Goal: Task Accomplishment & Management: Complete application form

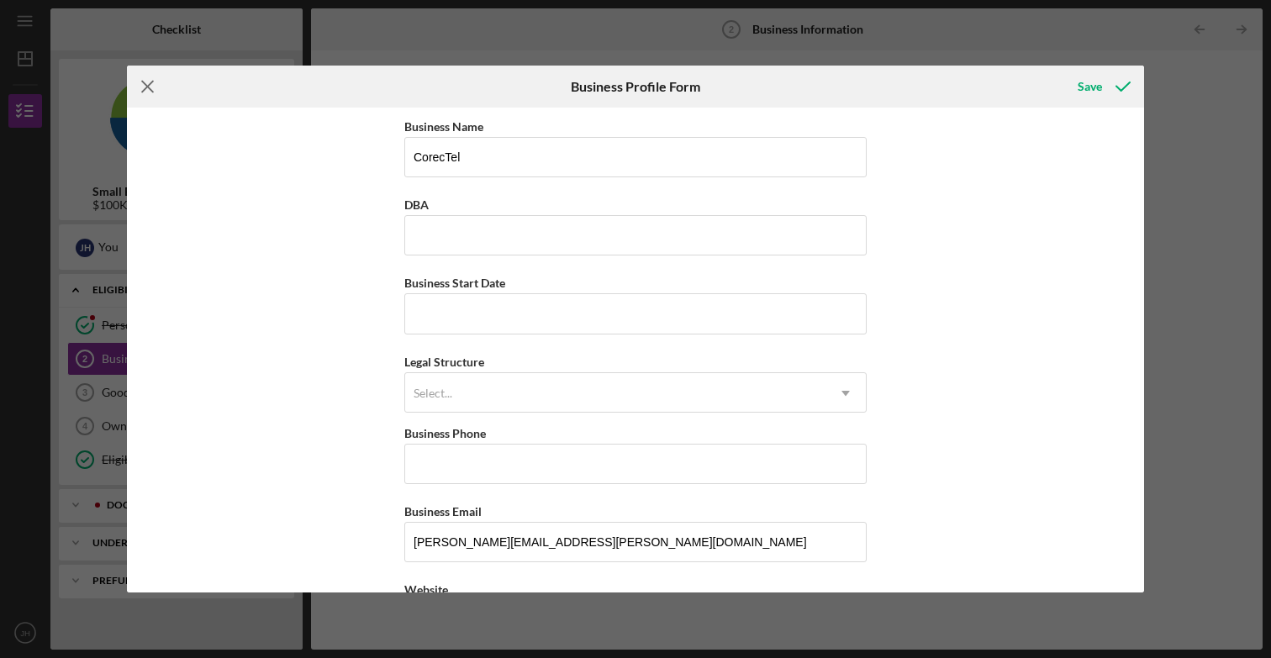
click at [169, 67] on icon "Icon/Menu Close" at bounding box center [148, 87] width 42 height 42
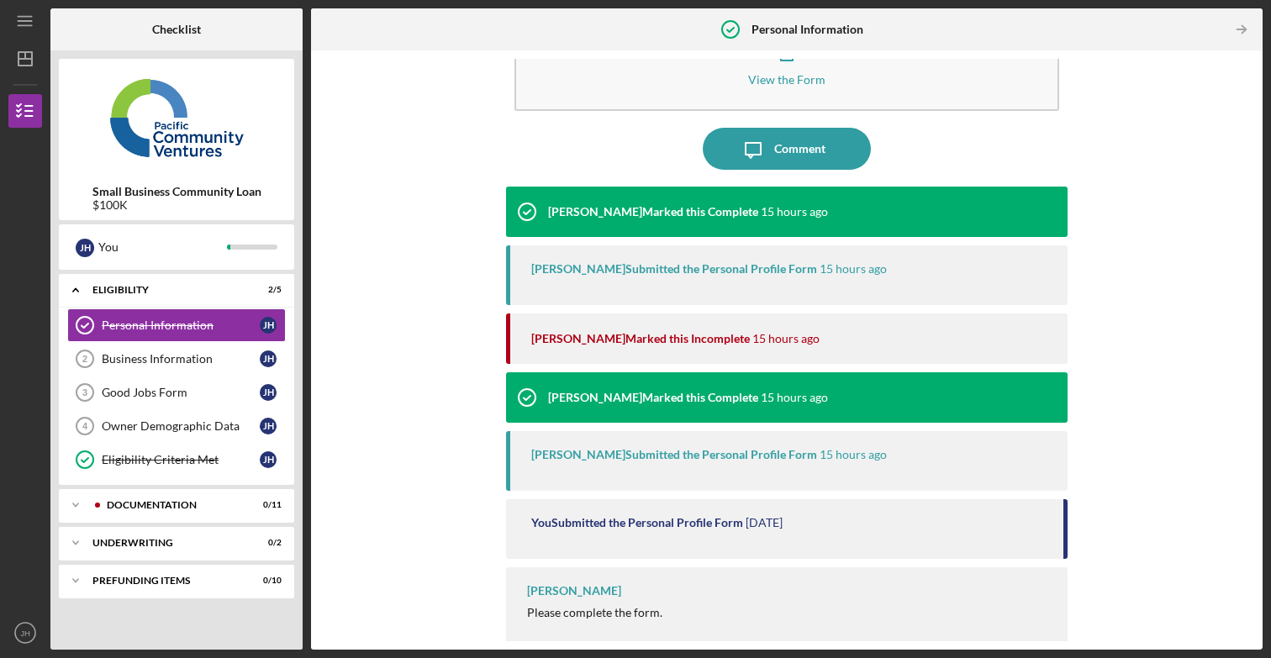
scroll to position [80, 0]
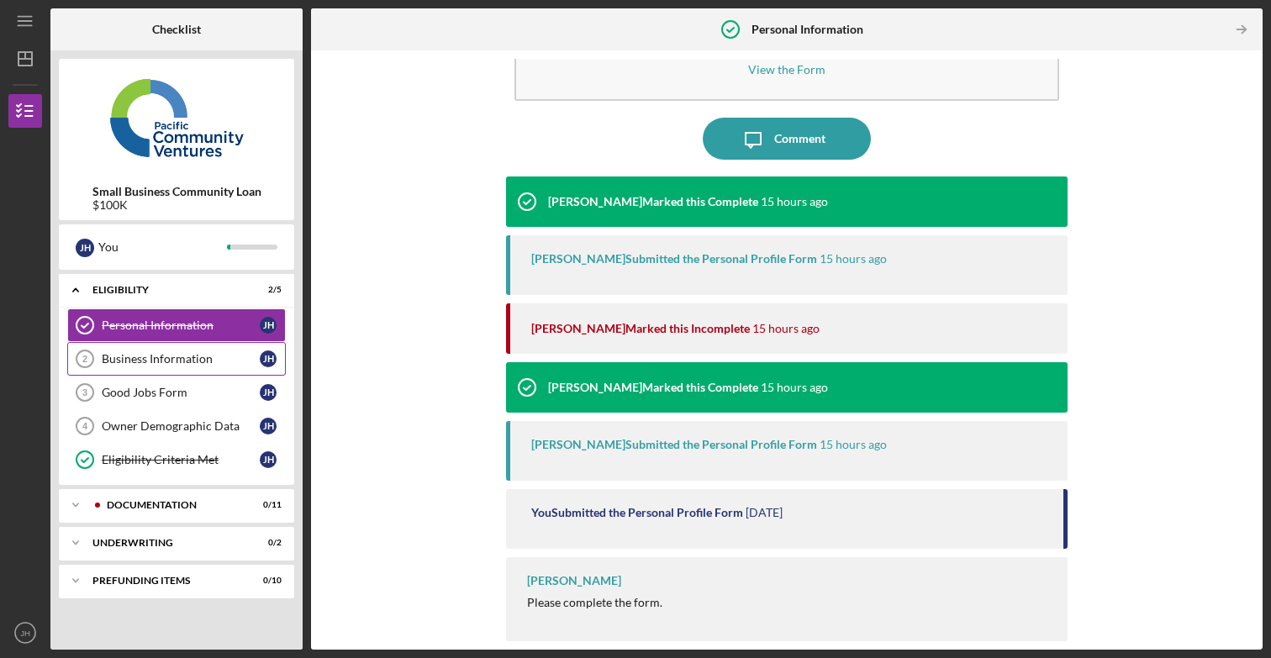
click at [176, 360] on div "Business Information" at bounding box center [181, 358] width 158 height 13
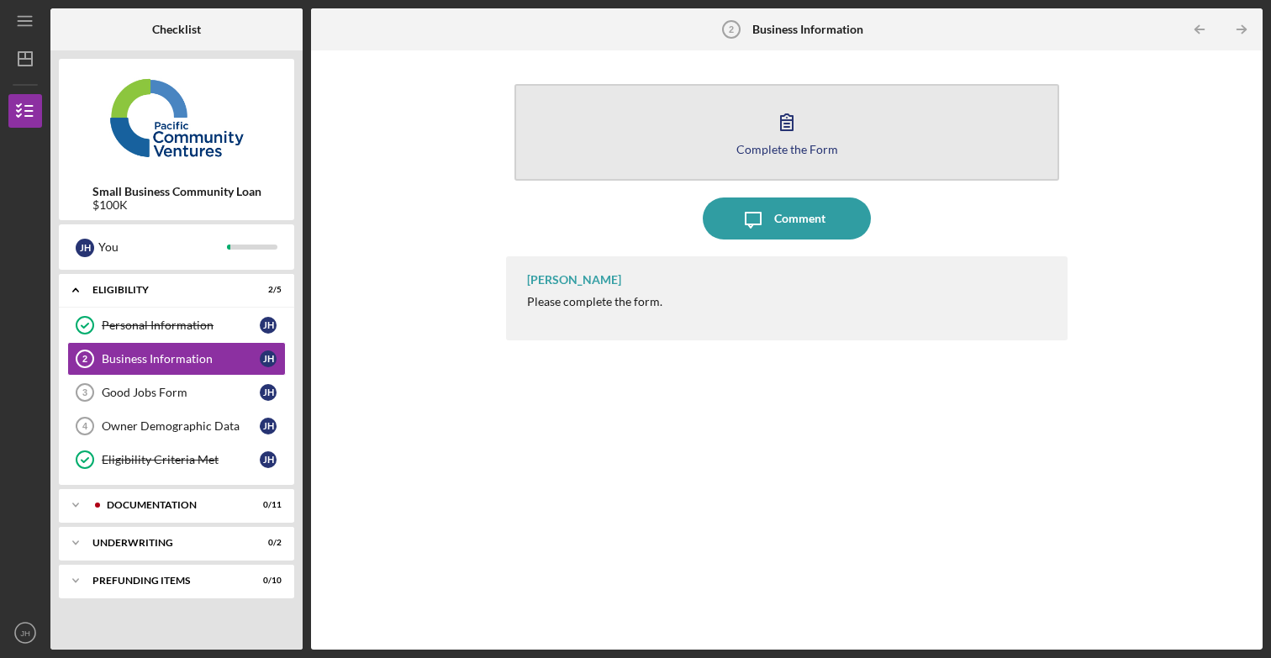
click at [801, 133] on icon "button" at bounding box center [787, 122] width 42 height 42
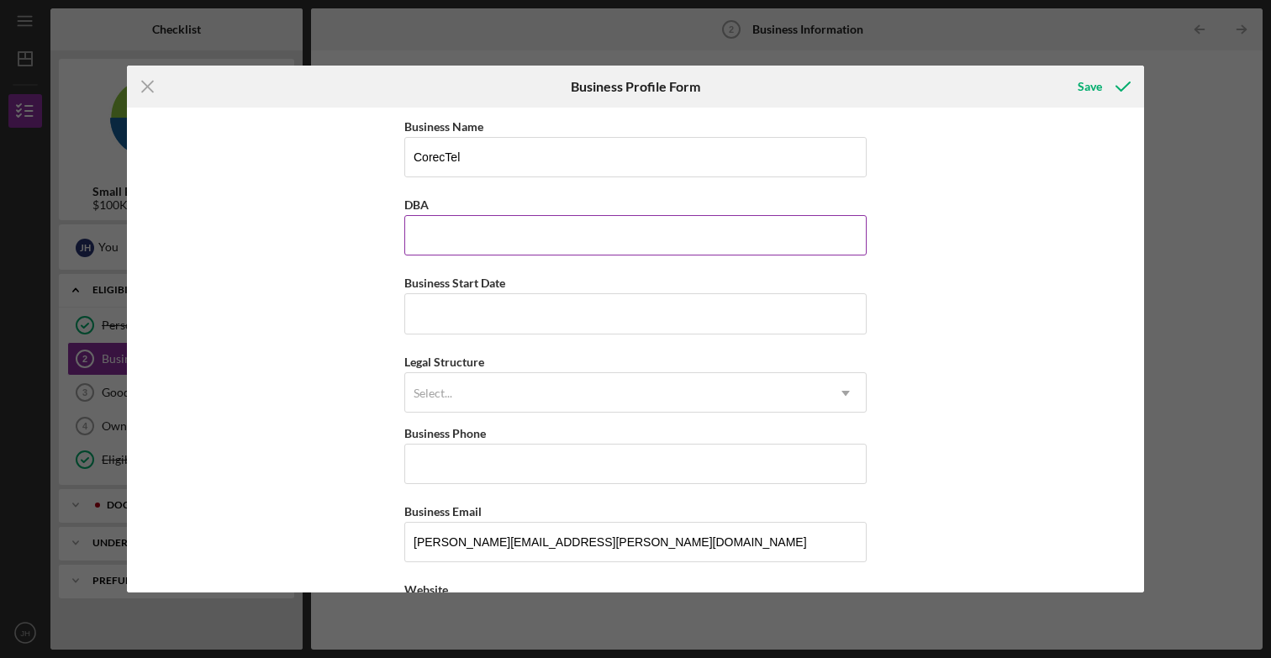
click at [548, 240] on input "DBA" at bounding box center [635, 235] width 462 height 40
type input "CorecTel"
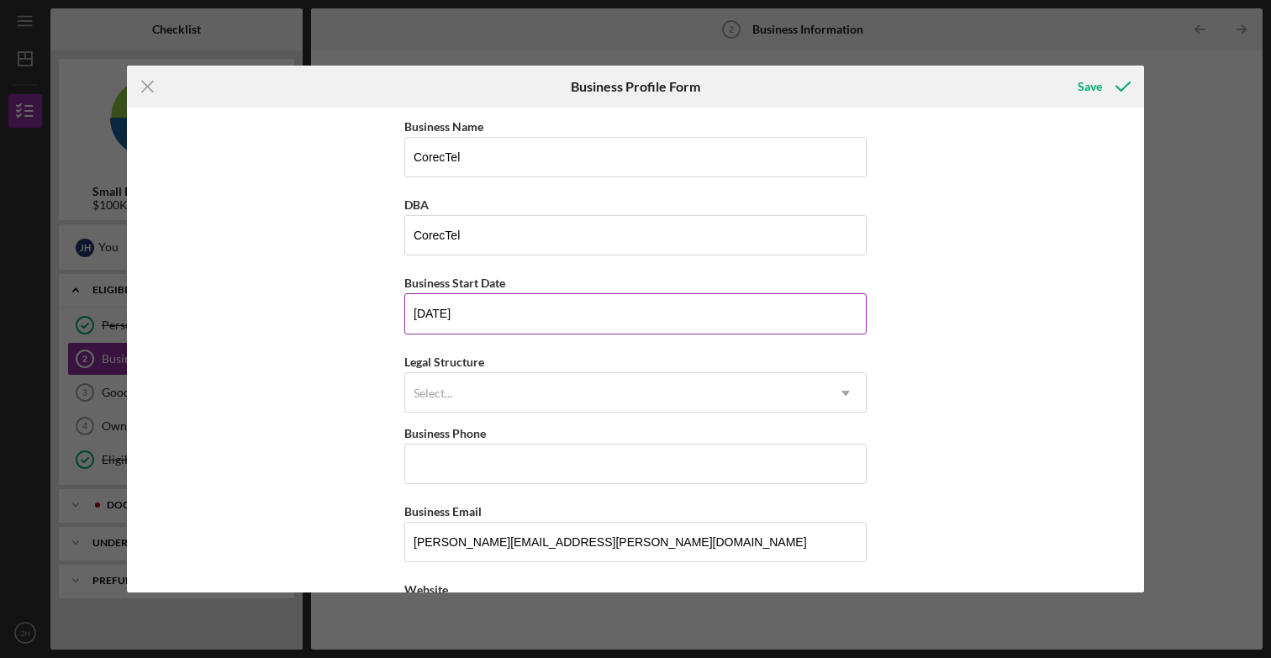
type input "[DATE]"
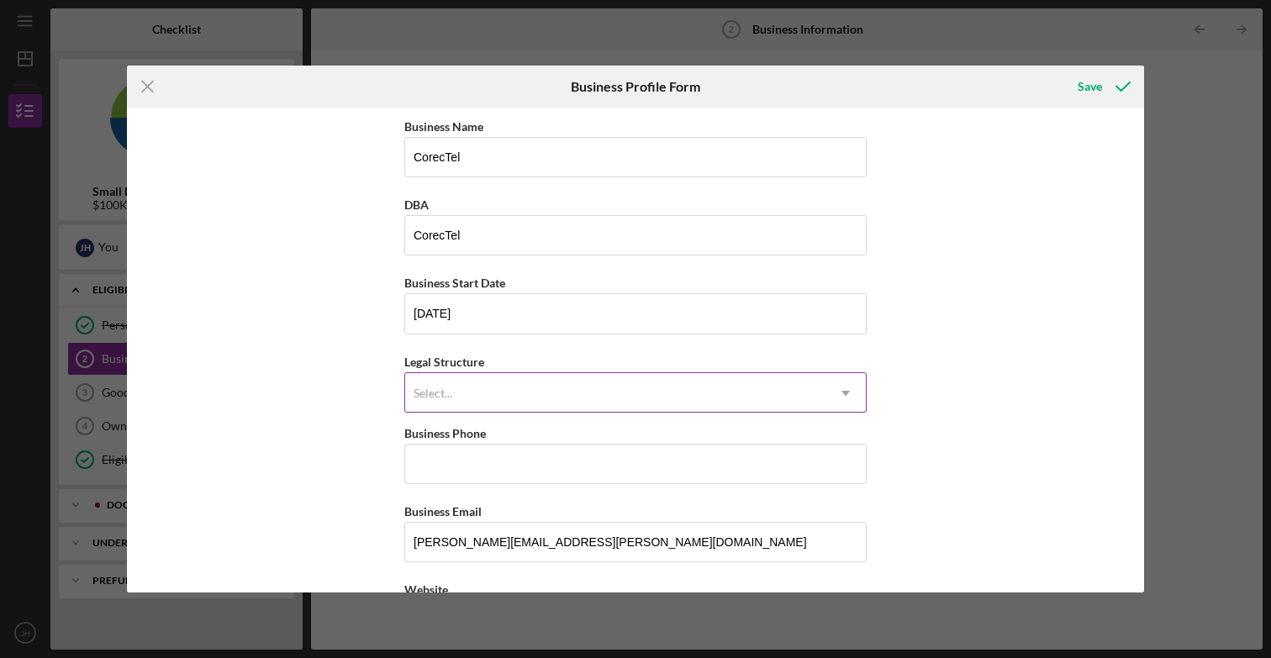
click at [545, 393] on div "Select..." at bounding box center [615, 393] width 420 height 39
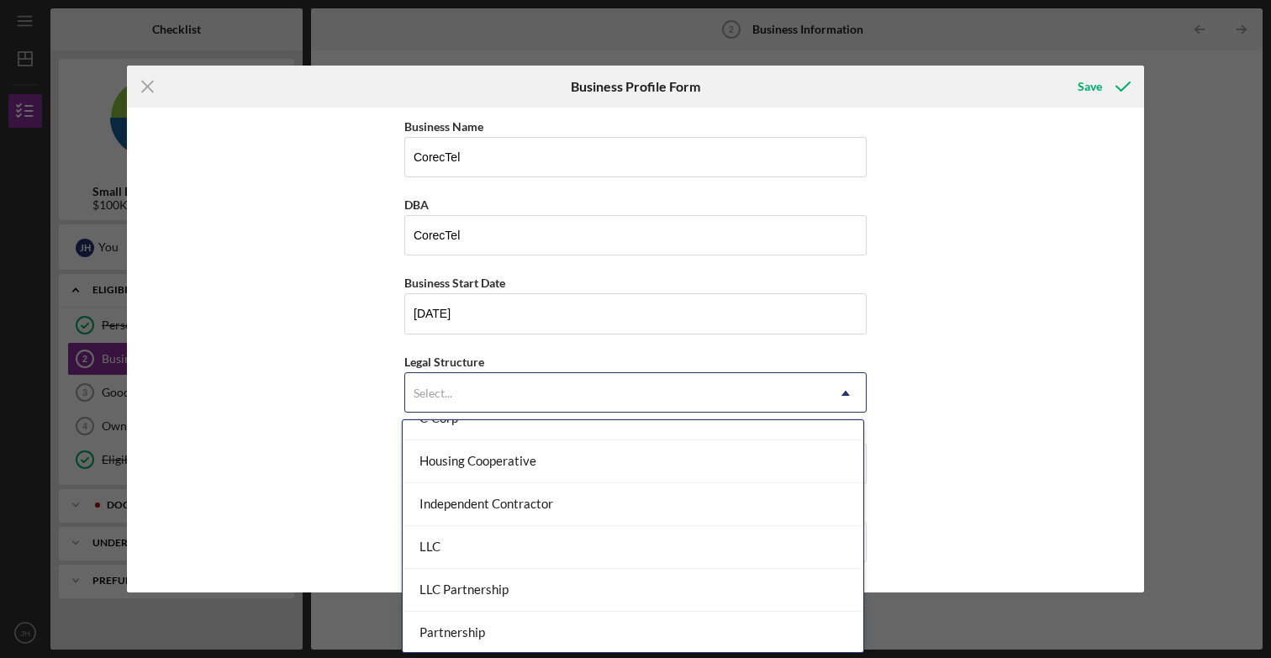
scroll to position [200, 0]
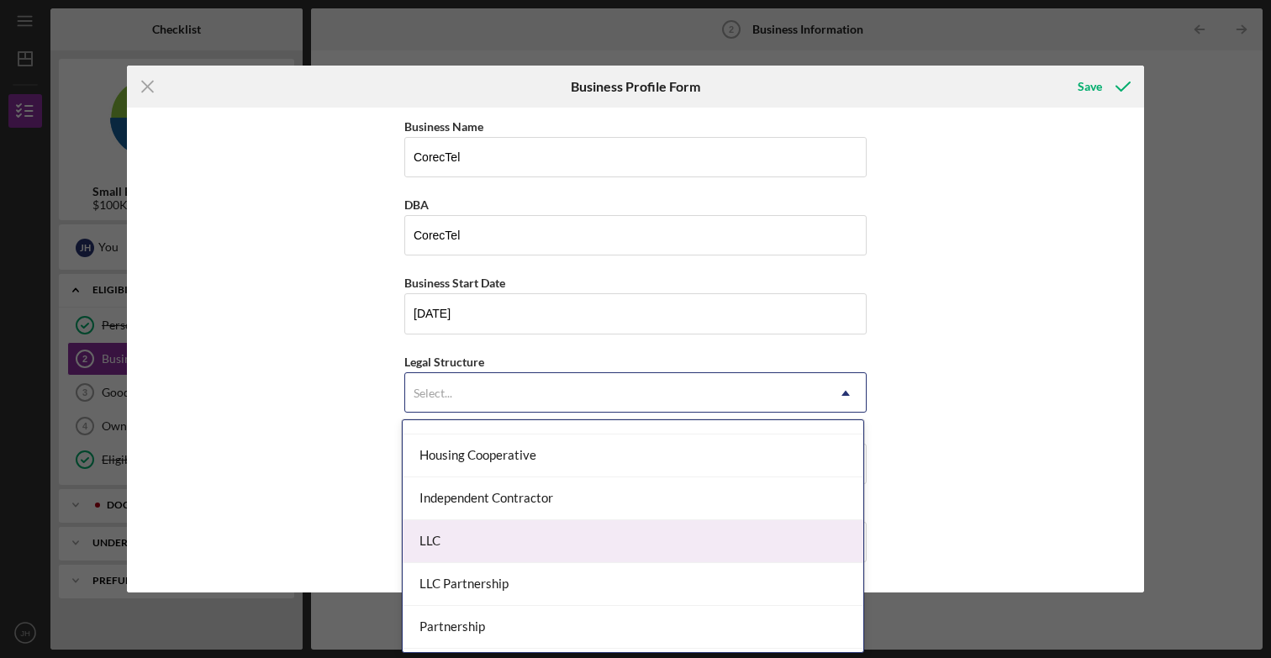
click at [507, 535] on div "LLC" at bounding box center [633, 541] width 461 height 43
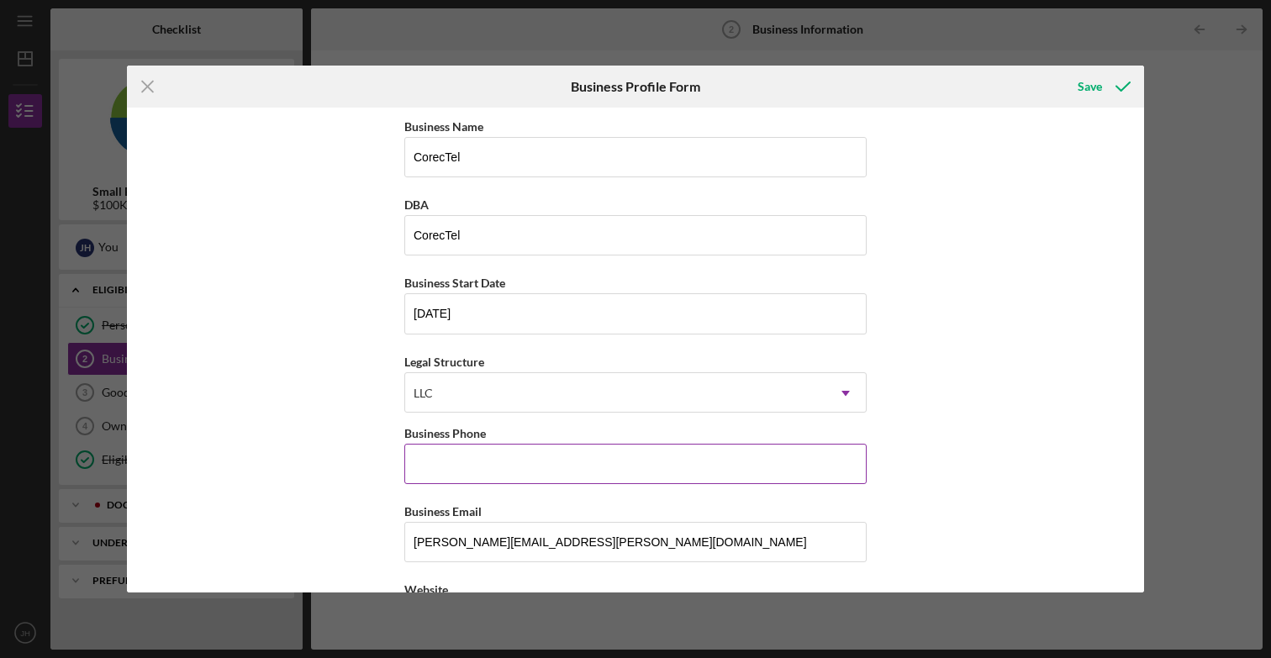
click at [517, 471] on input "Business Phone" at bounding box center [635, 464] width 462 height 40
type input "[PHONE_NUMBER]"
type input "[STREET_ADDRESS]"
type input "[GEOGRAPHIC_DATA]"
type input "CA"
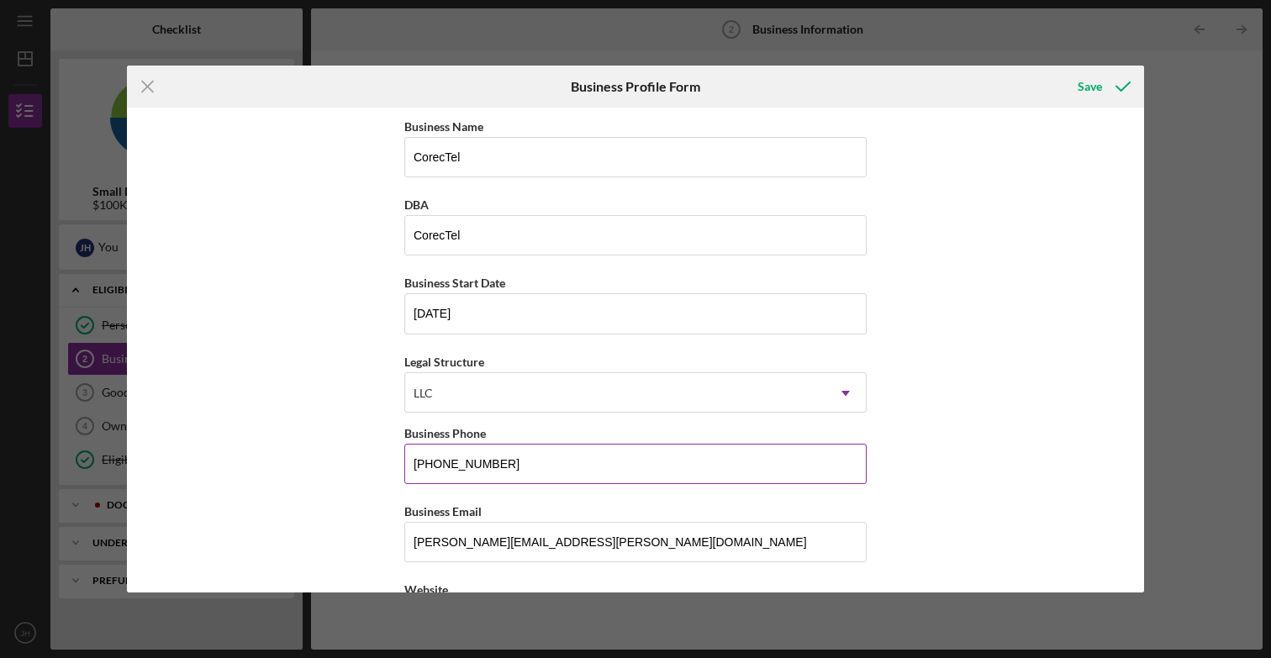
type input "94607"
type input "CA"
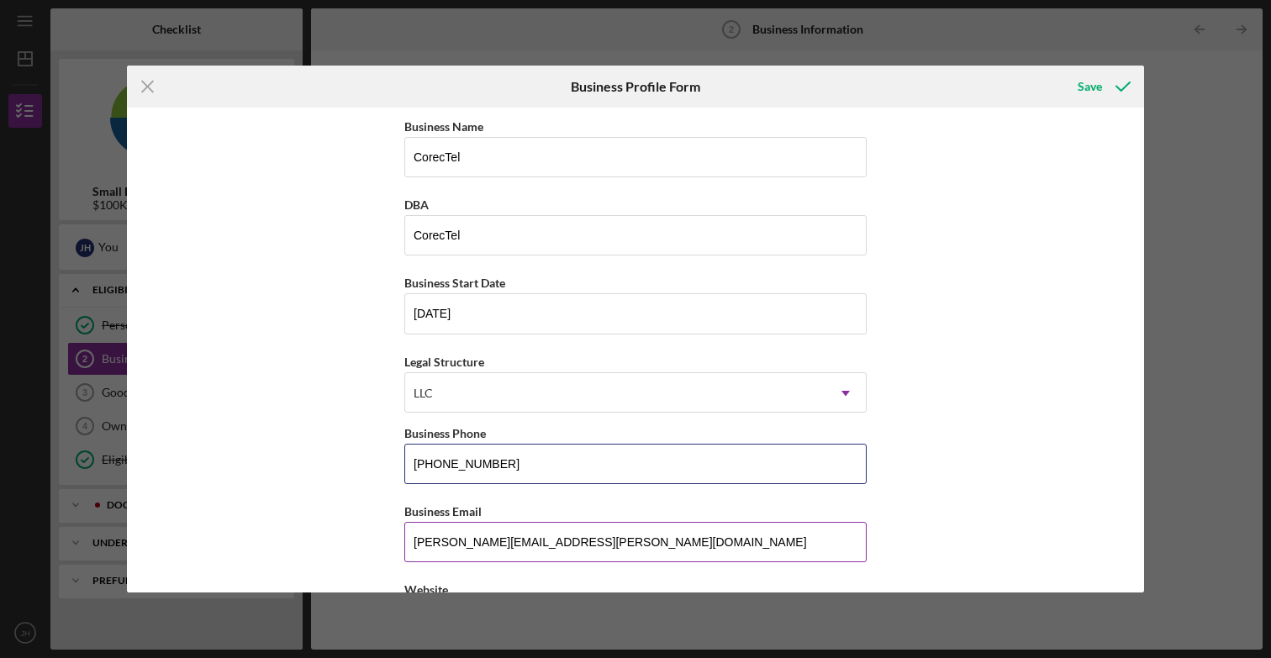
type input "[PHONE_NUMBER]"
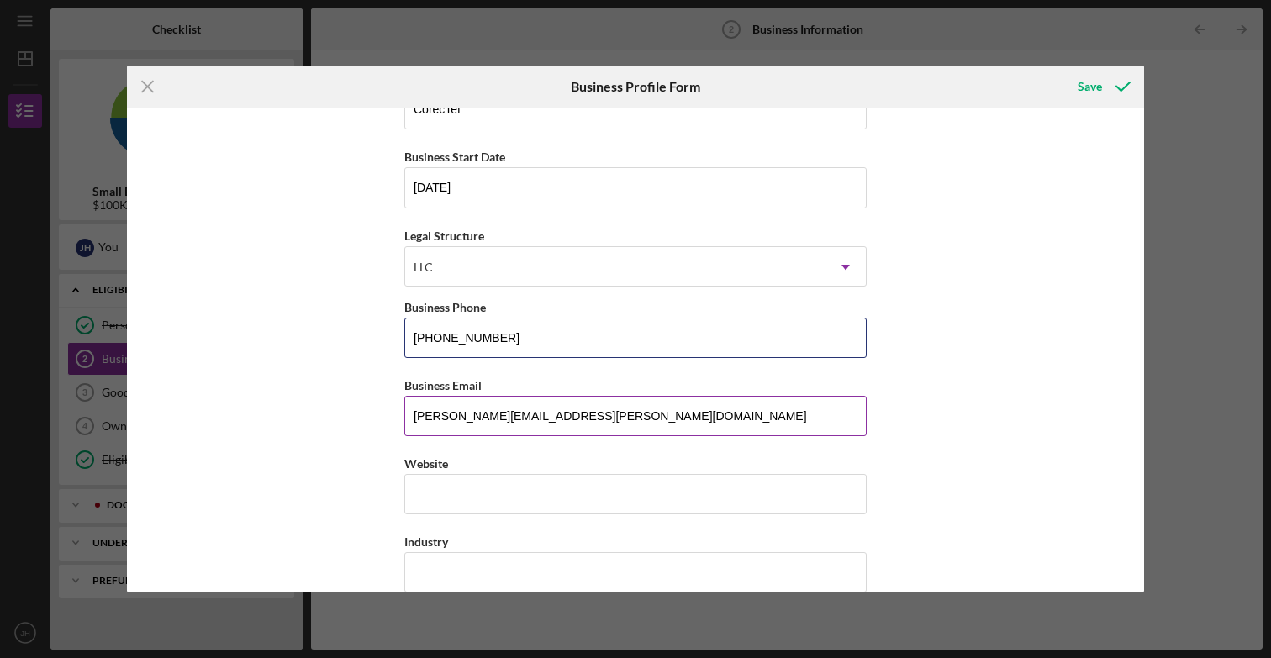
scroll to position [128, 0]
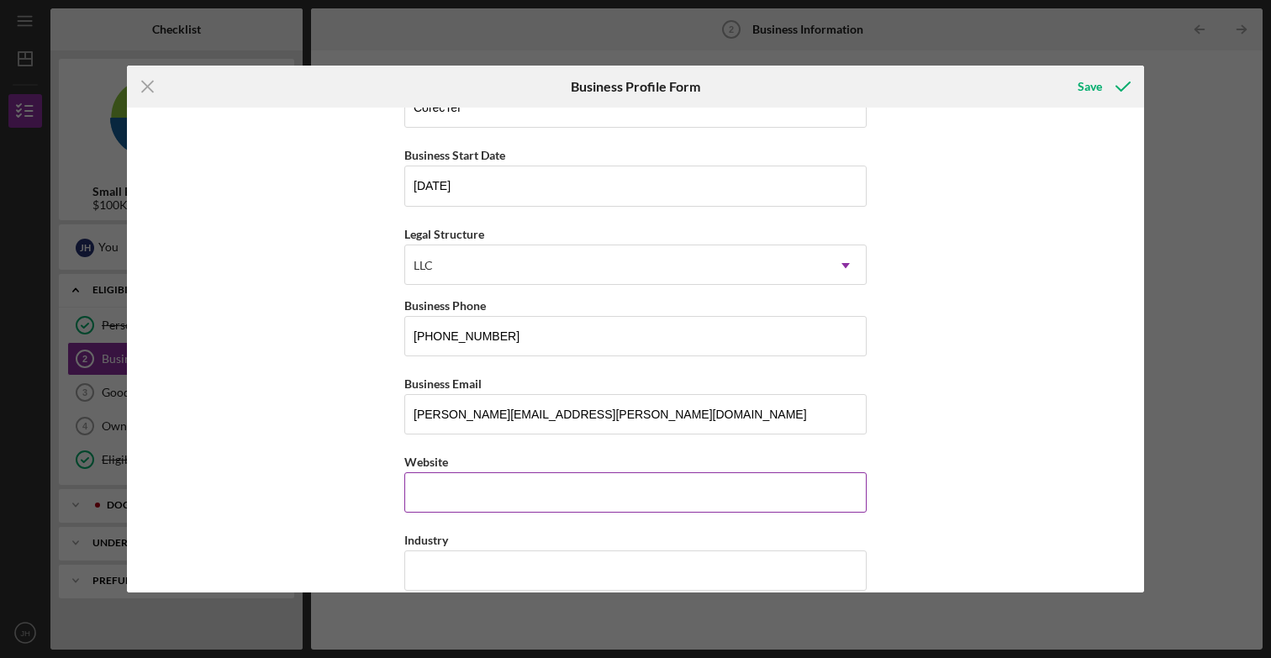
click at [534, 487] on input "Website" at bounding box center [635, 492] width 462 height 40
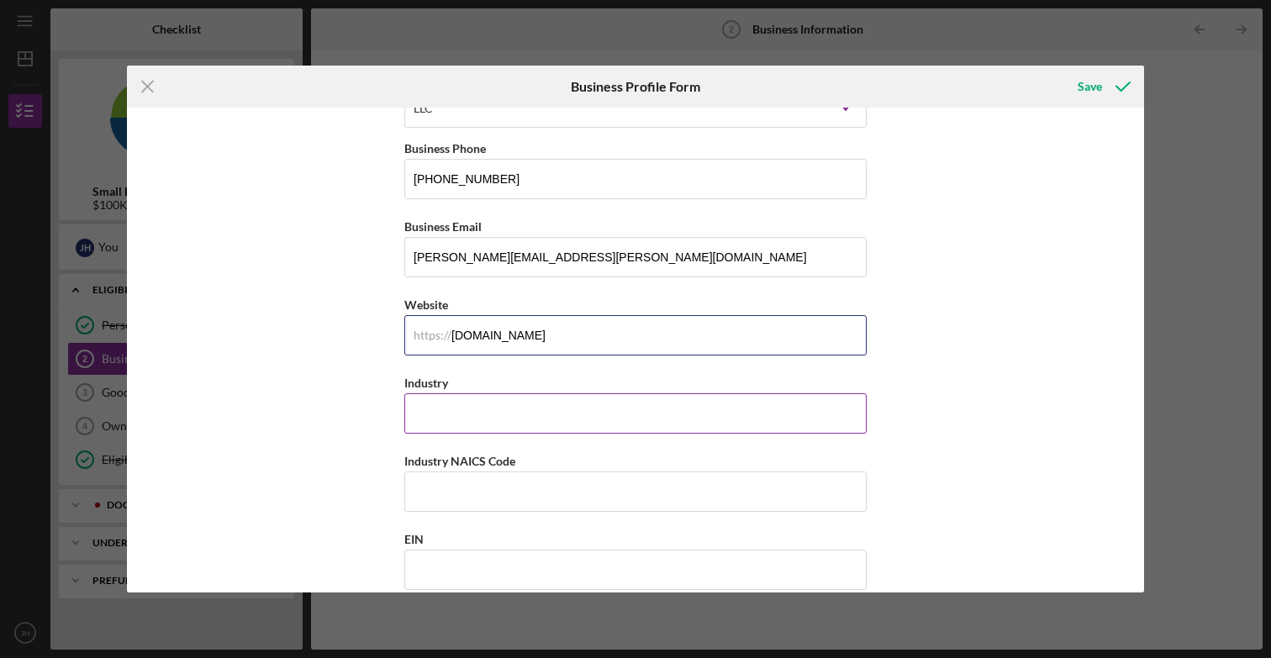
scroll to position [292, 0]
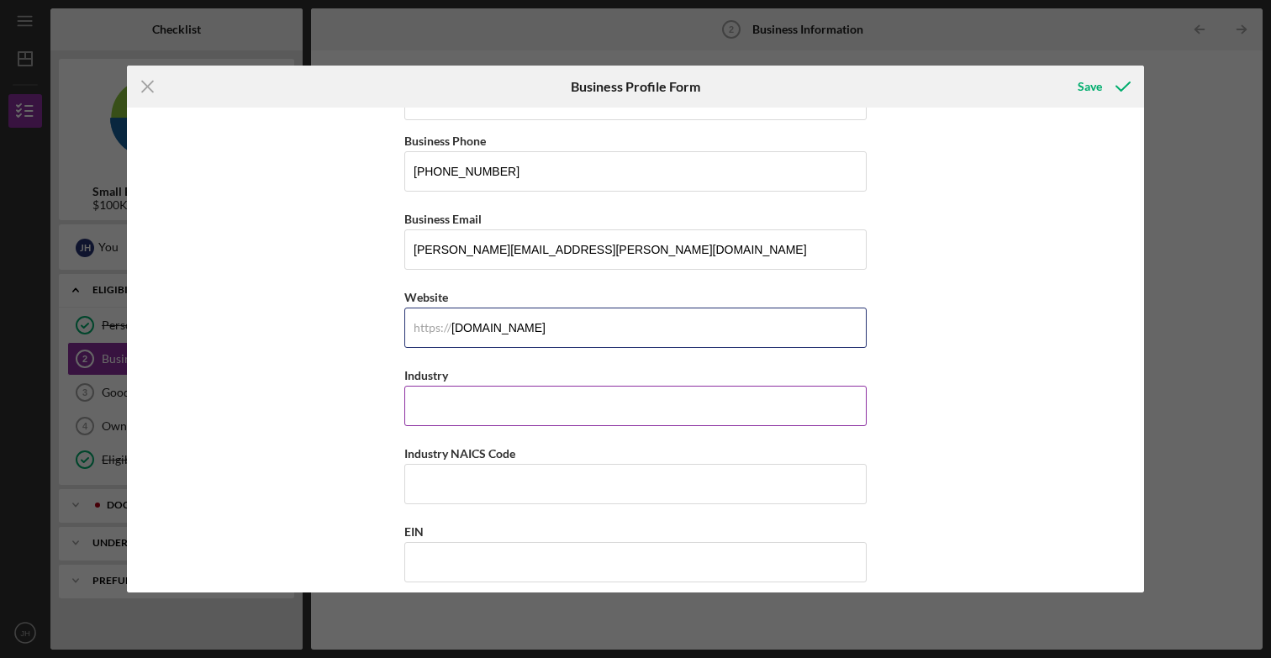
type input "[DOMAIN_NAME]"
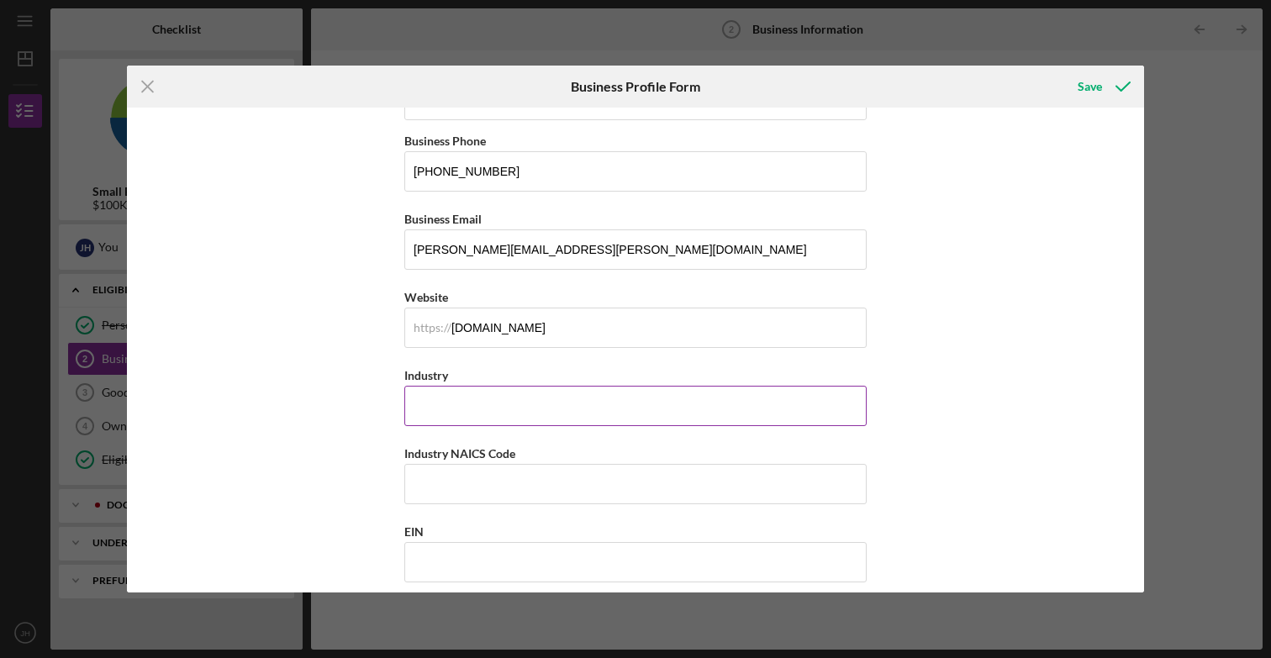
click at [492, 404] on input "Industry" at bounding box center [635, 406] width 462 height 40
type input "Professional Services"
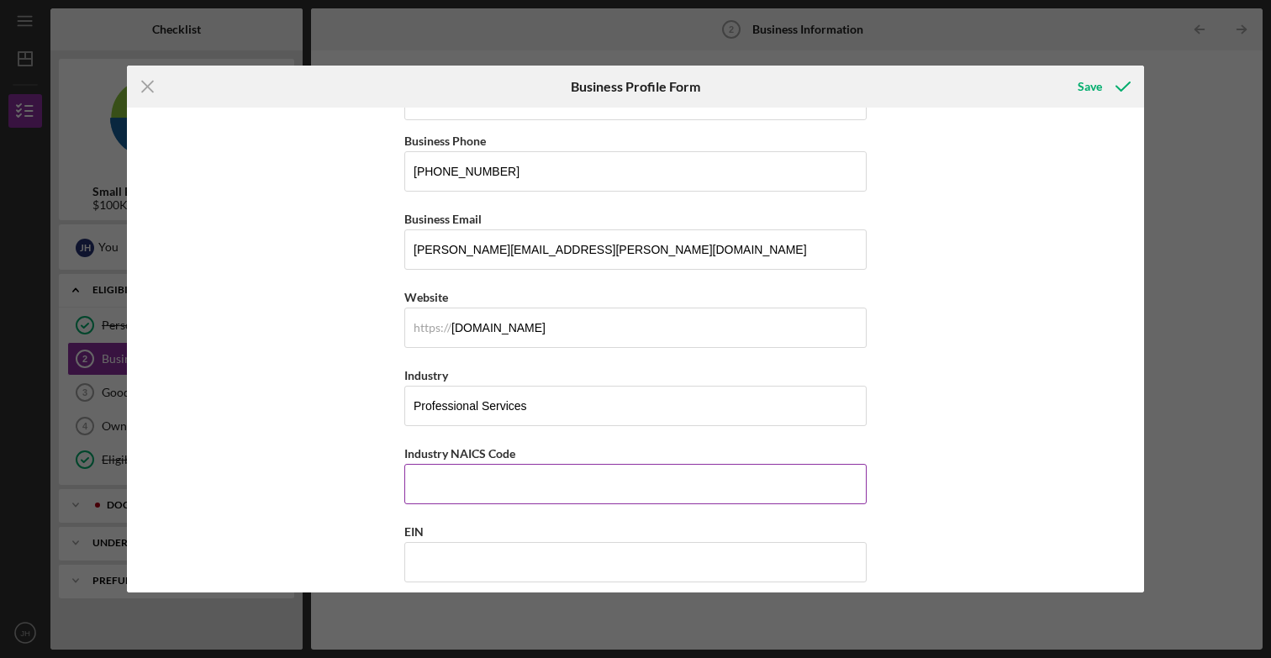
click at [499, 485] on input "Industry NAICS Code" at bounding box center [635, 484] width 462 height 40
paste input "541611"
type input "541611"
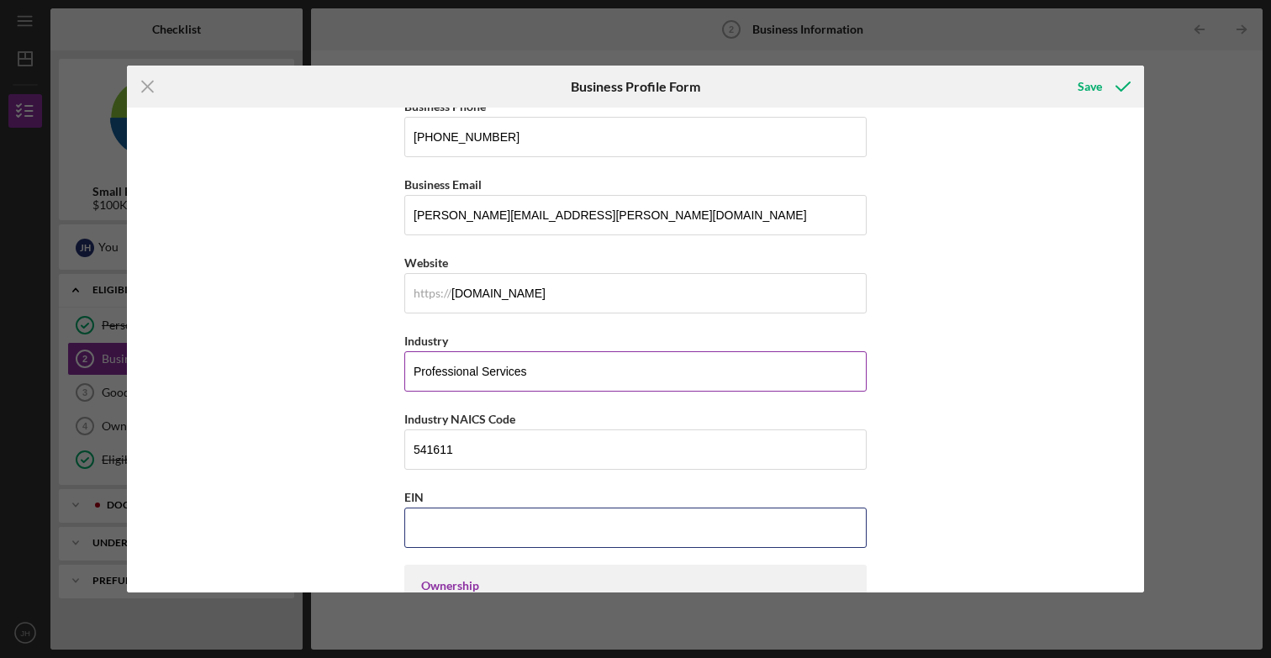
paste input "[US_EMPLOYER_IDENTIFICATION_NUMBER]"
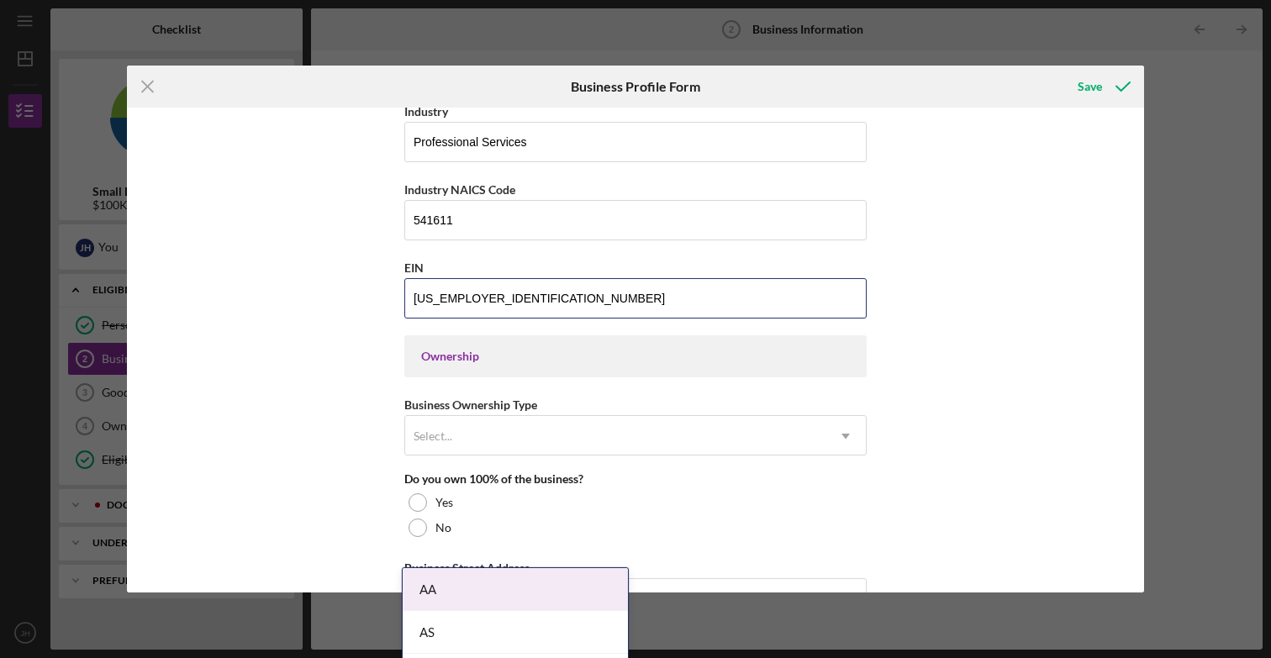
scroll to position [579, 0]
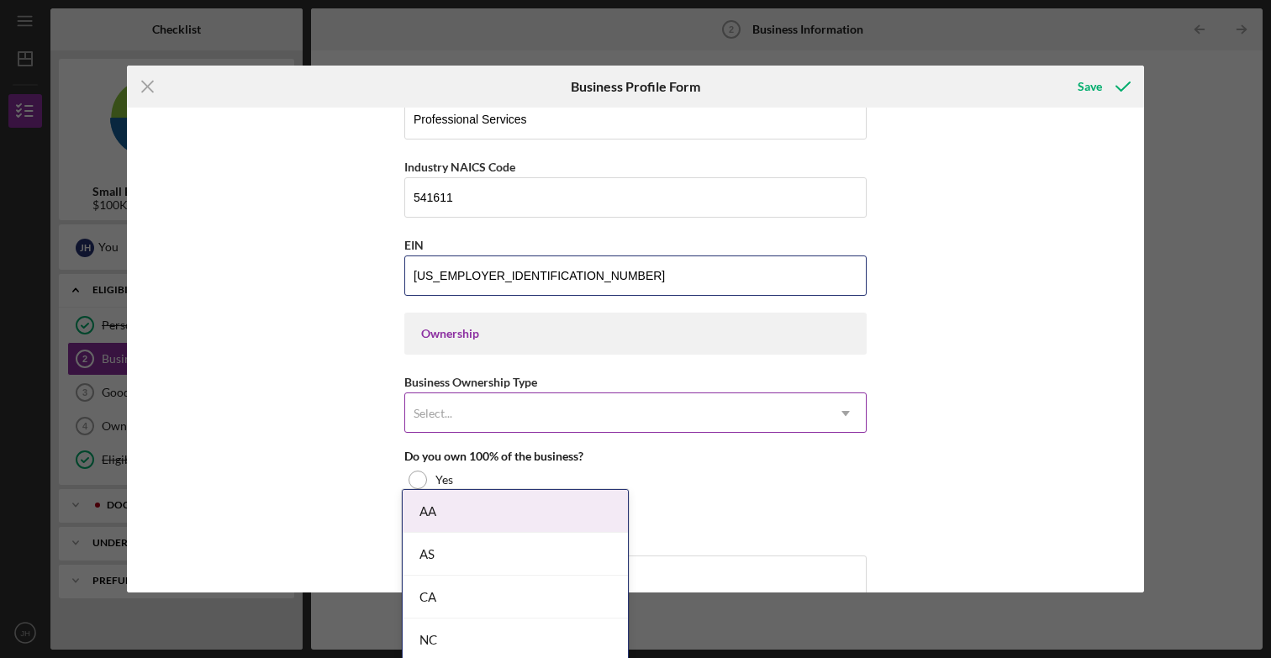
type input "[US_EMPLOYER_IDENTIFICATION_NUMBER]"
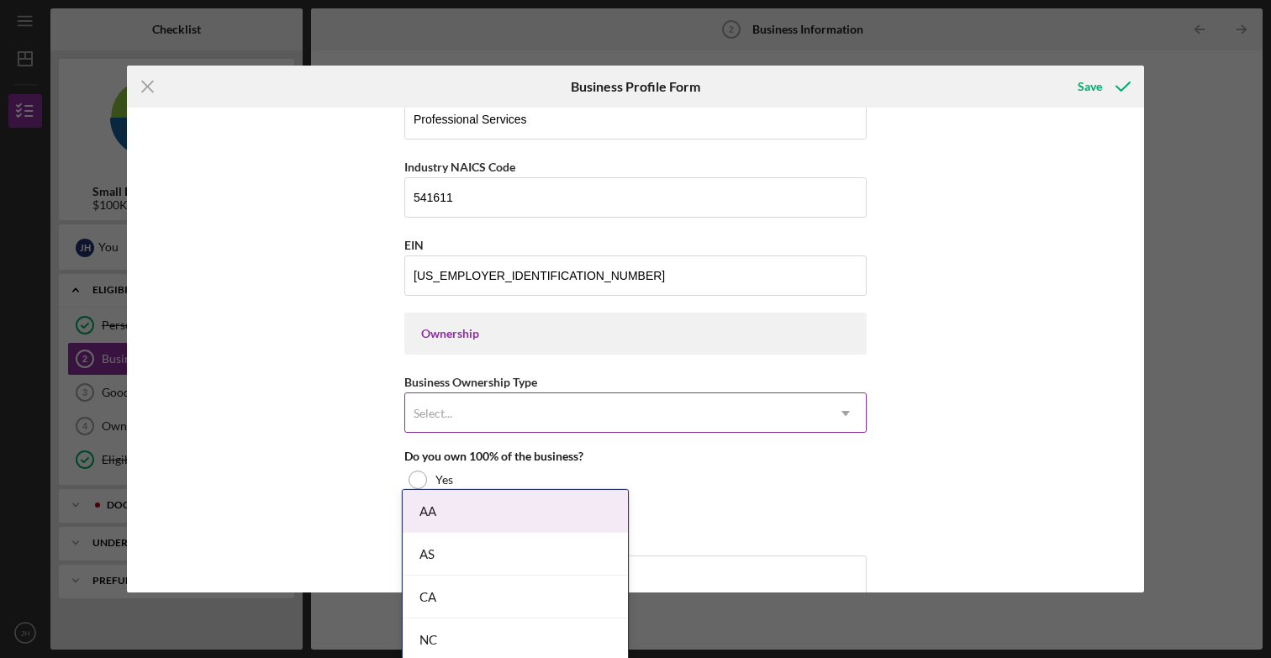
click at [513, 427] on div "Select..." at bounding box center [615, 413] width 420 height 39
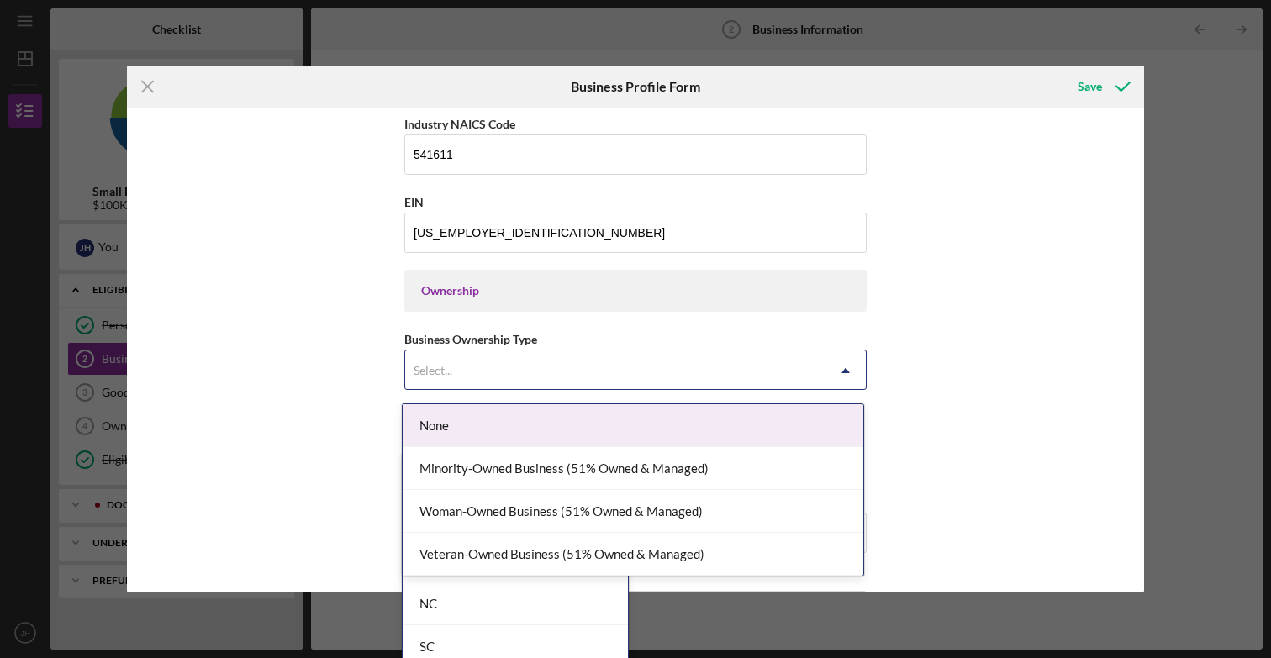
scroll to position [642, 0]
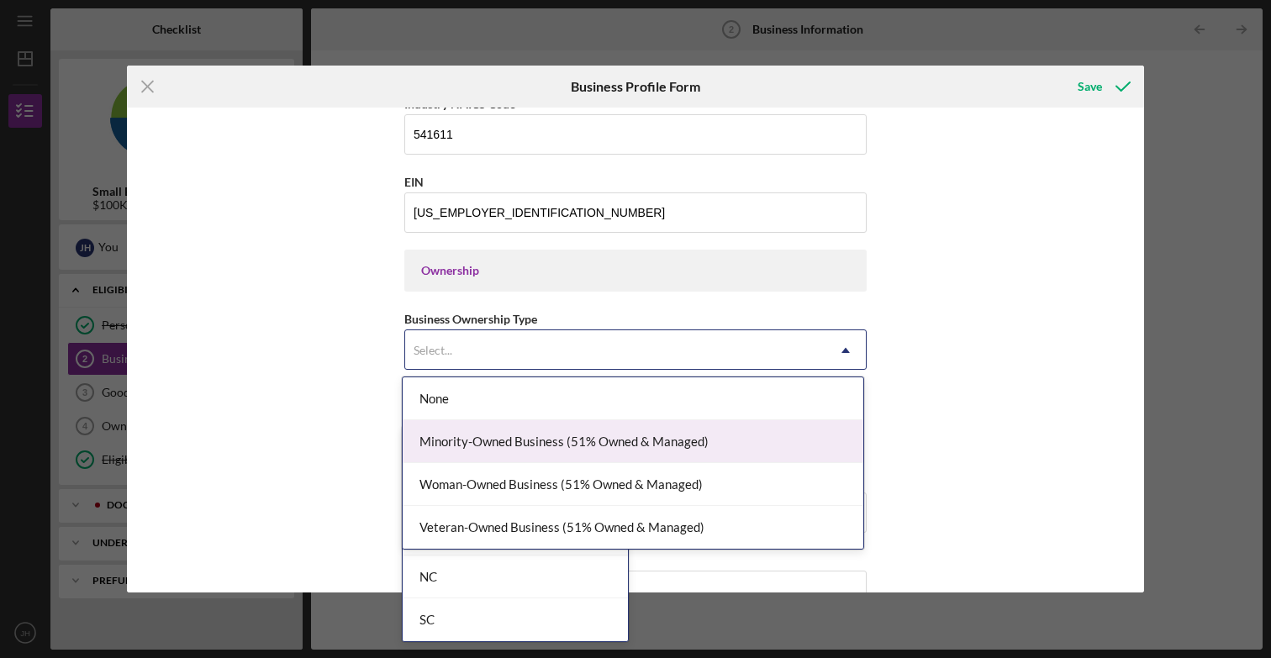
click at [663, 453] on div "Minority-Owned Business (51% Owned & Managed)" at bounding box center [633, 441] width 461 height 43
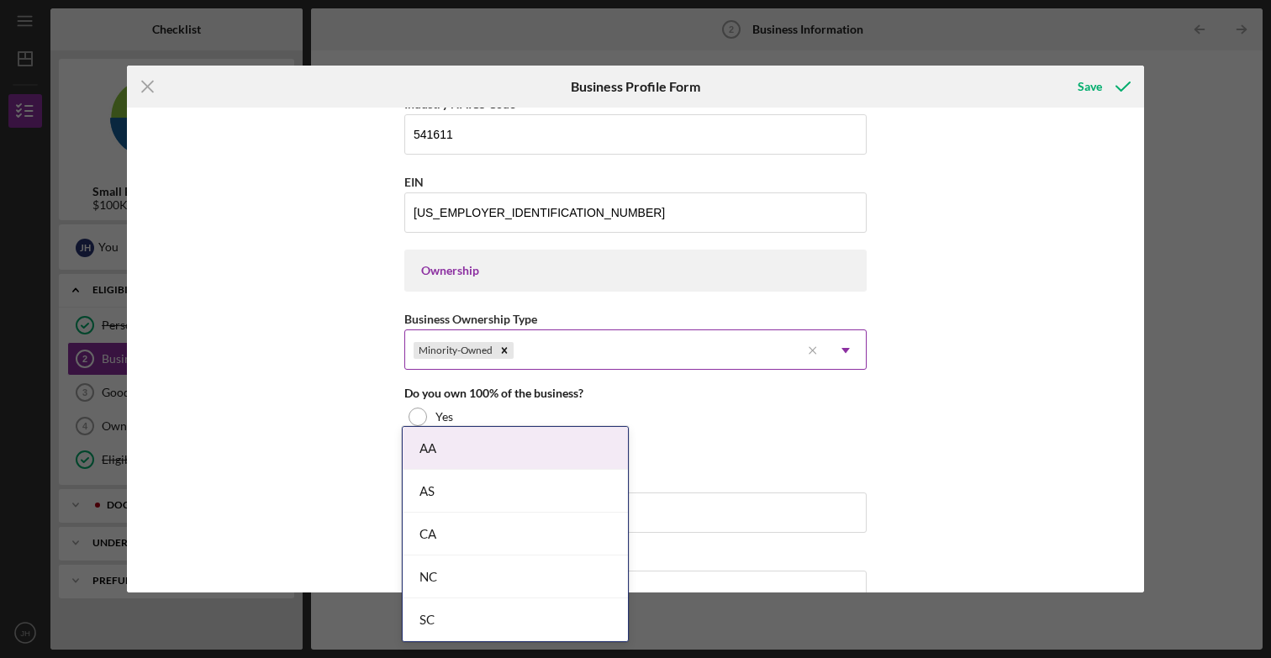
click at [683, 352] on div "Minority-Owned" at bounding box center [602, 350] width 395 height 39
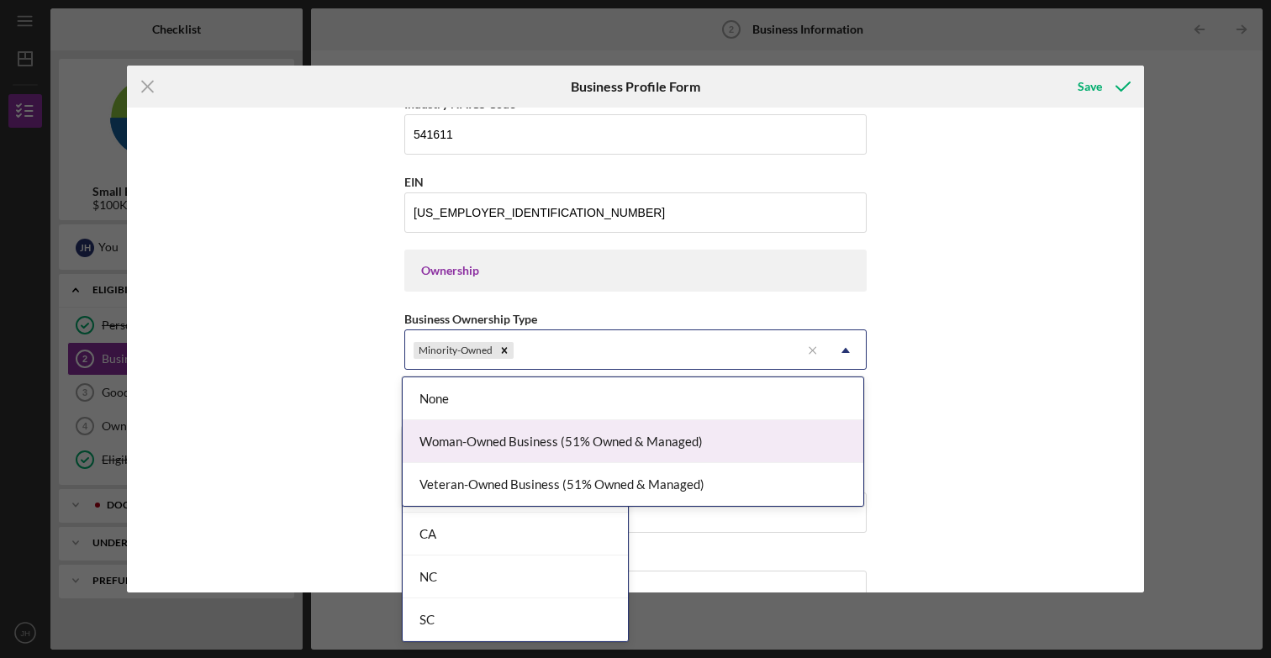
click at [639, 450] on div "Woman-Owned Business (51% Owned & Managed)" at bounding box center [633, 441] width 461 height 43
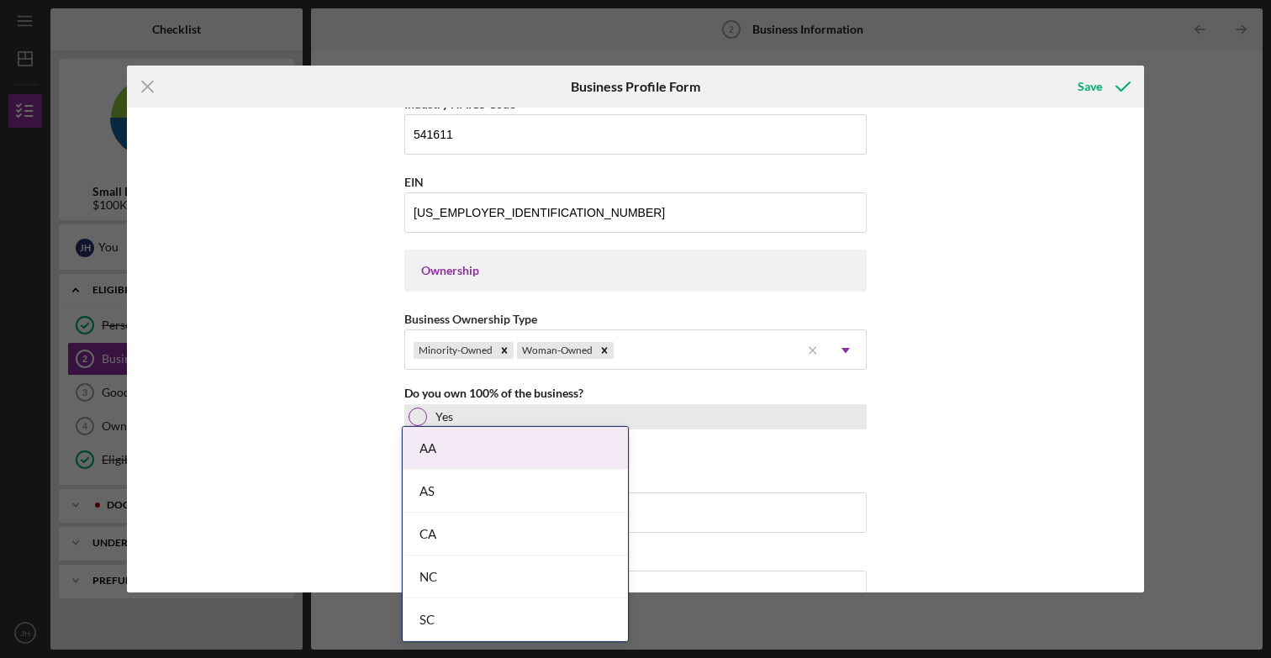
click at [415, 421] on div at bounding box center [417, 417] width 18 height 18
click at [321, 456] on div "Business Name CorecTel DBA CorecTel Business Start Date [DATE] Legal Structure …" at bounding box center [635, 350] width 1017 height 484
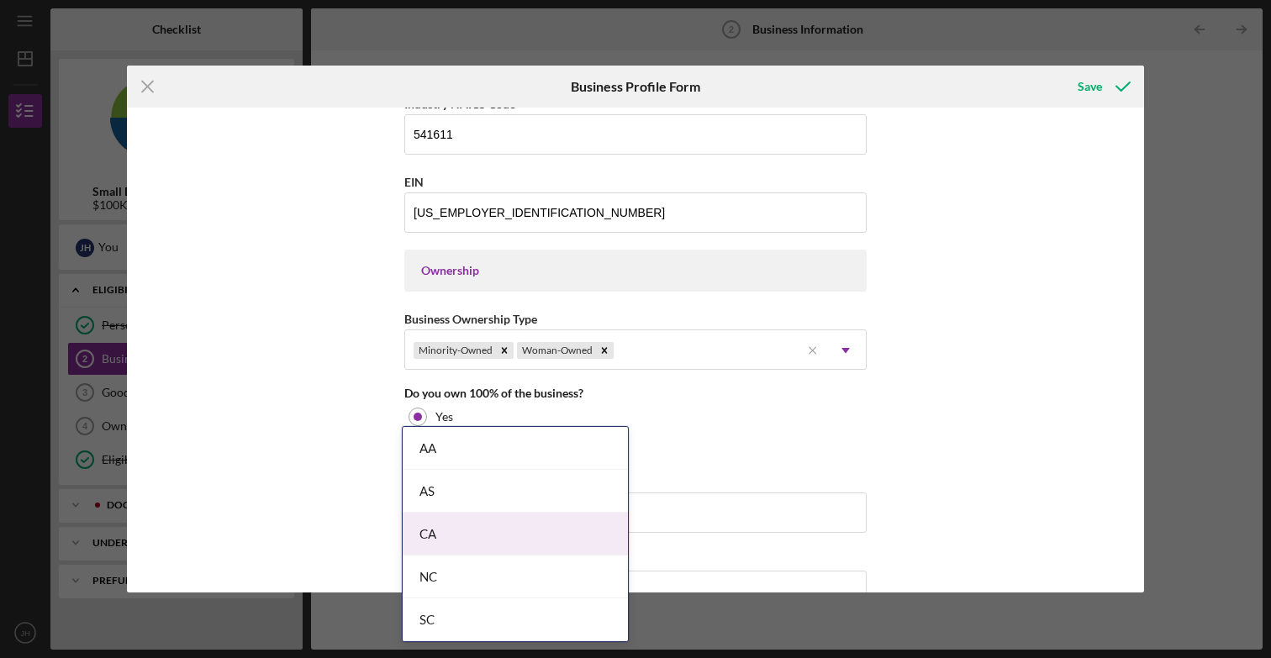
scroll to position [962, 0]
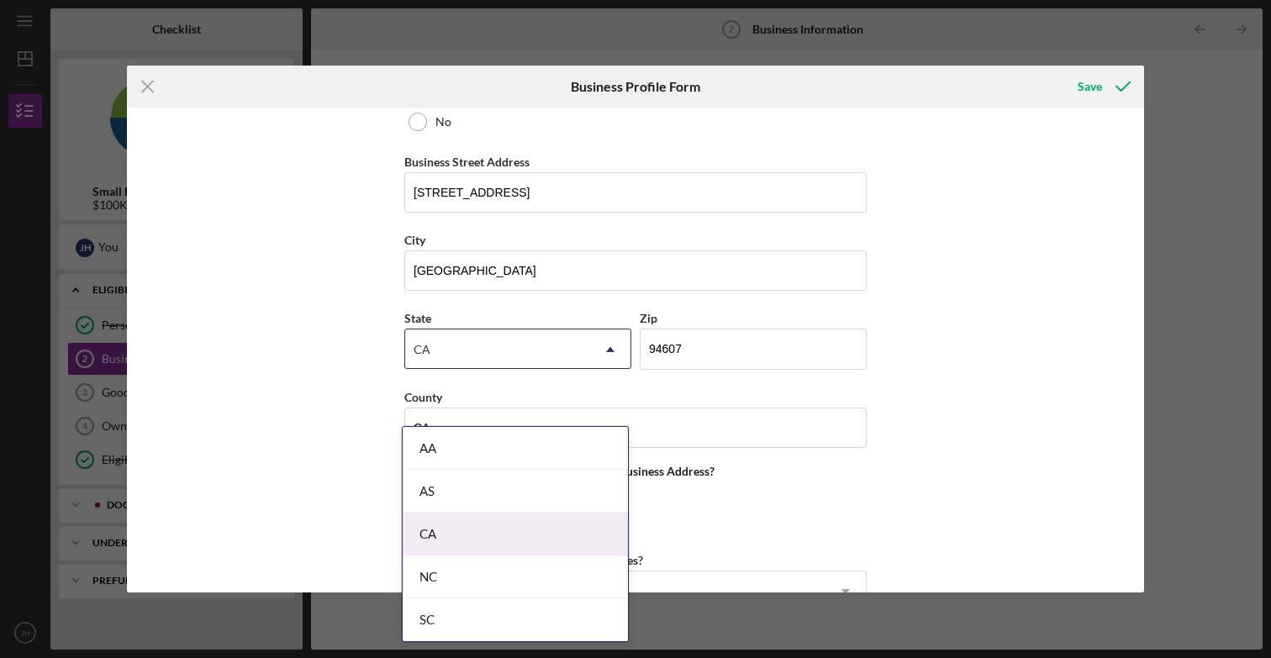
click at [445, 539] on body "Icon/Menu Business Information 2 Business Information Checklist Small Business …" at bounding box center [635, 329] width 1271 height 658
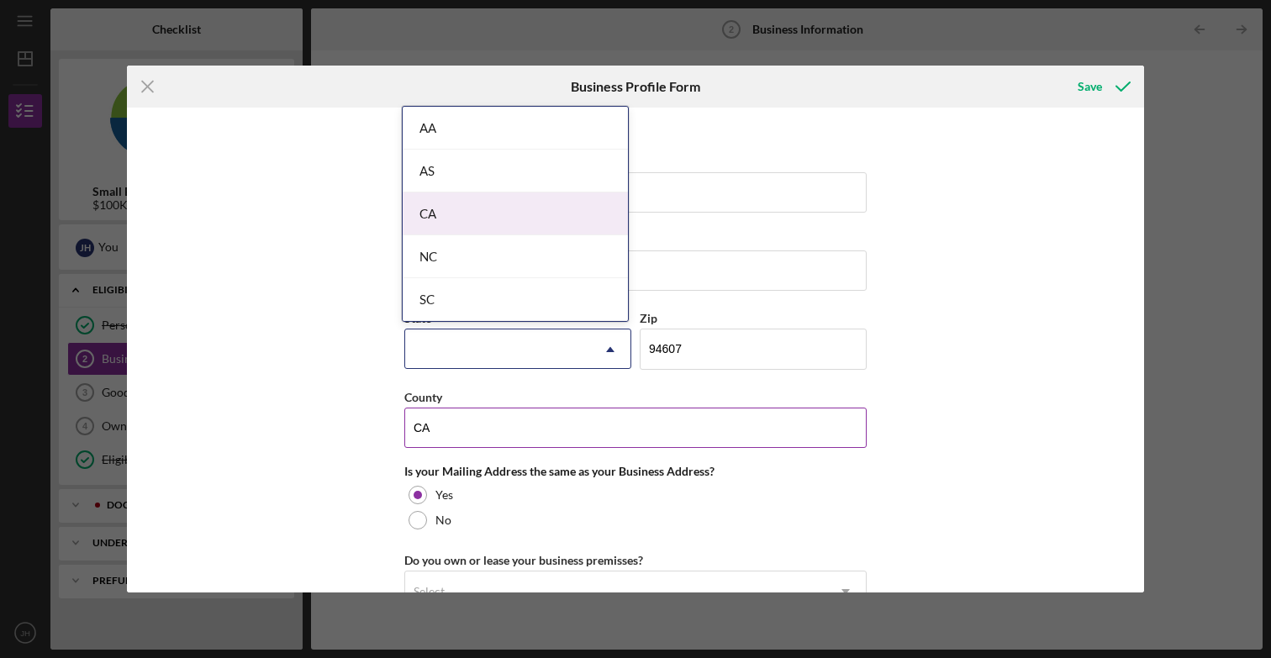
click at [470, 442] on input "CA" at bounding box center [635, 428] width 462 height 40
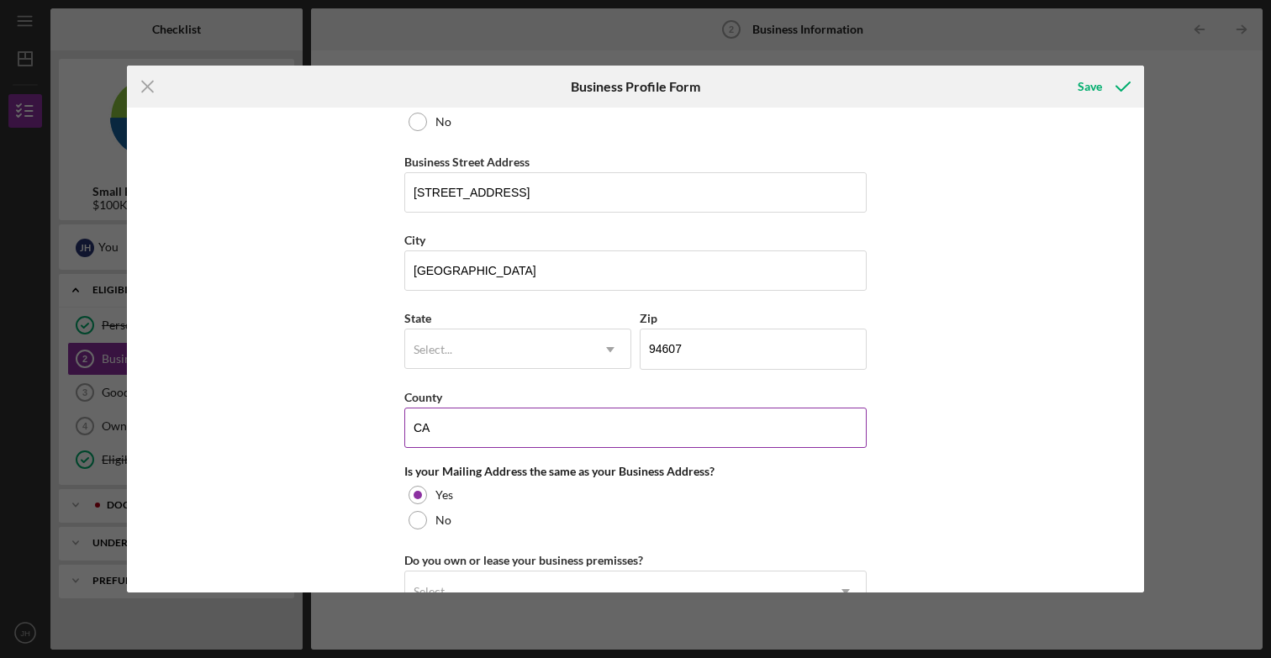
type input "C"
type input "Alameda"
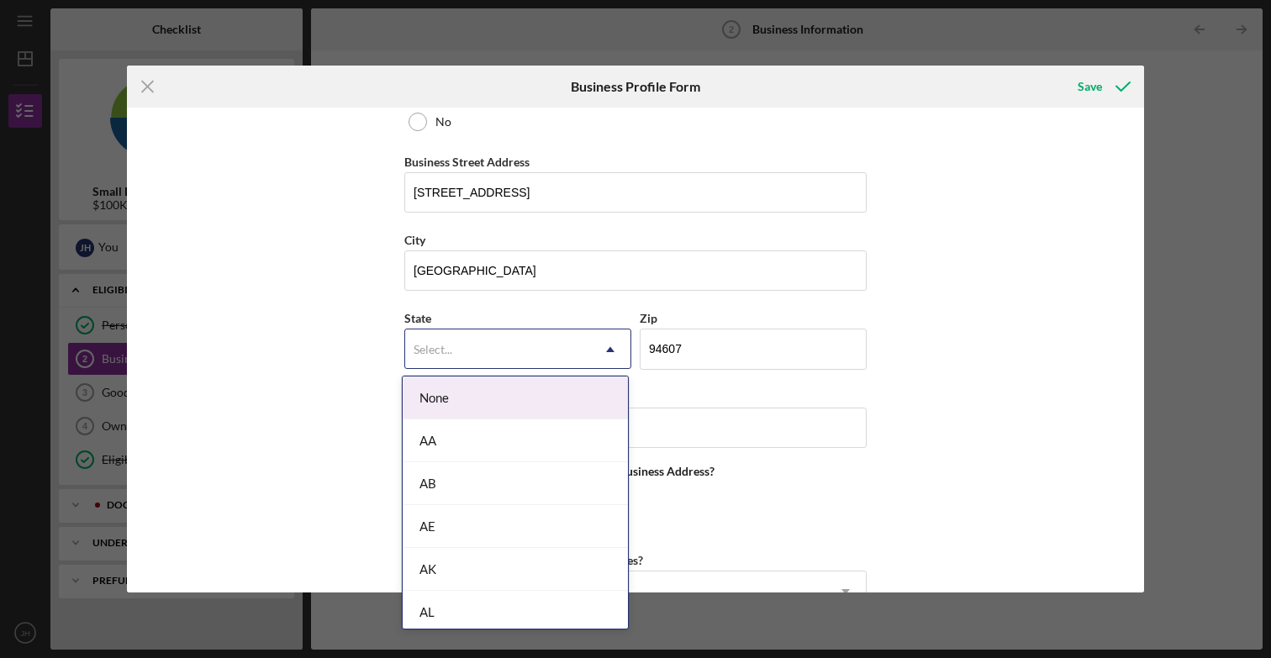
click at [461, 355] on div "Select..." at bounding box center [497, 349] width 185 height 39
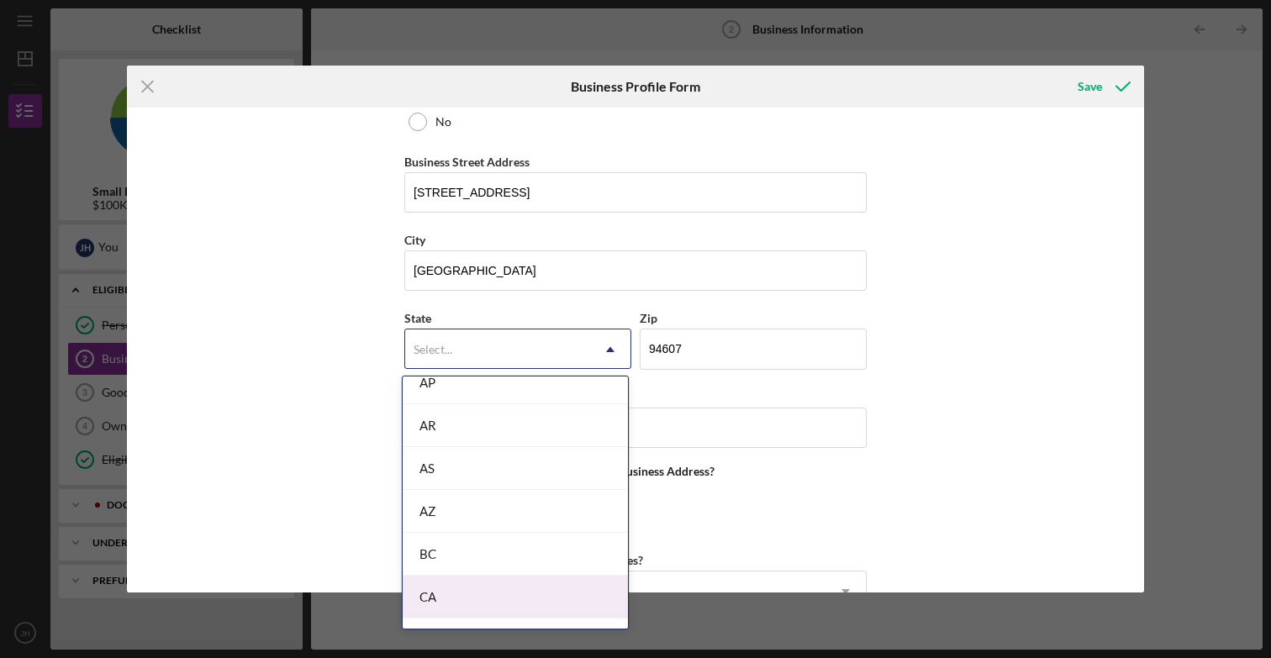
click at [432, 596] on div "CA" at bounding box center [515, 597] width 225 height 43
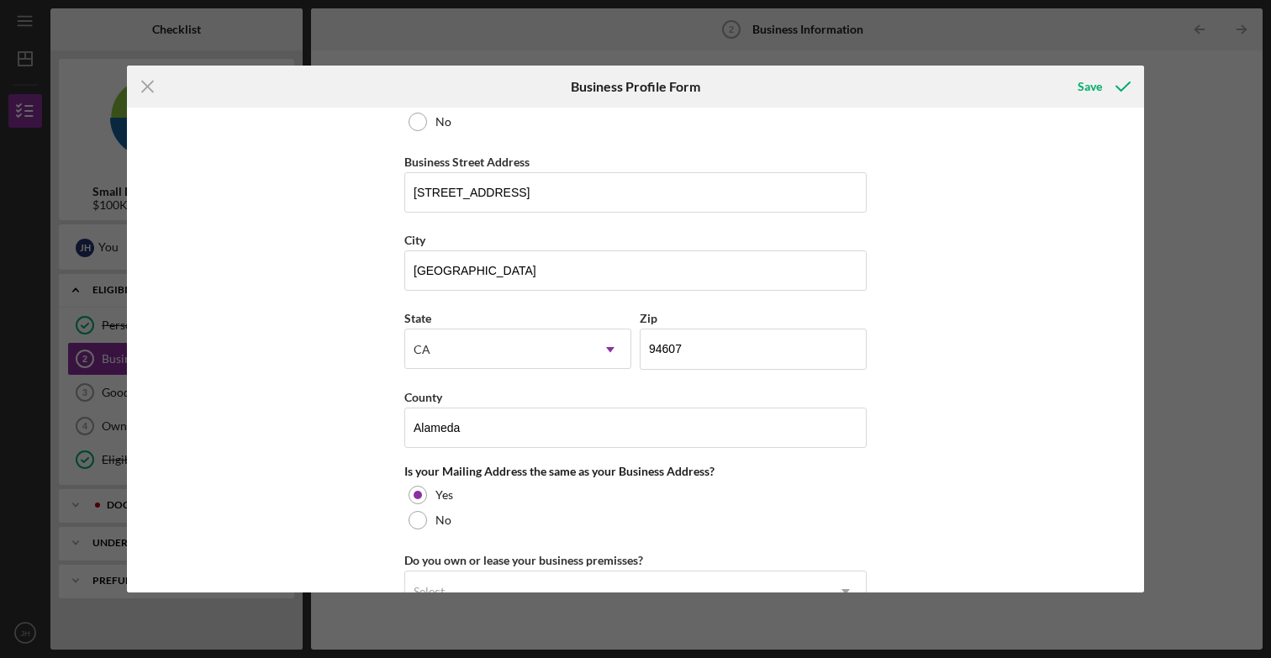
click at [257, 394] on div "Business Name CorecTel DBA CorecTel Business Start Date [DATE] Legal Structure …" at bounding box center [635, 350] width 1017 height 484
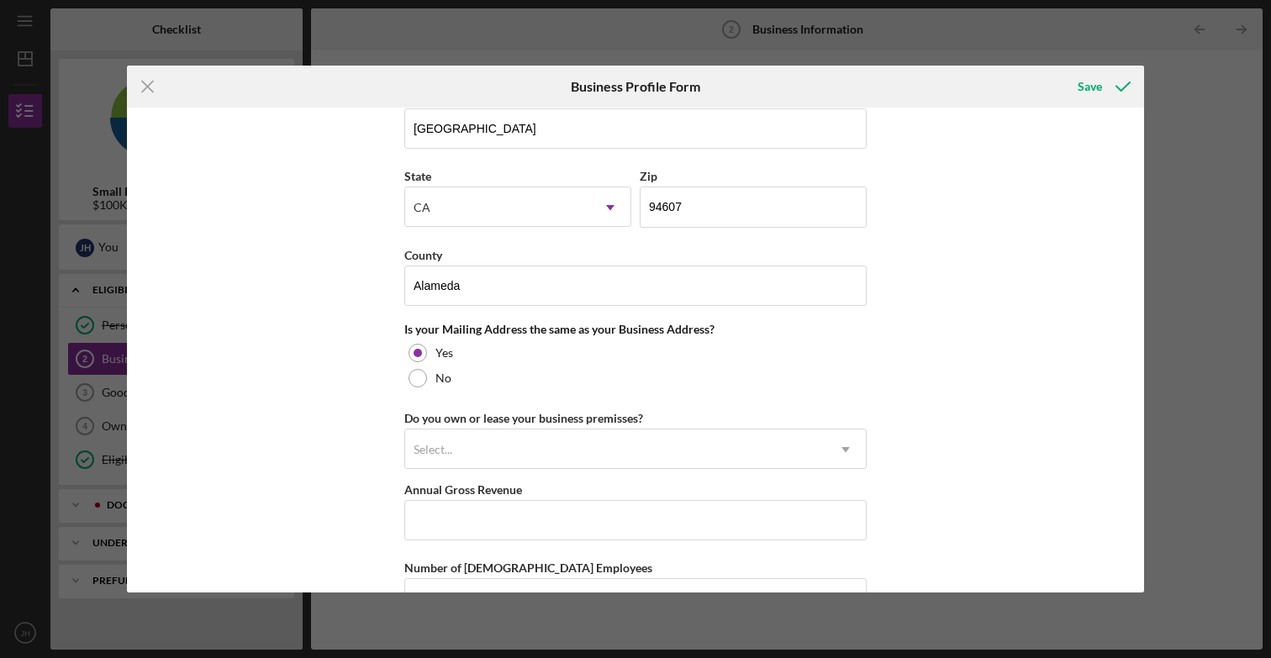
scroll to position [1108, 0]
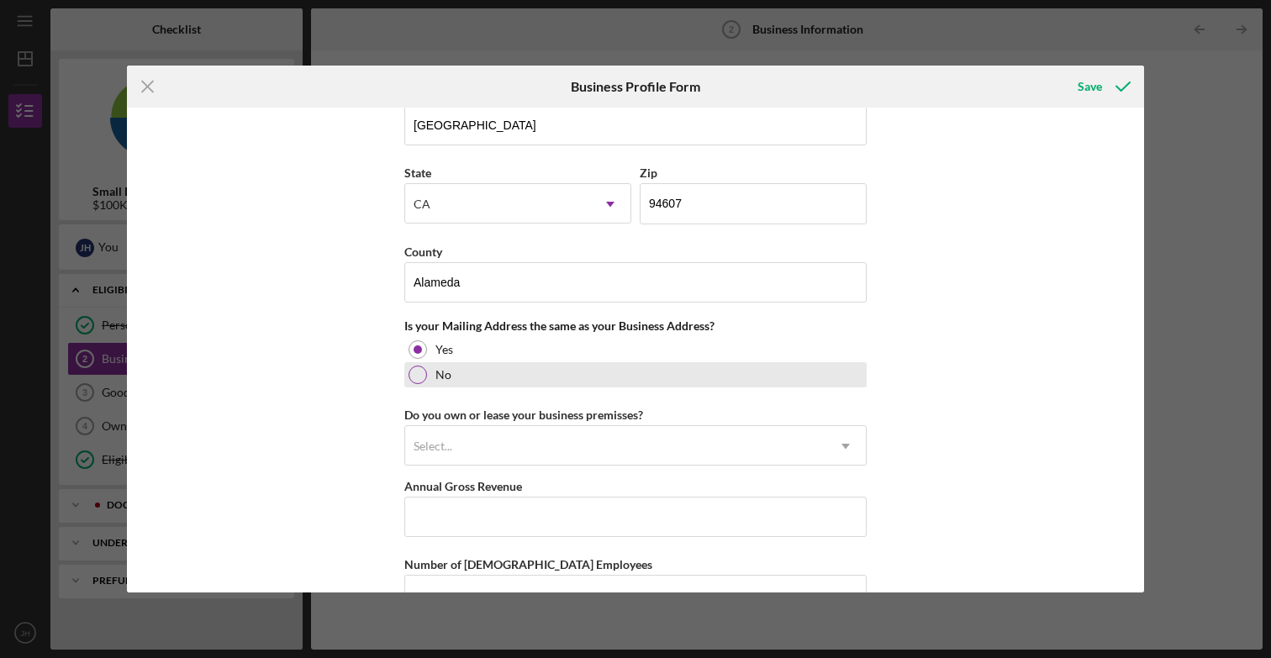
click at [419, 378] on div at bounding box center [417, 375] width 18 height 18
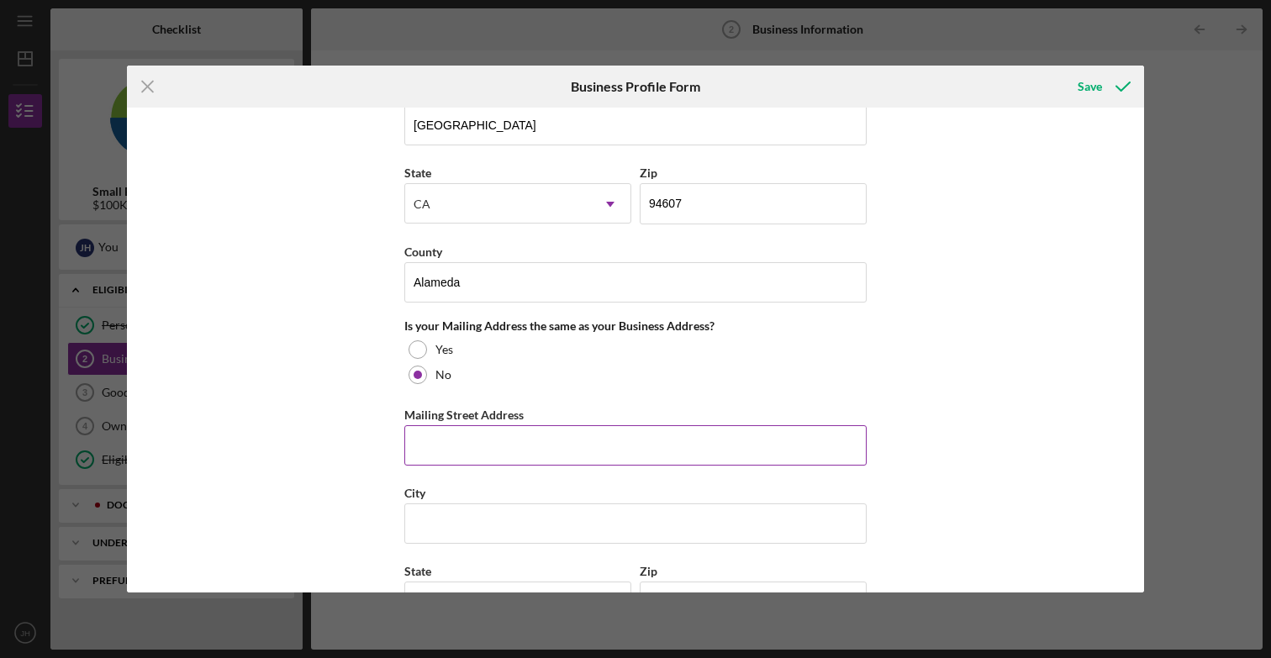
click at [435, 450] on input "Mailing Street Address" at bounding box center [635, 445] width 462 height 40
type input "[STREET_ADDRESS]"
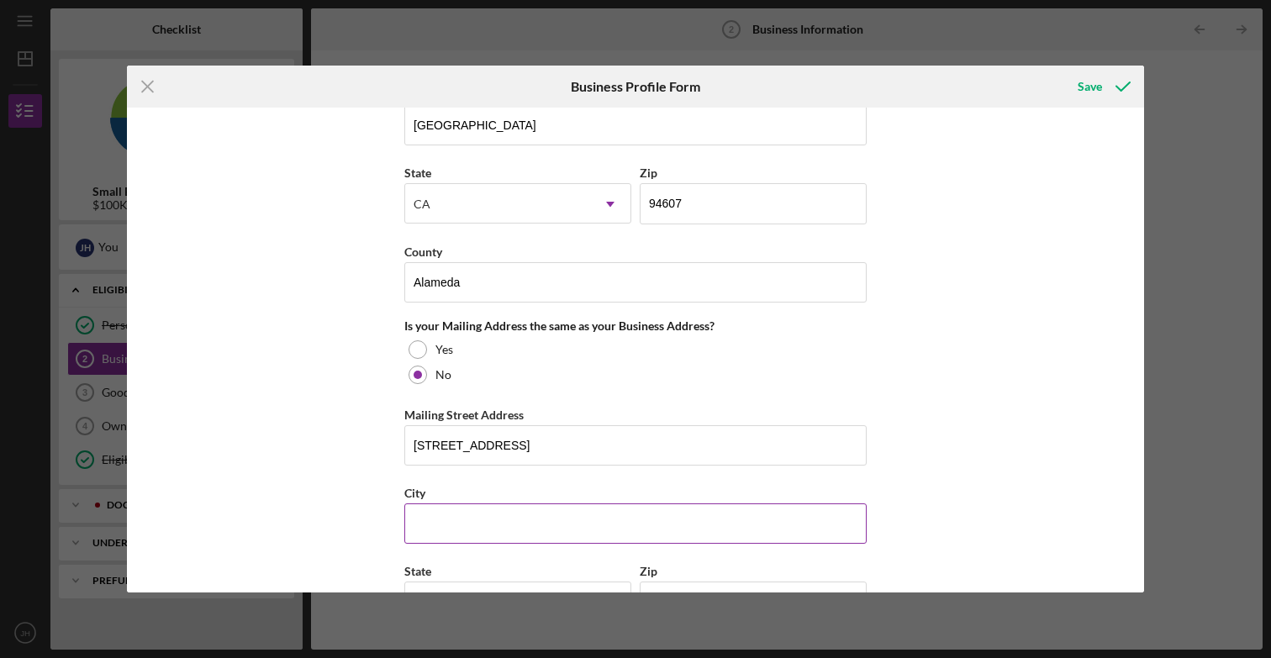
type input "[GEOGRAPHIC_DATA][PERSON_NAME]"
type input "[US_STATE]"
type input "94903"
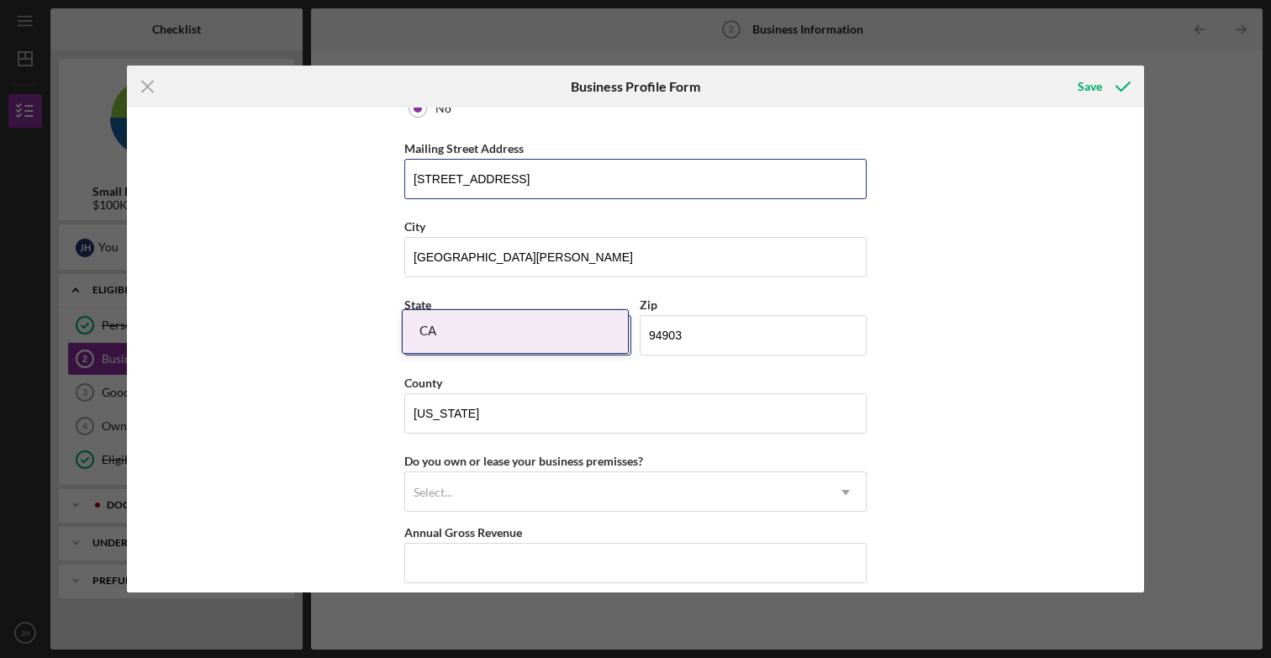
scroll to position [1383, 0]
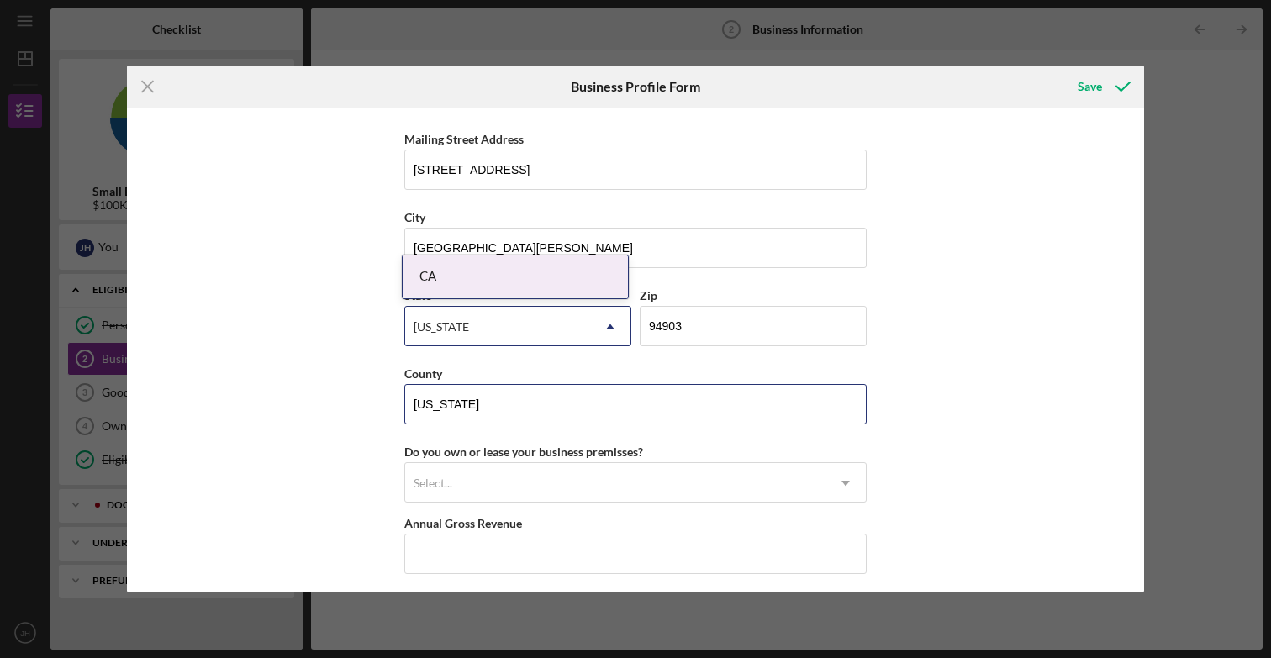
drag, startPoint x: 471, startPoint y: 404, endPoint x: 379, endPoint y: 406, distance: 92.5
click at [379, 406] on div "Business Name CorecTel DBA CorecTel Business Start Date [DATE] Legal Structure …" at bounding box center [635, 350] width 1017 height 484
type input "[PERSON_NAME]"
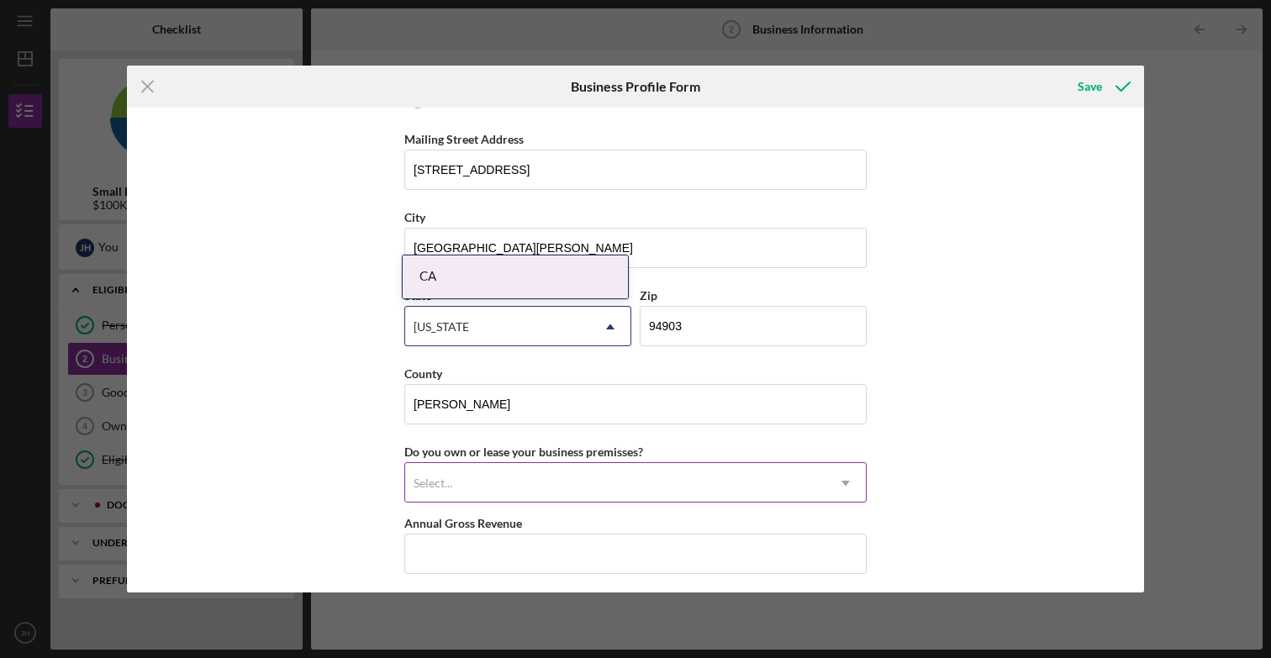
click at [461, 485] on div "Select..." at bounding box center [615, 483] width 420 height 39
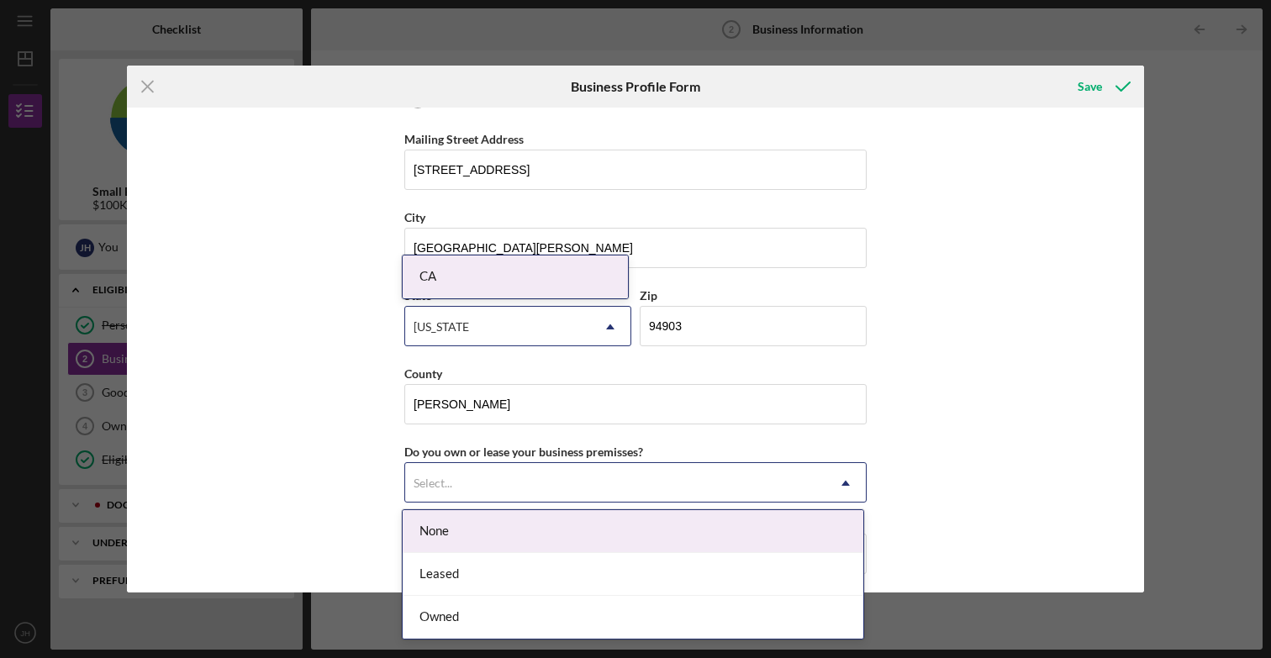
click at [450, 530] on div "None" at bounding box center [633, 531] width 461 height 43
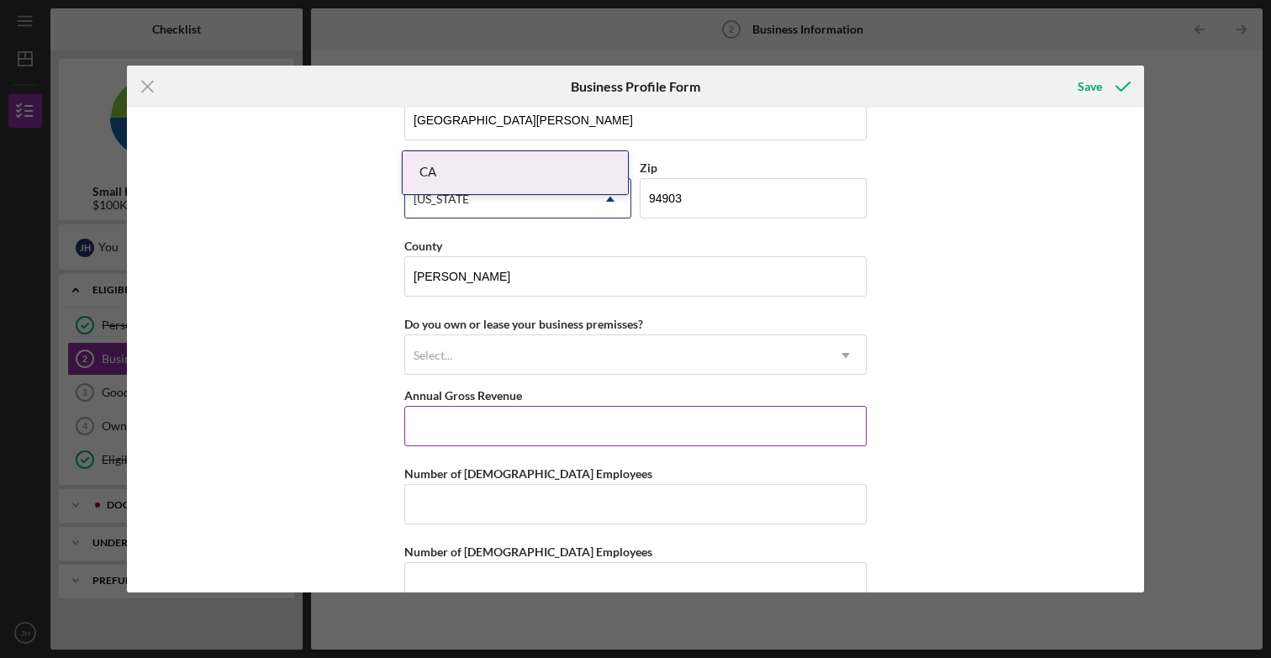
scroll to position [1532, 0]
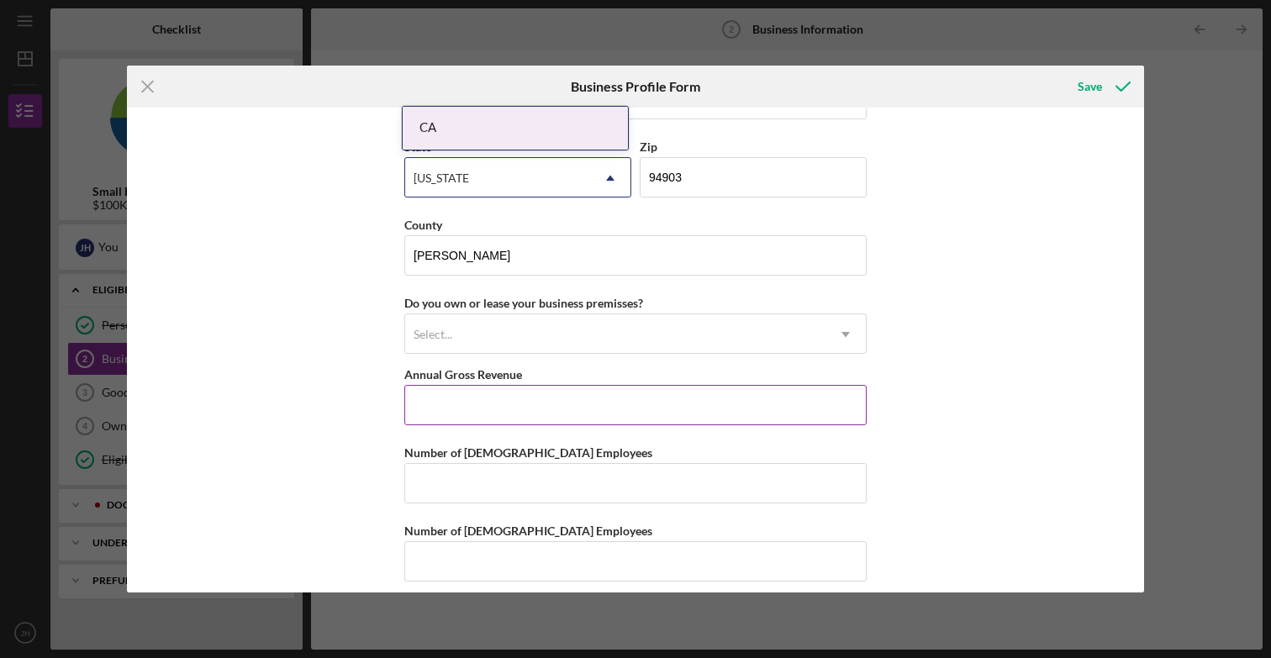
click at [476, 415] on input "Annual Gross Revenue" at bounding box center [635, 405] width 462 height 40
type input "$0"
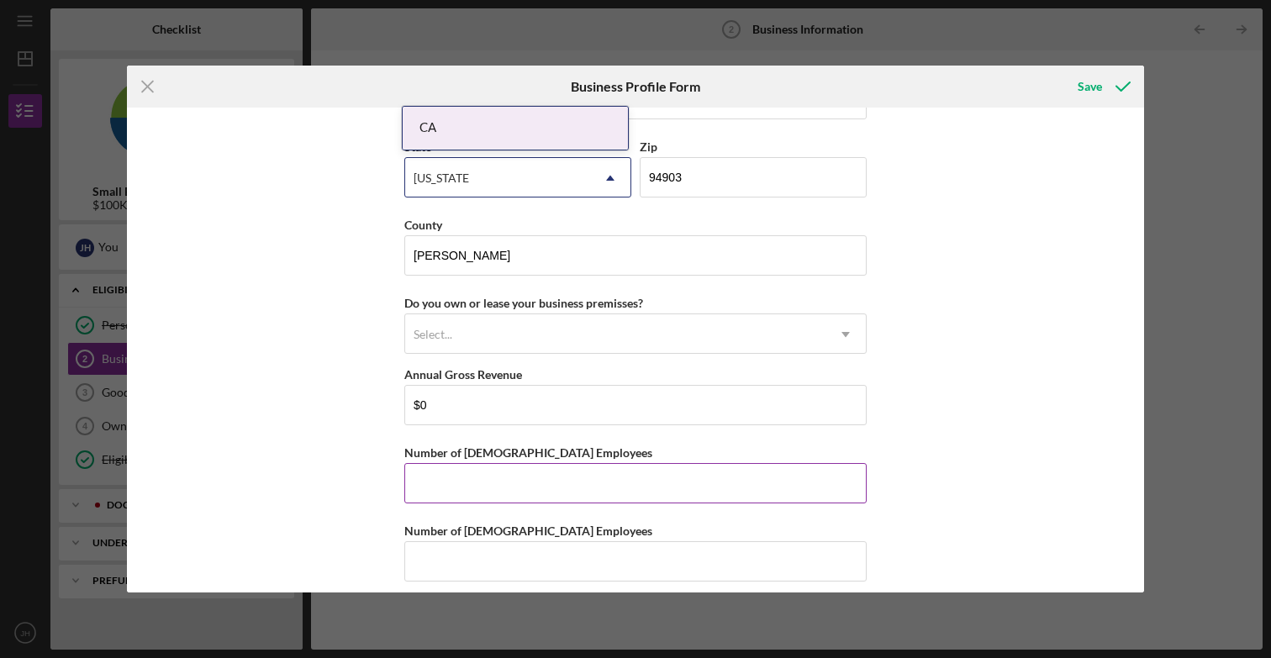
click at [472, 500] on input "Number of [DEMOGRAPHIC_DATA] Employees" at bounding box center [635, 483] width 462 height 40
type input "1"
click at [488, 569] on input "Number of [DEMOGRAPHIC_DATA] Employees" at bounding box center [635, 561] width 462 height 40
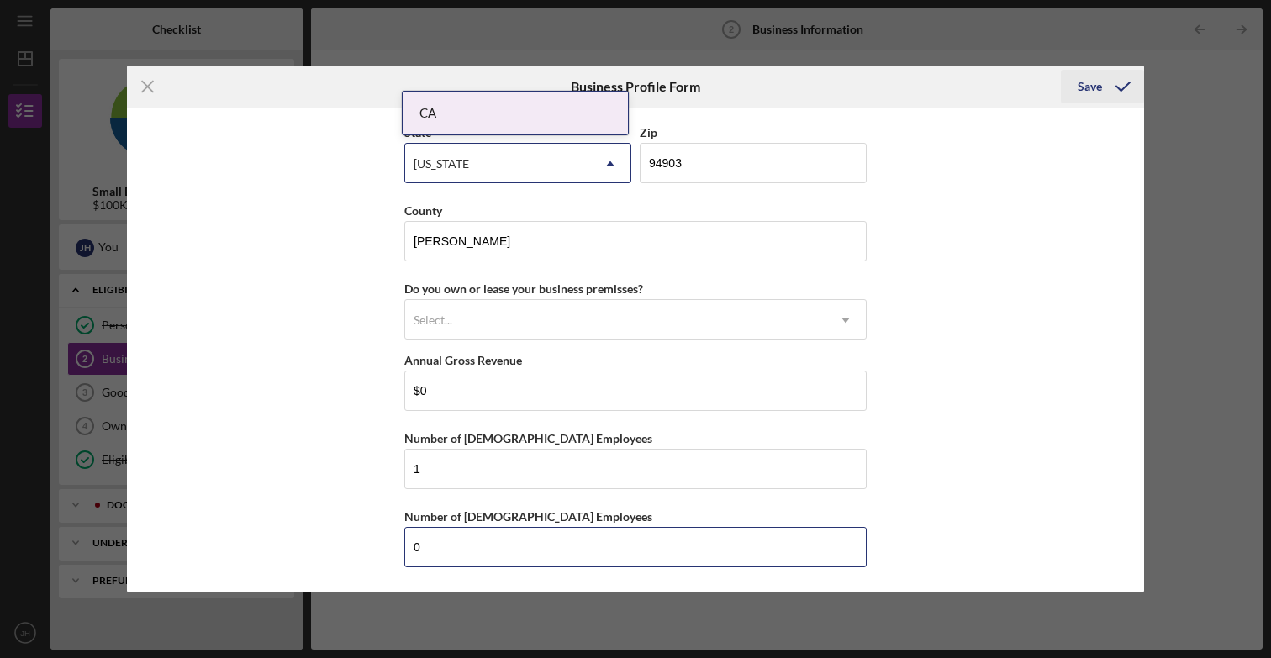
type input "0"
click at [1095, 86] on div "Save" at bounding box center [1089, 87] width 24 height 34
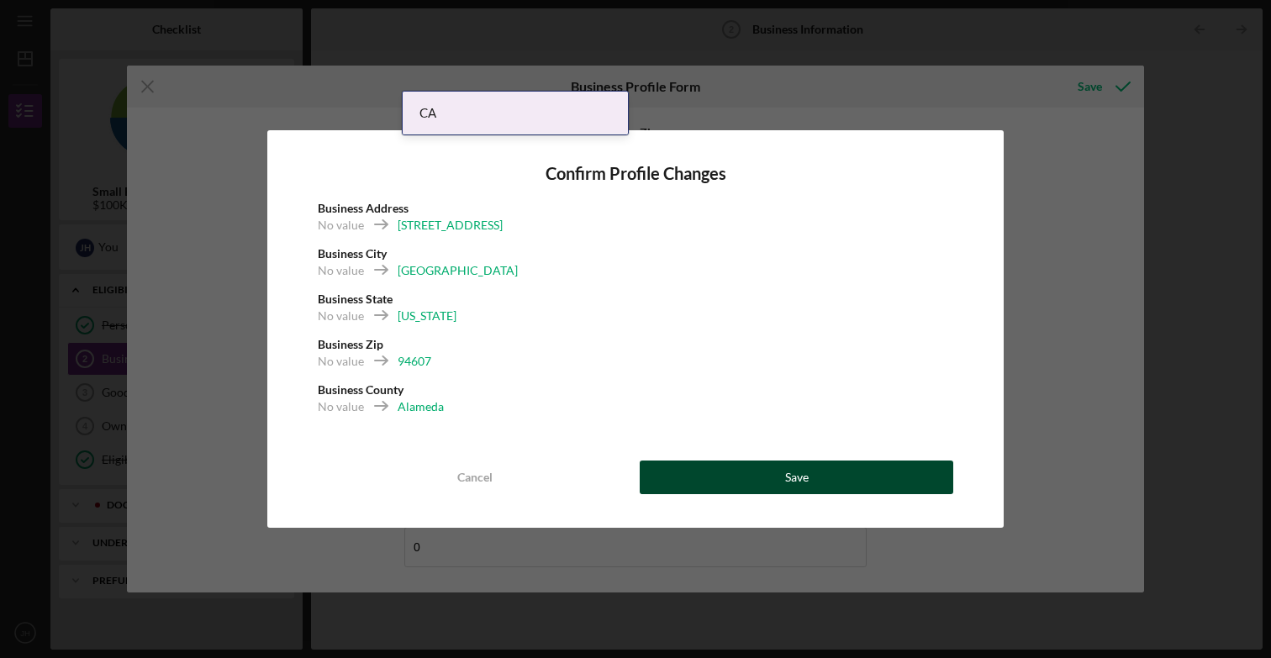
click at [751, 489] on button "Save" at bounding box center [796, 478] width 313 height 34
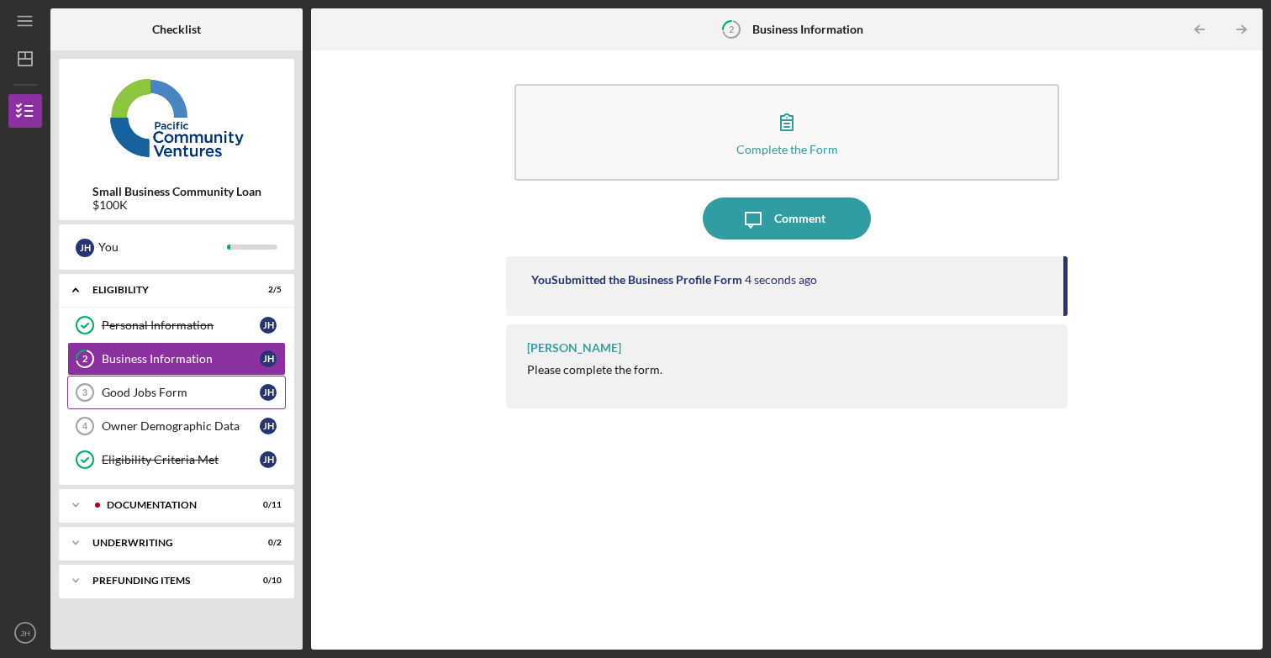
click at [157, 397] on div "Good Jobs Form" at bounding box center [181, 392] width 158 height 13
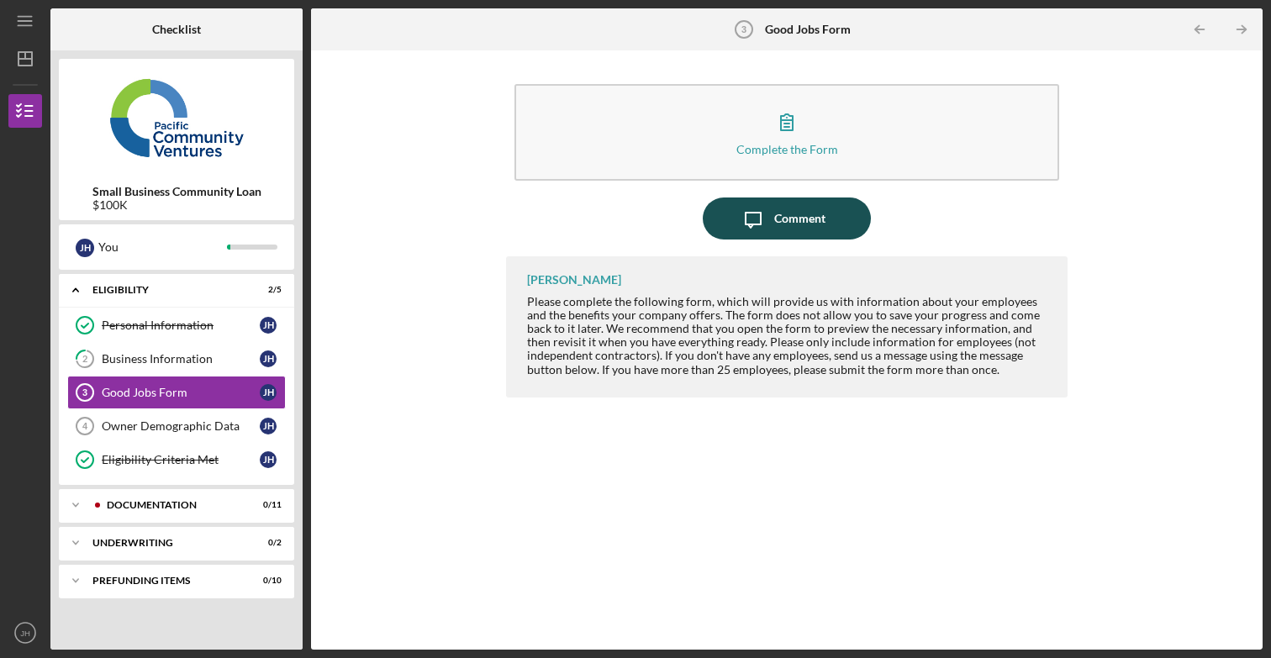
click at [817, 219] on div "Comment" at bounding box center [799, 219] width 51 height 42
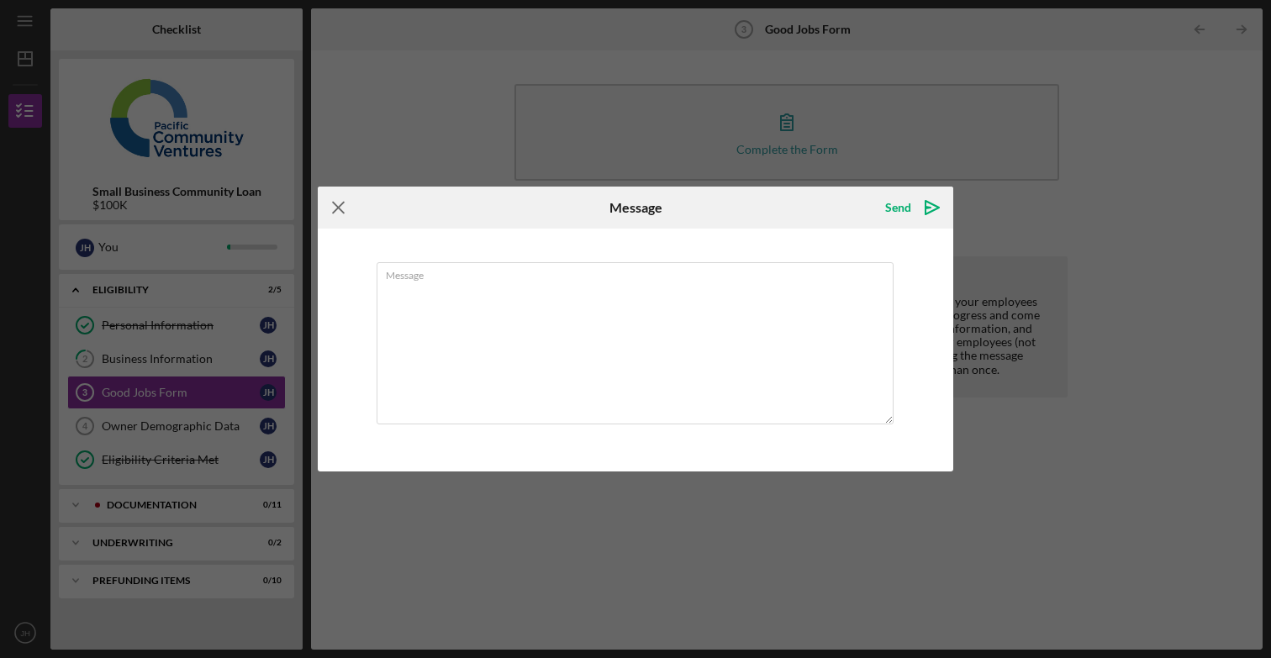
click at [347, 211] on icon "Icon/Menu Close" at bounding box center [339, 208] width 42 height 42
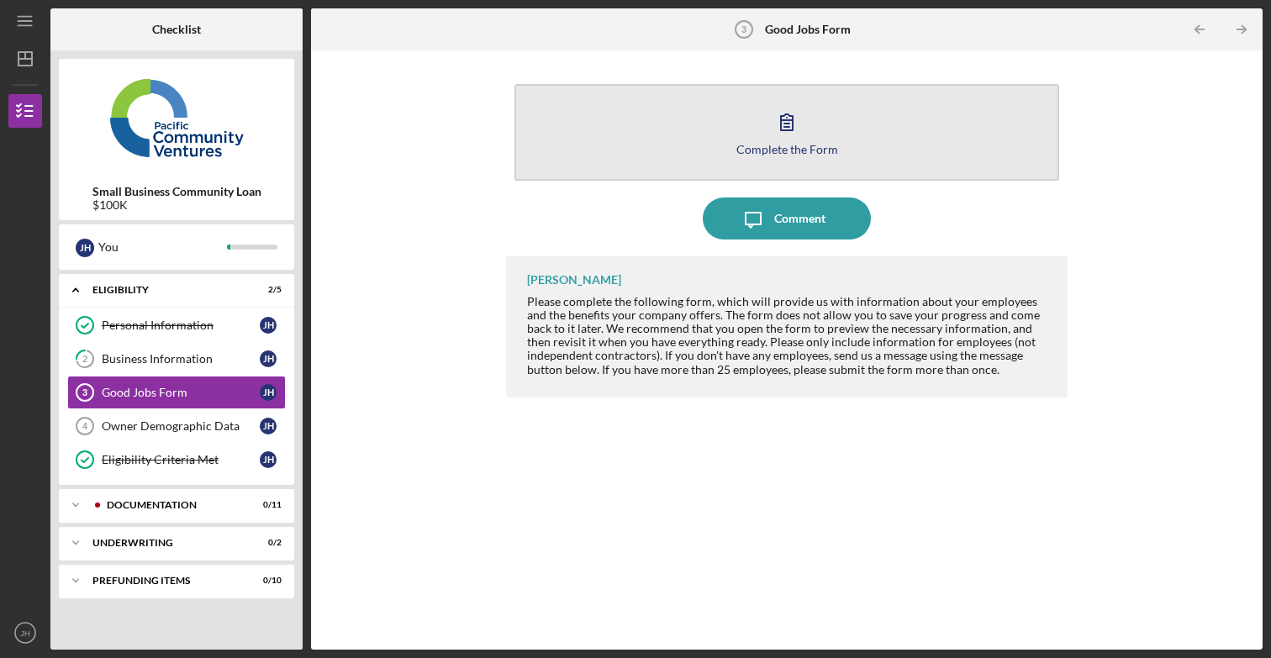
click at [779, 145] on div "Complete the Form" at bounding box center [787, 149] width 102 height 13
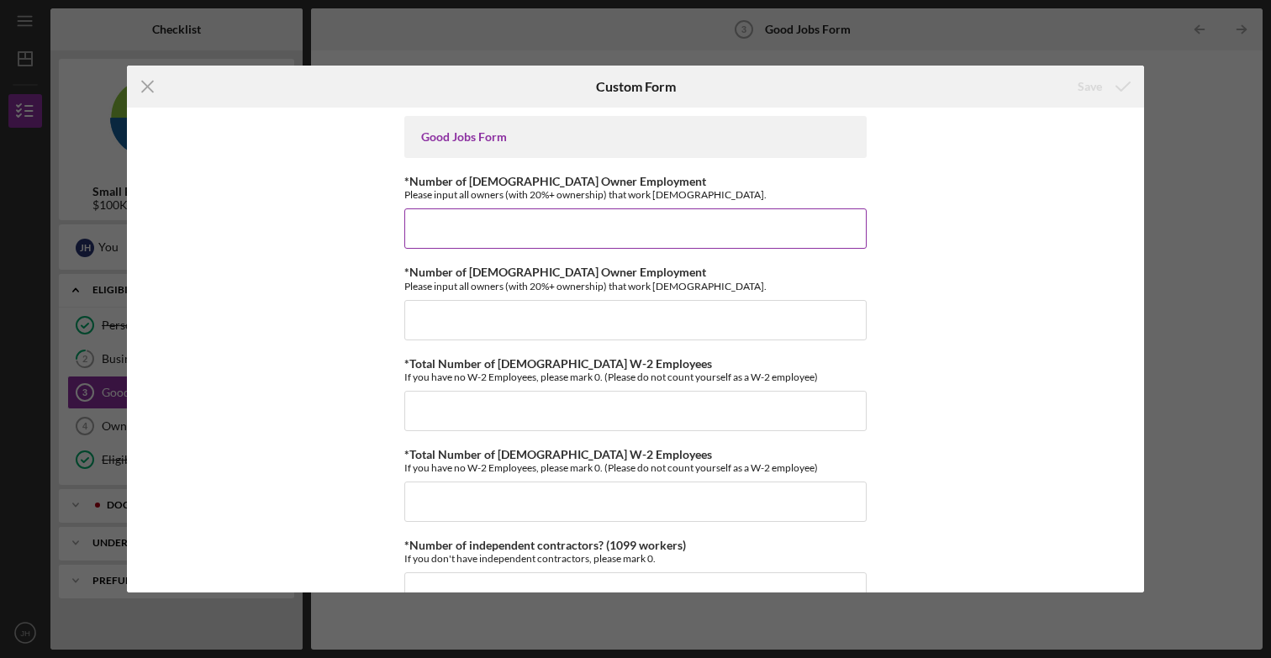
click at [581, 236] on input "*Number of [DEMOGRAPHIC_DATA] Owner Employment" at bounding box center [635, 228] width 462 height 40
click at [537, 238] on input "*Number of [DEMOGRAPHIC_DATA] Owner Employment" at bounding box center [635, 228] width 462 height 40
type input "1"
click at [462, 320] on input "*Number of [DEMOGRAPHIC_DATA] Owner Employment" at bounding box center [635, 320] width 462 height 40
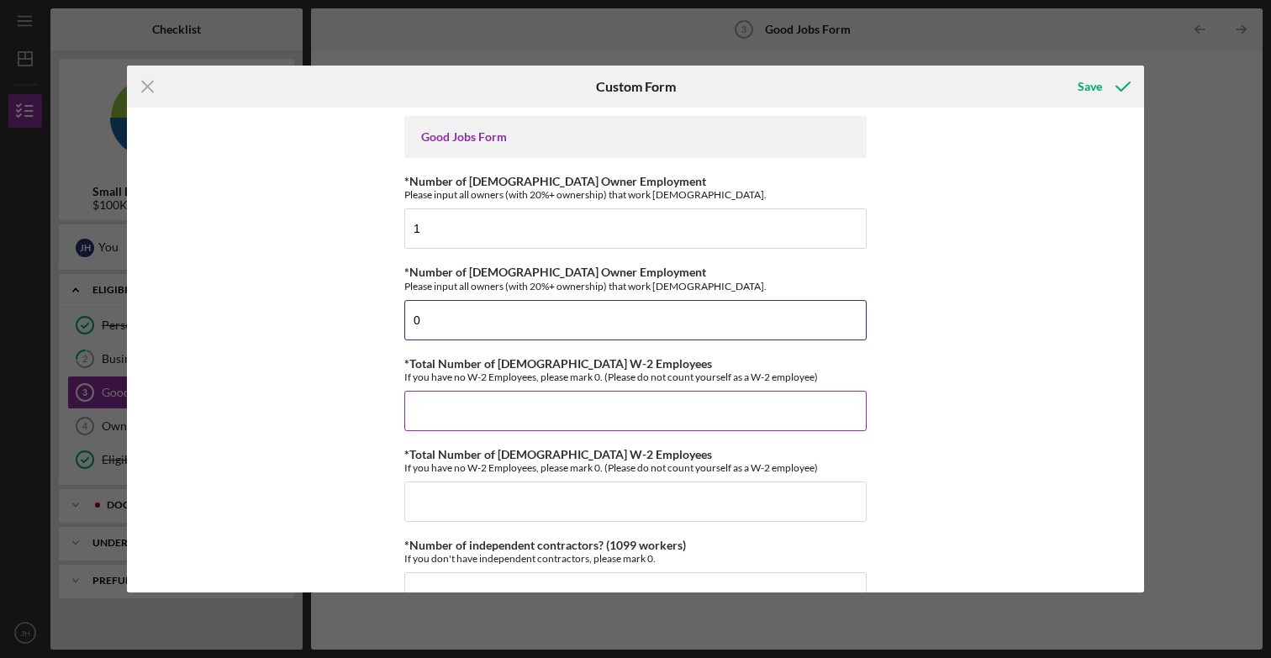
type input "0"
click at [453, 402] on input "*Total Number of [DEMOGRAPHIC_DATA] W-2 Employees" at bounding box center [635, 411] width 462 height 40
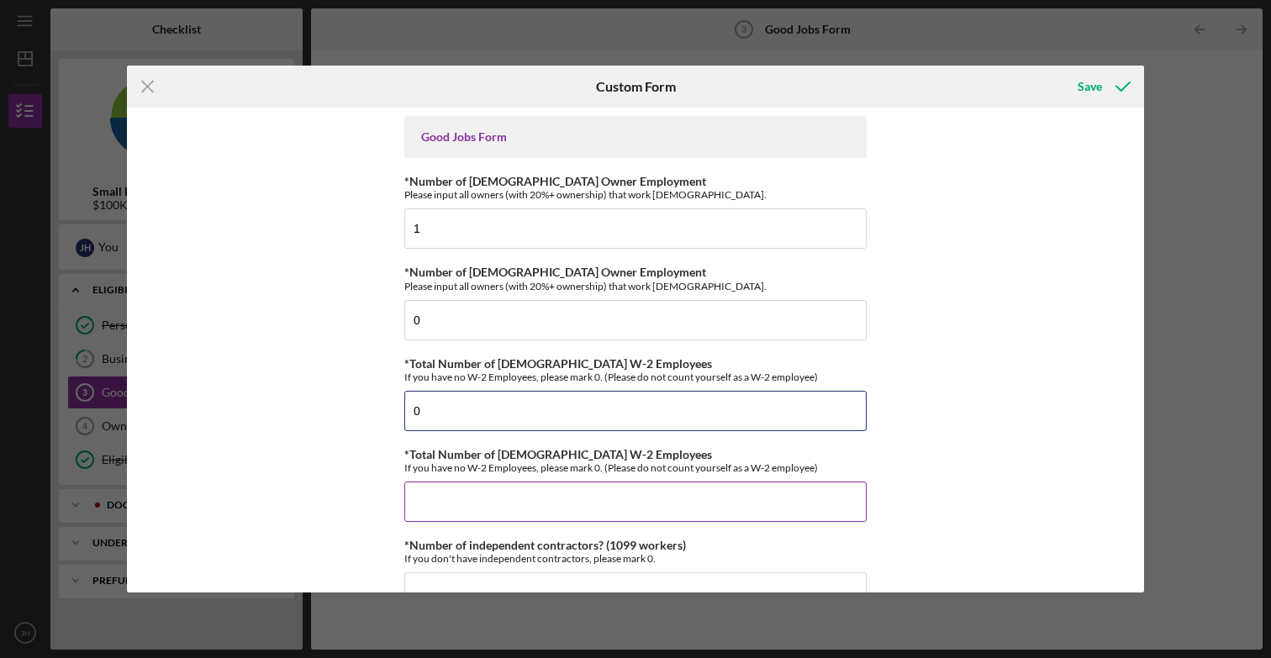
type input "0"
click at [466, 505] on input "*Total Number of [DEMOGRAPHIC_DATA] W-2 Employees" at bounding box center [635, 502] width 462 height 40
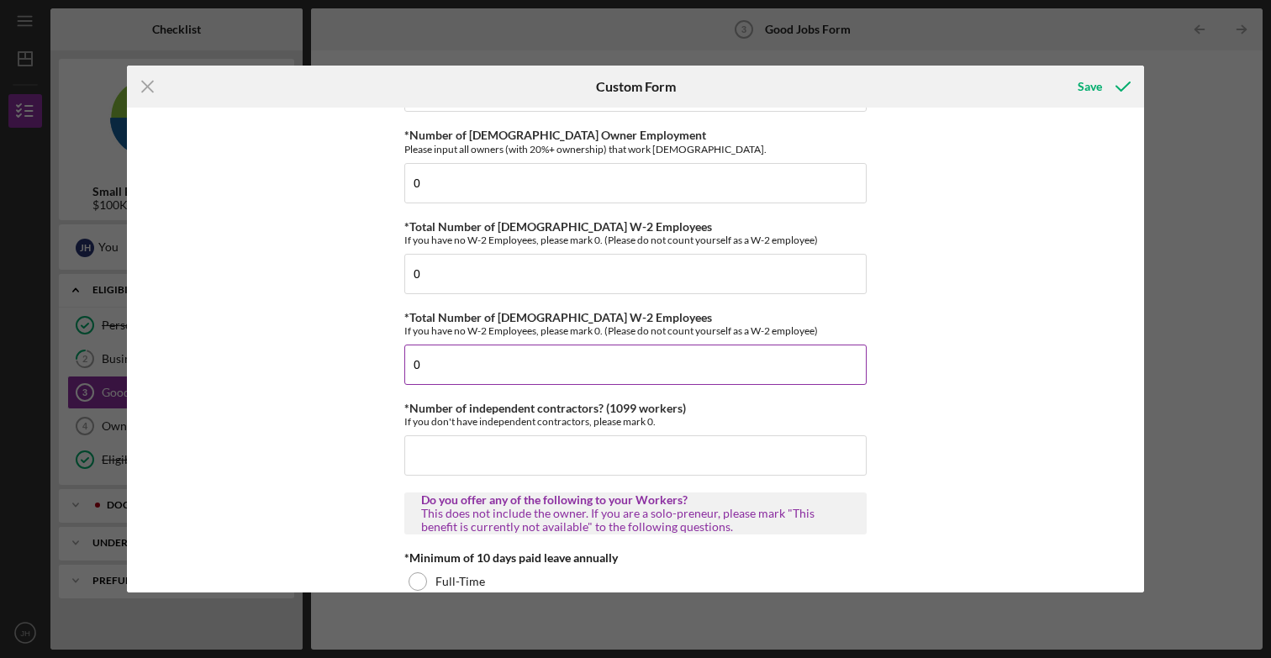
scroll to position [150, 0]
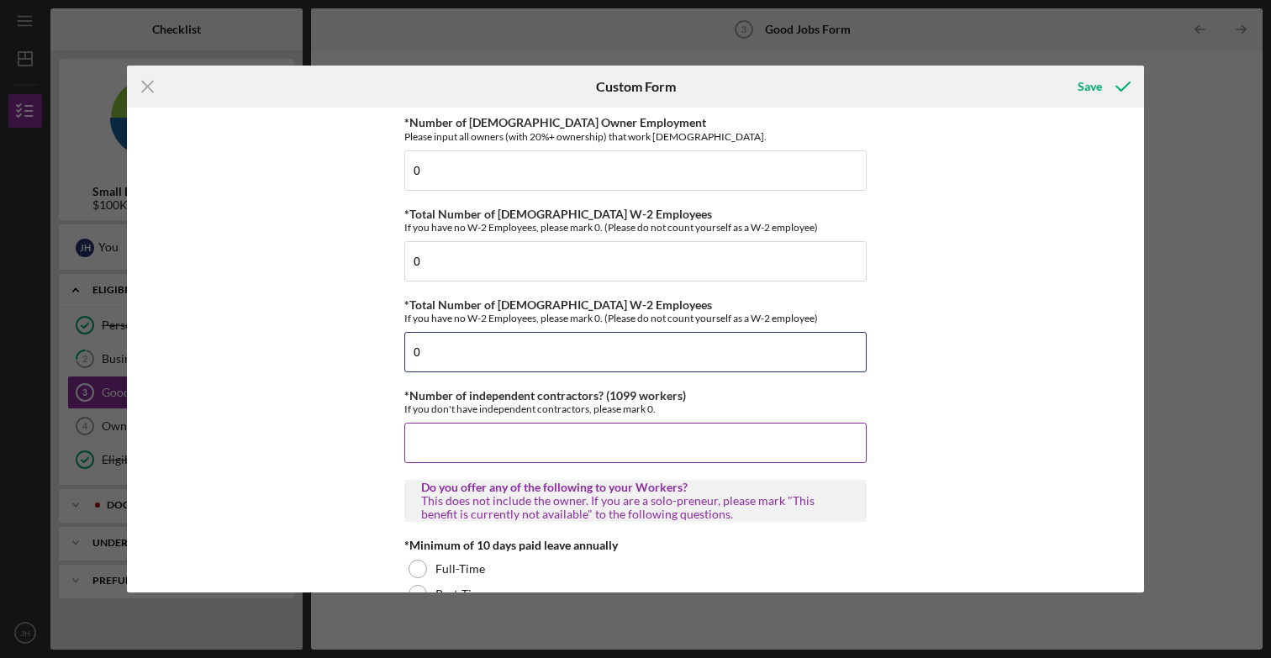
type input "0"
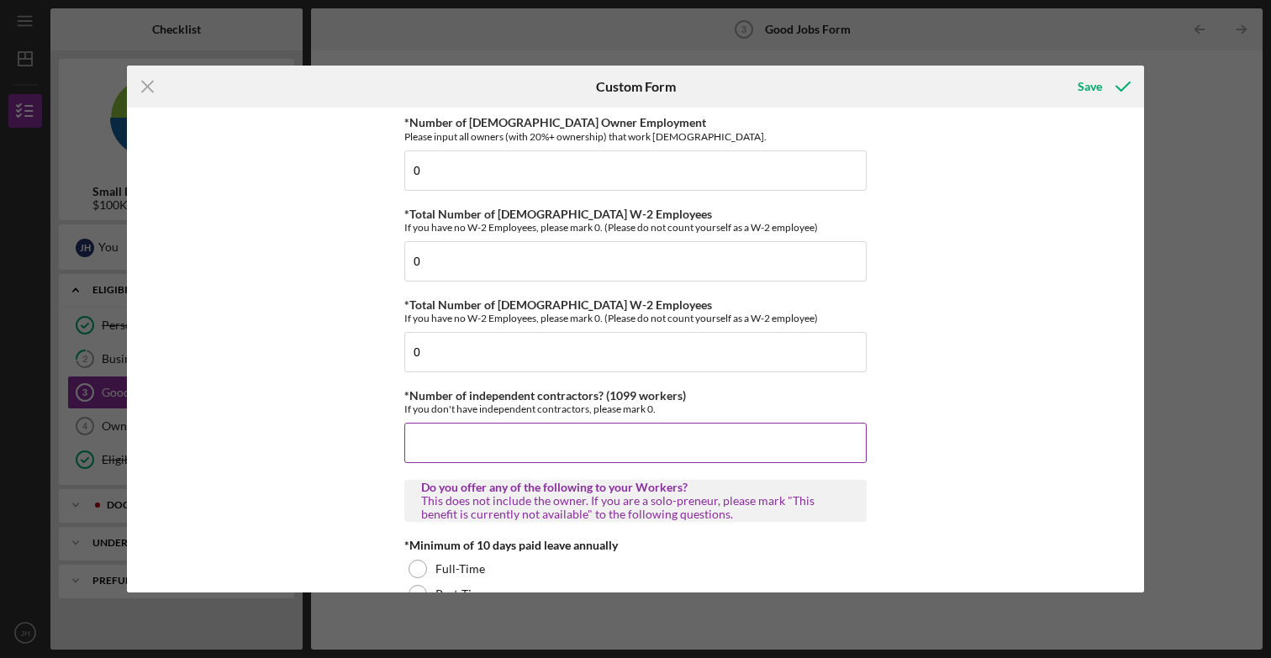
click at [495, 449] on input "*Number of independent contractors? (1099 workers)" at bounding box center [635, 443] width 462 height 40
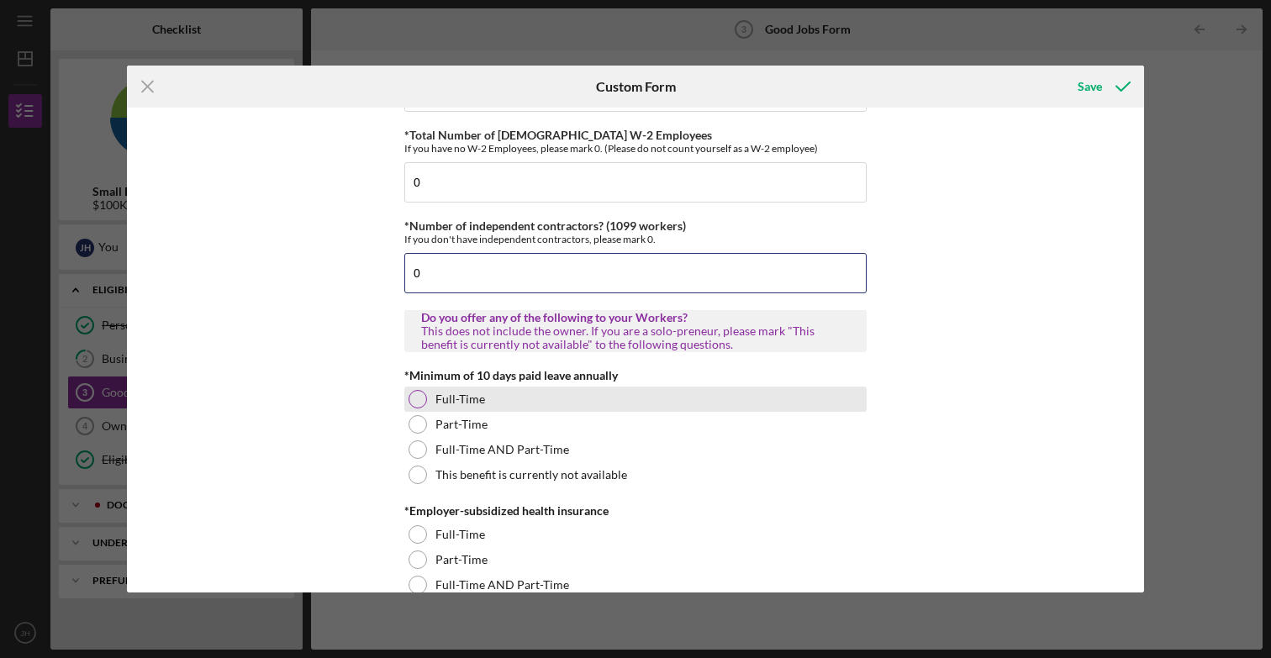
scroll to position [324, 0]
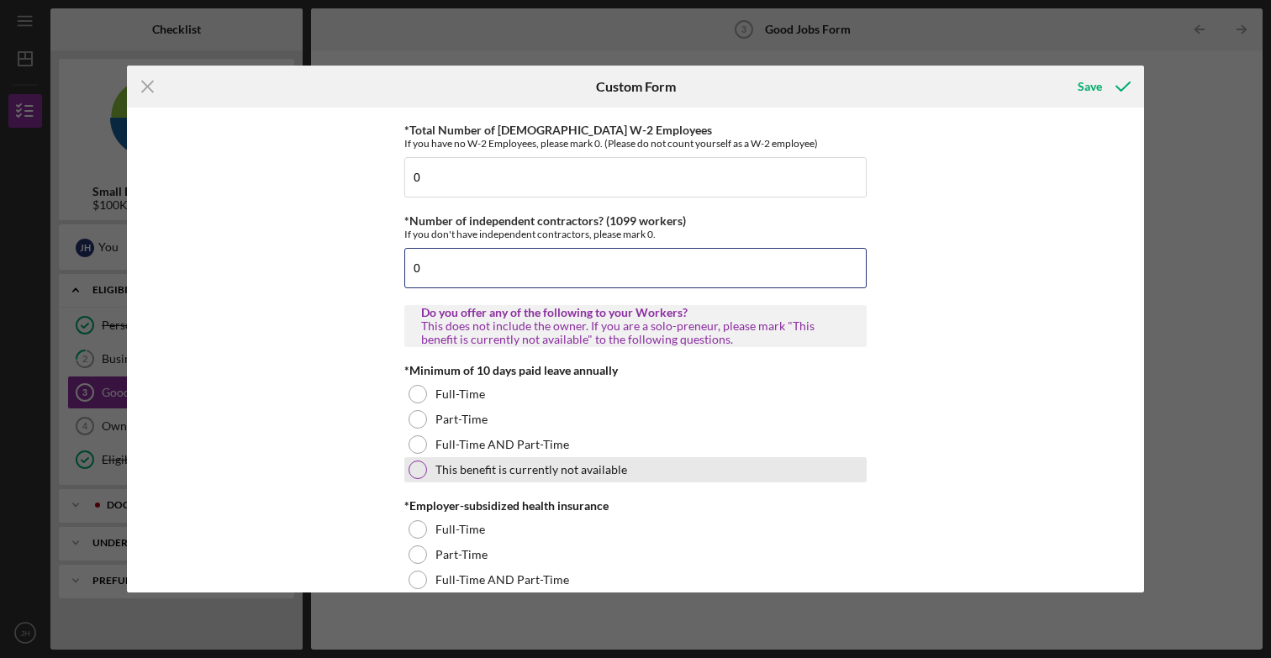
type input "0"
click at [467, 471] on label "This benefit is currently not available" at bounding box center [531, 469] width 192 height 13
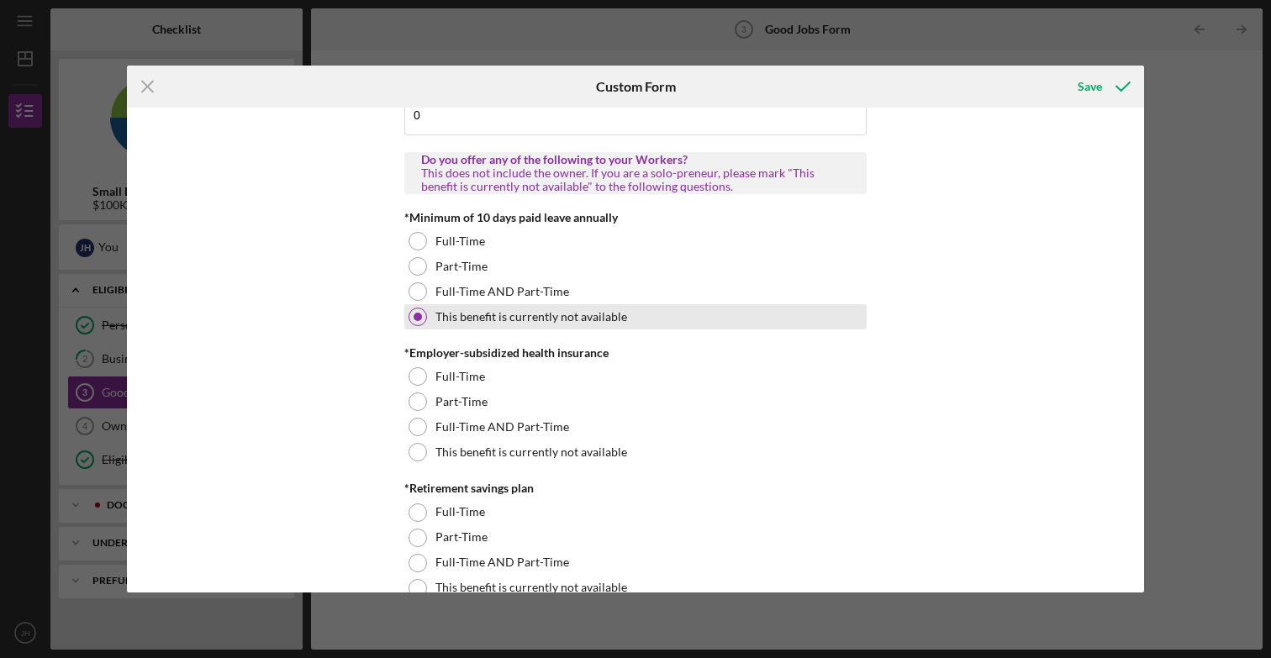
scroll to position [487, 0]
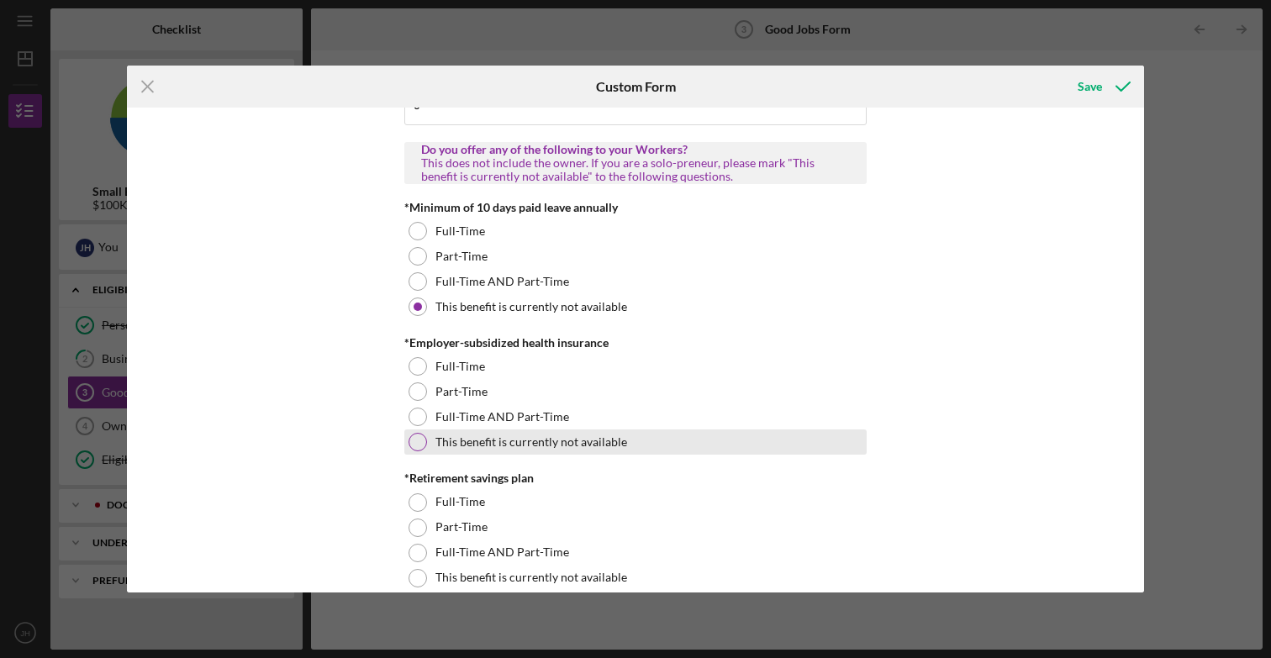
click at [477, 451] on div "This benefit is currently not available" at bounding box center [635, 441] width 462 height 25
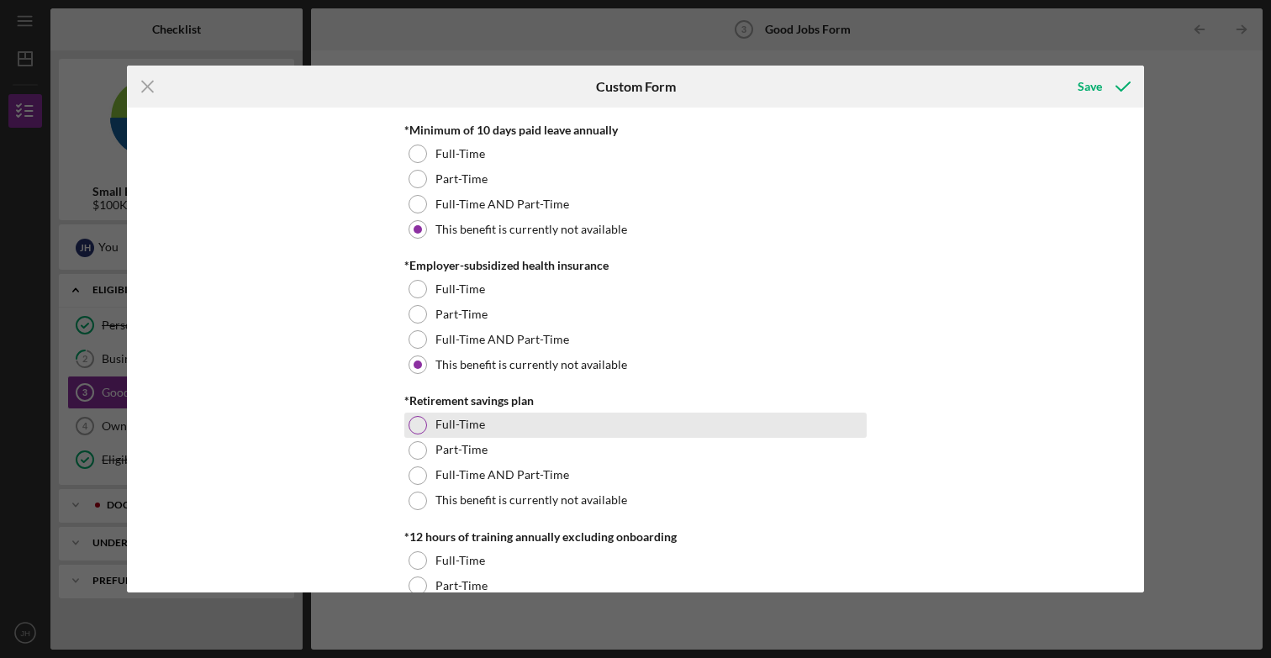
scroll to position [626, 0]
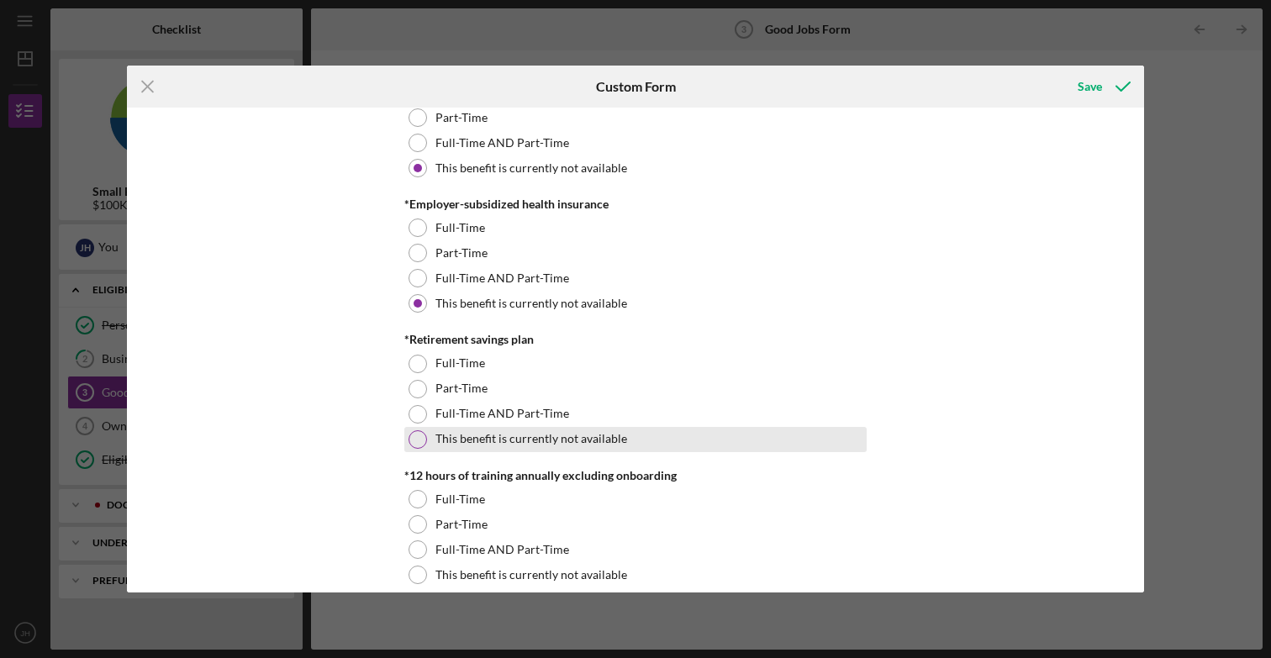
click at [504, 450] on div "This benefit is currently not available" at bounding box center [635, 439] width 462 height 25
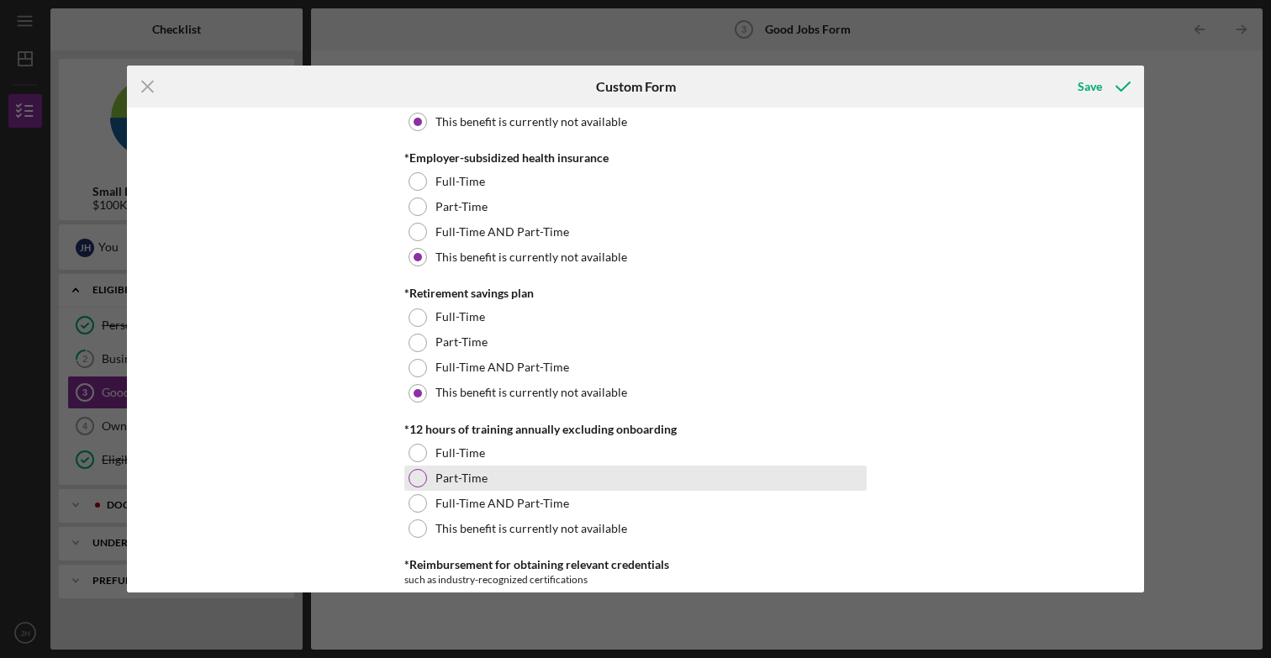
scroll to position [724, 0]
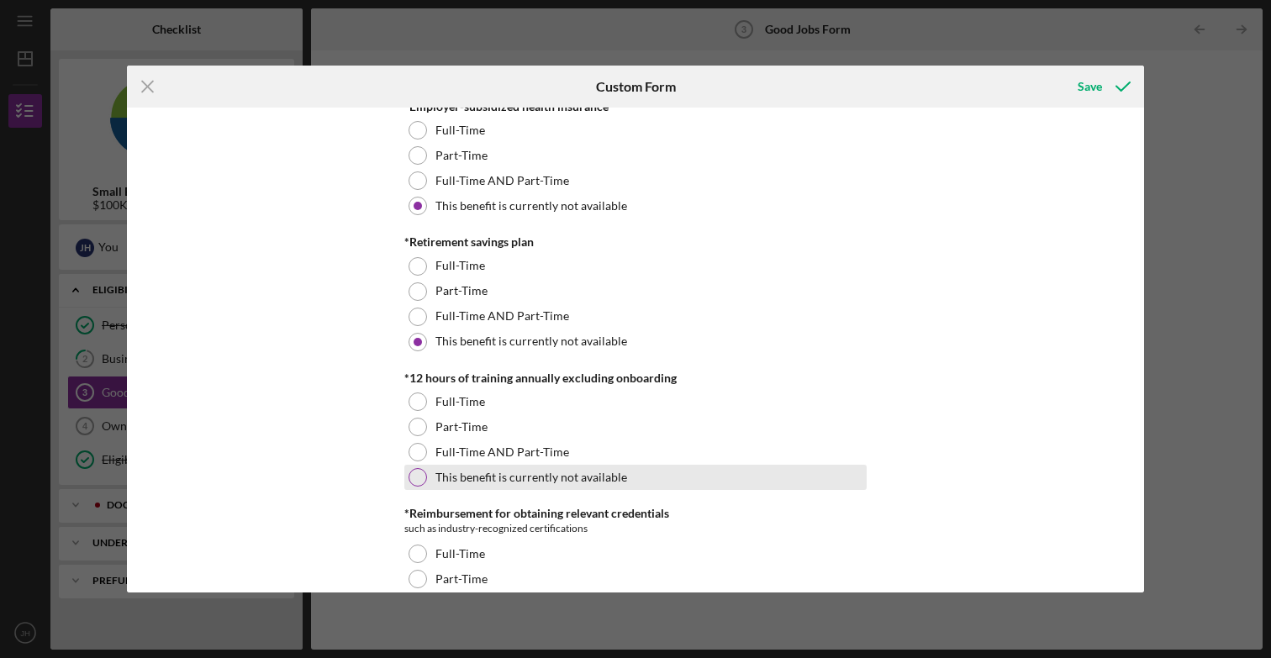
click at [482, 484] on div "This benefit is currently not available" at bounding box center [635, 477] width 462 height 25
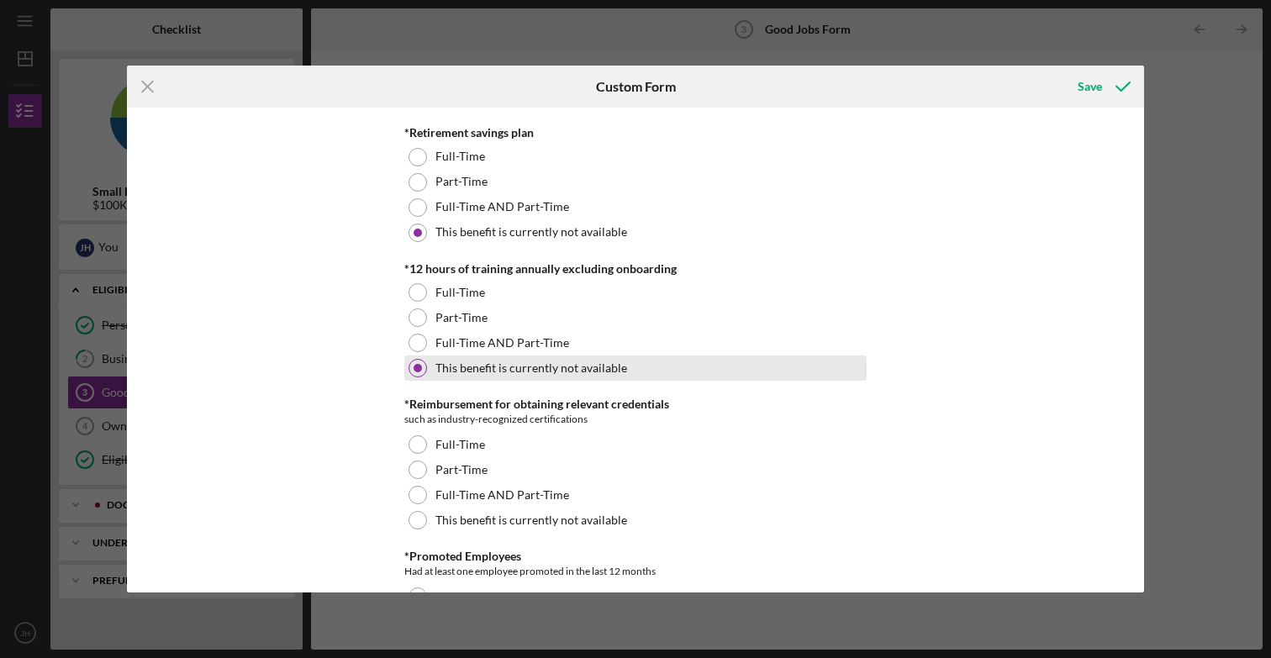
scroll to position [853, 0]
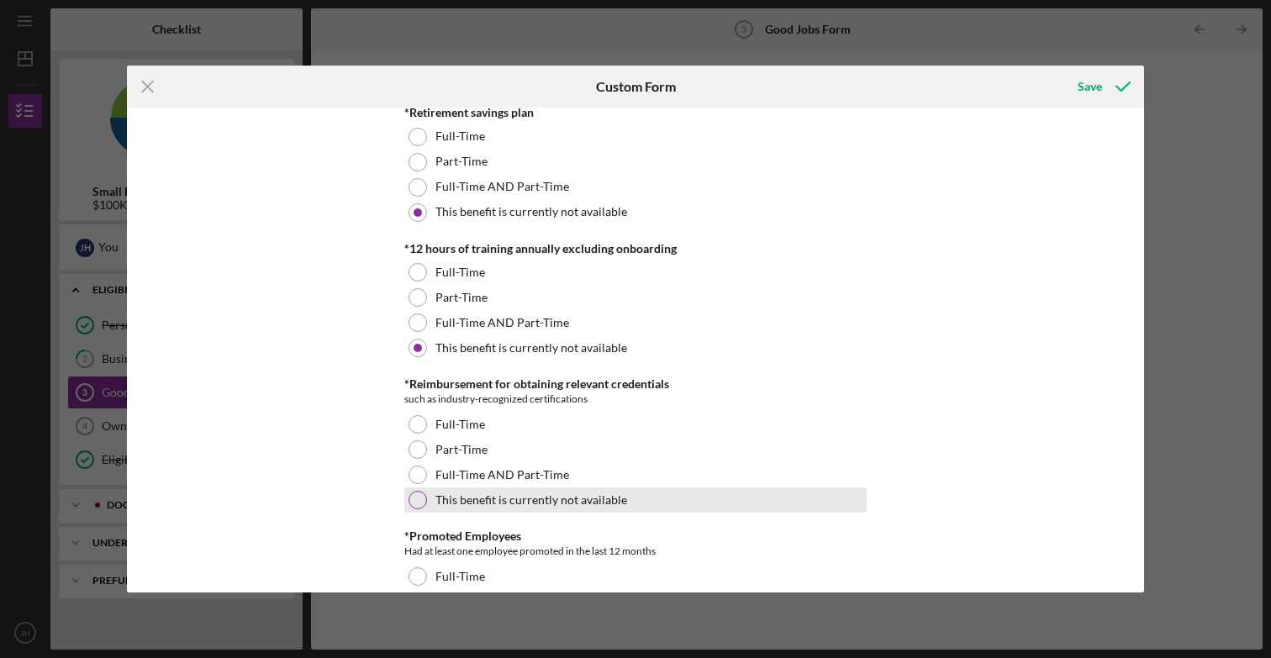
click at [482, 506] on label "This benefit is currently not available" at bounding box center [531, 499] width 192 height 13
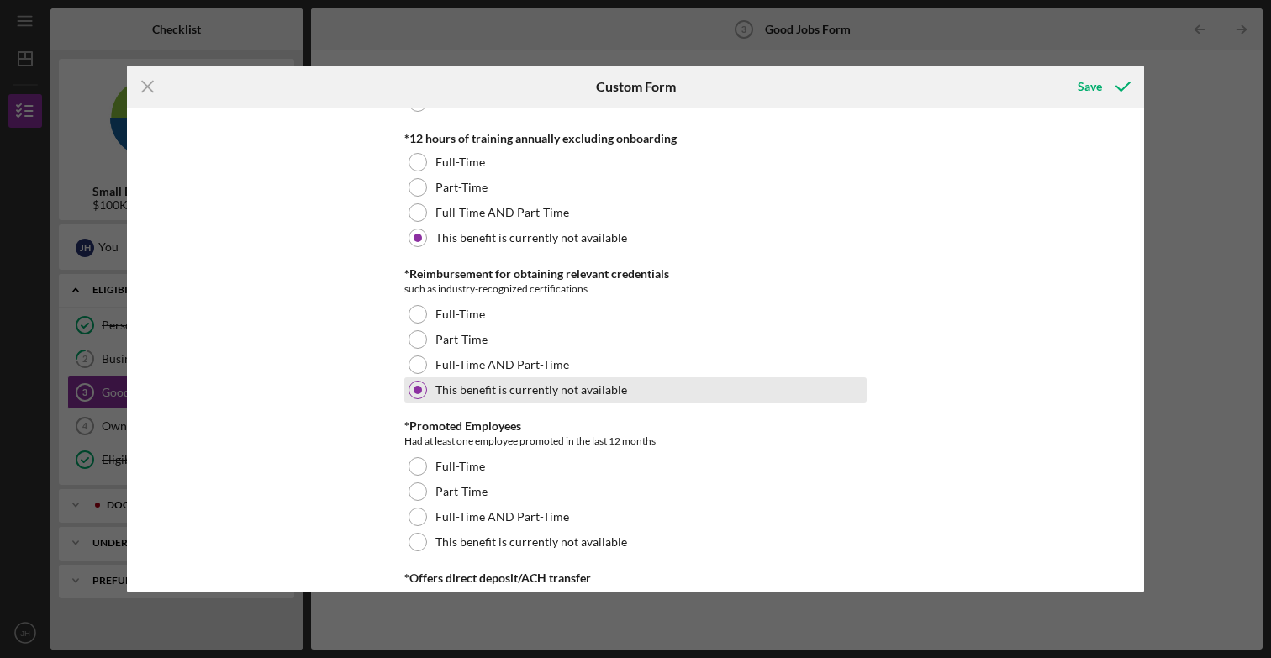
scroll to position [995, 0]
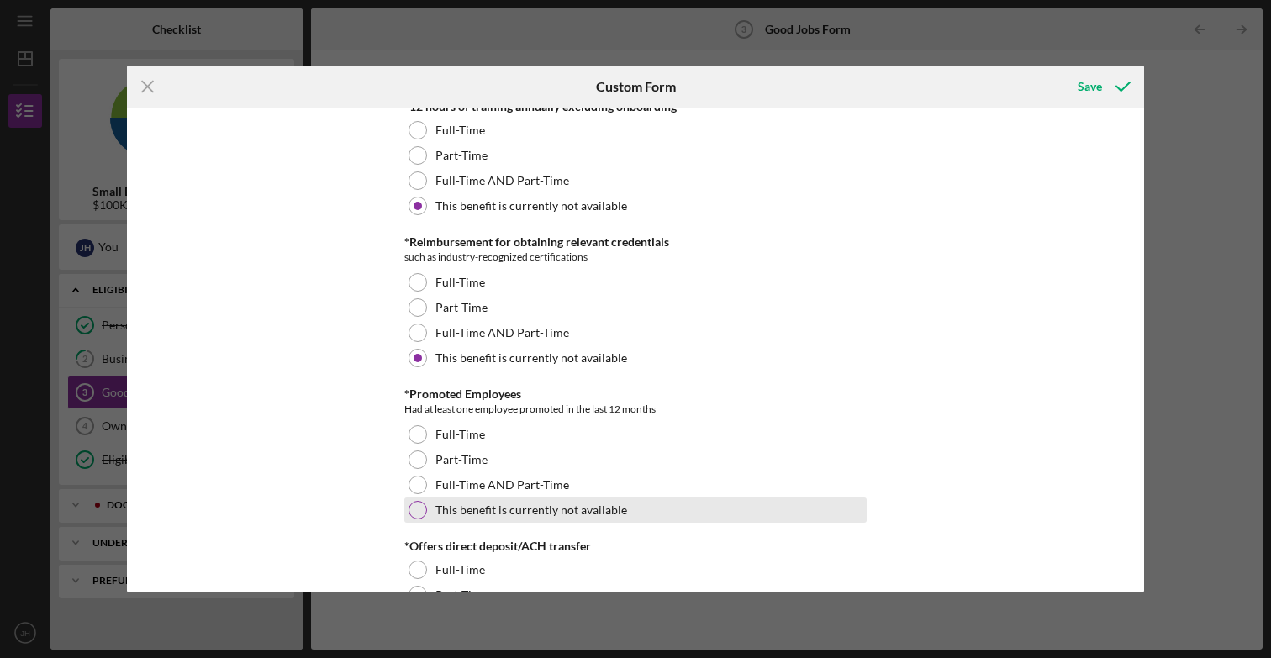
click at [487, 520] on div "This benefit is currently not available" at bounding box center [635, 510] width 462 height 25
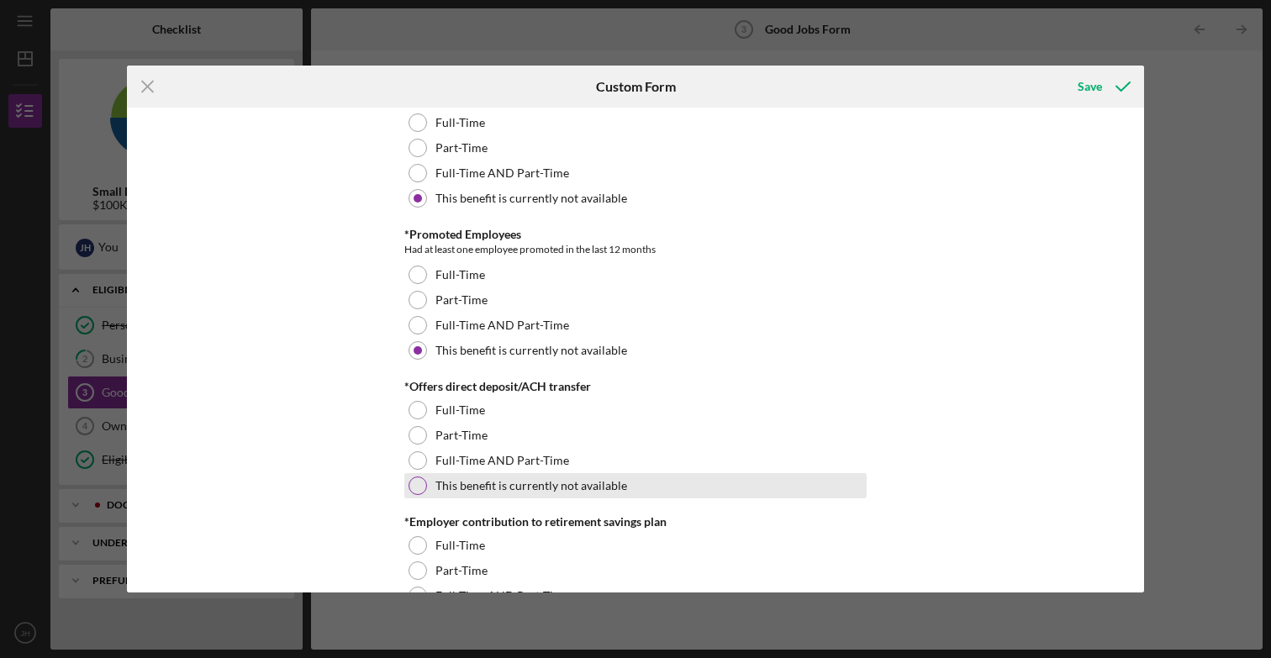
click at [495, 495] on div "This benefit is currently not available" at bounding box center [635, 485] width 462 height 25
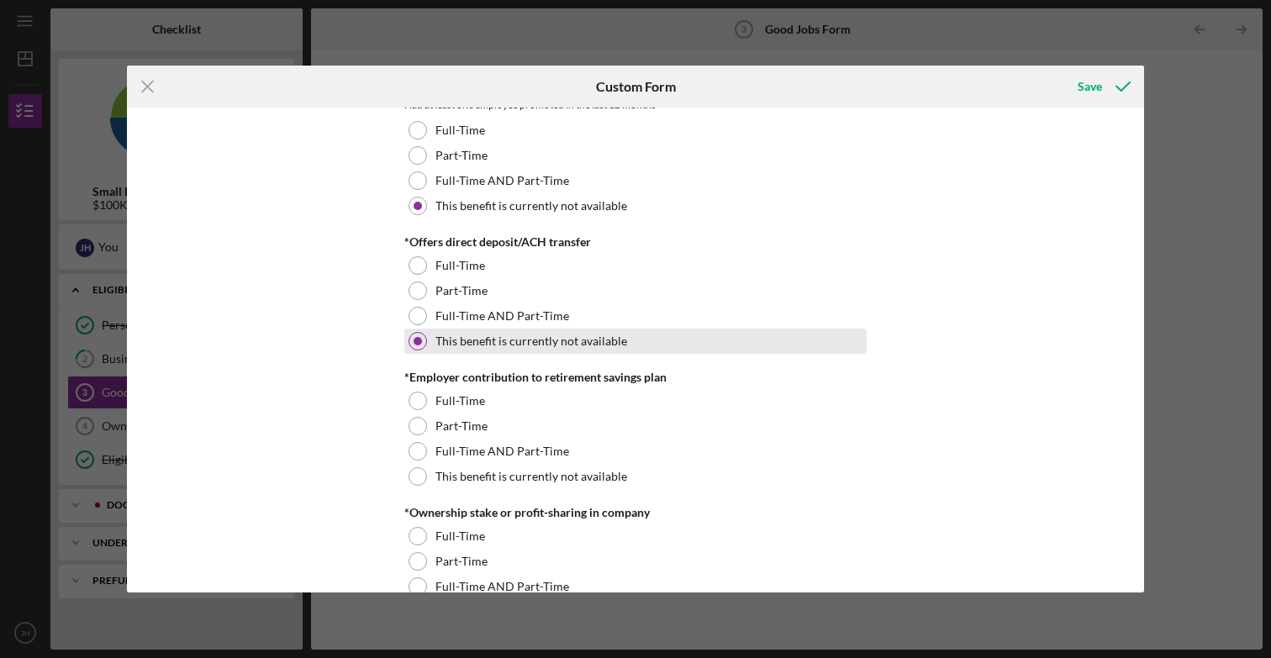
scroll to position [1314, 0]
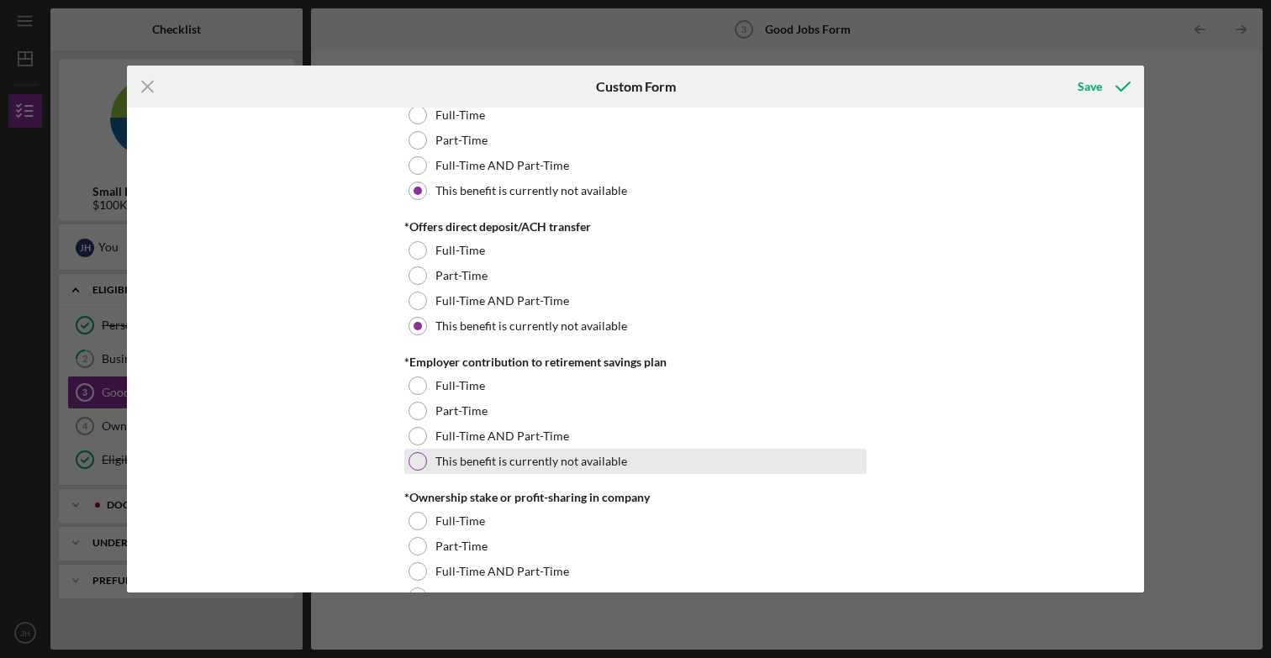
click at [502, 469] on div "This benefit is currently not available" at bounding box center [635, 461] width 462 height 25
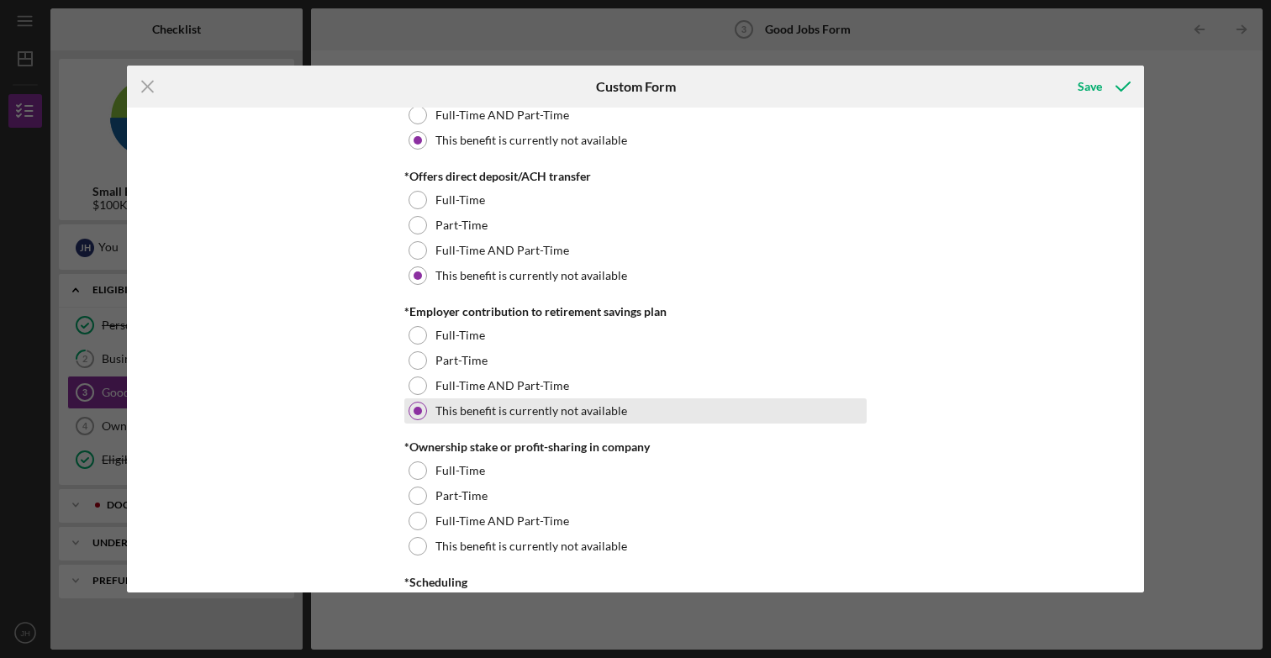
scroll to position [1367, 0]
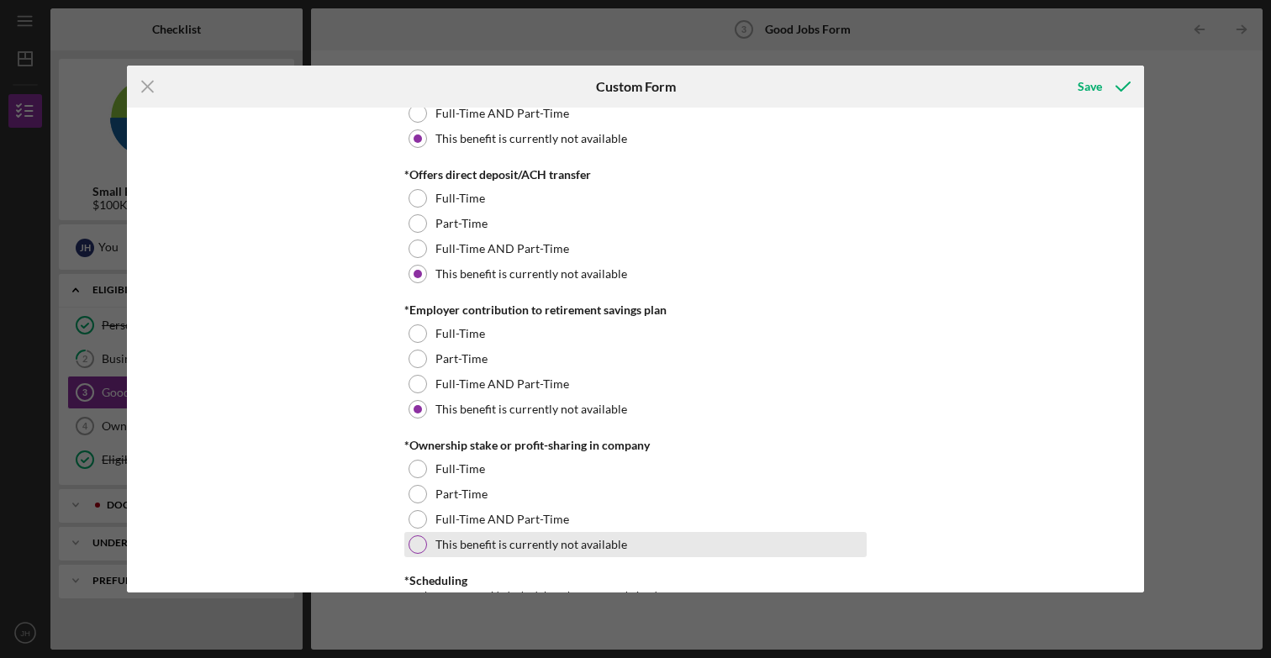
click at [487, 553] on div "This benefit is currently not available" at bounding box center [635, 544] width 462 height 25
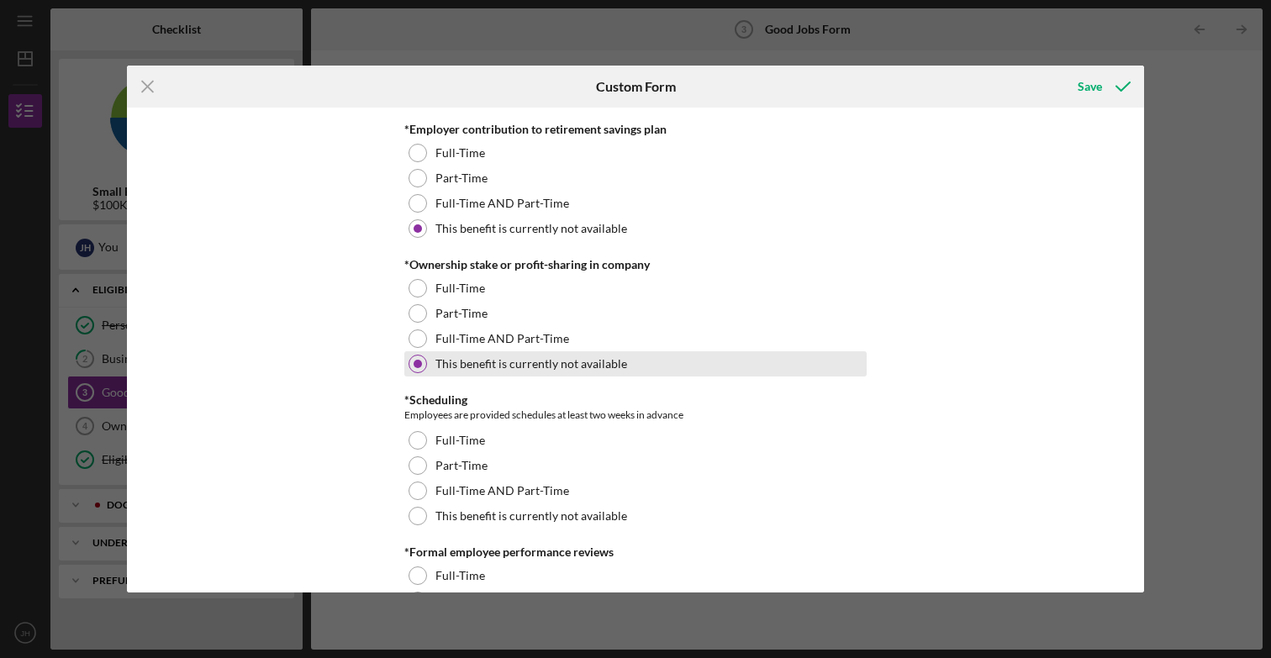
scroll to position [1550, 0]
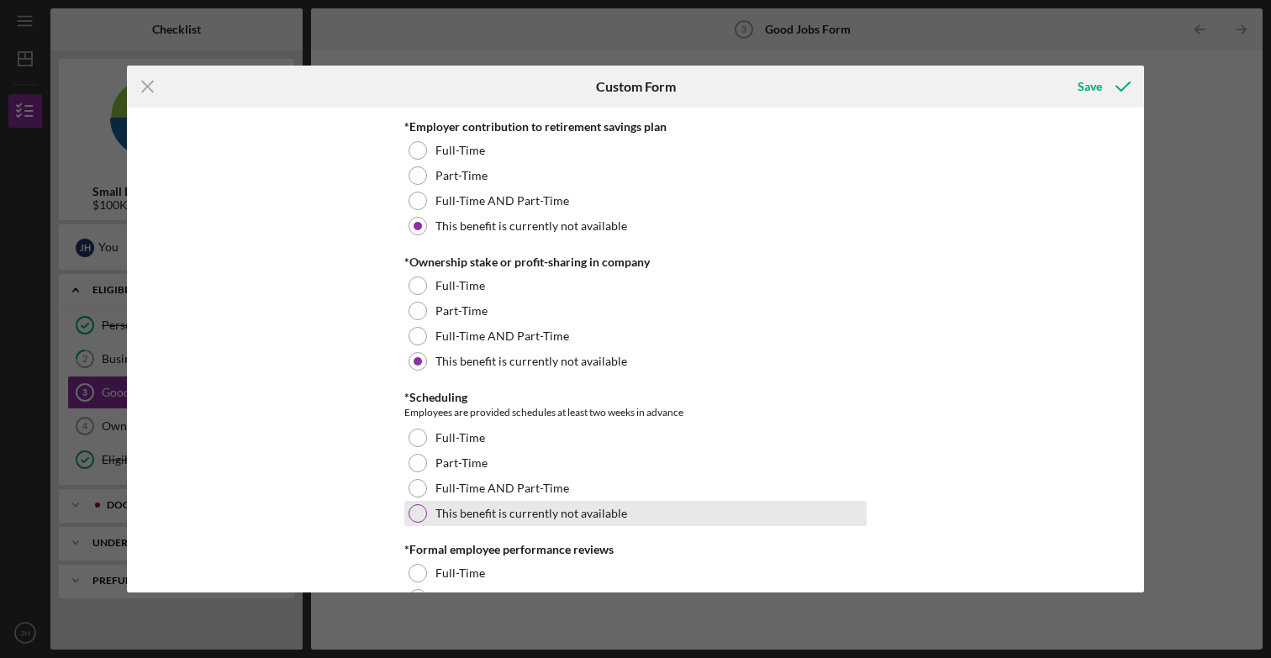
click at [497, 520] on div "This benefit is currently not available" at bounding box center [635, 513] width 462 height 25
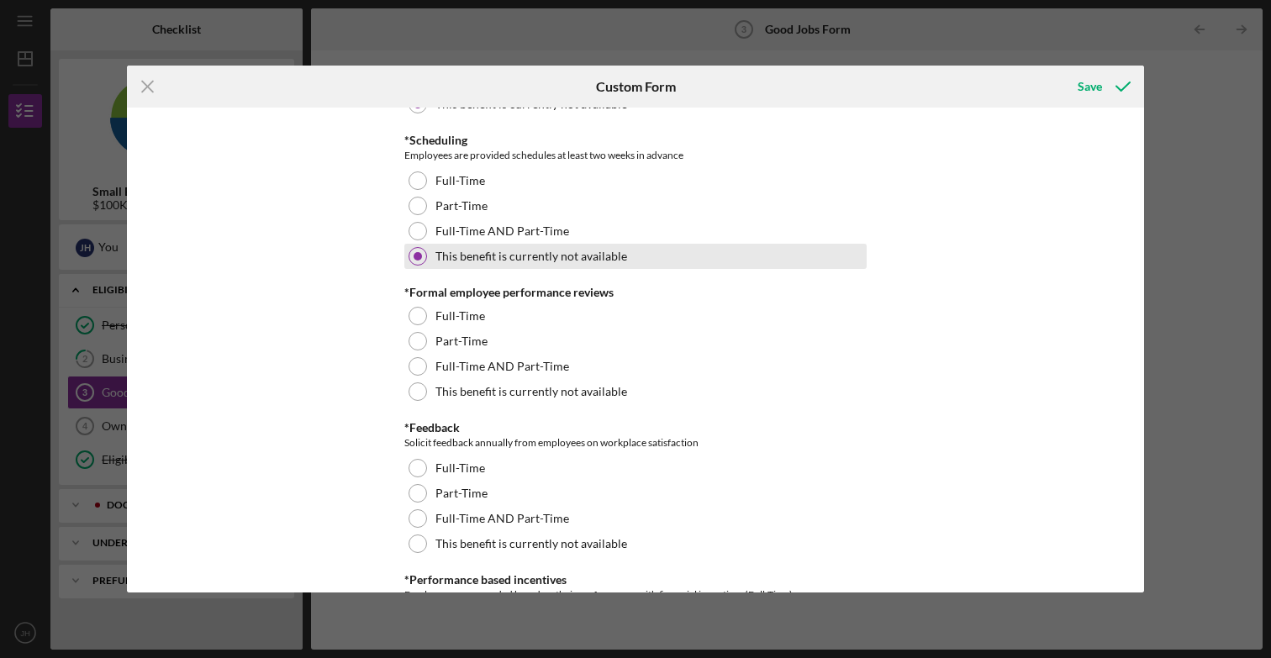
scroll to position [1817, 0]
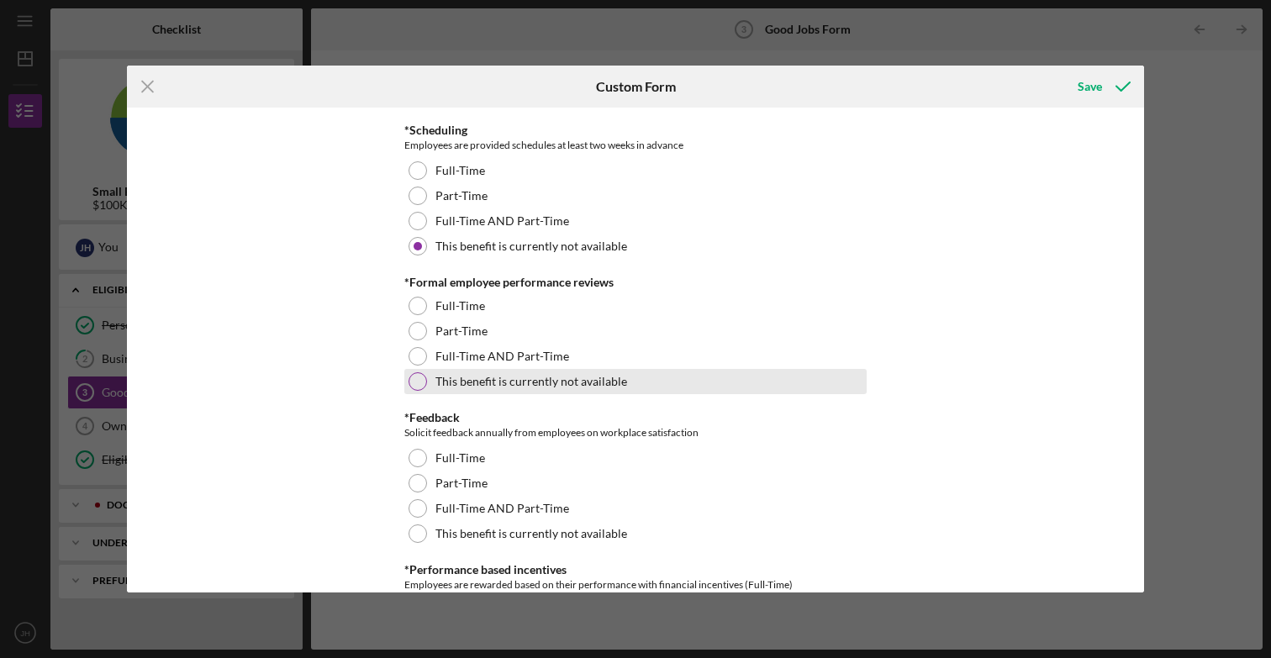
click at [540, 379] on label "This benefit is currently not available" at bounding box center [531, 381] width 192 height 13
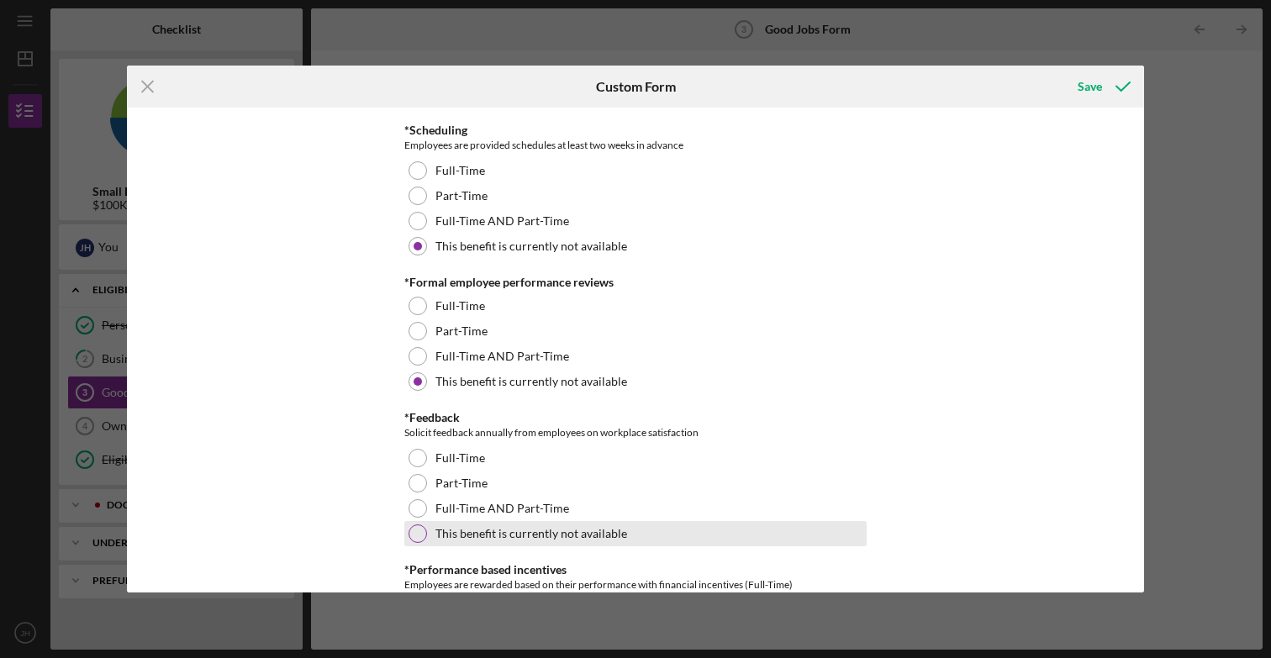
click at [508, 529] on label "This benefit is currently not available" at bounding box center [531, 533] width 192 height 13
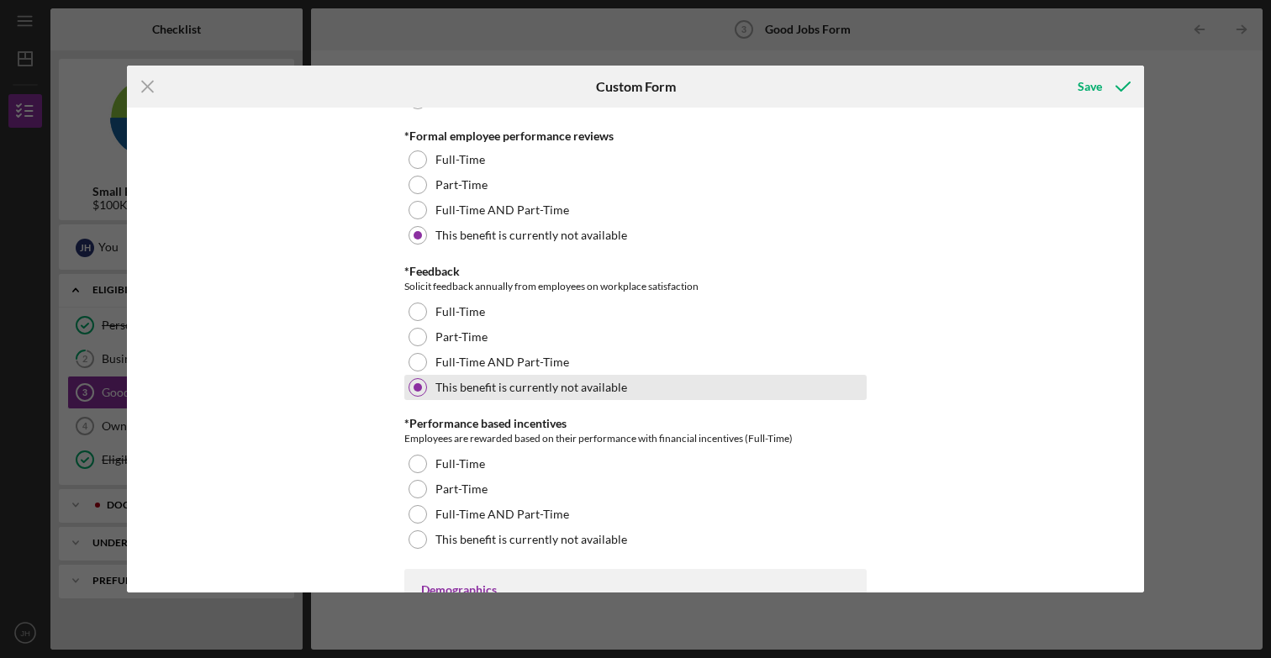
scroll to position [1964, 0]
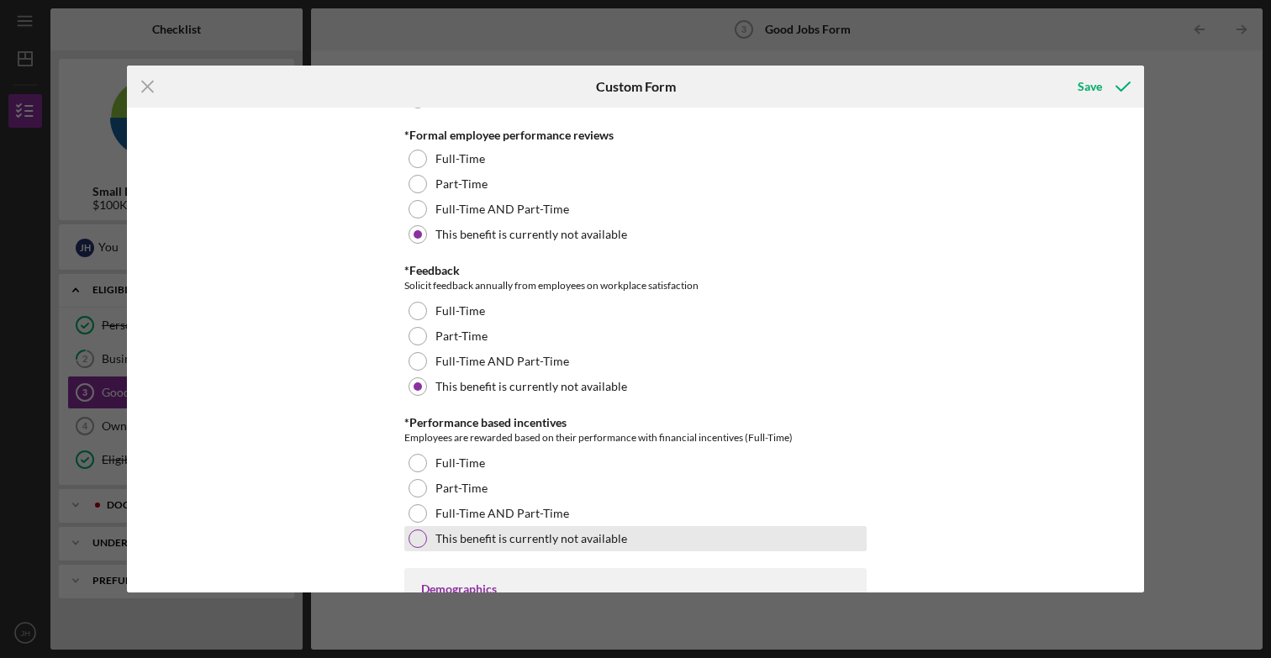
click at [508, 535] on label "This benefit is currently not available" at bounding box center [531, 538] width 192 height 13
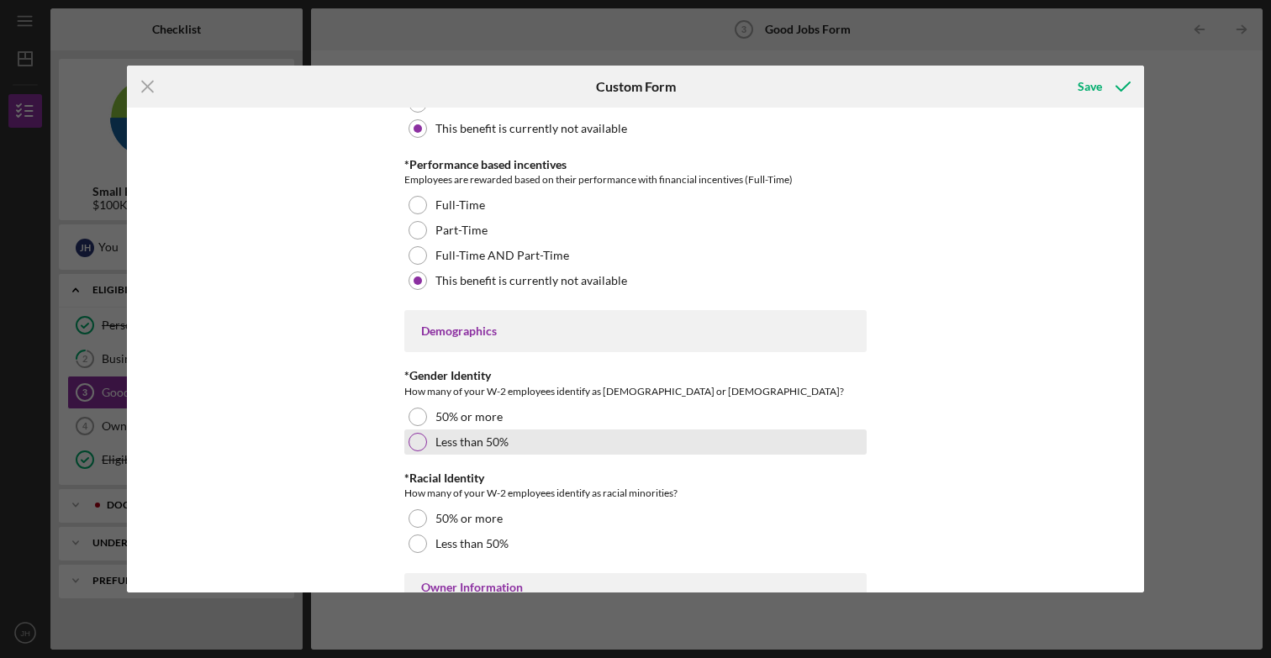
scroll to position [2230, 0]
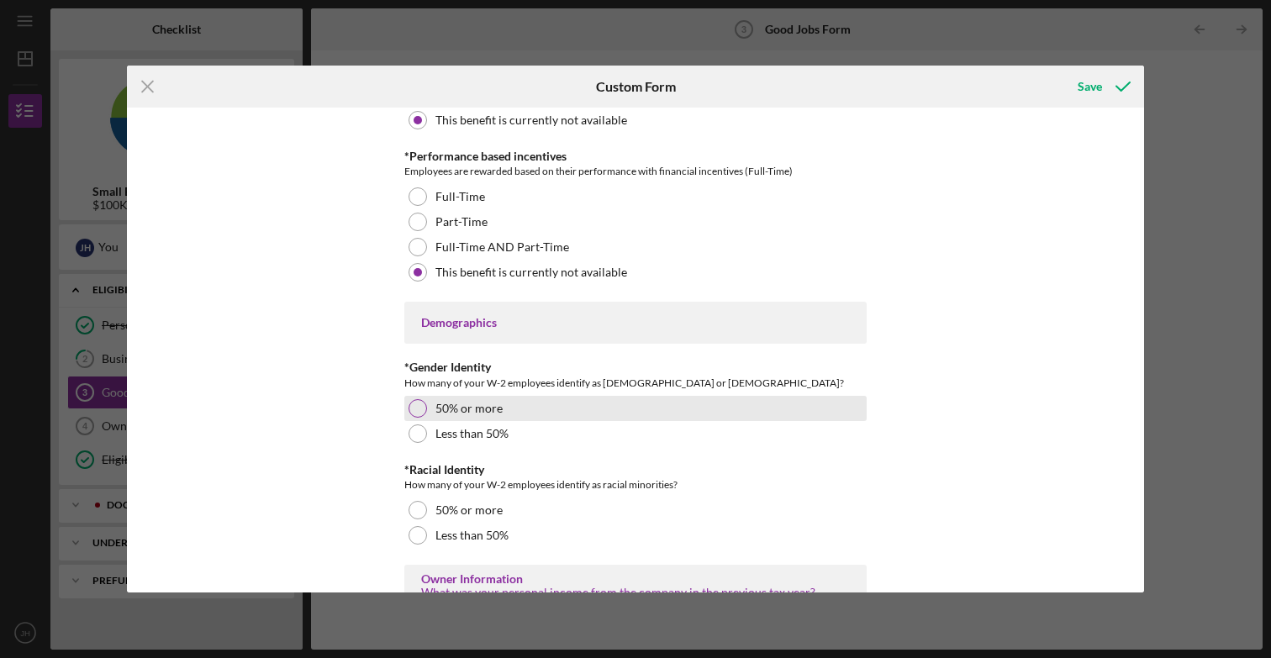
click at [493, 408] on label "50% or more" at bounding box center [468, 408] width 67 height 13
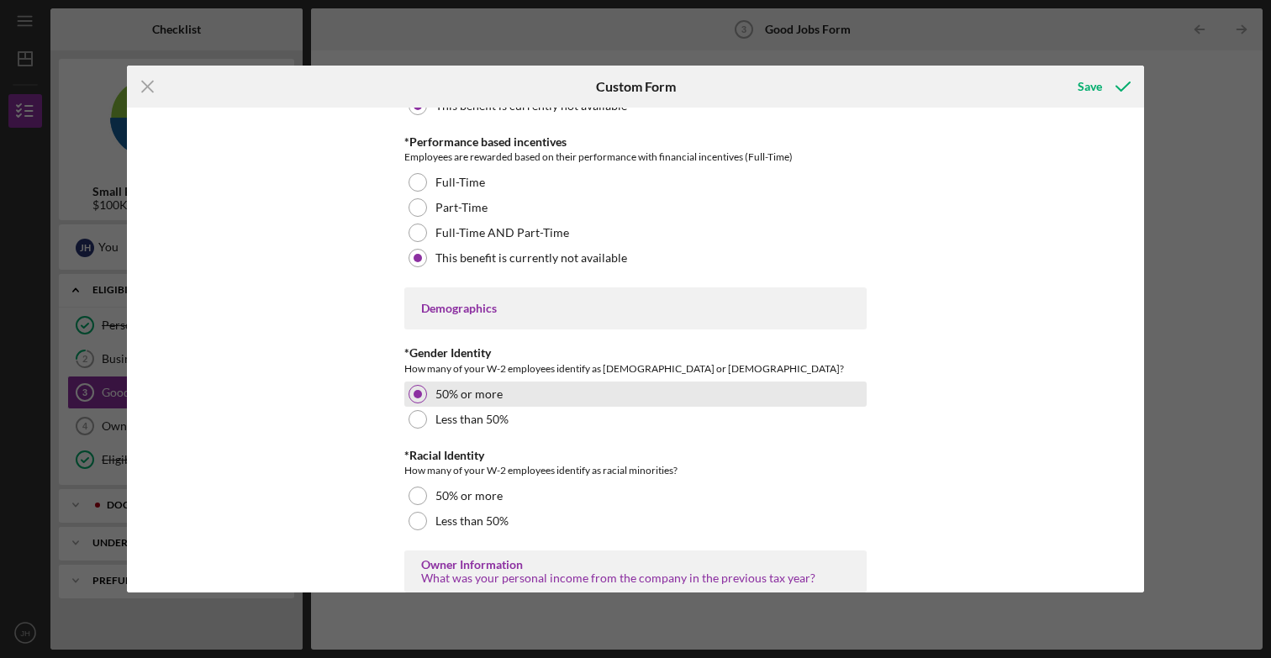
scroll to position [2259, 0]
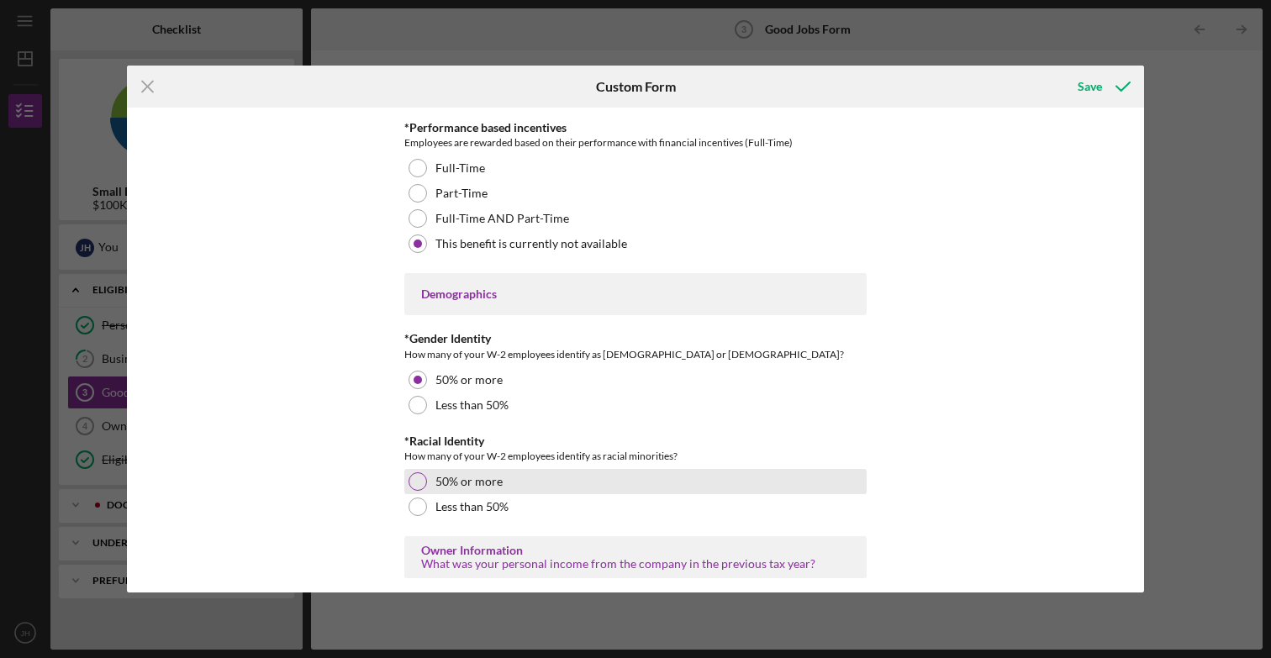
click at [469, 488] on div "50% or more" at bounding box center [635, 481] width 462 height 25
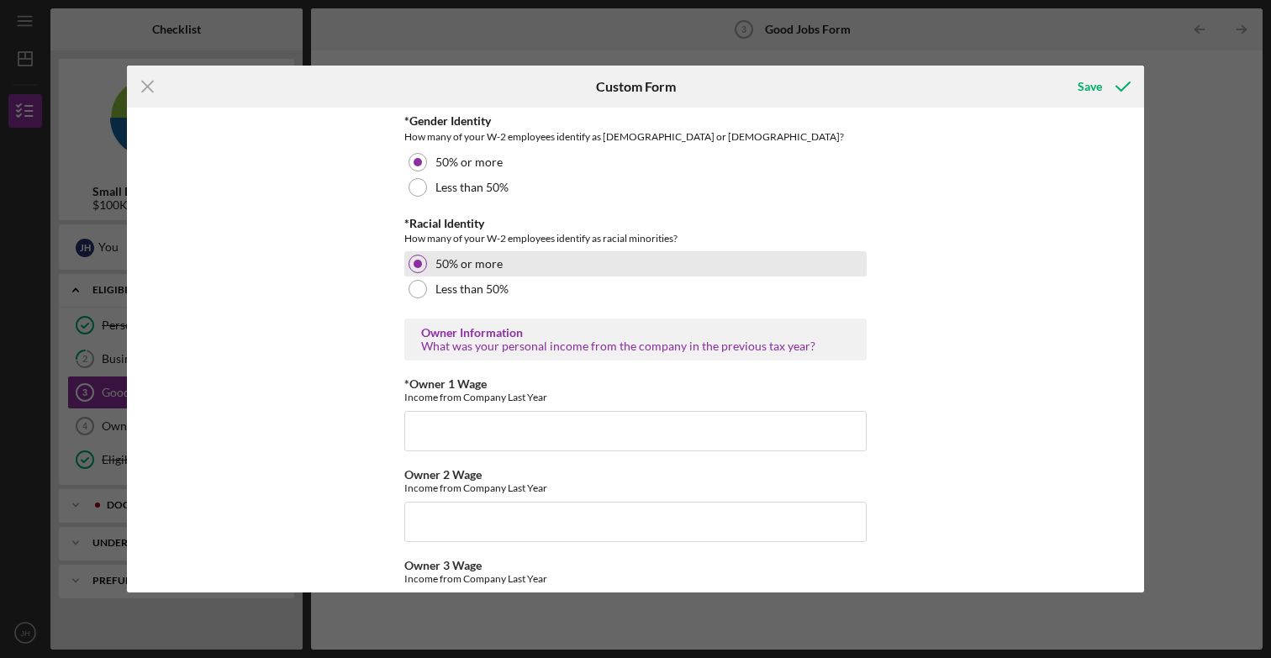
scroll to position [2480, 0]
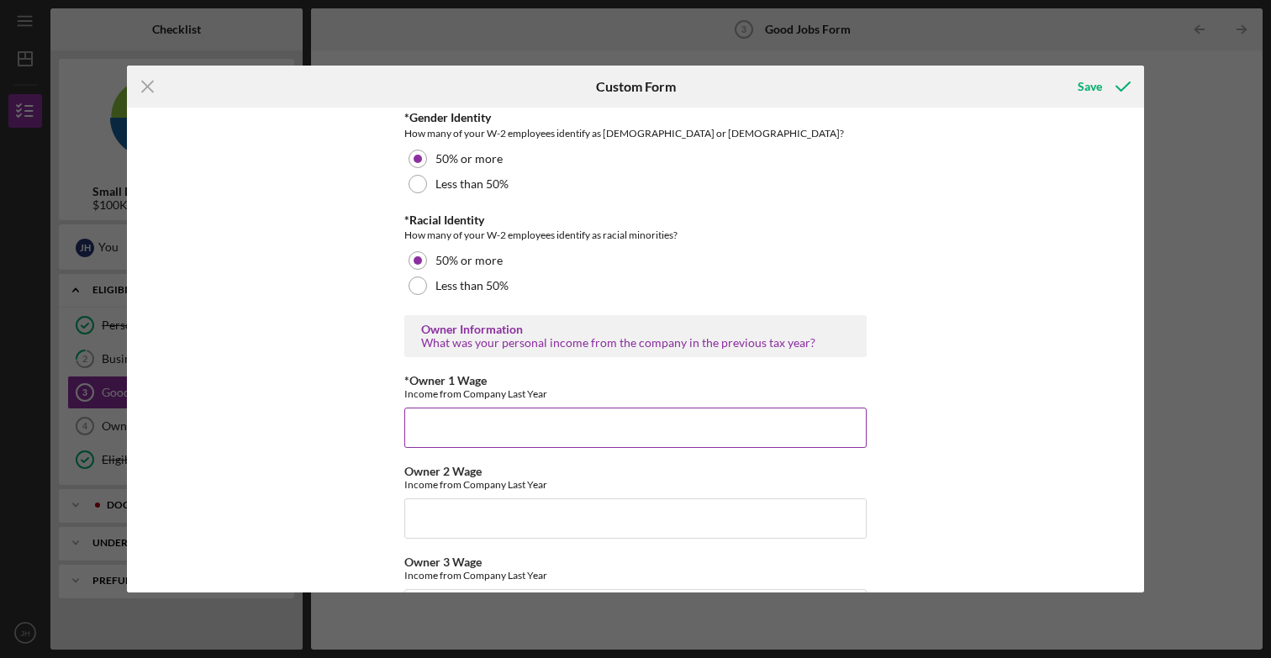
click at [480, 429] on input "*Owner 1 Wage" at bounding box center [635, 428] width 462 height 40
type input "0"
click at [498, 515] on input "Owner 2 Wage" at bounding box center [635, 518] width 462 height 40
type input "$0"
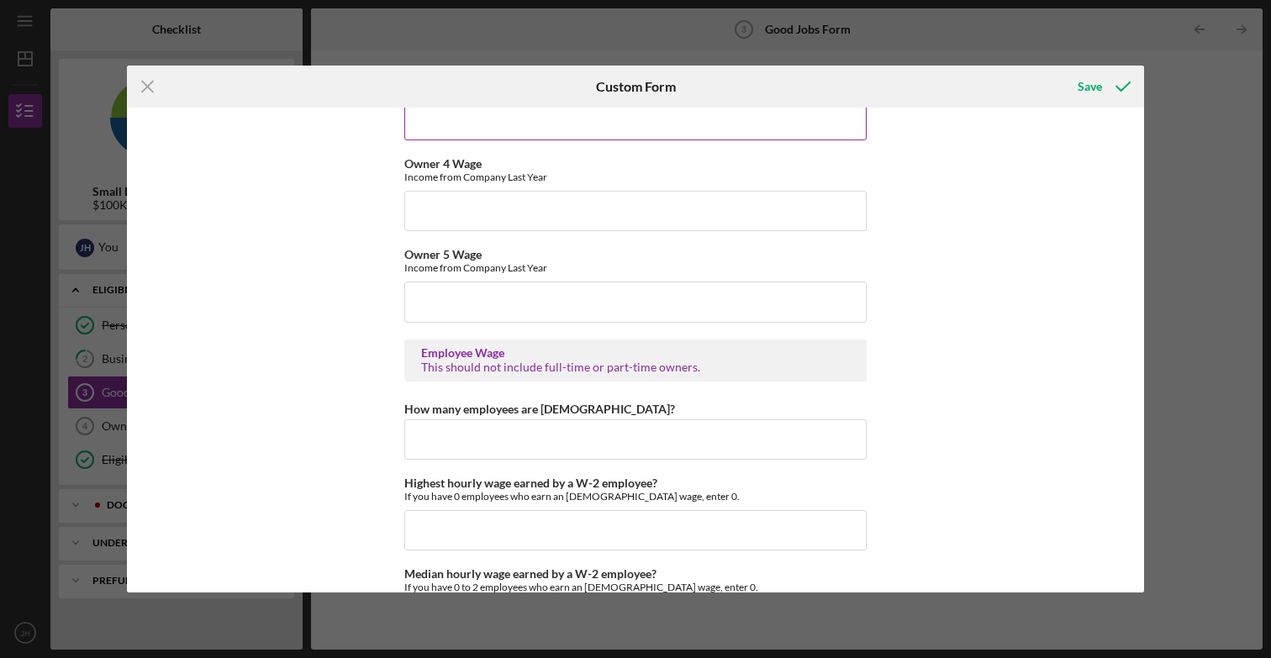
scroll to position [3031, 0]
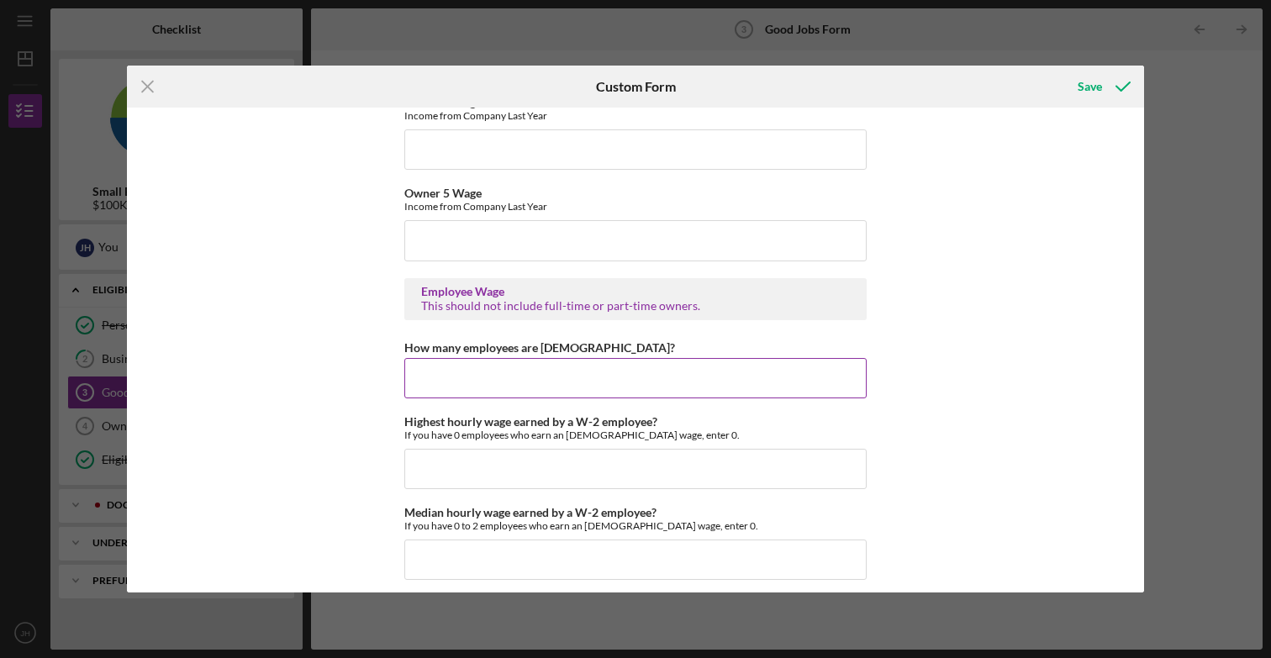
click at [503, 385] on input "How many employees are [DEMOGRAPHIC_DATA]?" at bounding box center [635, 378] width 462 height 40
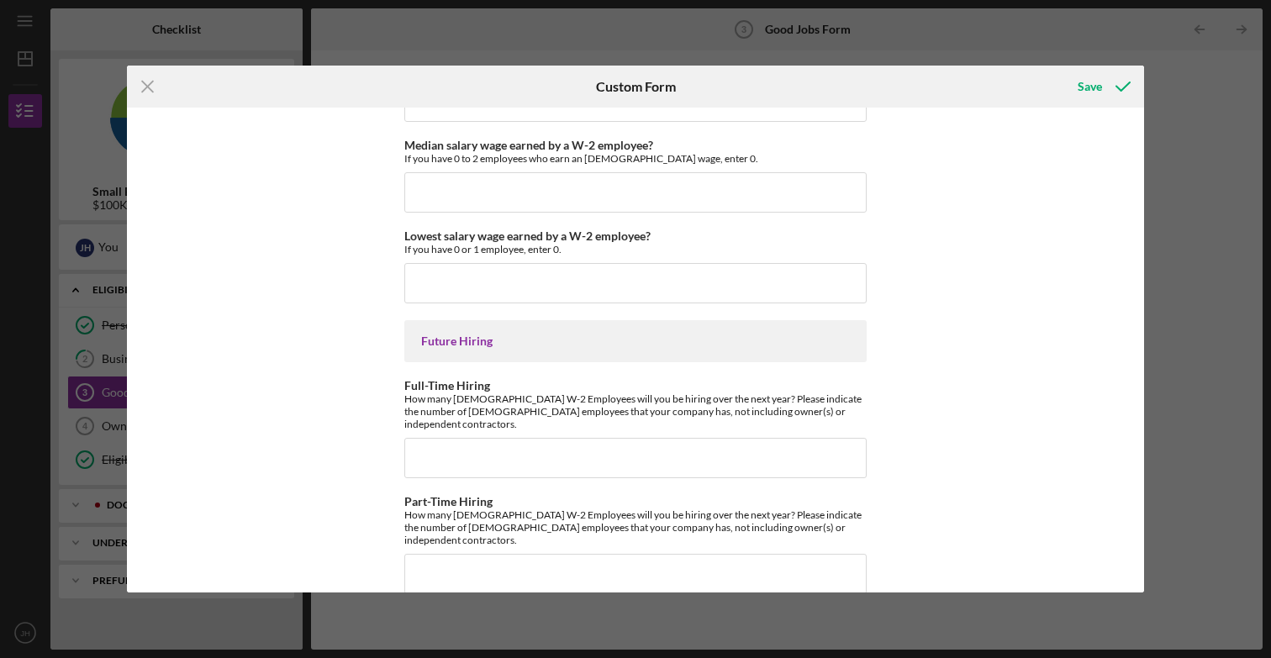
scroll to position [3751, 0]
type input "0"
click at [499, 445] on input "Full-Time Hiring" at bounding box center [635, 456] width 462 height 40
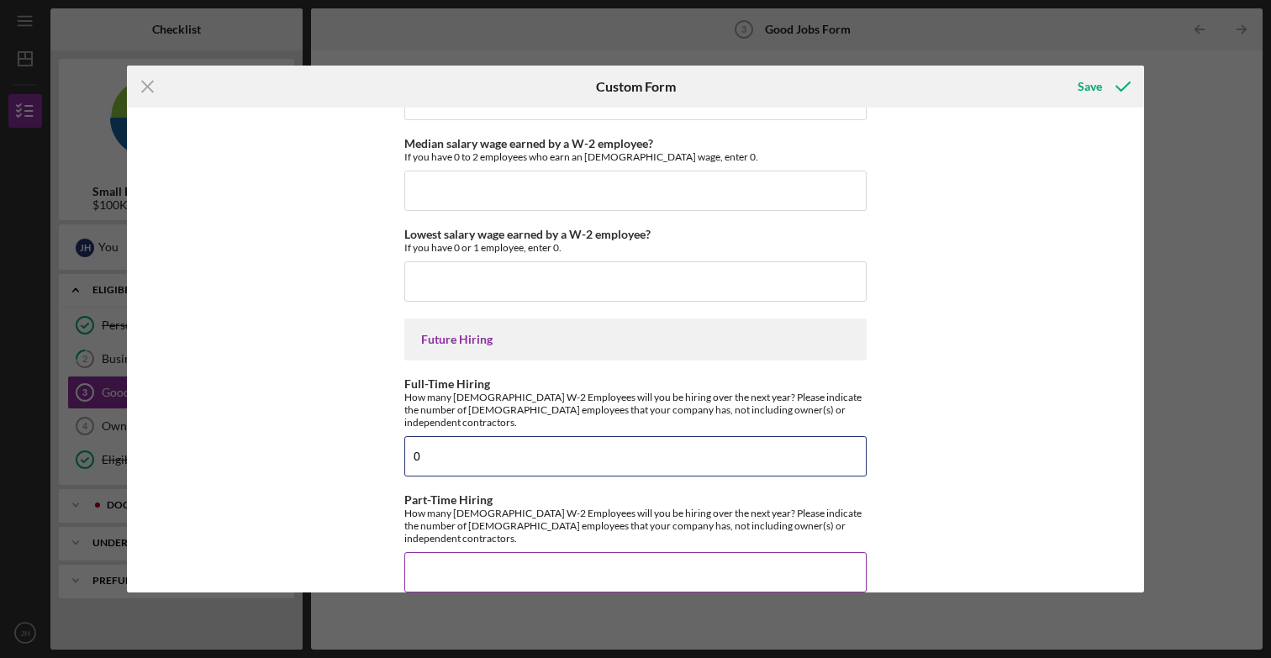
type input "0"
click at [509, 553] on input "Part-Time Hiring" at bounding box center [635, 572] width 462 height 40
type input "0"
click at [1108, 84] on icon "submit" at bounding box center [1123, 87] width 42 height 42
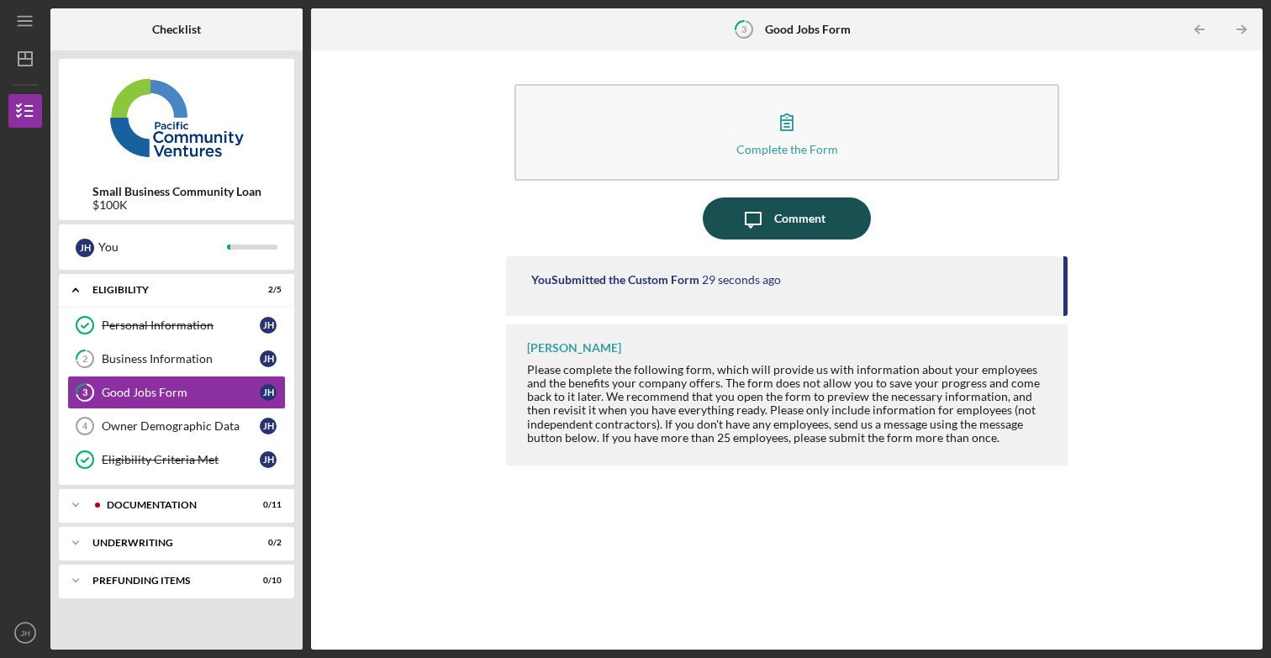
click at [780, 223] on div "Comment" at bounding box center [799, 219] width 51 height 42
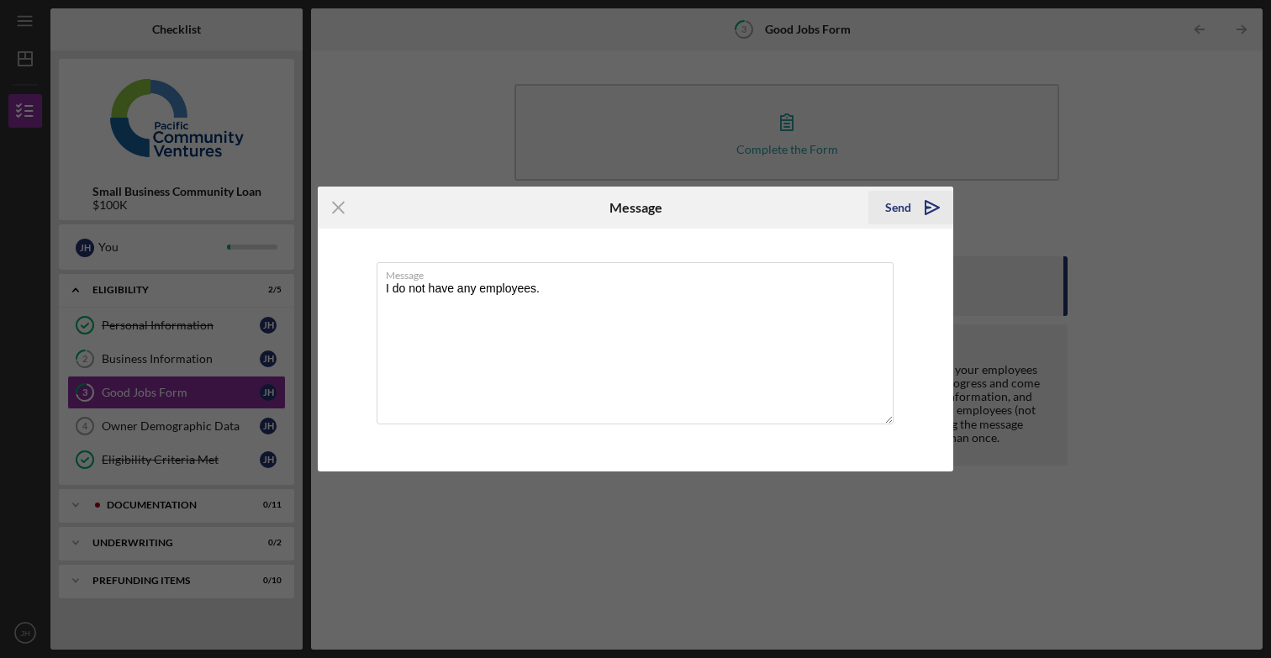
type textarea "I do not have any employees."
click at [882, 213] on button "Send Icon/icon-invite-send" at bounding box center [910, 208] width 85 height 34
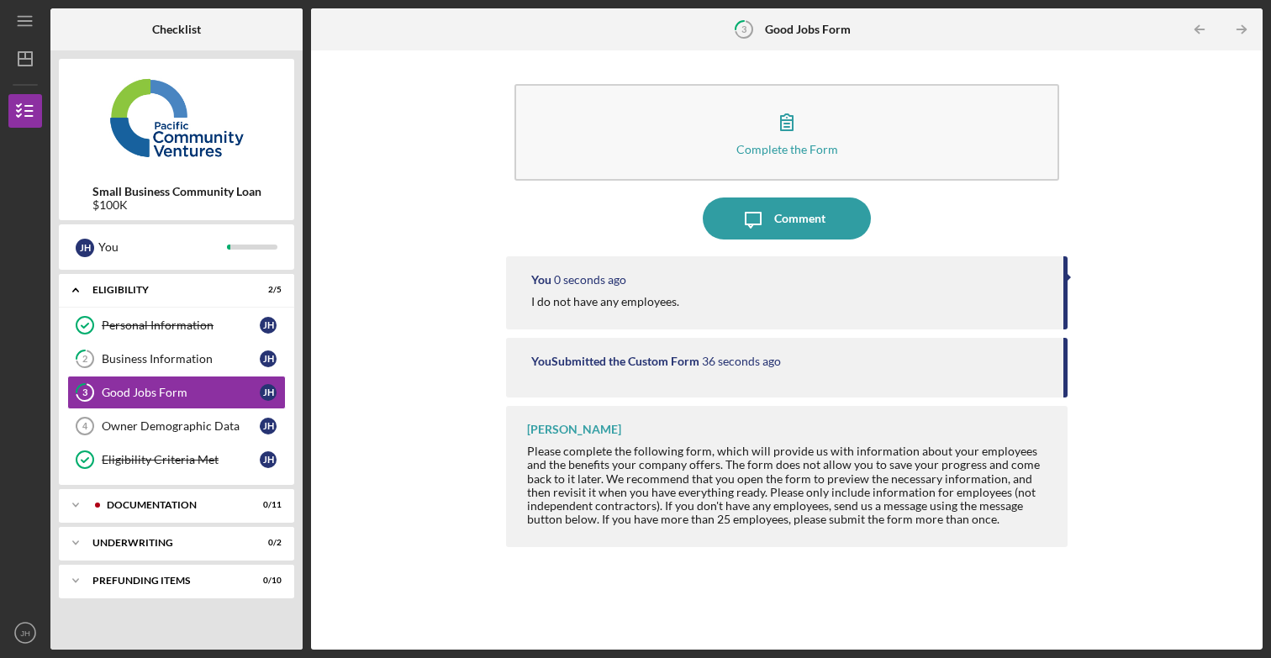
click at [336, 210] on div "Complete the Form Form Icon/Message Comment You 0 seconds ago I do not have any…" at bounding box center [786, 350] width 935 height 582
click at [140, 430] on div "Owner Demographic Data" at bounding box center [181, 425] width 158 height 13
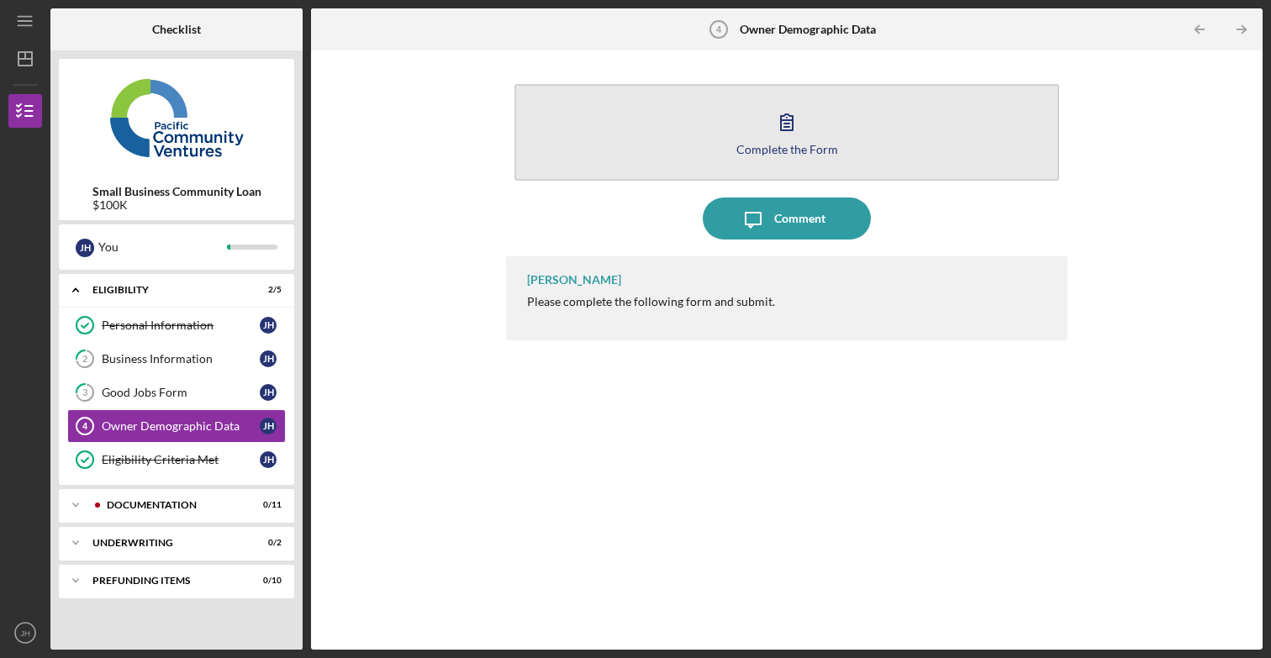
click at [777, 138] on icon "button" at bounding box center [787, 122] width 42 height 42
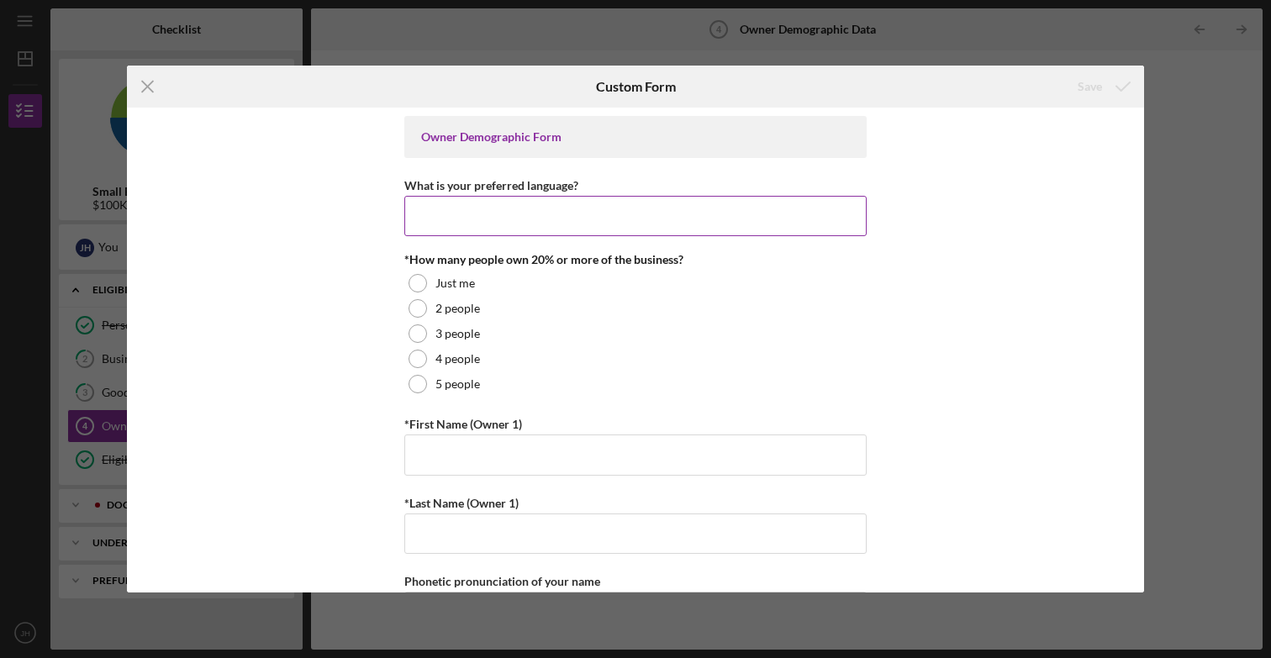
click at [471, 223] on input "What is your preferred language?" at bounding box center [635, 216] width 462 height 40
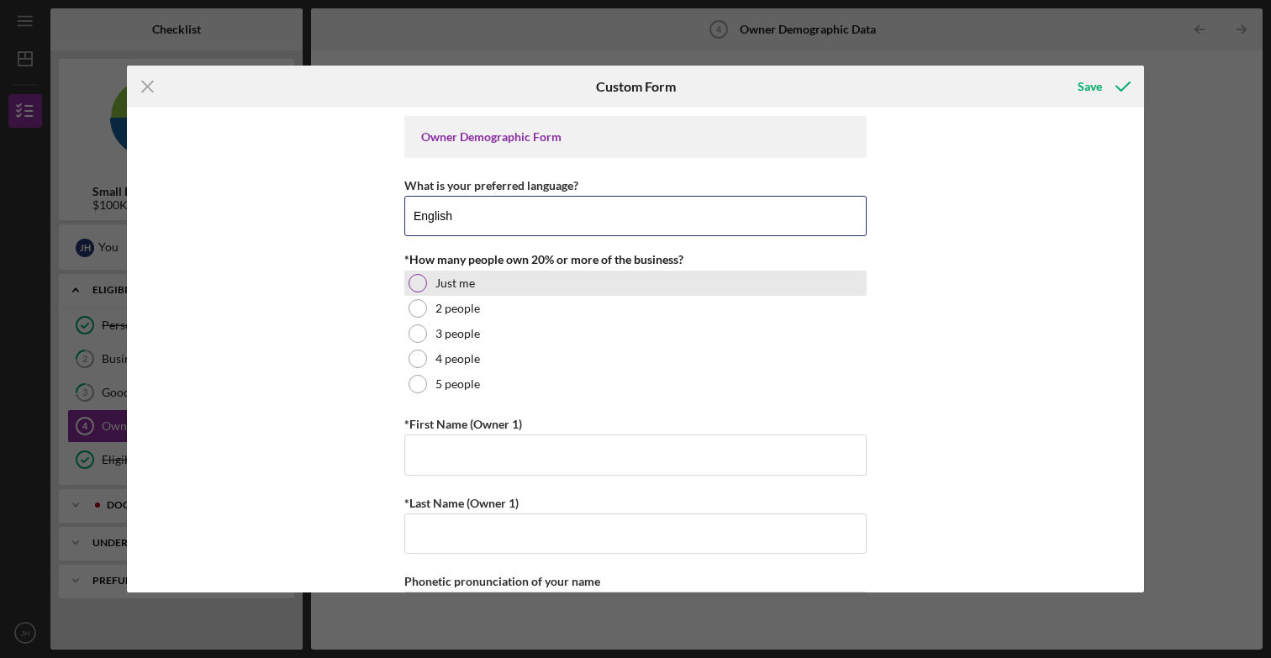
type input "English"
click at [453, 287] on label "Just me" at bounding box center [455, 283] width 40 height 13
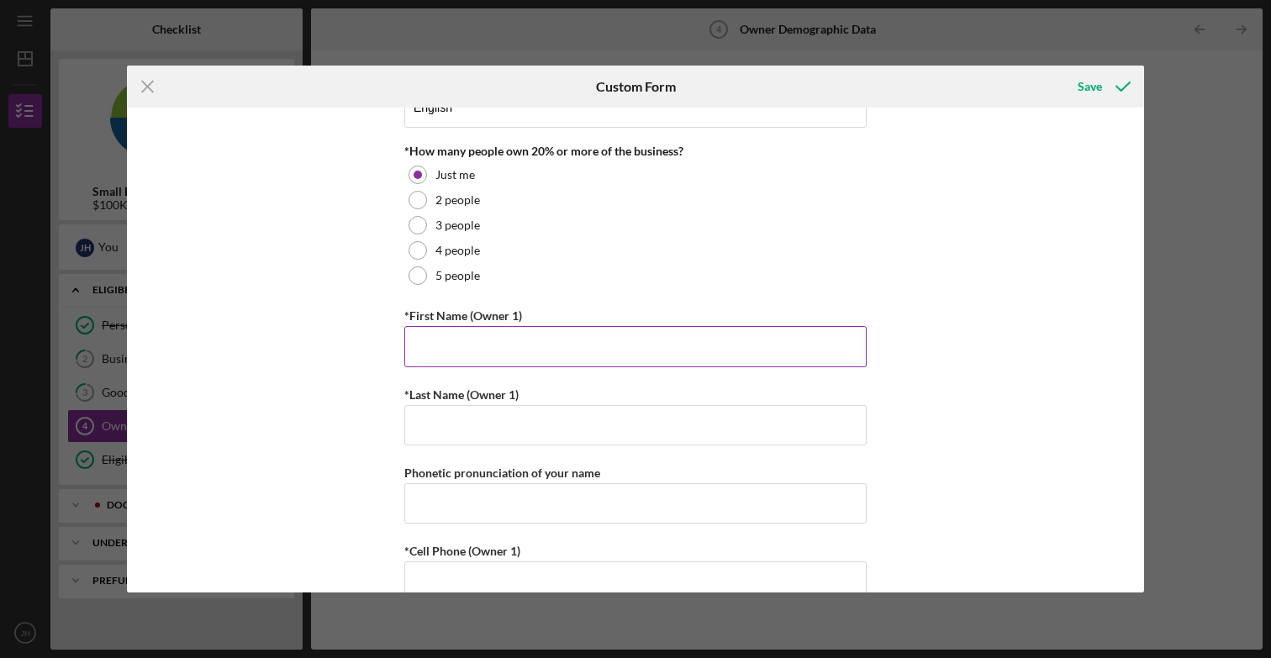
scroll to position [110, 0]
click at [435, 344] on input "*First Name (Owner 1)" at bounding box center [635, 344] width 462 height 40
type input "[PERSON_NAME]"
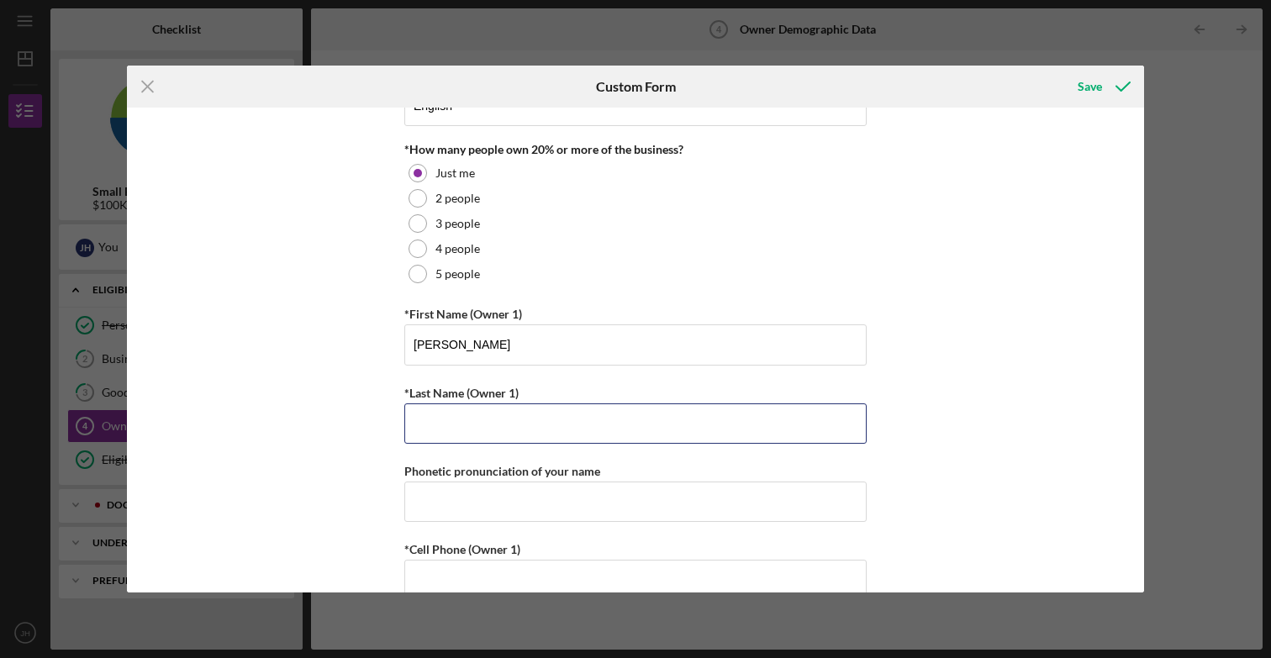
type input "[PERSON_NAME]"
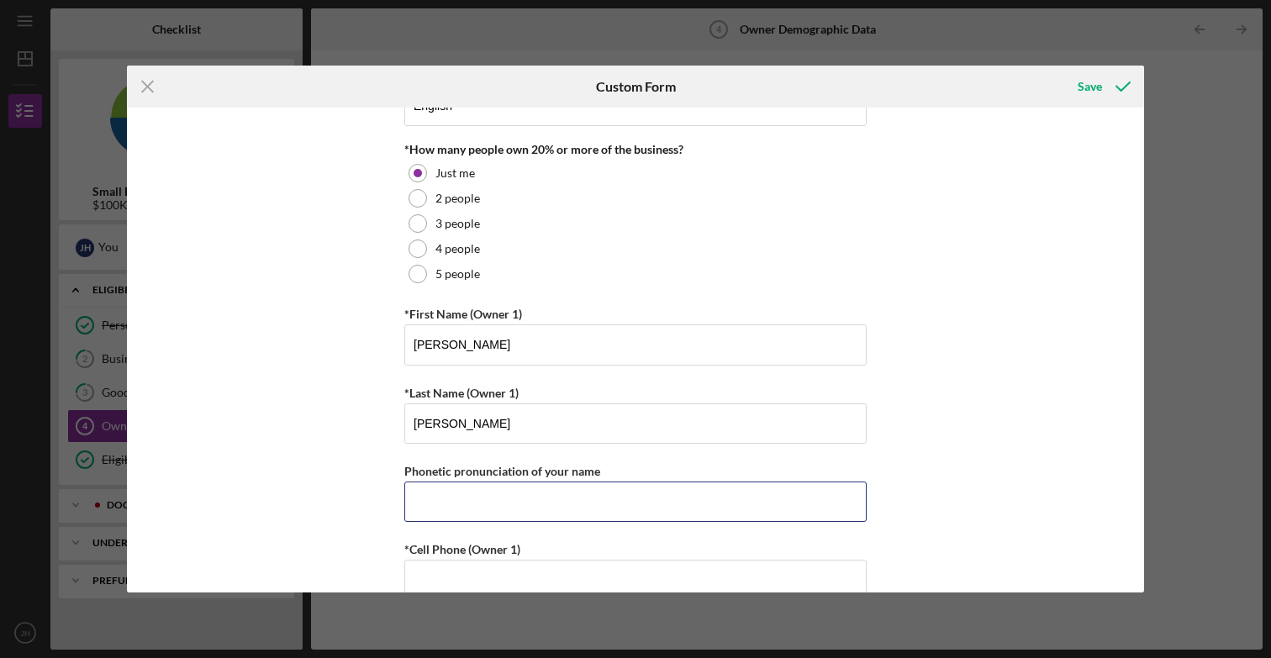
type input "8775103676"
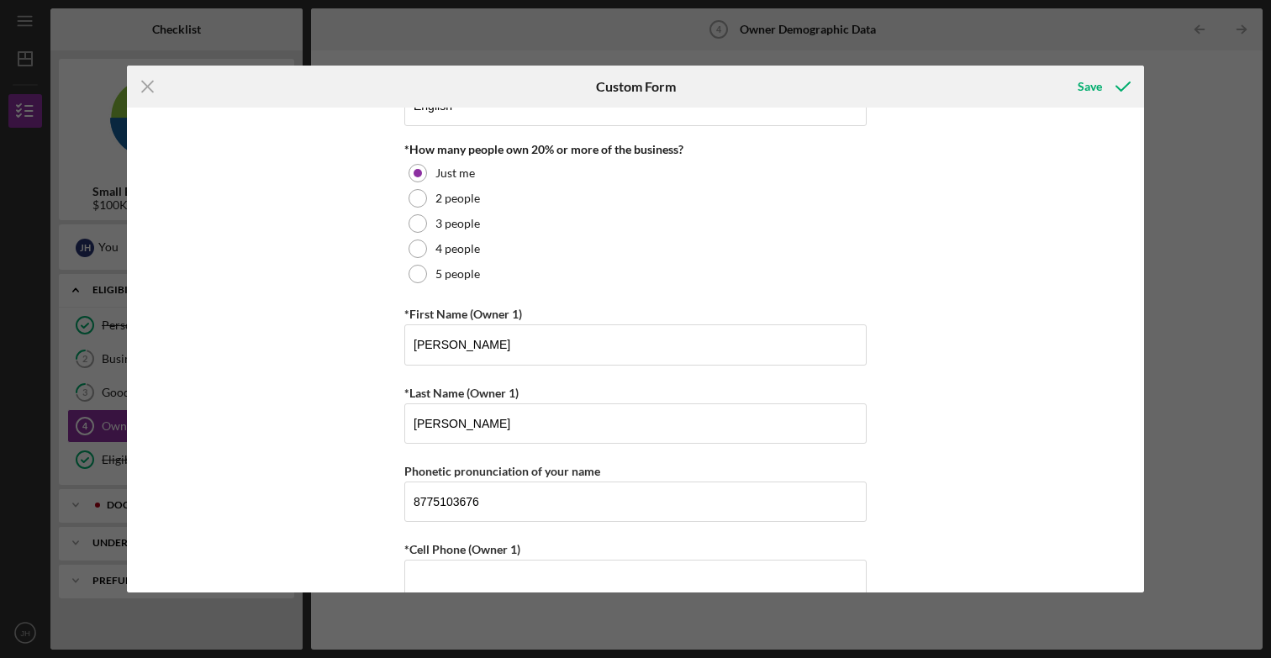
type input "[PERSON_NAME][EMAIL_ADDRESS][PERSON_NAME][DOMAIN_NAME]"
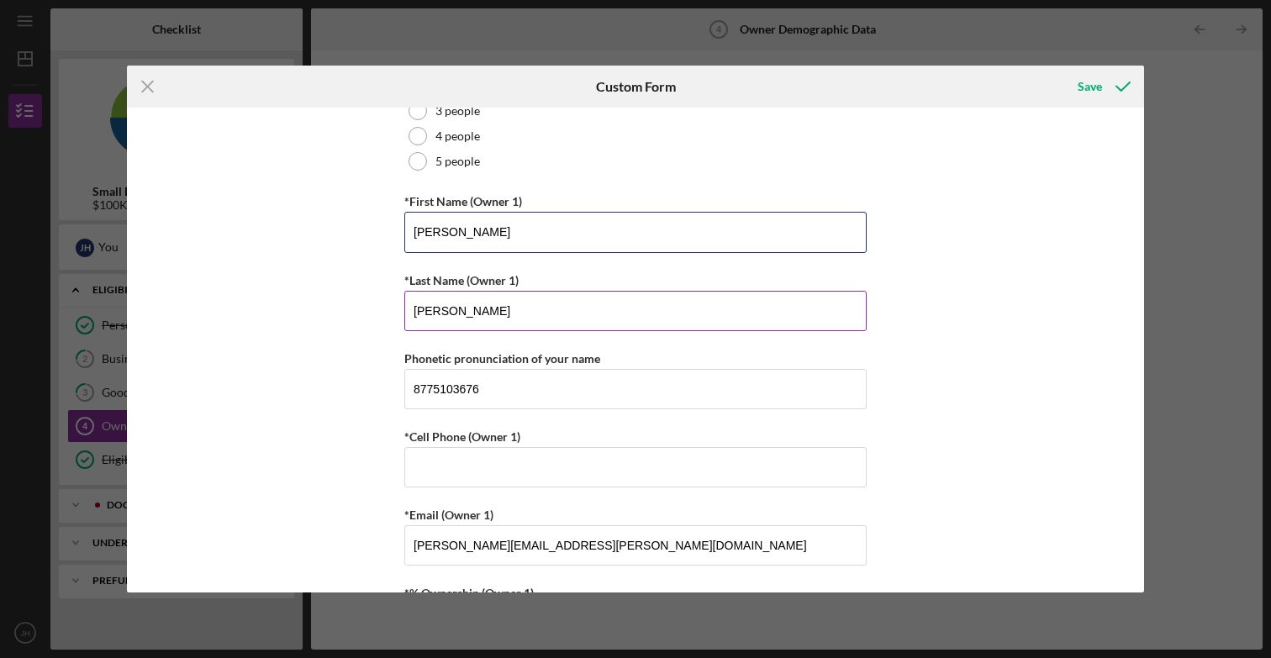
scroll to position [250, 0]
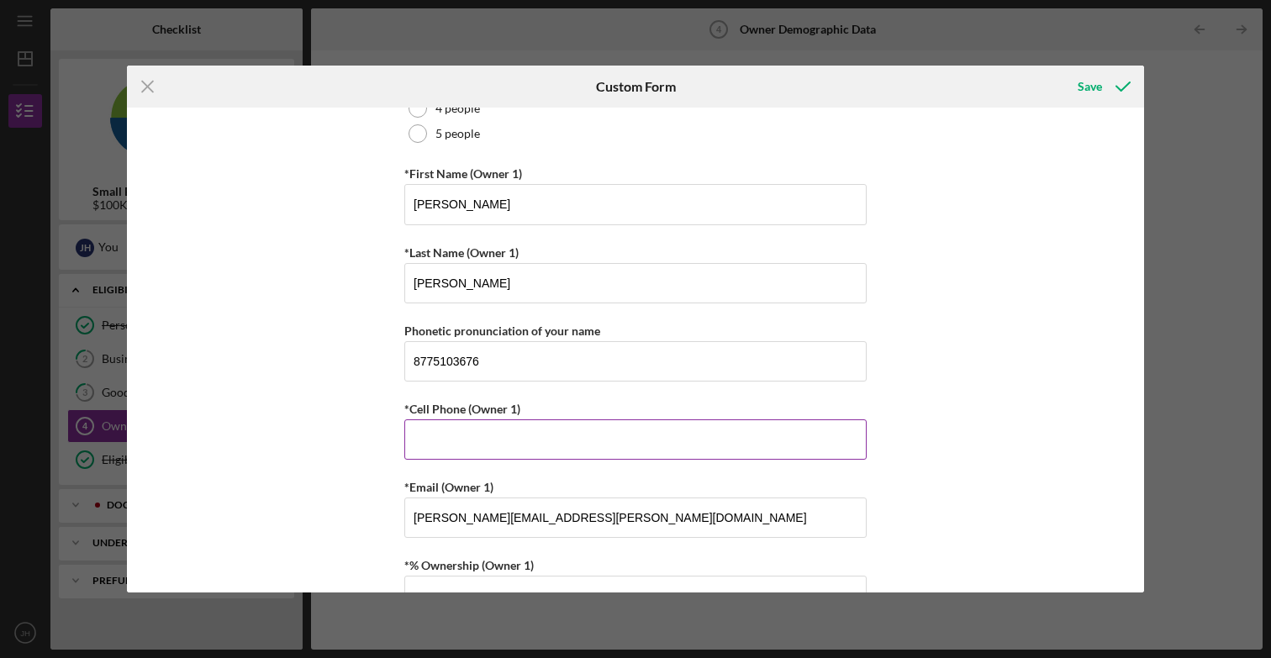
click at [469, 450] on input "*Cell Phone (Owner 1)" at bounding box center [635, 439] width 462 height 40
type input "[PHONE_NUMBER]"
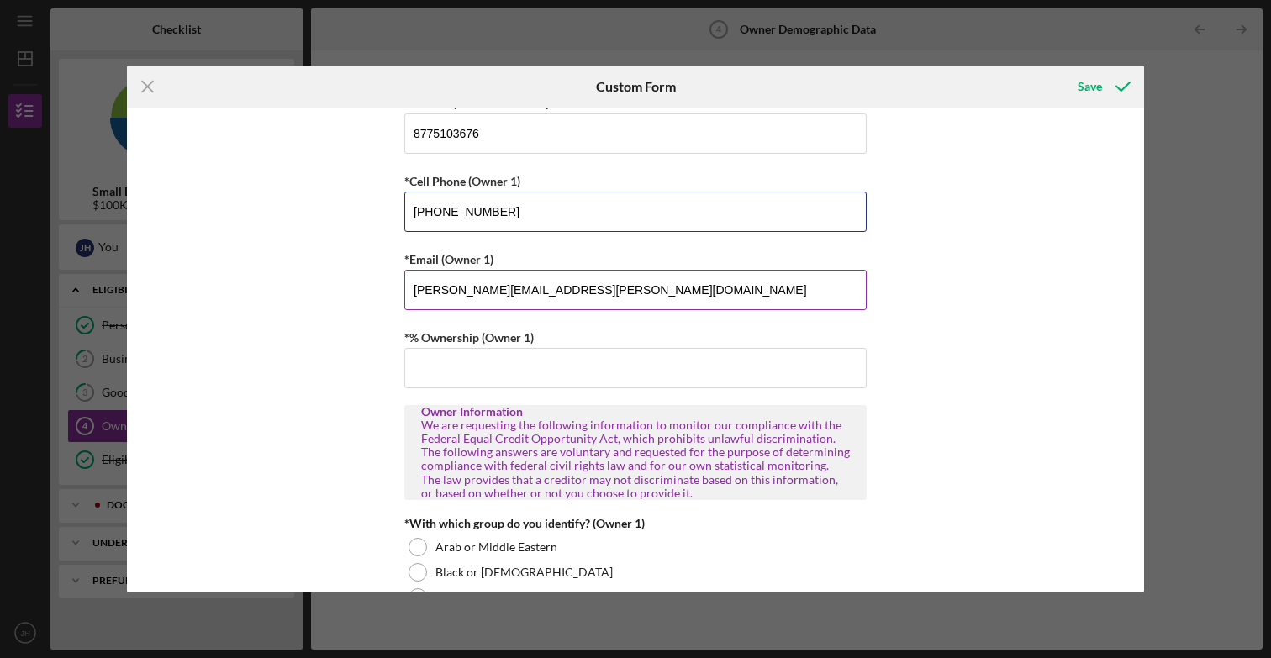
scroll to position [510, 0]
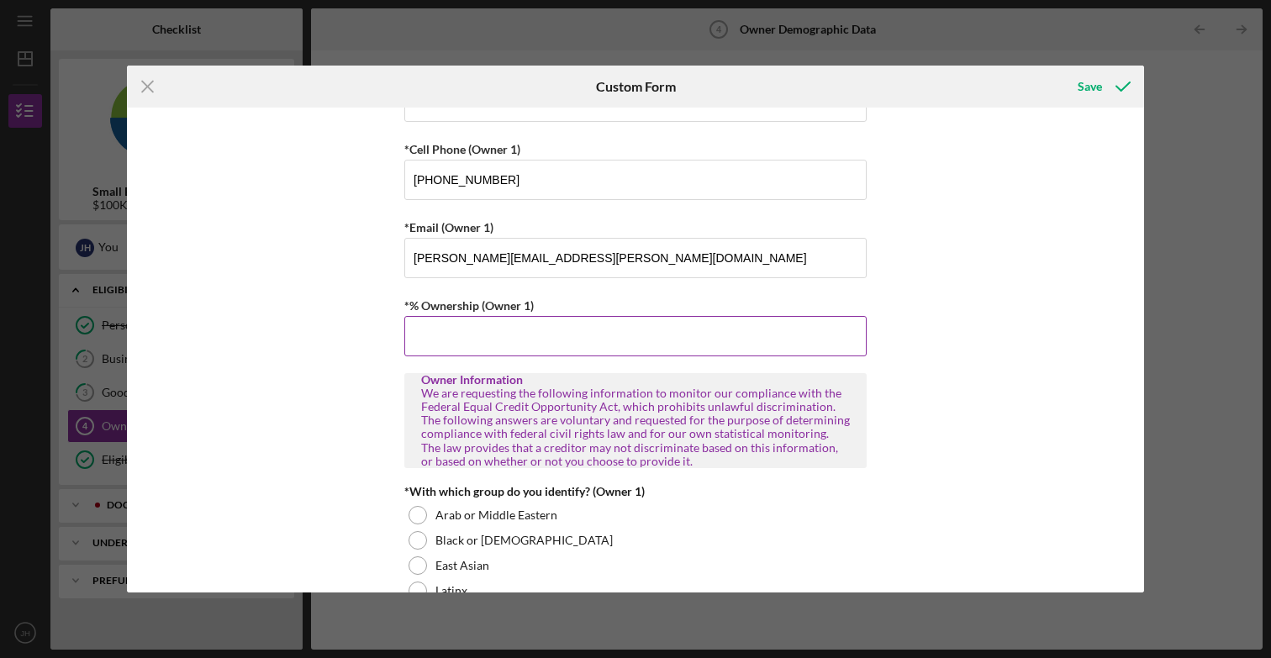
click at [521, 337] on input "*% Ownership (Owner 1)" at bounding box center [635, 336] width 462 height 40
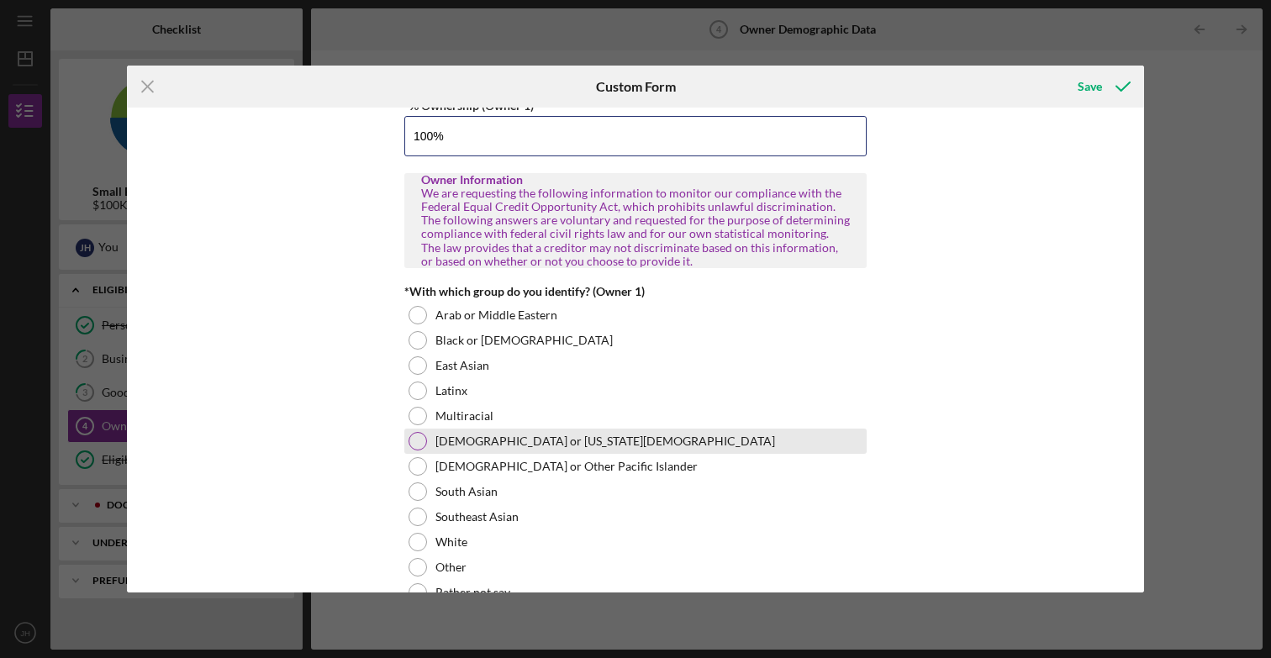
scroll to position [715, 0]
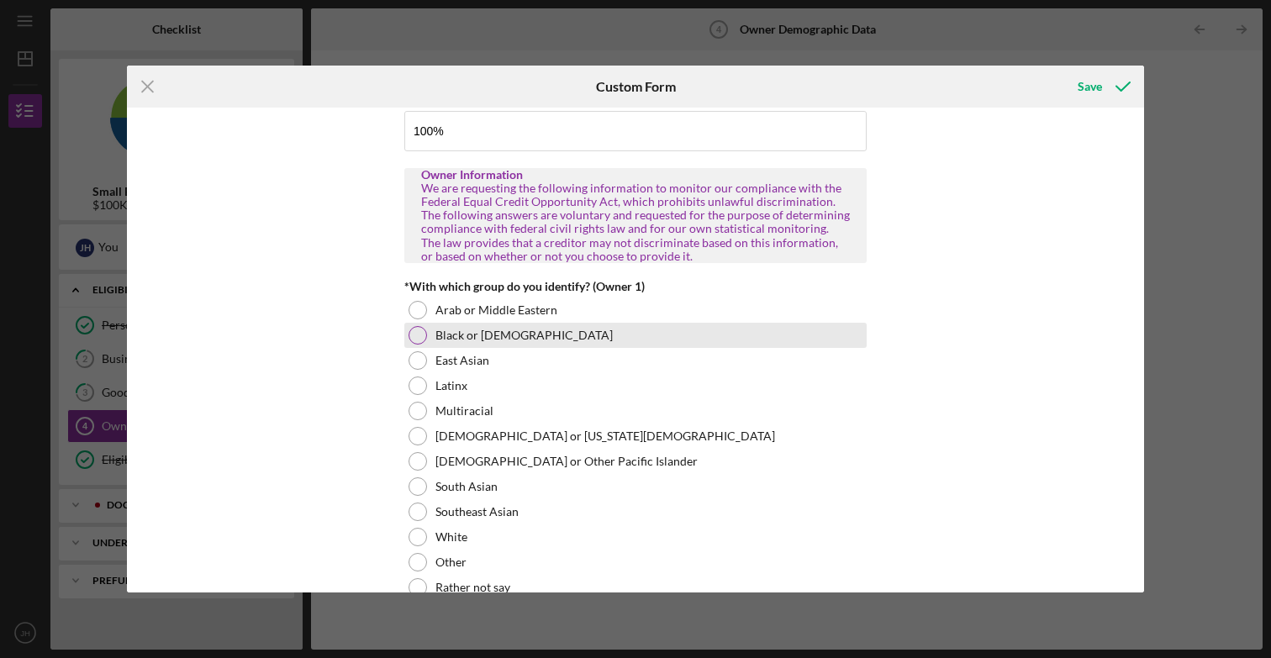
type input "100.00000%"
click at [482, 339] on label "Black or [DEMOGRAPHIC_DATA]" at bounding box center [523, 335] width 177 height 13
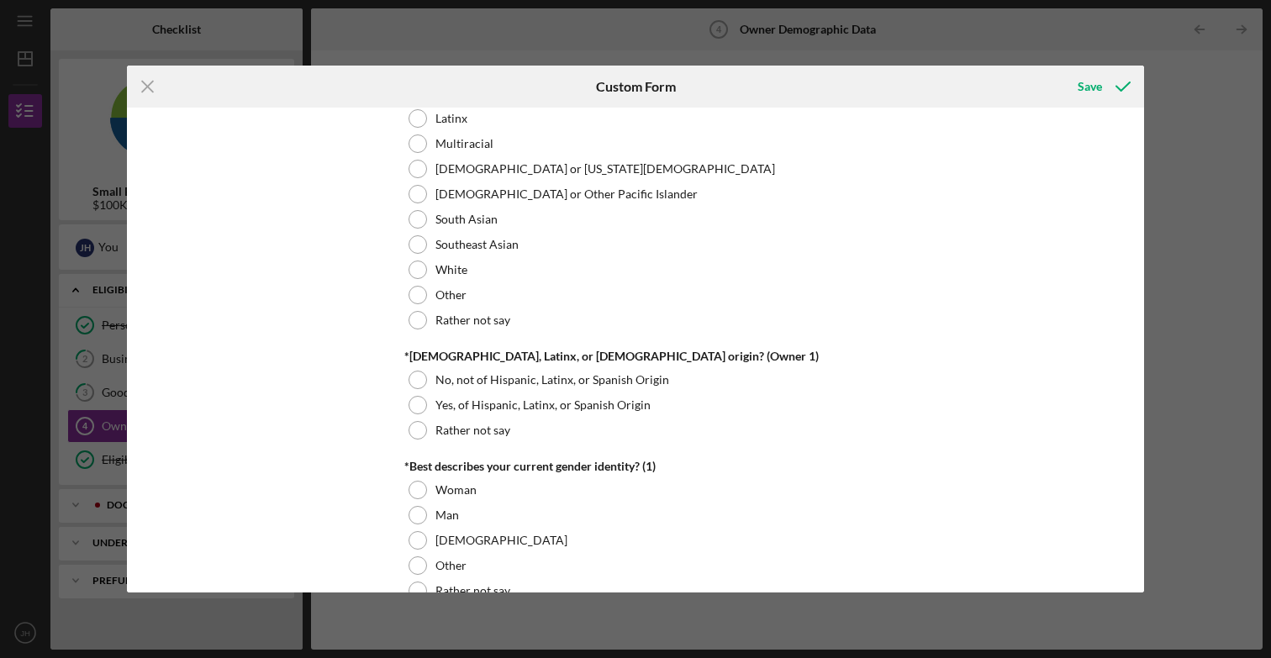
scroll to position [1005, 0]
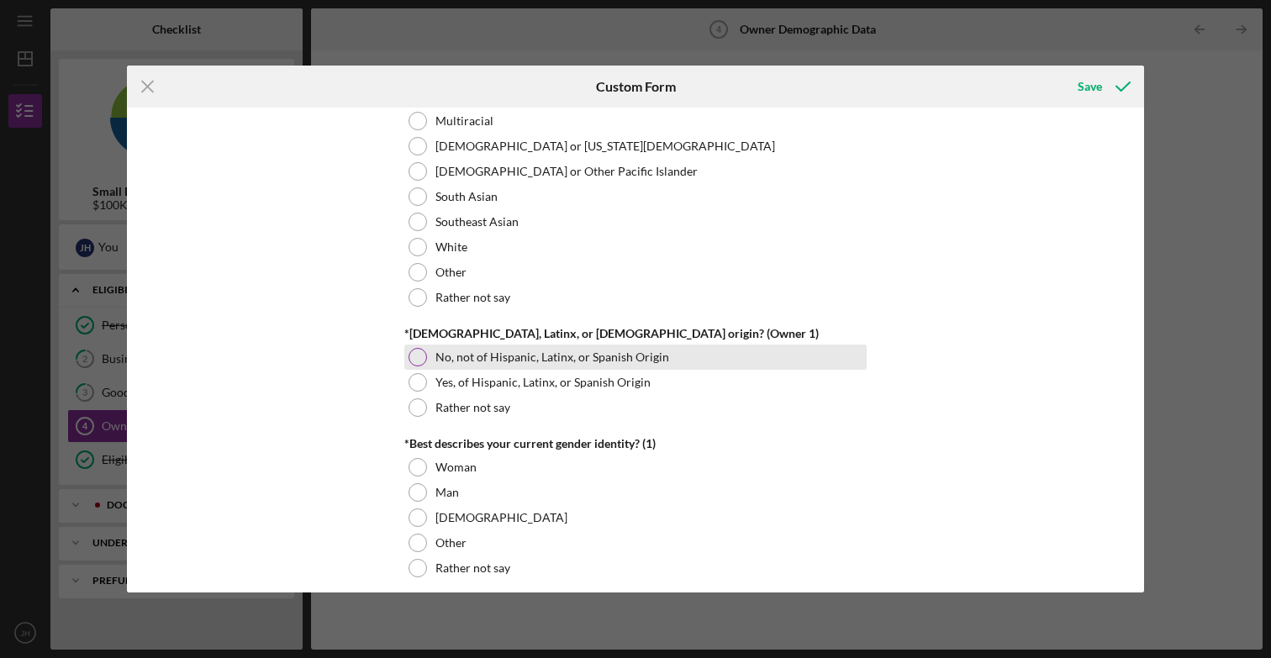
click at [468, 356] on label "No, not of Hispanic, Latinx, or Spanish Origin" at bounding box center [552, 356] width 234 height 13
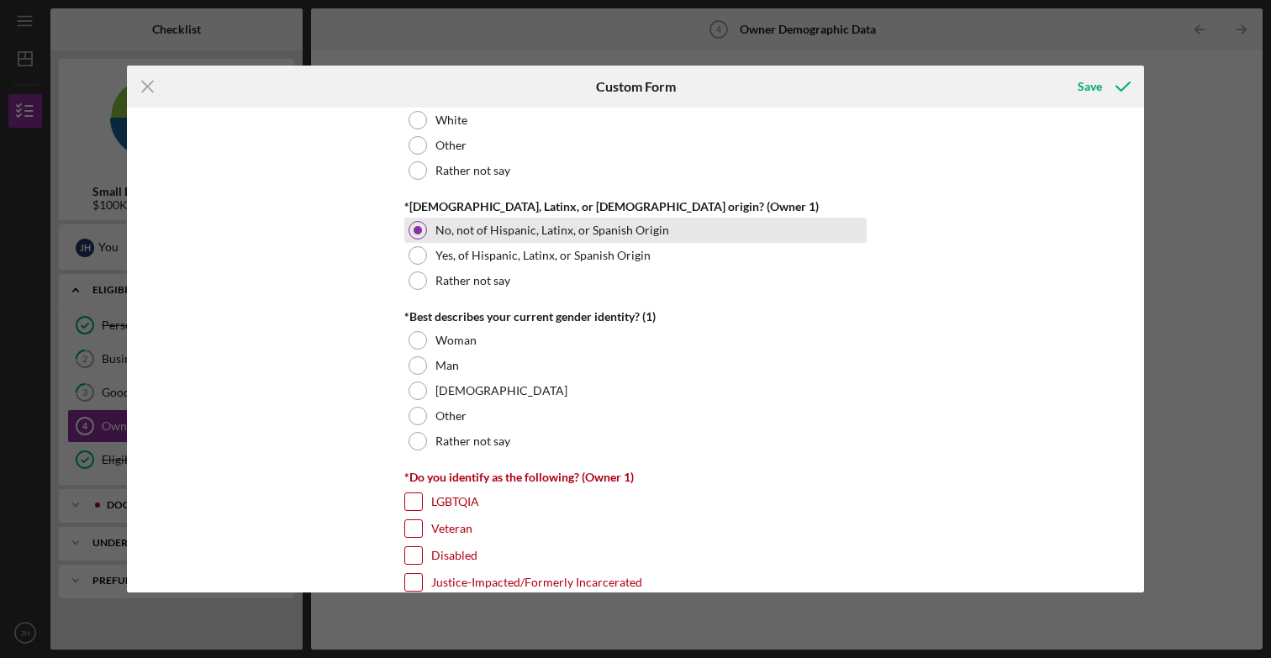
scroll to position [1156, 0]
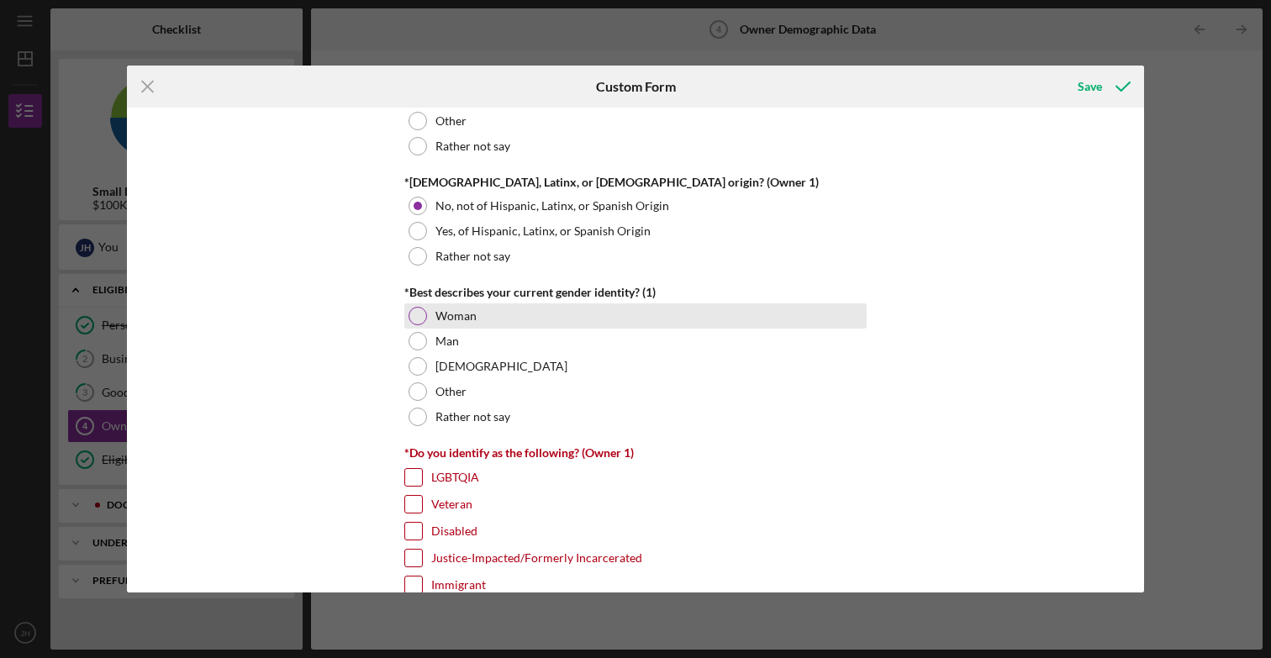
click at [463, 319] on label "Woman" at bounding box center [455, 315] width 41 height 13
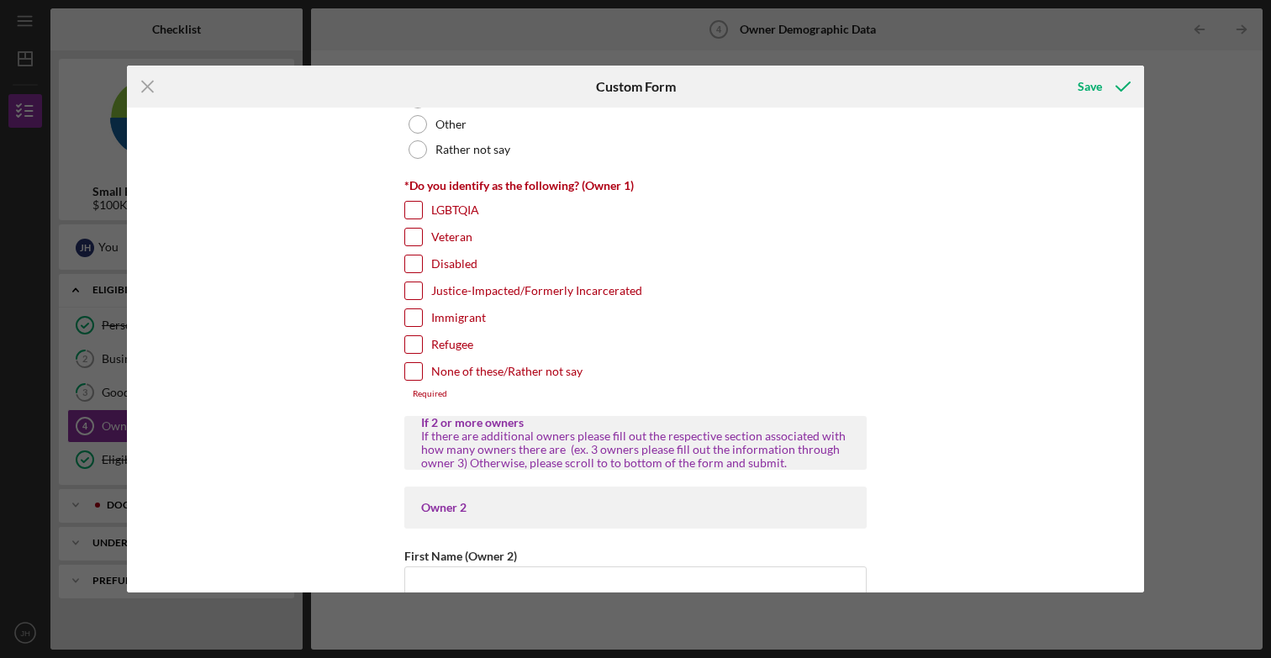
scroll to position [1430, 0]
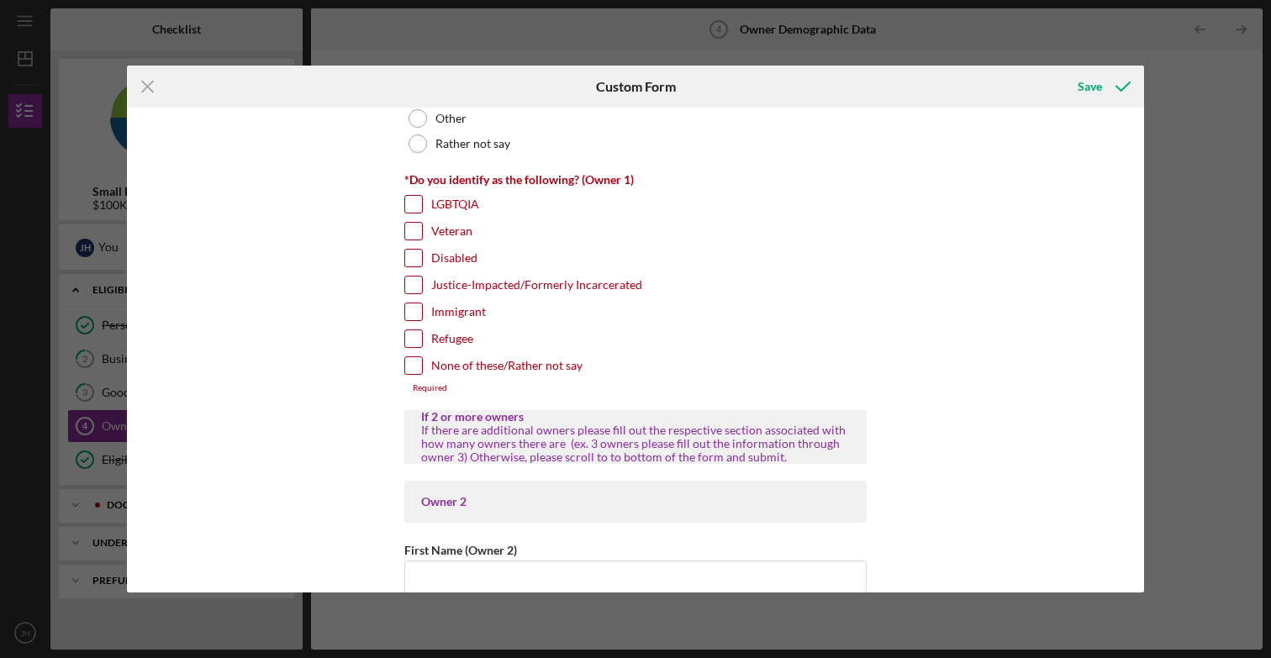
click at [456, 371] on label "None of these/Rather not say" at bounding box center [506, 365] width 151 height 17
click at [422, 371] on input "None of these/Rather not say" at bounding box center [413, 365] width 17 height 17
checkbox input "true"
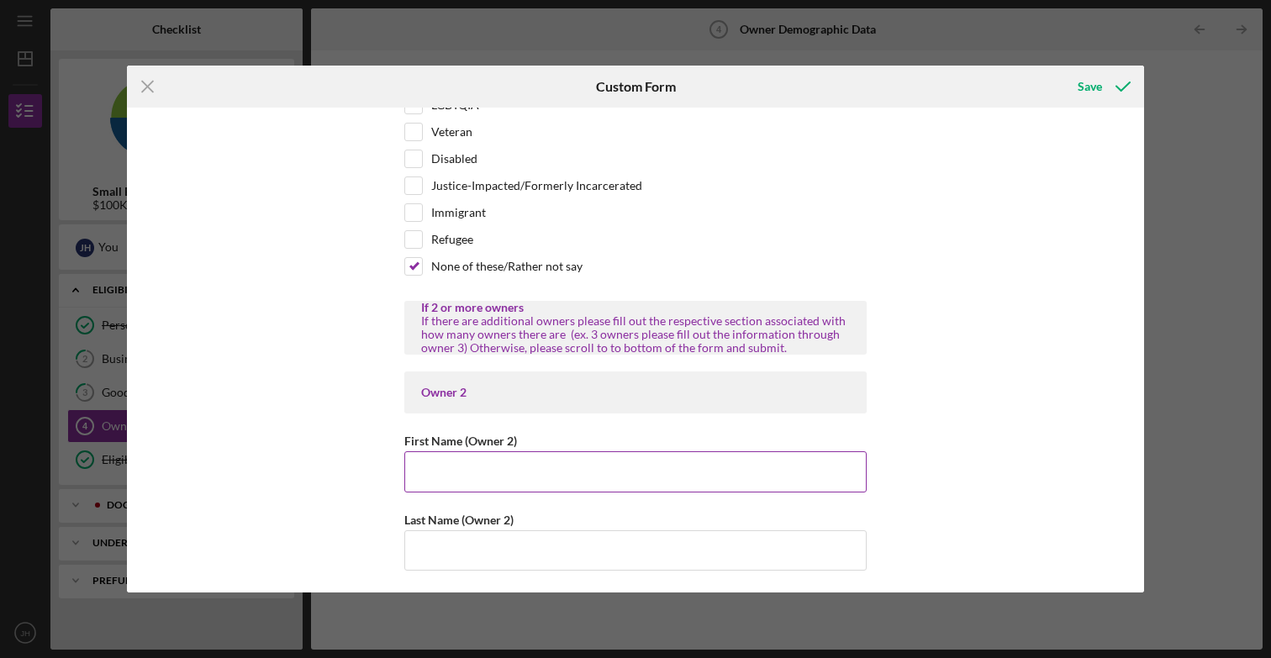
scroll to position [1457, 0]
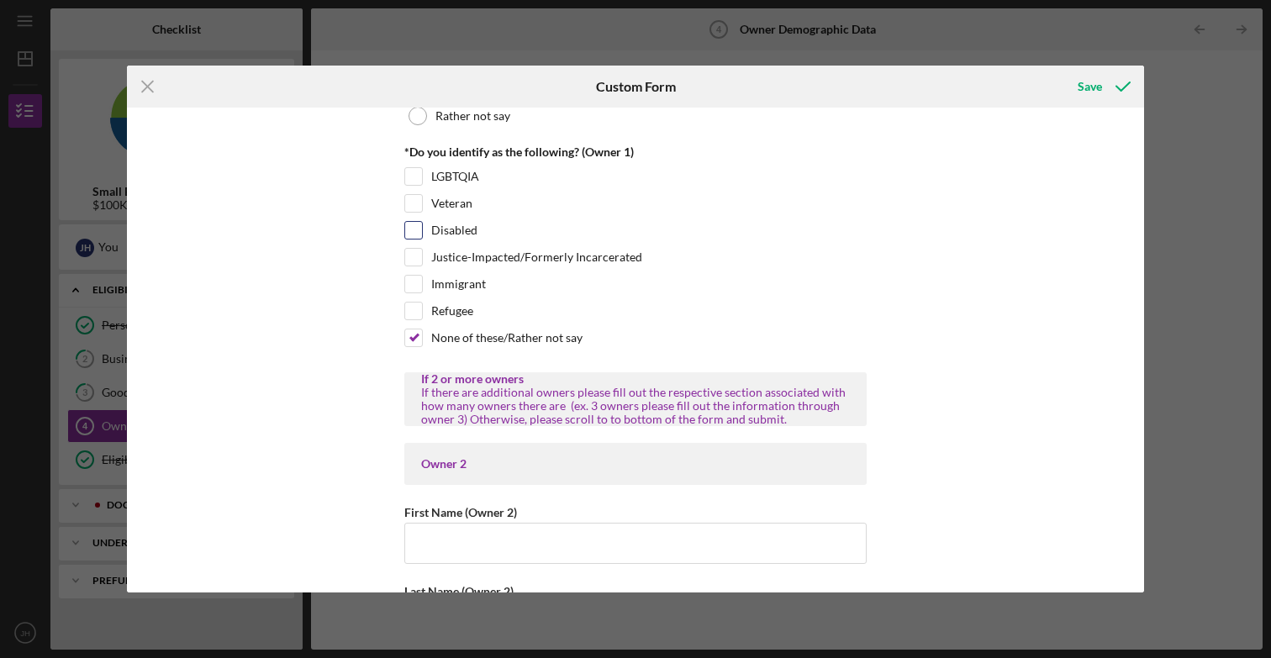
click at [453, 236] on label "Disabled" at bounding box center [454, 230] width 46 height 17
click at [422, 236] on input "Disabled" at bounding box center [413, 230] width 17 height 17
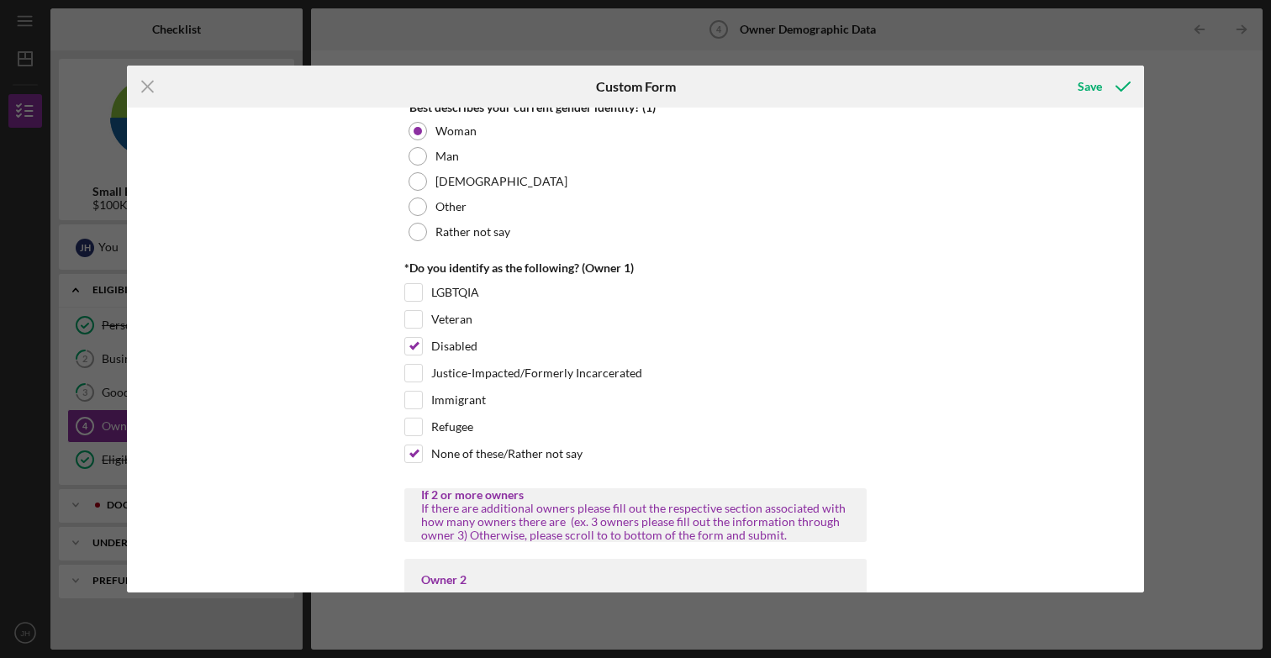
scroll to position [1288, 0]
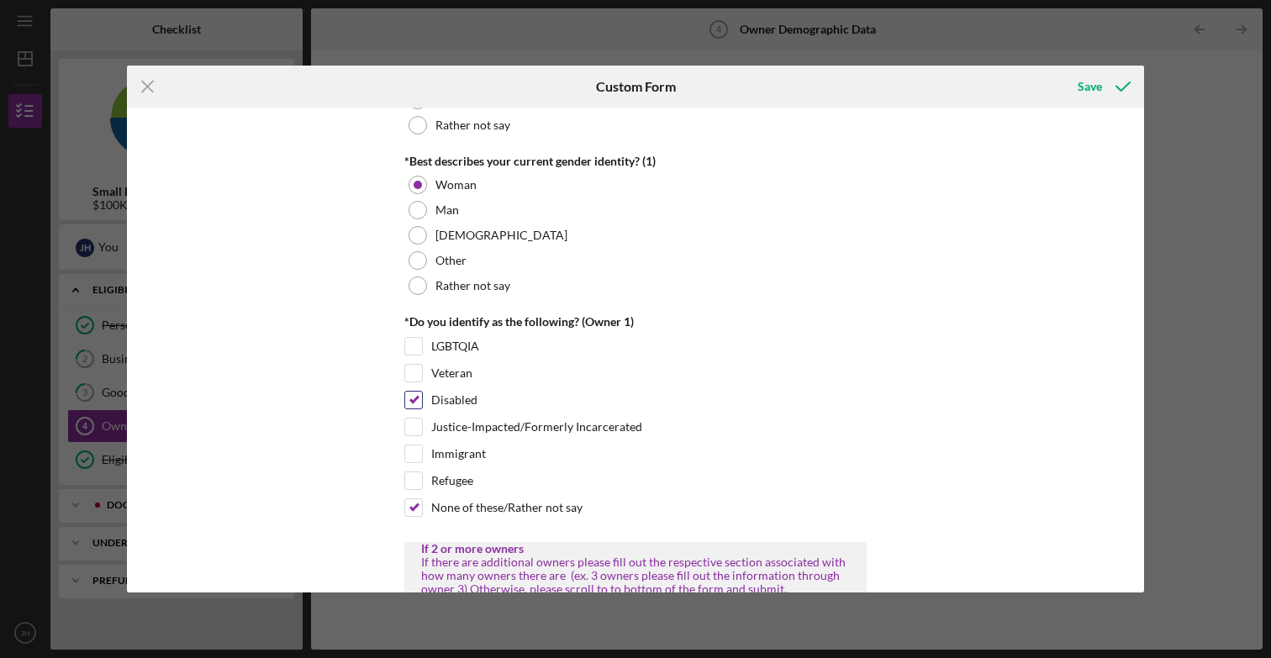
click at [445, 401] on label "Disabled" at bounding box center [454, 400] width 46 height 17
click at [422, 401] on input "Disabled" at bounding box center [413, 400] width 17 height 17
checkbox input "false"
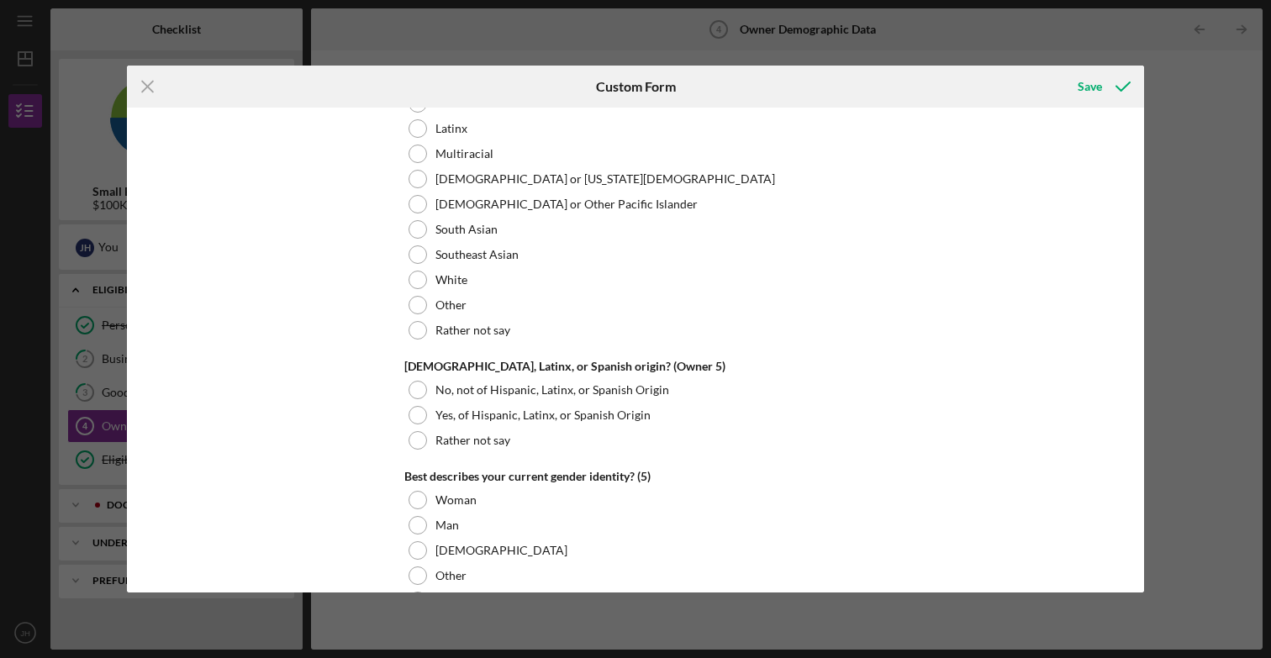
scroll to position [6456, 0]
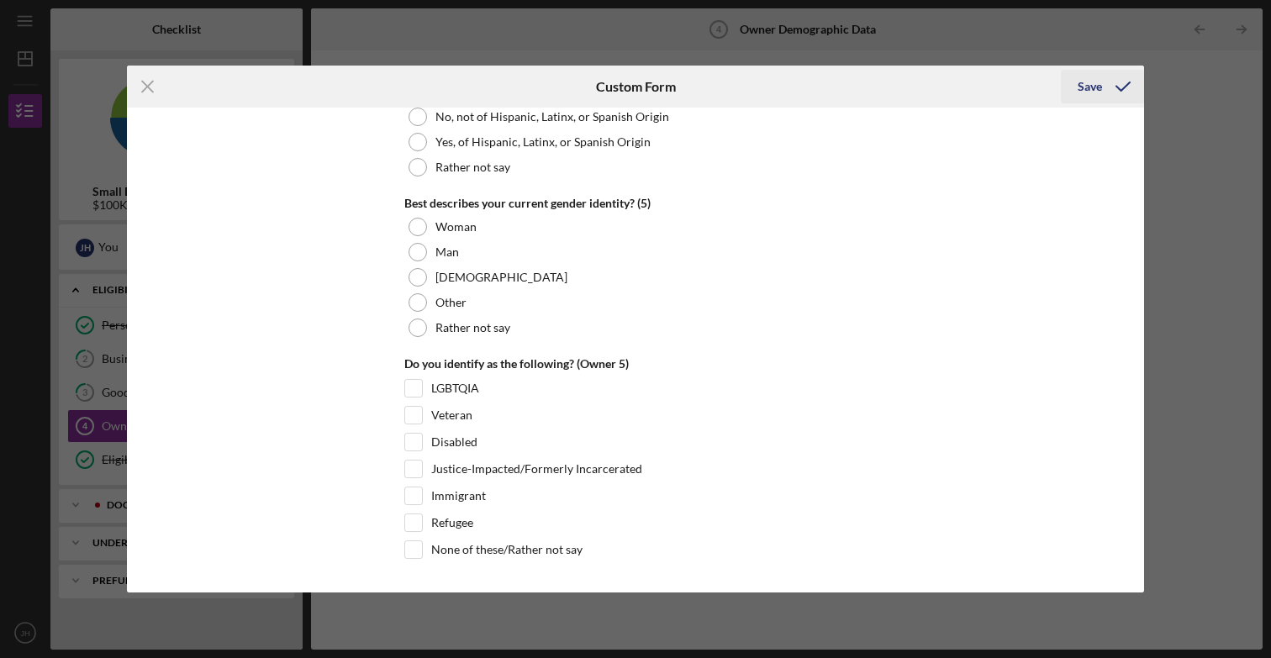
click at [1103, 86] on icon "submit" at bounding box center [1123, 87] width 42 height 42
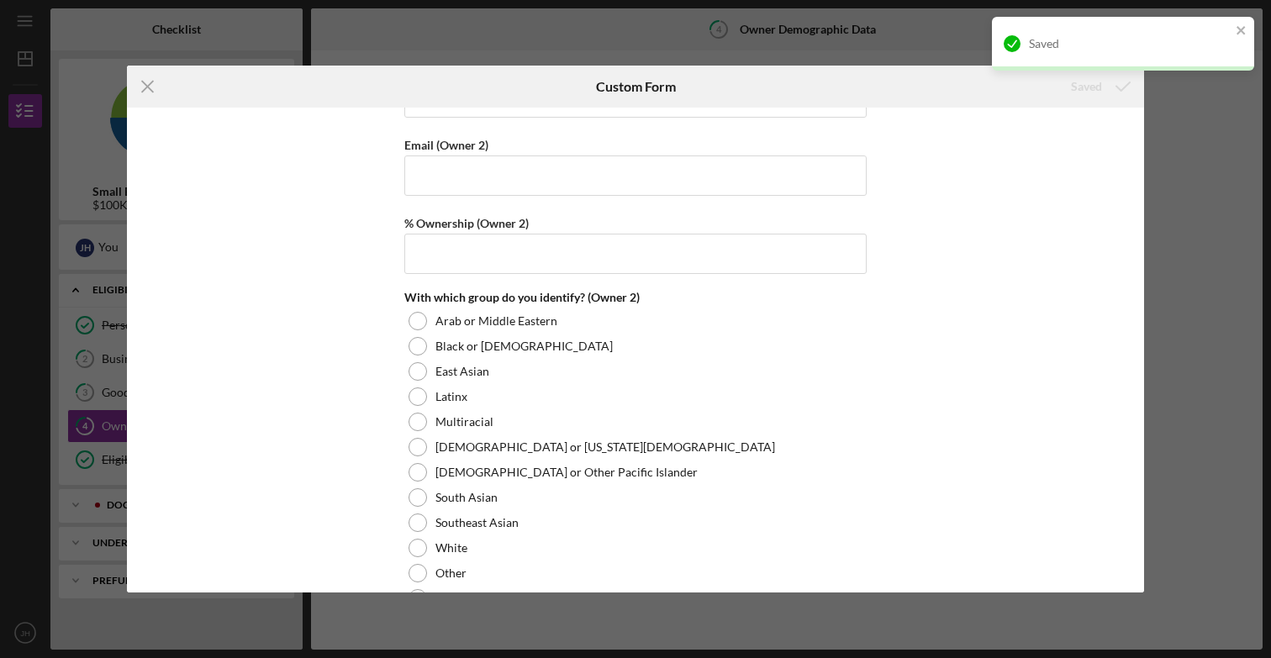
scroll to position [1865, 0]
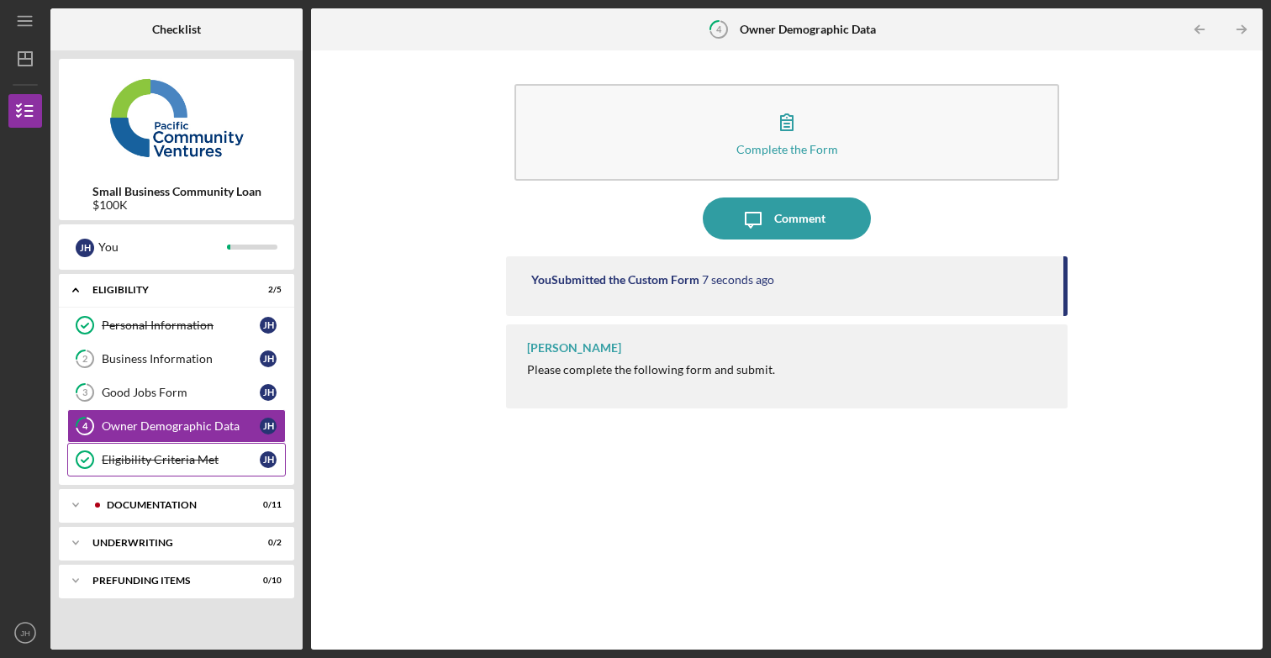
click at [154, 451] on link "Eligibility Criteria Met Eligibility Criteria Met [PERSON_NAME]" at bounding box center [176, 460] width 219 height 34
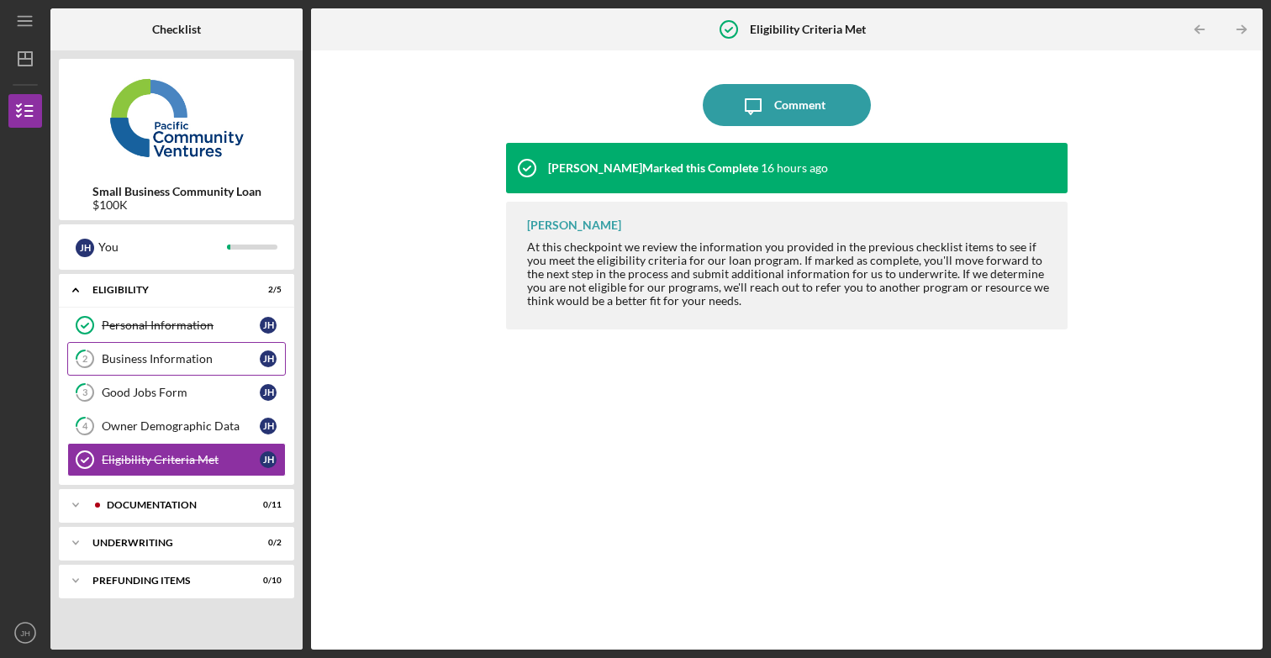
click at [144, 364] on div "Business Information" at bounding box center [181, 358] width 158 height 13
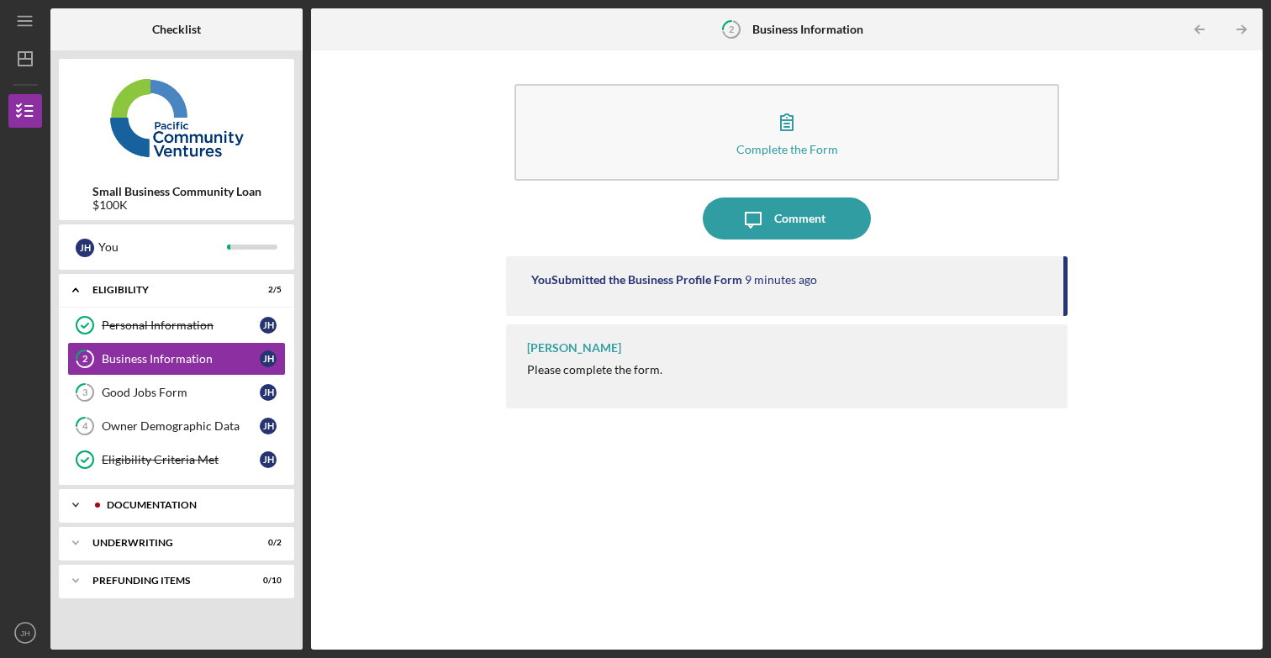
click at [195, 504] on div "Documentation" at bounding box center [190, 505] width 166 height 10
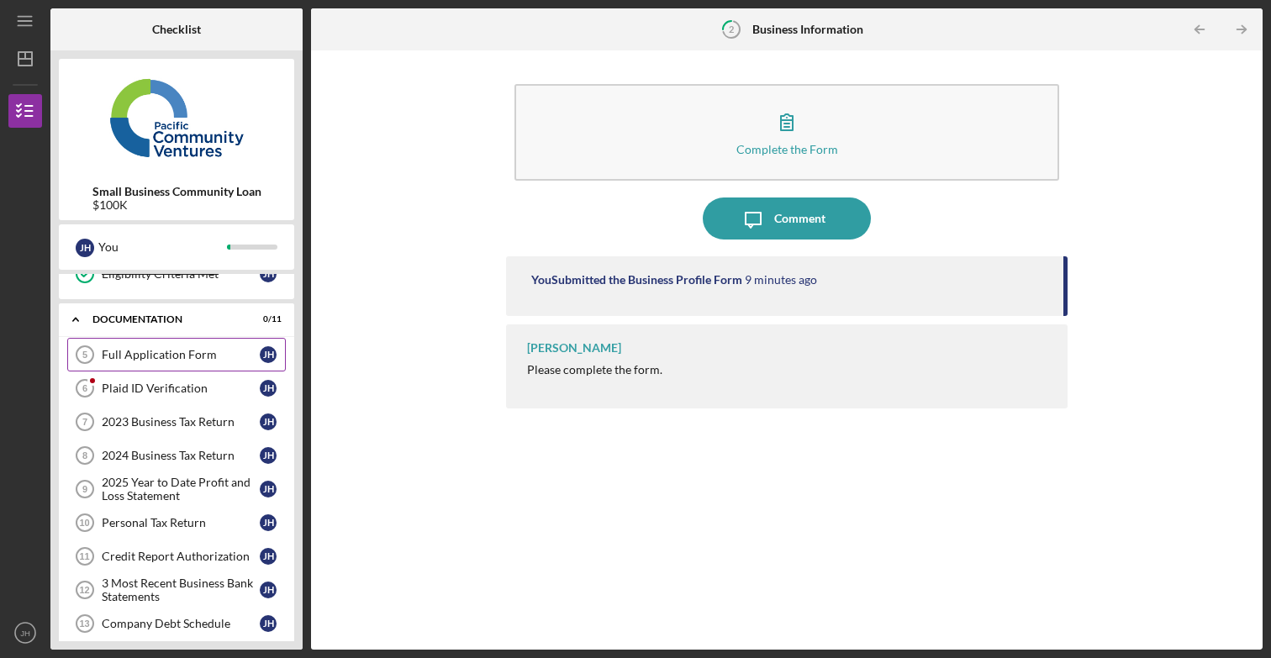
scroll to position [195, 0]
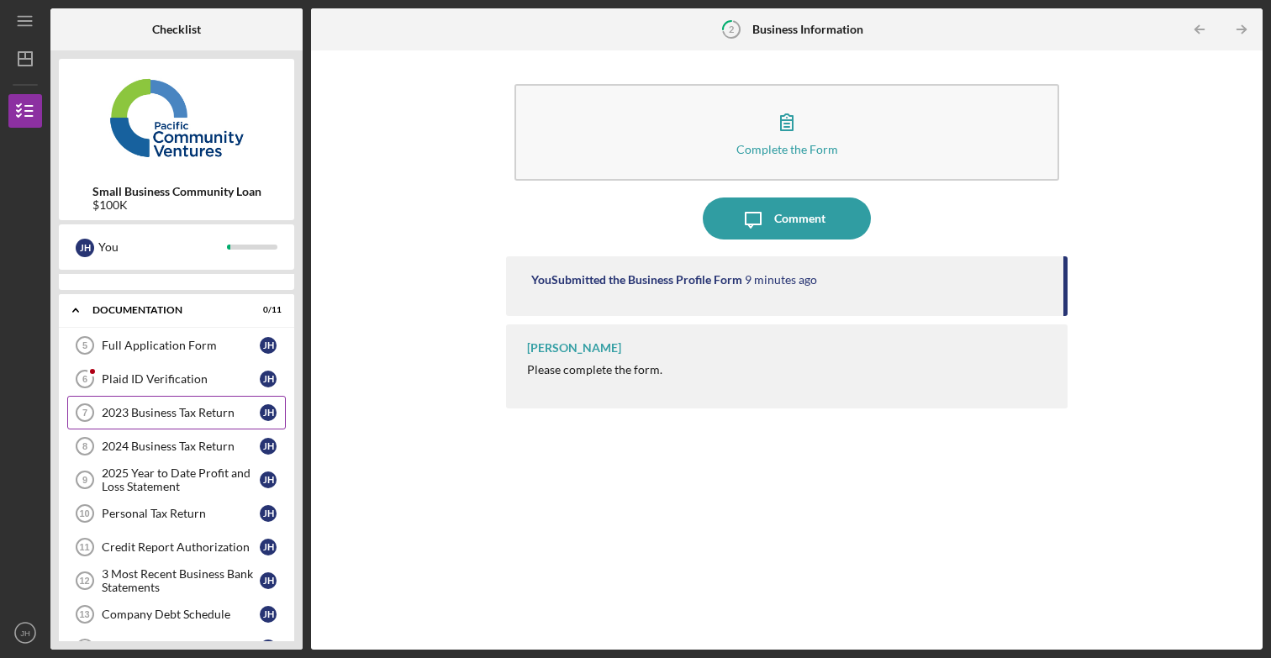
click at [189, 414] on div "2023 Business Tax Return" at bounding box center [181, 412] width 158 height 13
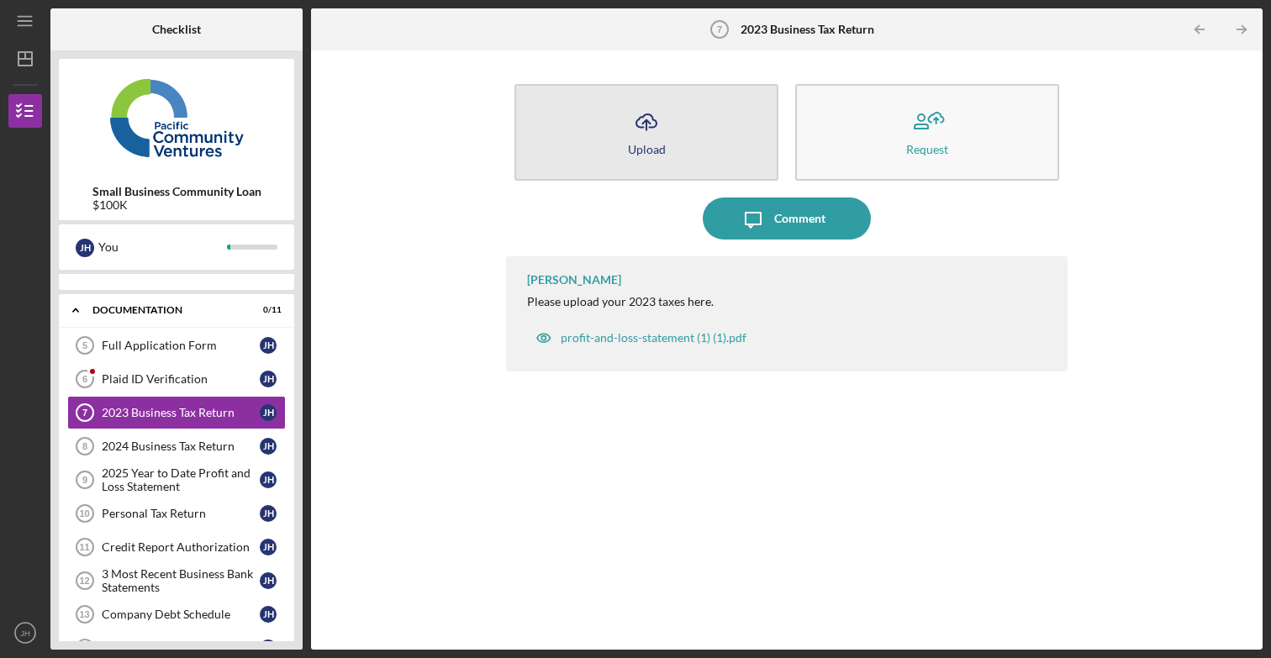
click at [668, 156] on button "Icon/Upload Upload" at bounding box center [646, 132] width 264 height 97
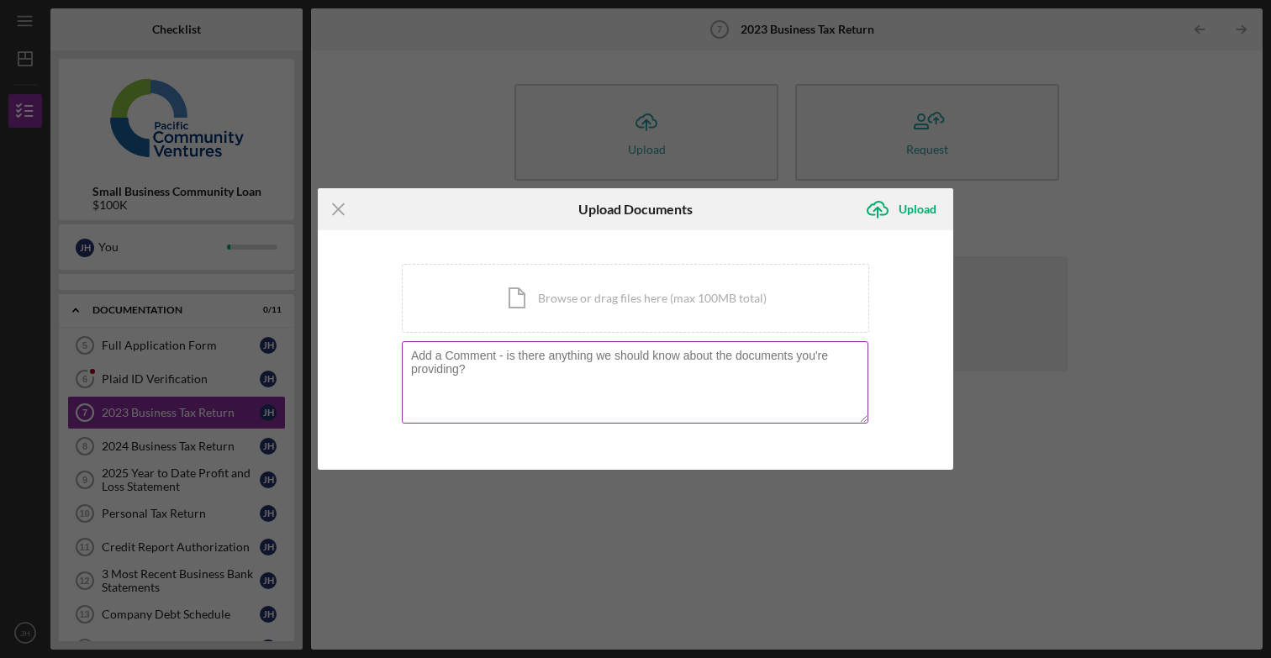
click at [559, 372] on textarea at bounding box center [635, 382] width 466 height 82
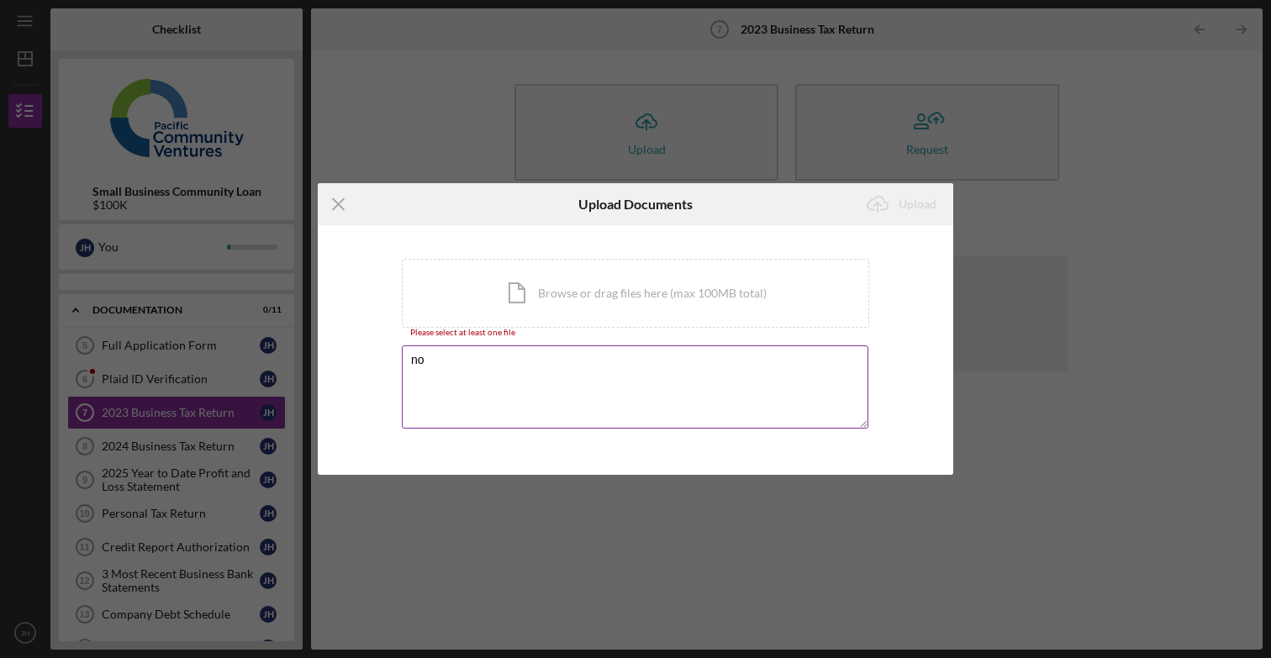
type textarea "n"
type textarea "NO income has been generated and as a result no tax returns have been filed."
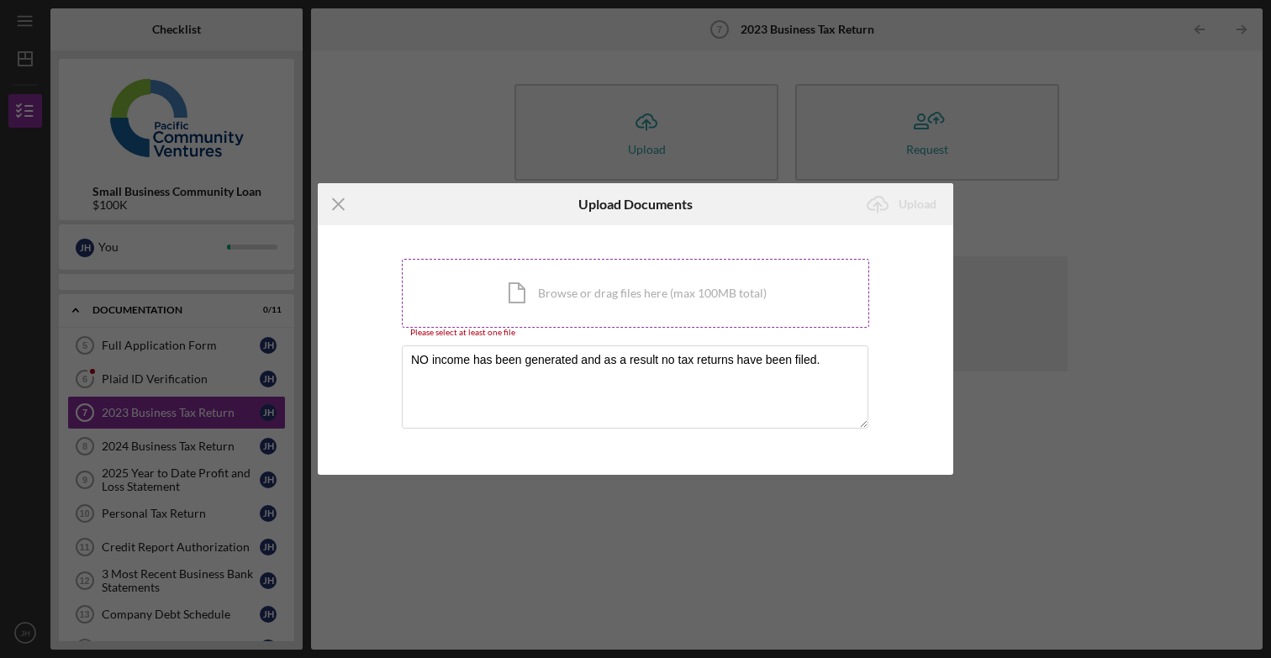
click at [603, 292] on div "Icon/Document Browse or drag files here (max 100MB total) Tap to choose files o…" at bounding box center [635, 293] width 467 height 69
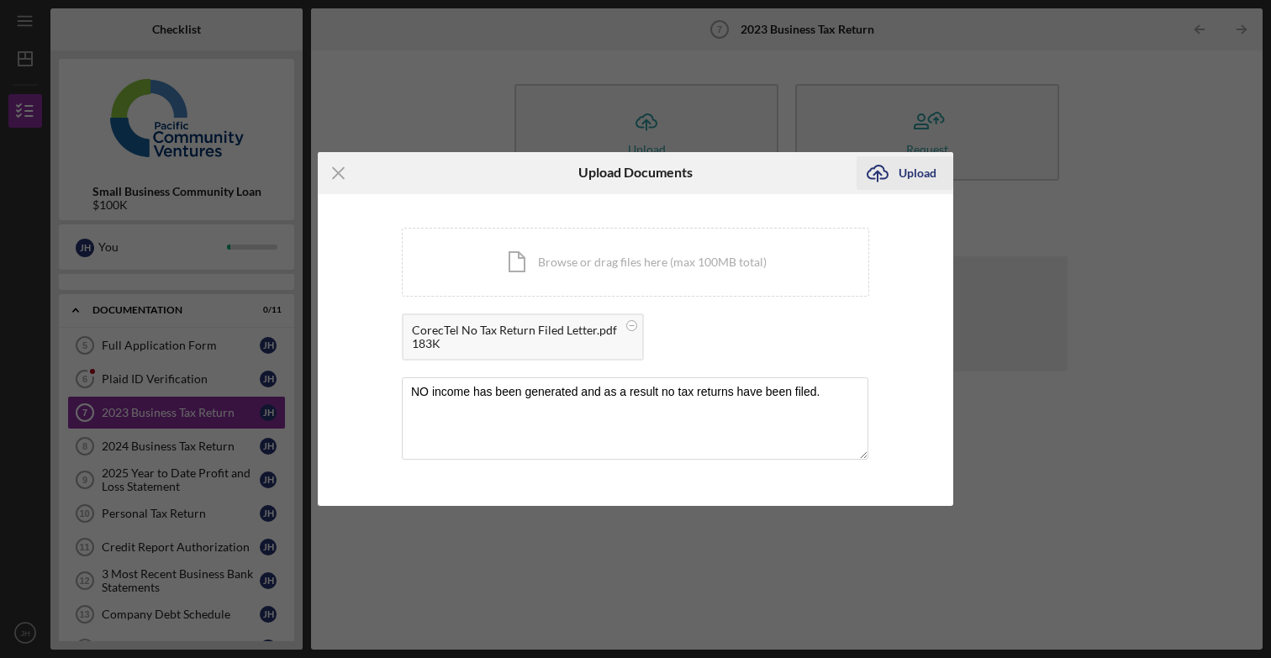
click at [924, 173] on div "Upload" at bounding box center [917, 173] width 38 height 34
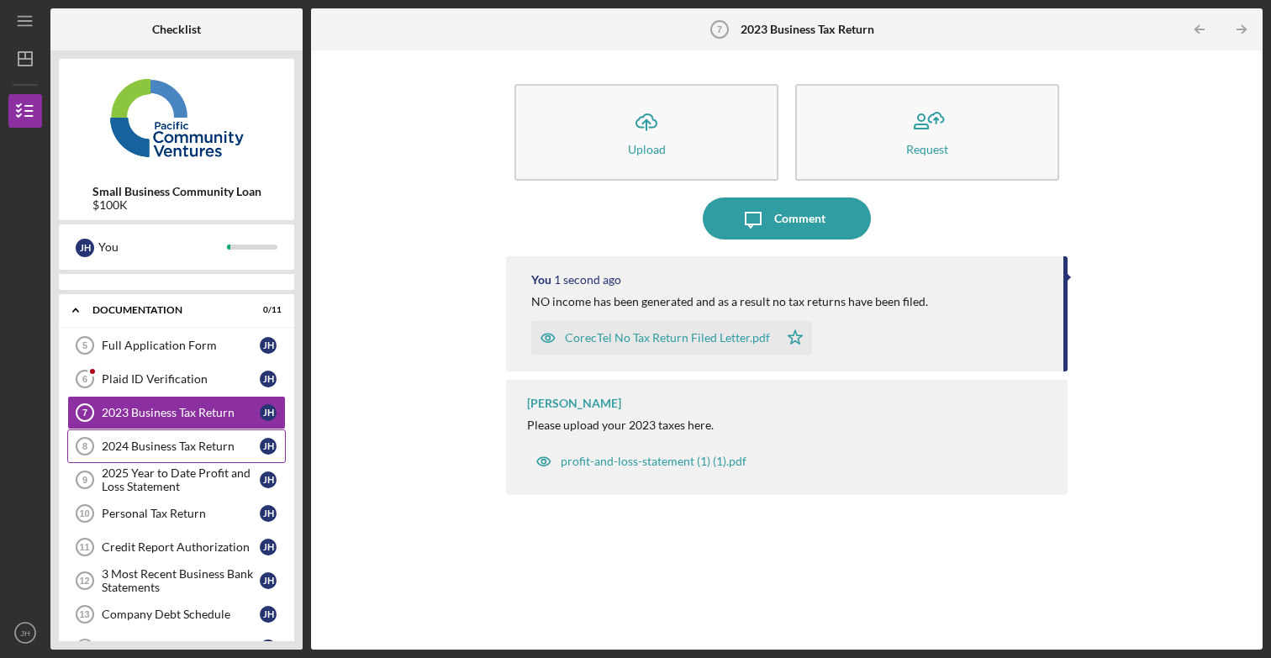
click at [193, 450] on div "2024 Business Tax Return" at bounding box center [181, 446] width 158 height 13
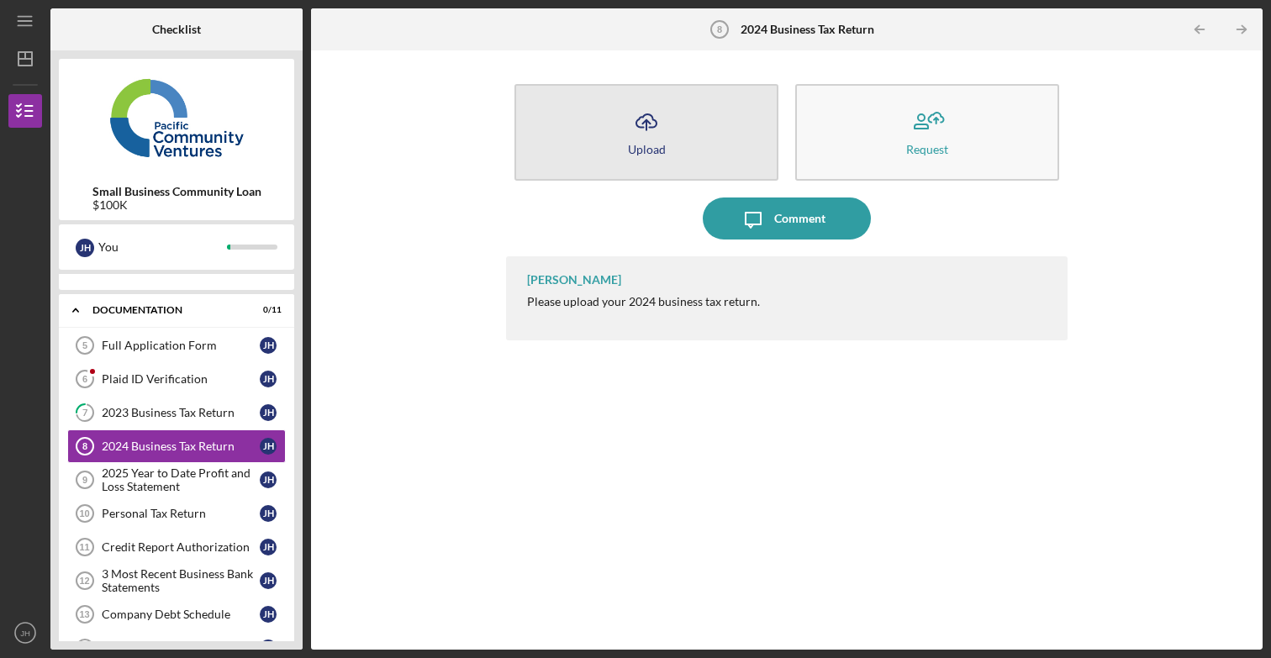
click at [688, 150] on button "Icon/Upload Upload" at bounding box center [646, 132] width 264 height 97
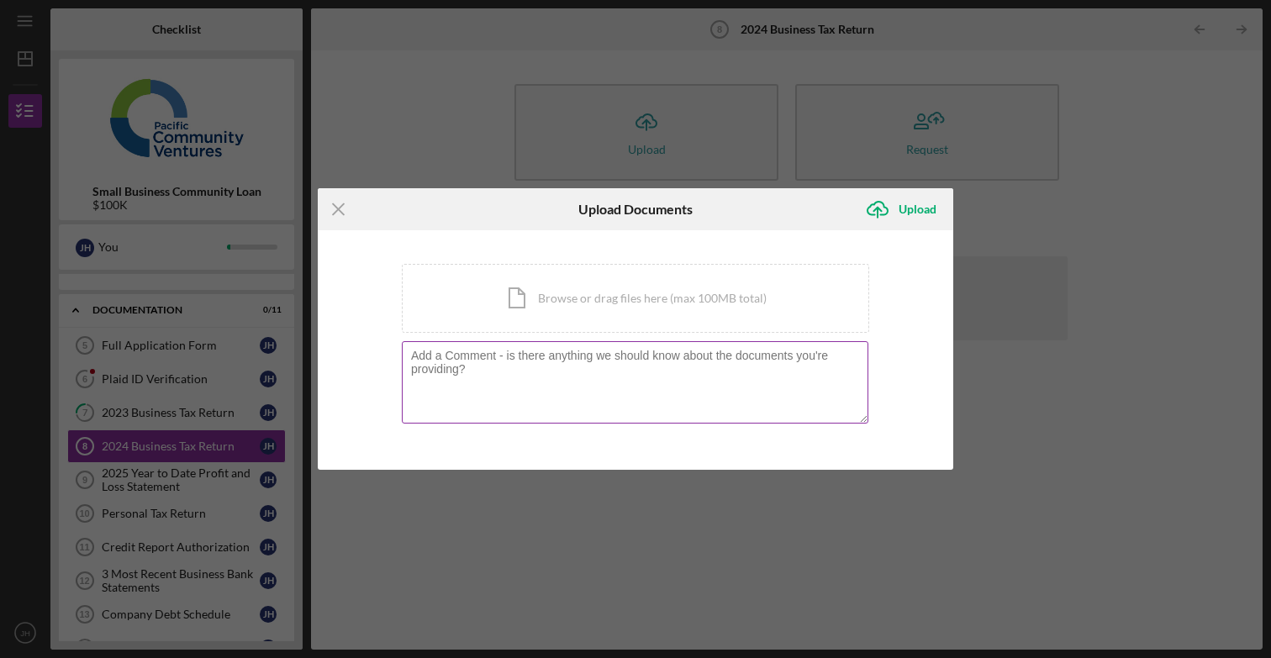
click at [503, 372] on textarea at bounding box center [635, 382] width 466 height 82
paste textarea "NO income has been generated and as a result no tax returns have been filed."
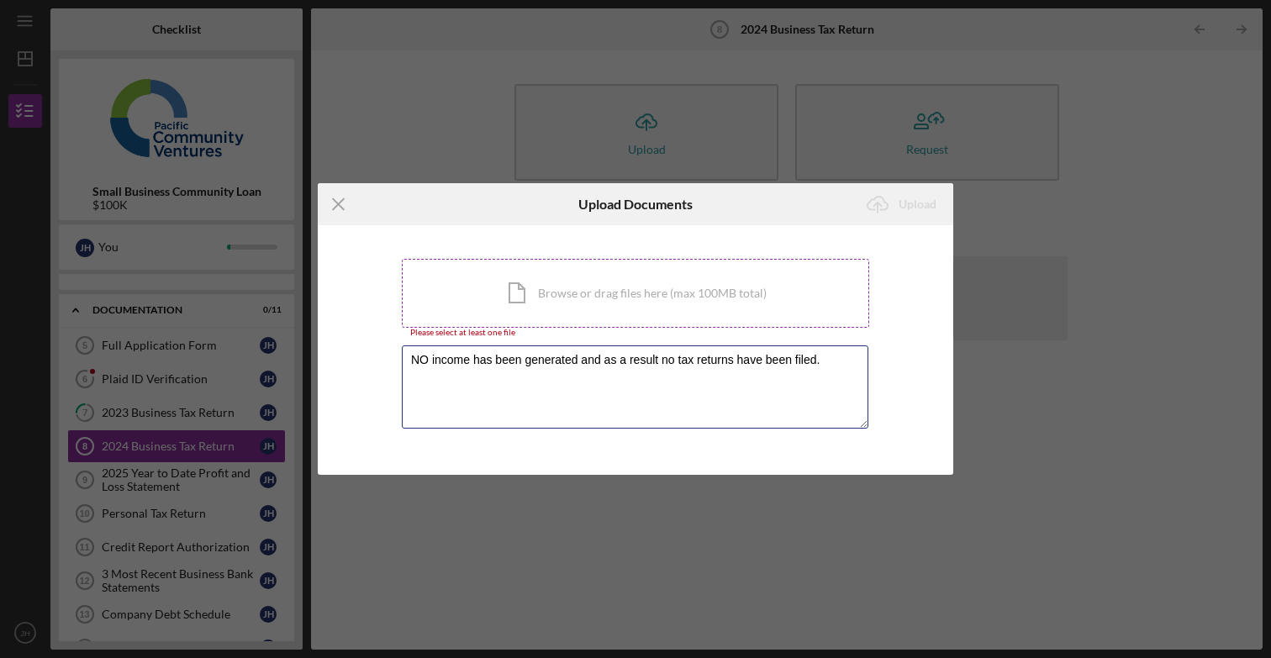
type textarea "NO income has been generated and as a result no tax returns have been filed."
click at [595, 295] on div "Icon/Document Browse or drag files here (max 100MB total) Tap to choose files o…" at bounding box center [635, 293] width 467 height 69
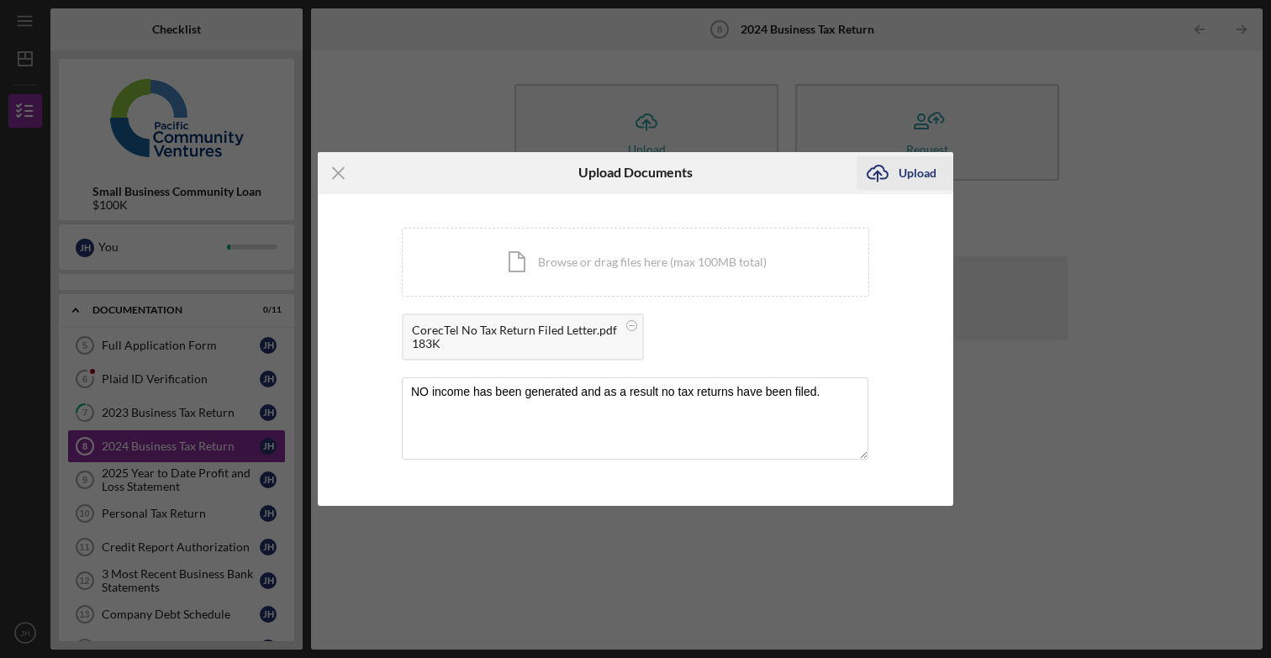
click at [922, 170] on div "Upload" at bounding box center [917, 173] width 38 height 34
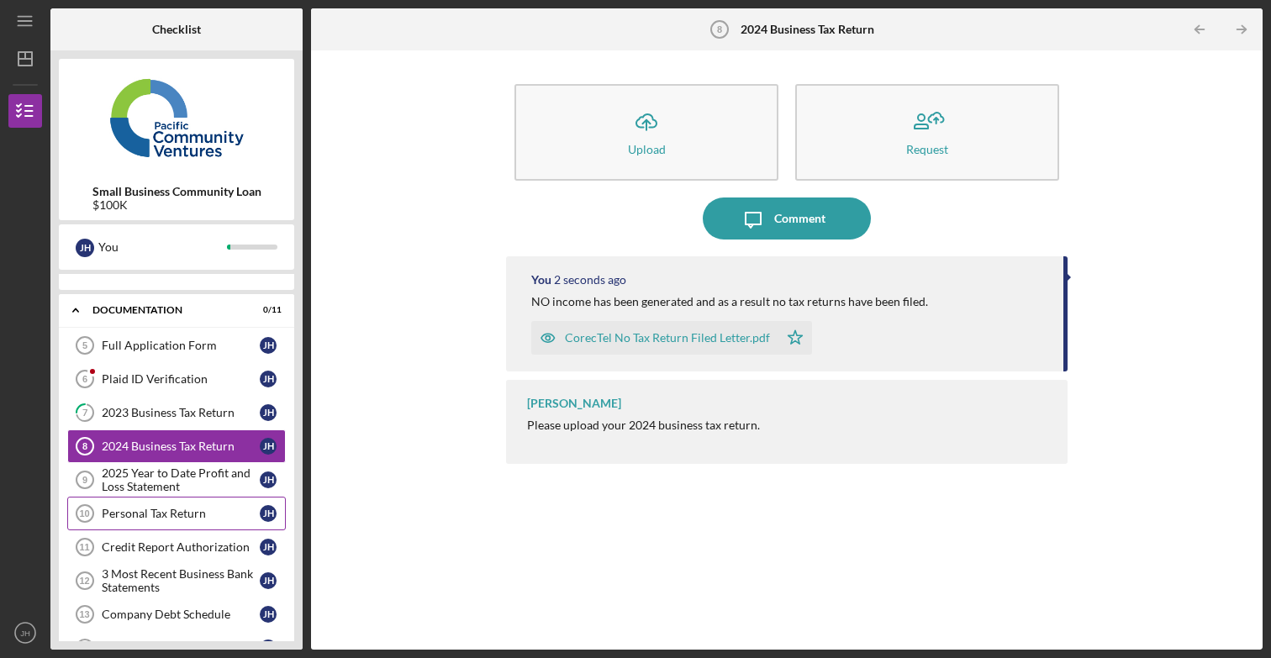
click at [169, 514] on div "Personal Tax Return" at bounding box center [181, 513] width 158 height 13
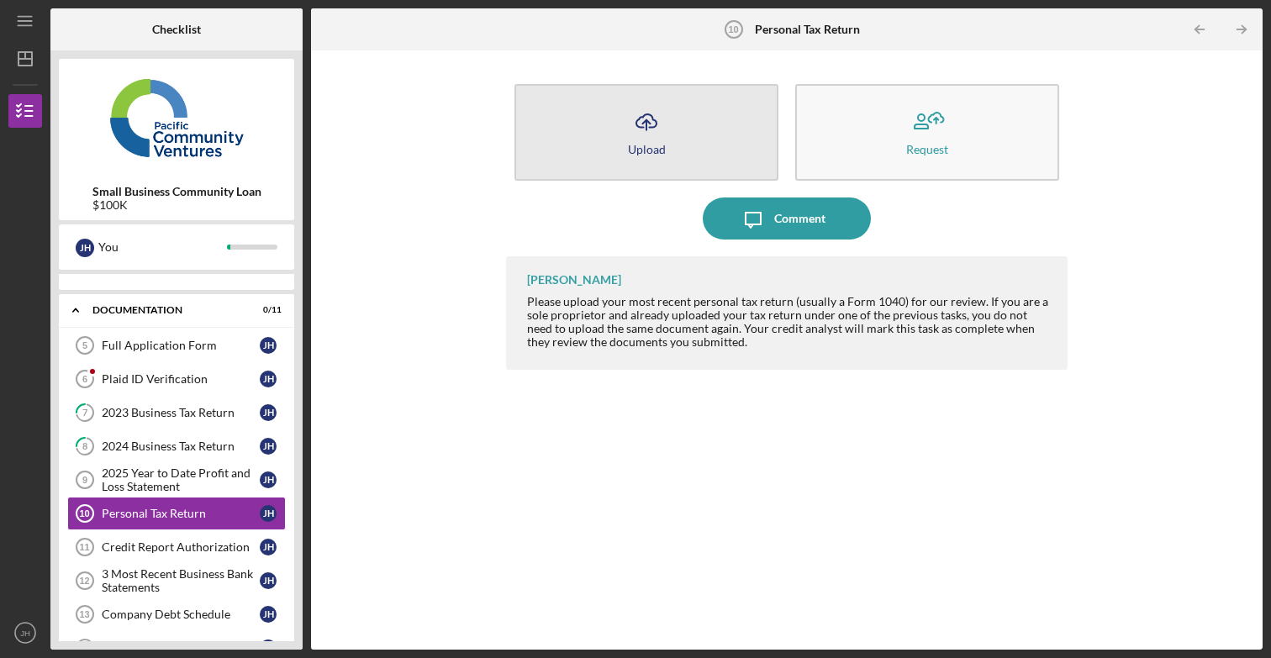
click at [653, 132] on icon "Icon/Upload" at bounding box center [646, 122] width 42 height 42
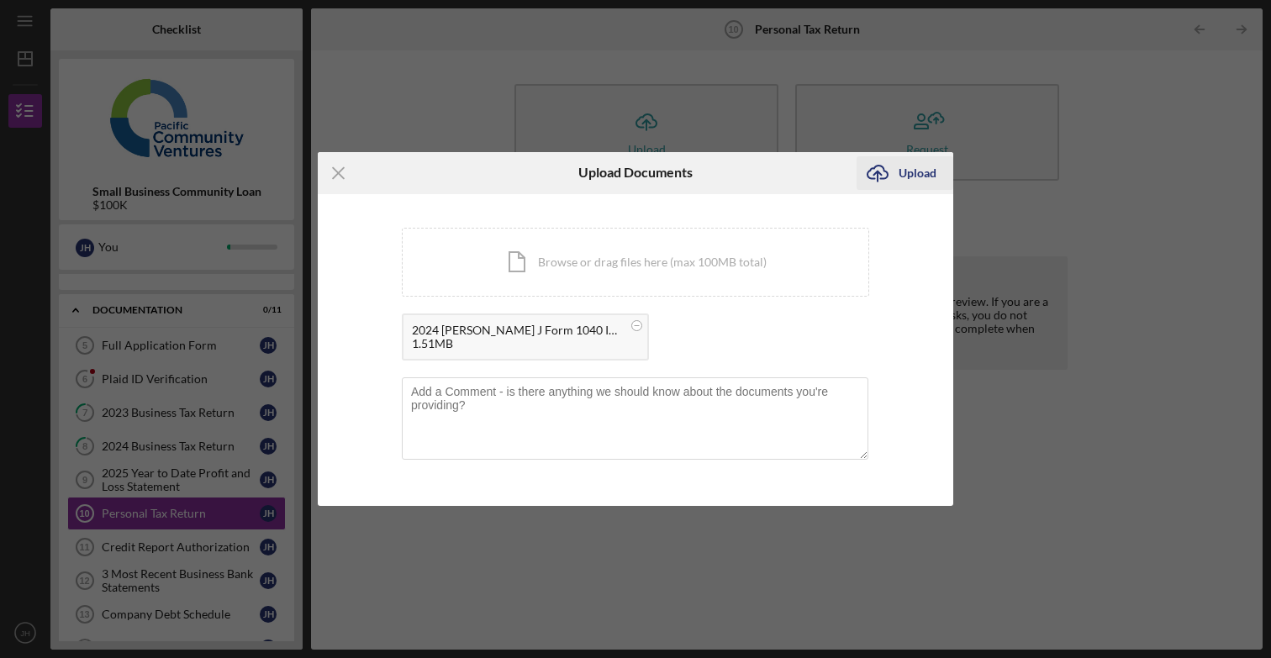
click at [915, 174] on div "Upload" at bounding box center [917, 173] width 38 height 34
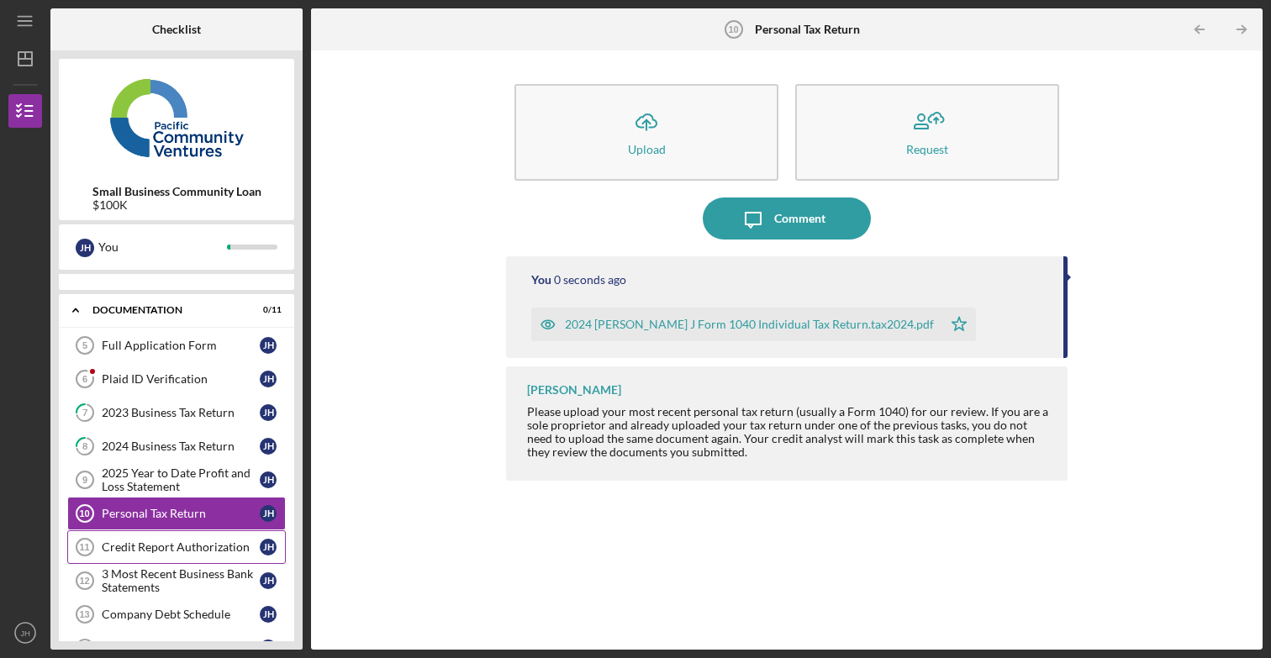
click at [152, 543] on div "Credit Report Authorization" at bounding box center [181, 546] width 158 height 13
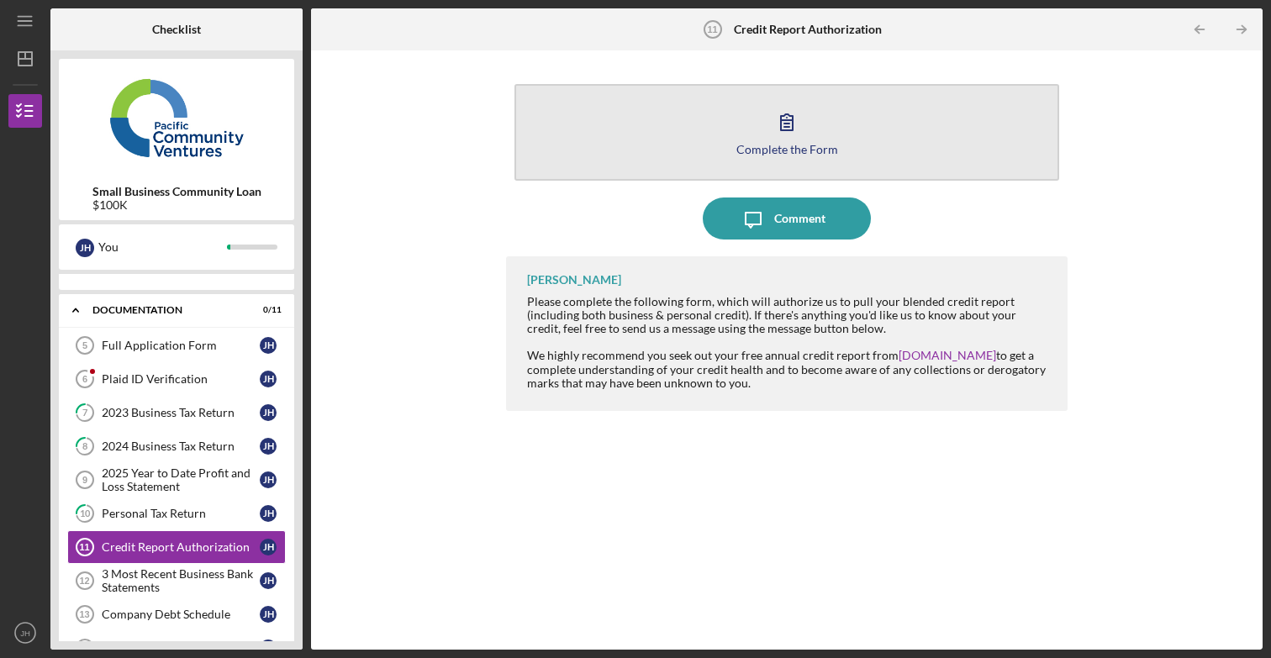
click at [801, 127] on icon "button" at bounding box center [787, 122] width 42 height 42
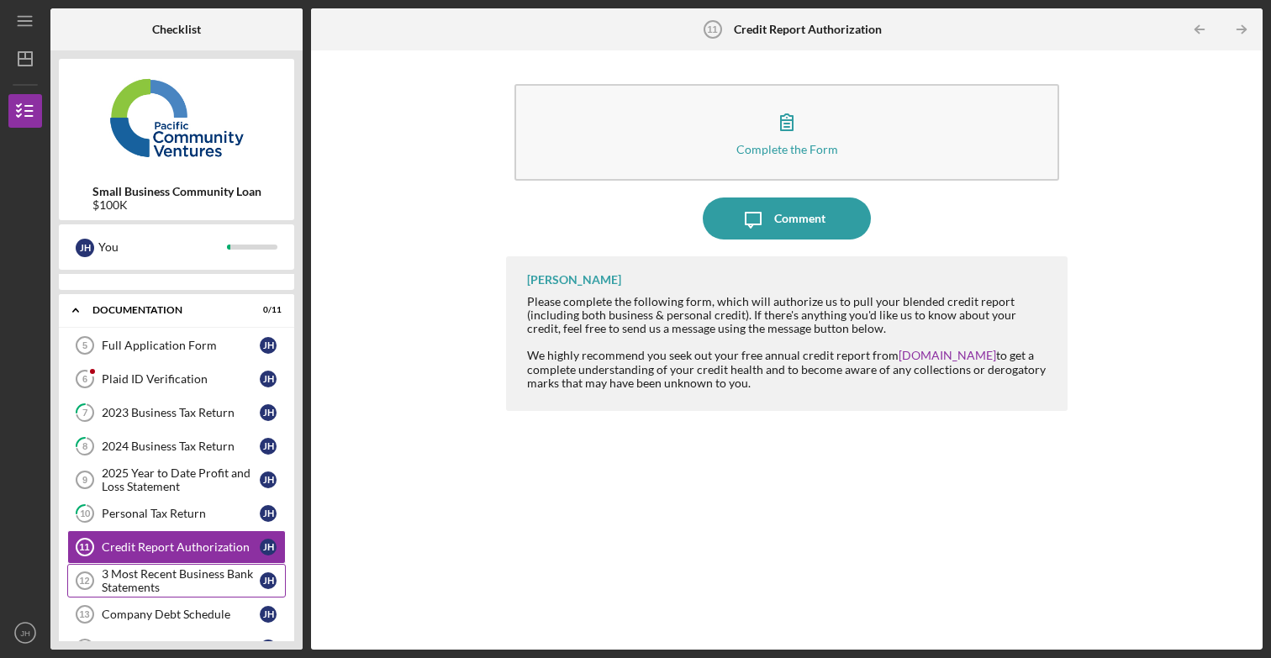
click at [145, 579] on div "3 Most Recent Business Bank Statements" at bounding box center [181, 580] width 158 height 27
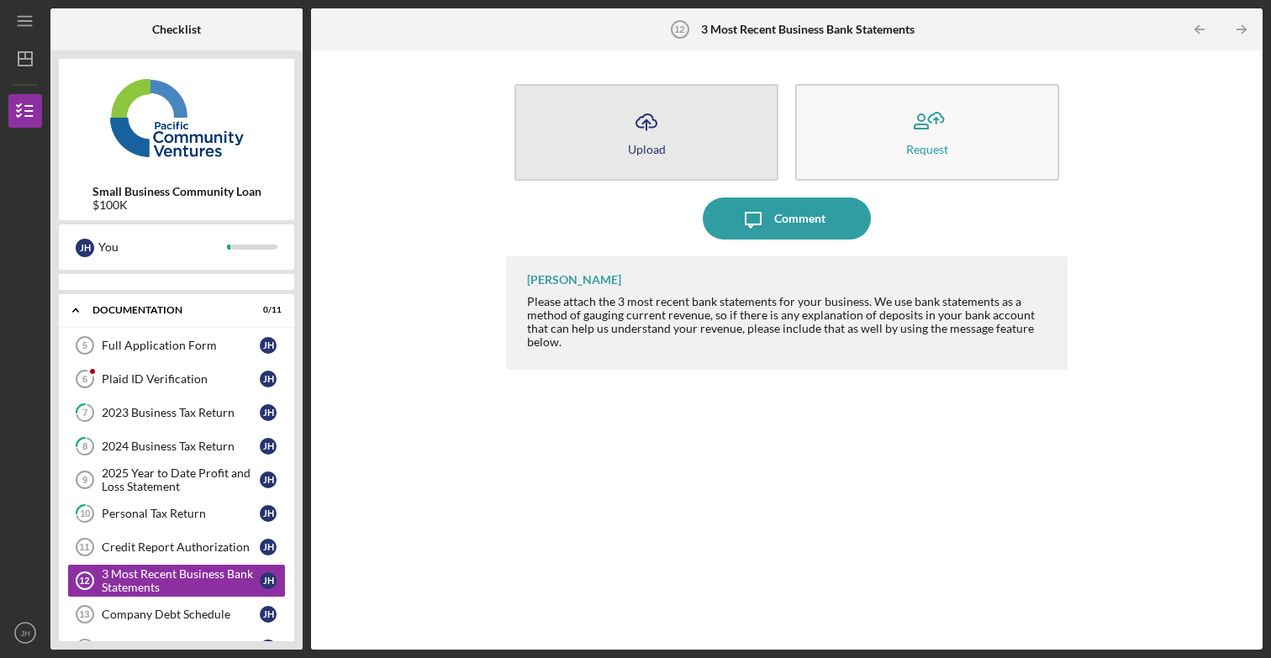
click at [636, 145] on div "Upload" at bounding box center [647, 149] width 38 height 13
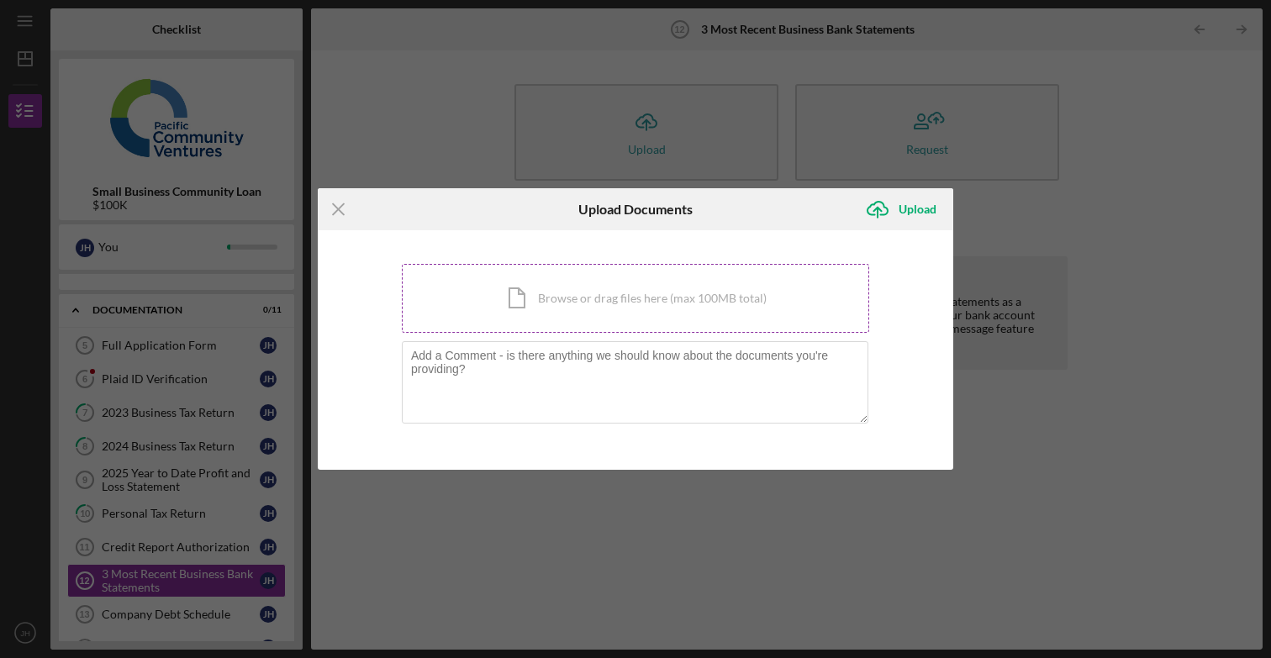
click at [559, 289] on div "Icon/Document Browse or drag files here (max 100MB total) Tap to choose files o…" at bounding box center [635, 298] width 467 height 69
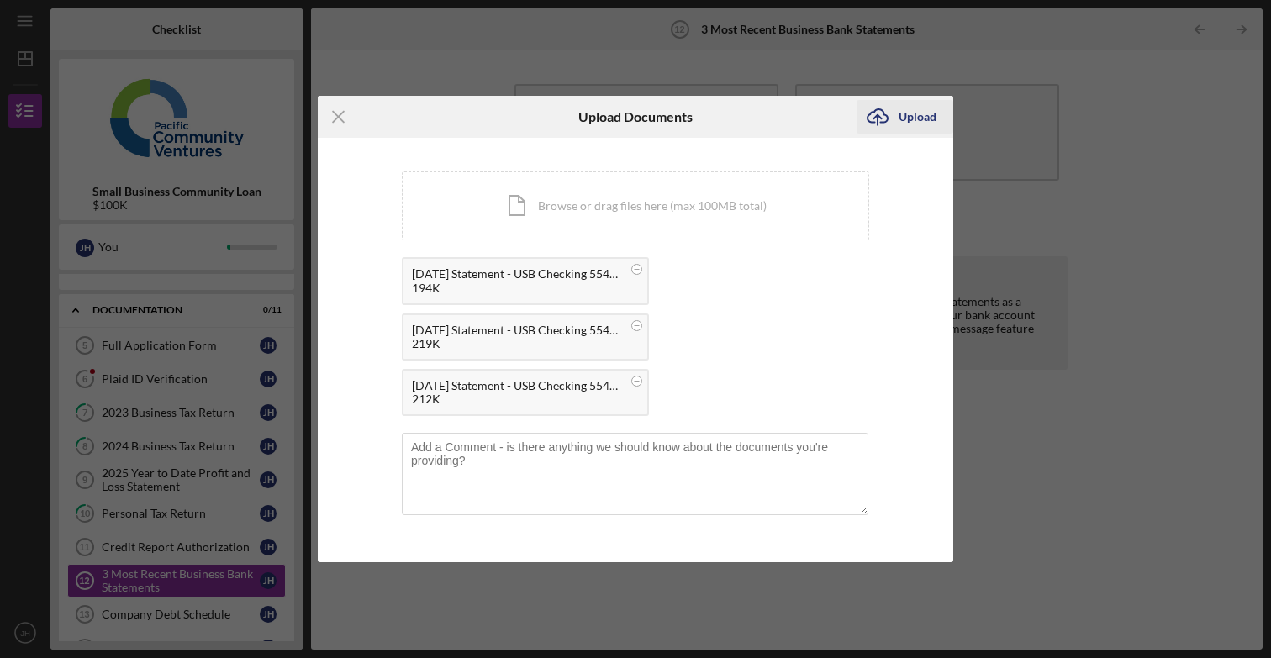
click at [907, 120] on div "Upload" at bounding box center [917, 117] width 38 height 34
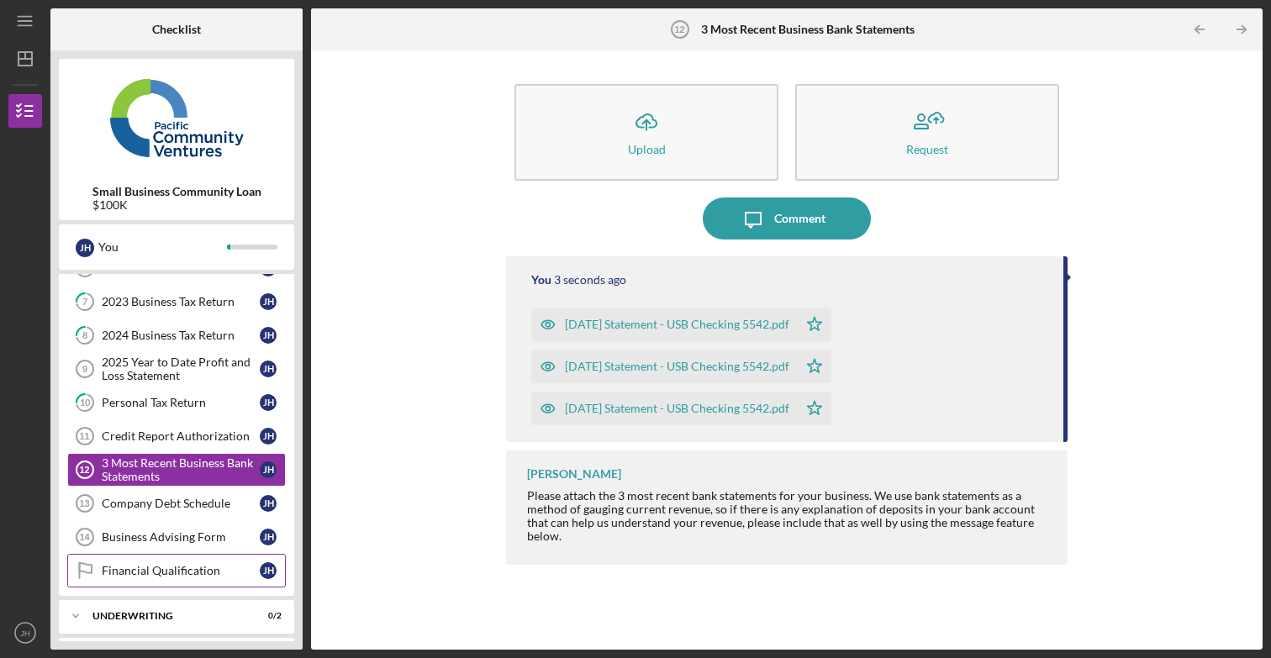
scroll to position [308, 0]
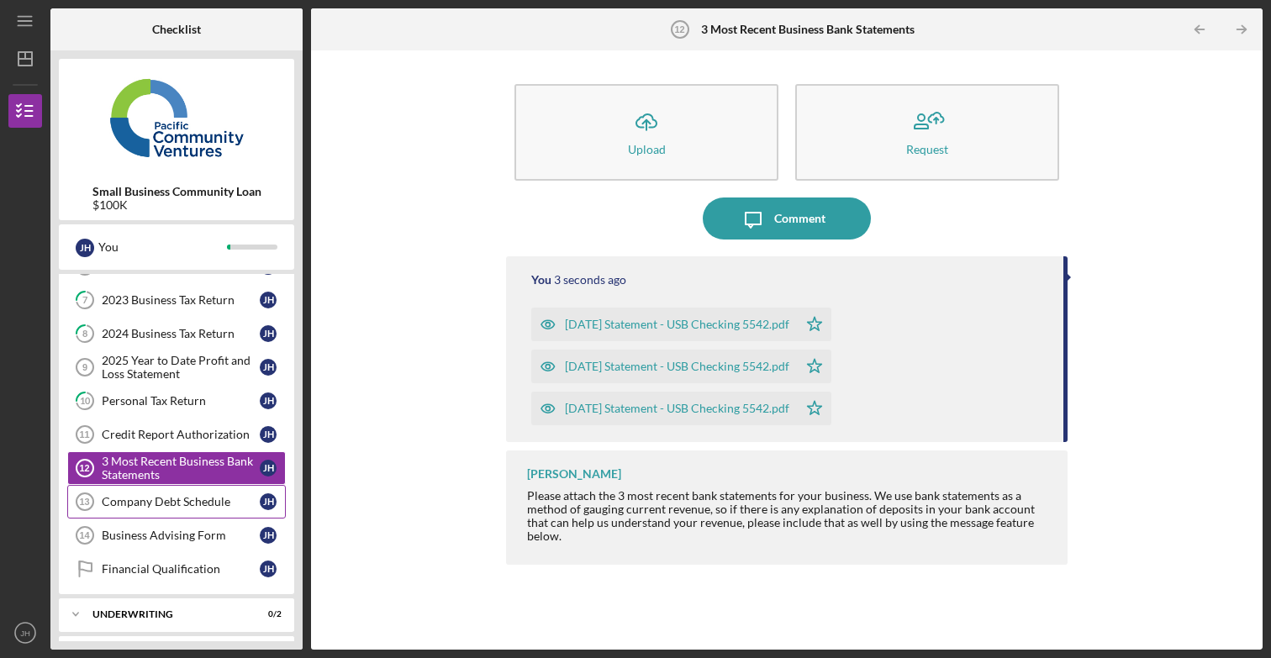
click at [177, 502] on div "Company Debt Schedule" at bounding box center [181, 501] width 158 height 13
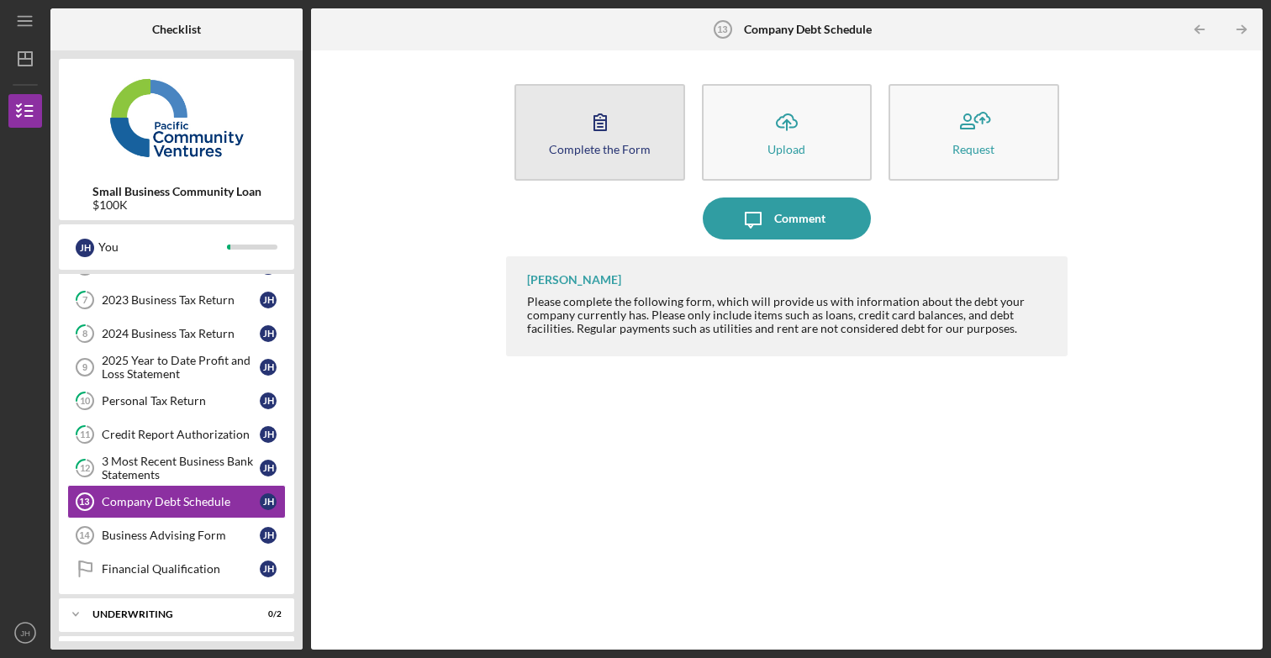
click at [627, 143] on div "Complete the Form" at bounding box center [600, 149] width 102 height 13
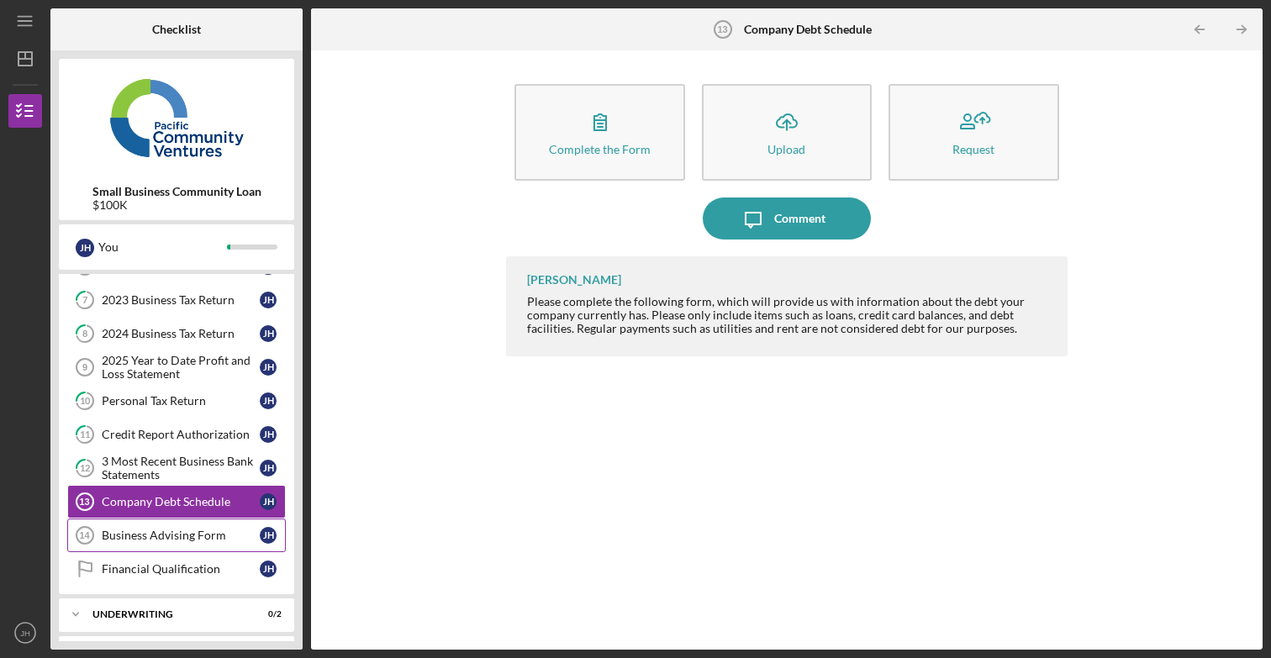
click at [187, 541] on div "Business Advising Form" at bounding box center [181, 535] width 158 height 13
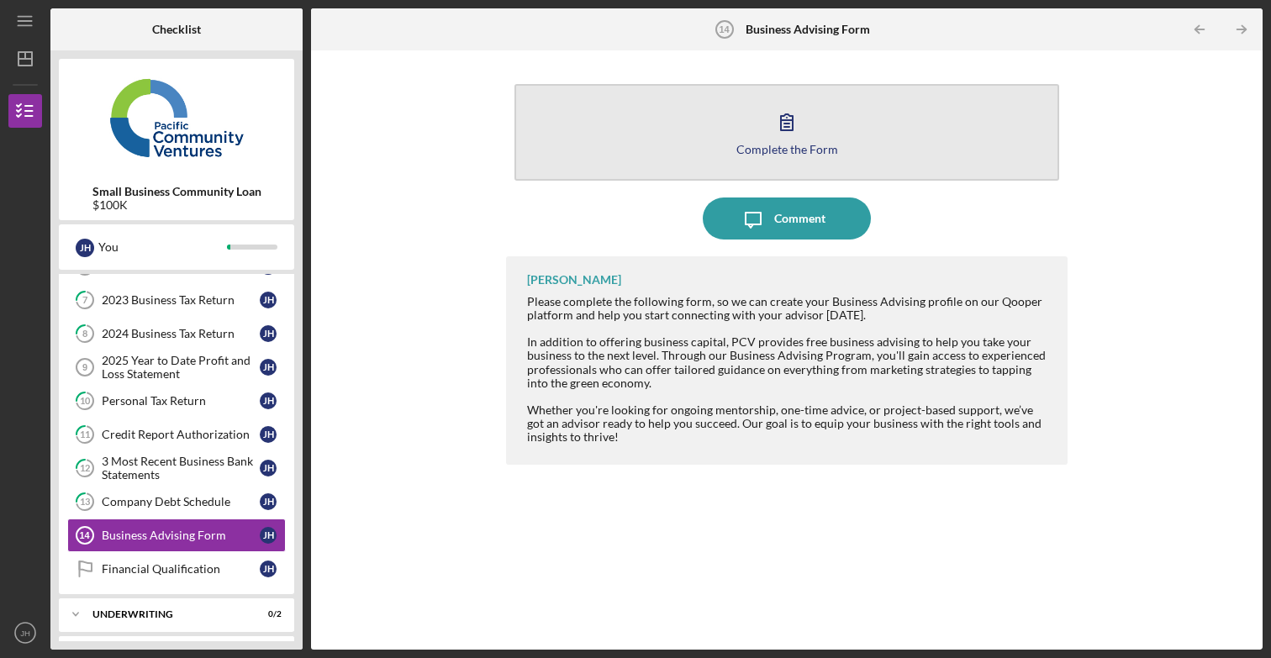
click at [778, 137] on icon "button" at bounding box center [787, 122] width 42 height 42
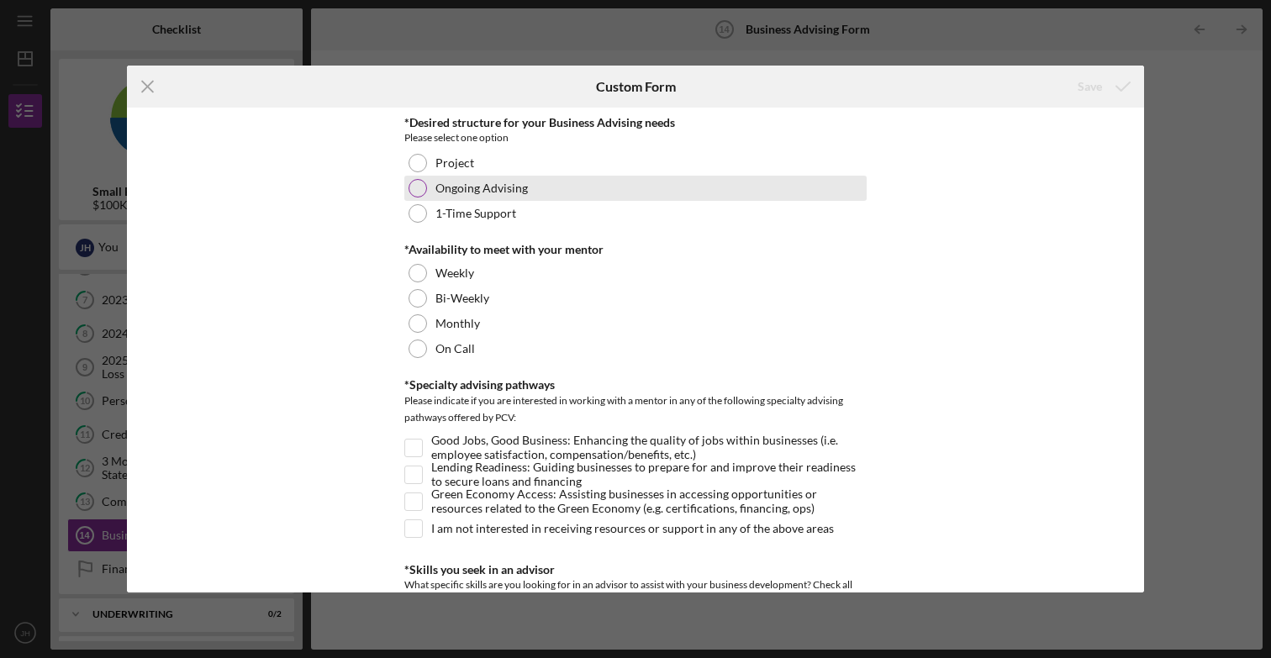
click at [530, 193] on div "Ongoing Advising" at bounding box center [635, 188] width 462 height 25
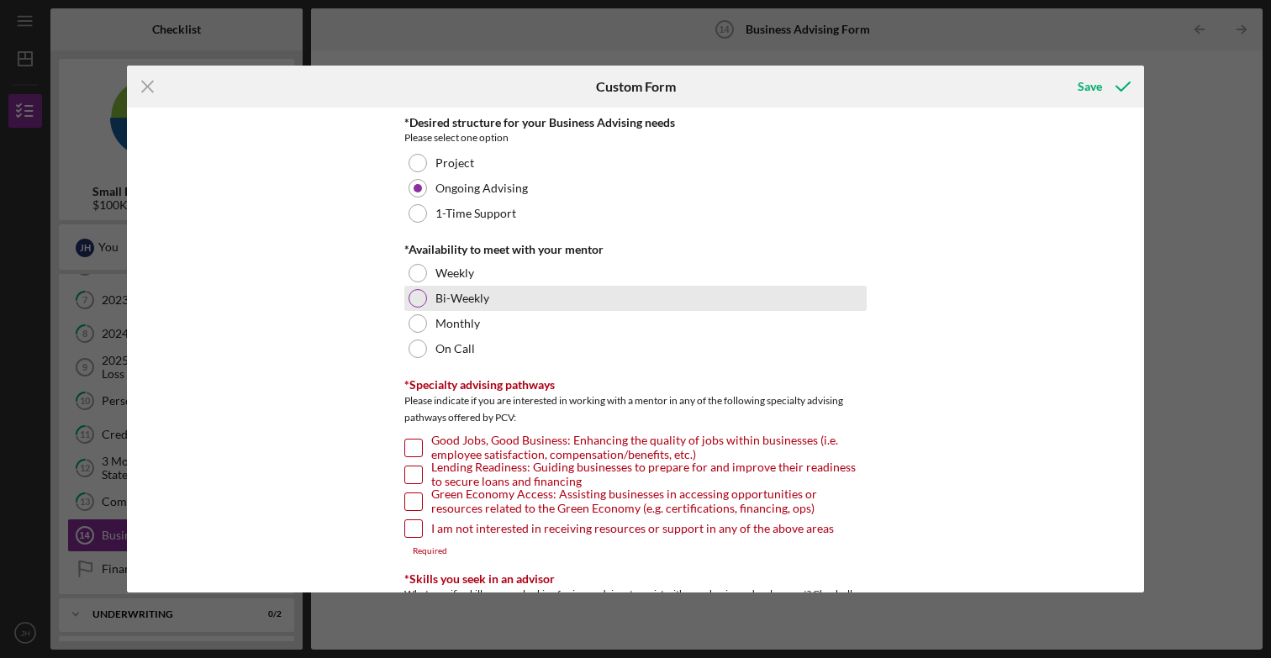
click at [511, 301] on div "Bi-Weekly" at bounding box center [635, 298] width 462 height 25
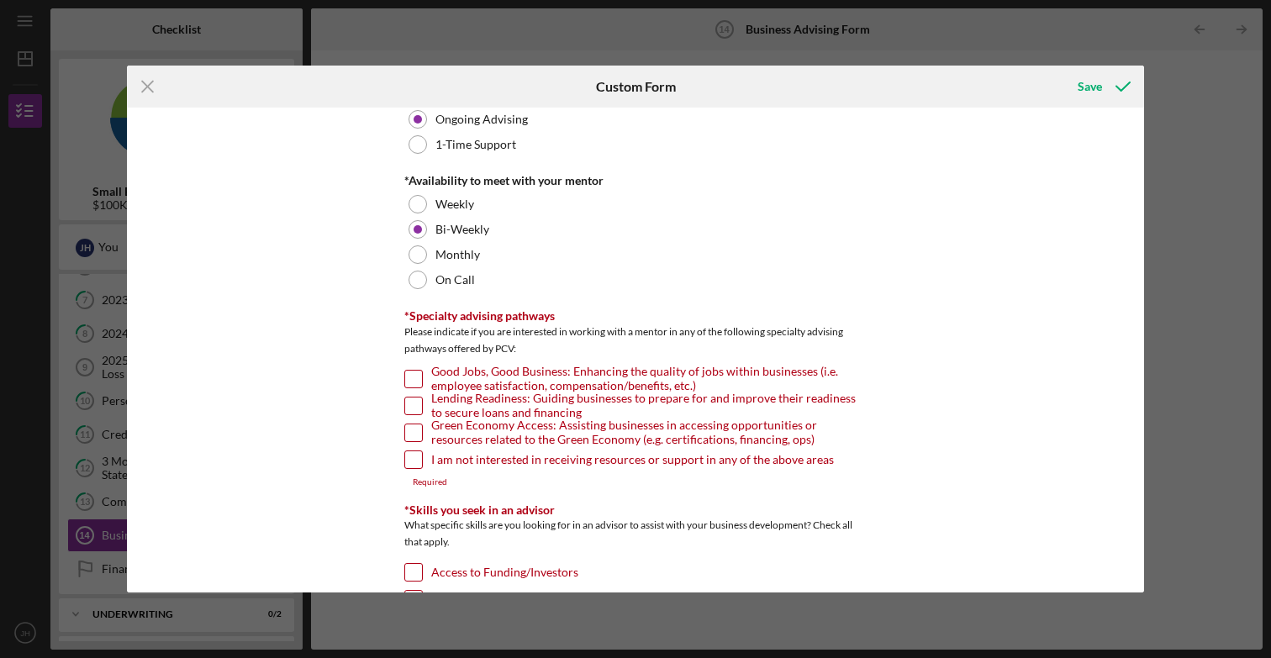
scroll to position [76, 0]
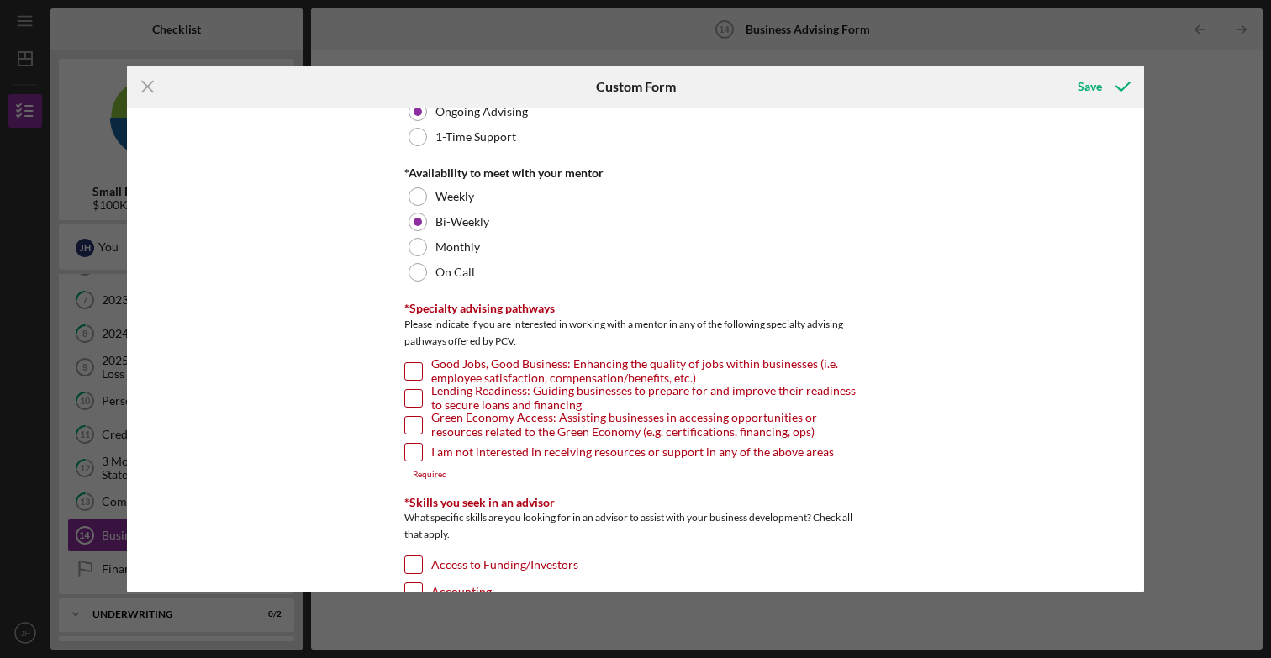
click at [409, 370] on input "Good Jobs, Good Business: Enhancing the quality of jobs within businesses (i.e.…" at bounding box center [413, 371] width 17 height 17
checkbox input "true"
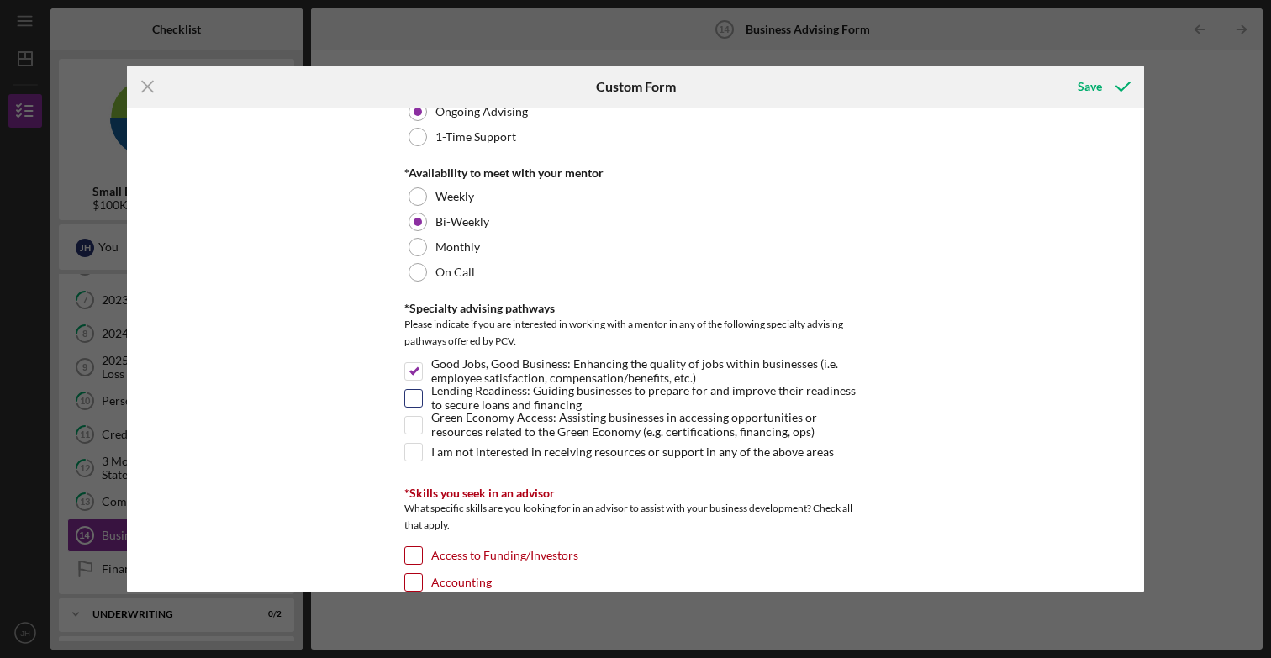
click at [409, 403] on input "Lending Readiness: Guiding businesses to prepare for and improve their readines…" at bounding box center [413, 398] width 17 height 17
checkbox input "true"
click at [412, 372] on input "Good Jobs, Good Business: Enhancing the quality of jobs within businesses (i.e.…" at bounding box center [413, 371] width 17 height 17
checkbox input "false"
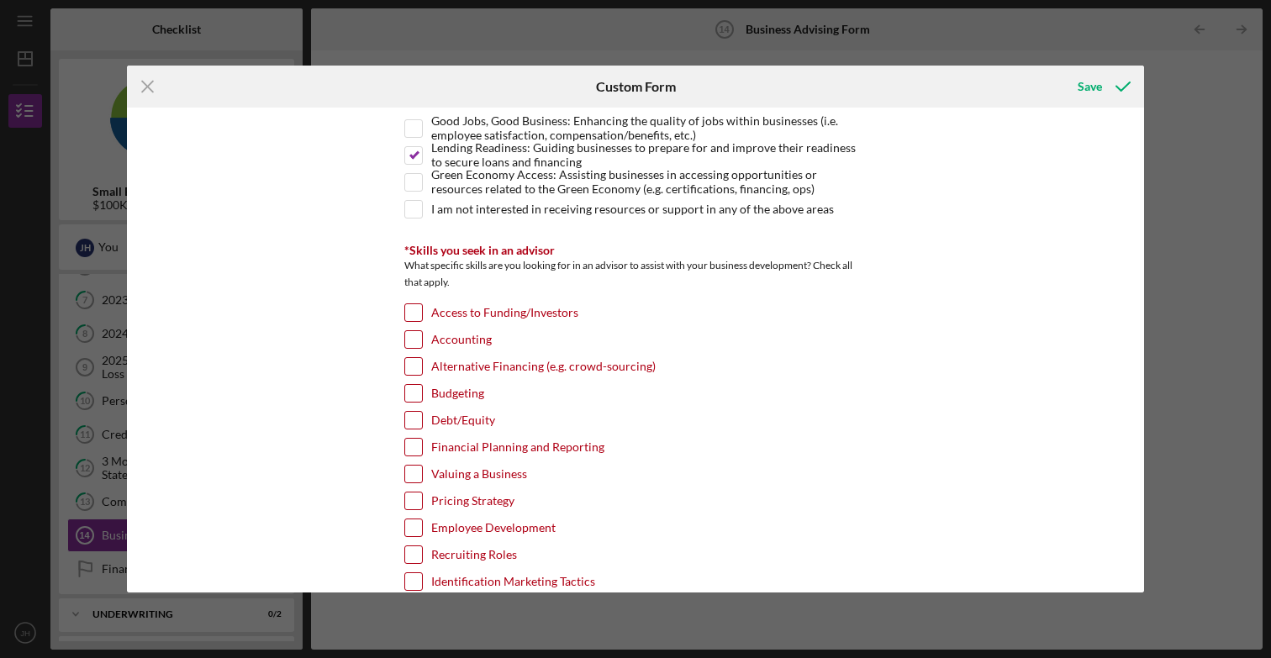
scroll to position [338, 0]
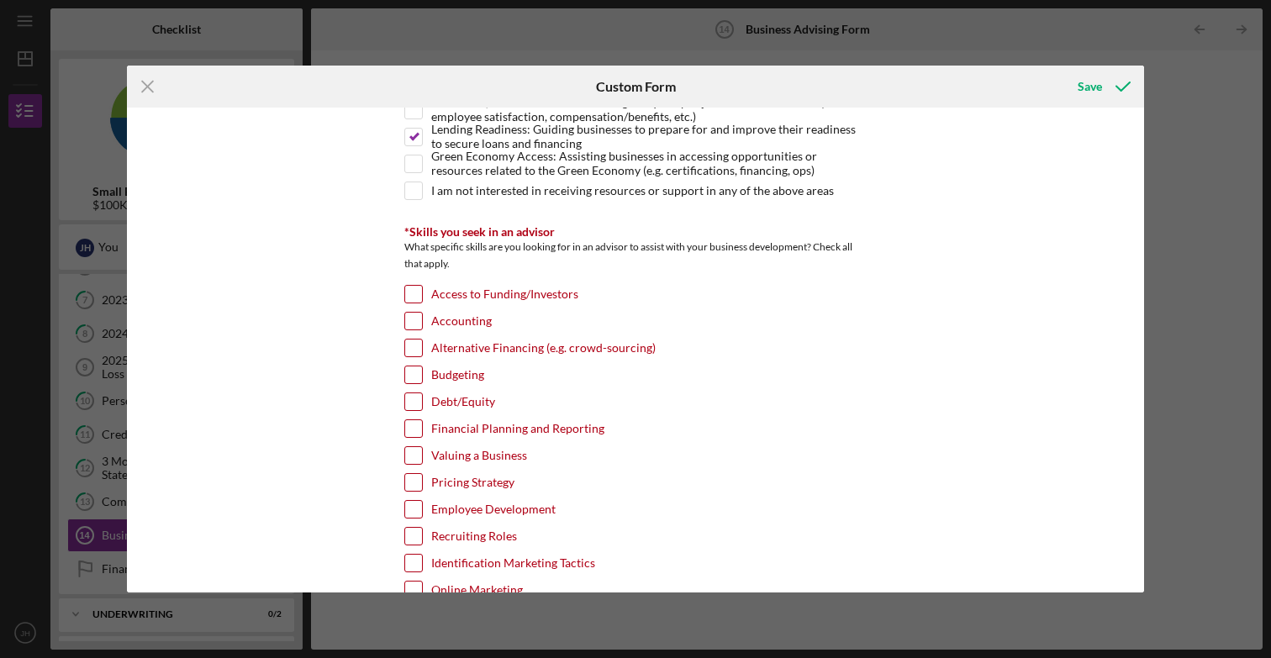
click at [405, 320] on input "Accounting" at bounding box center [413, 321] width 17 height 17
checkbox input "true"
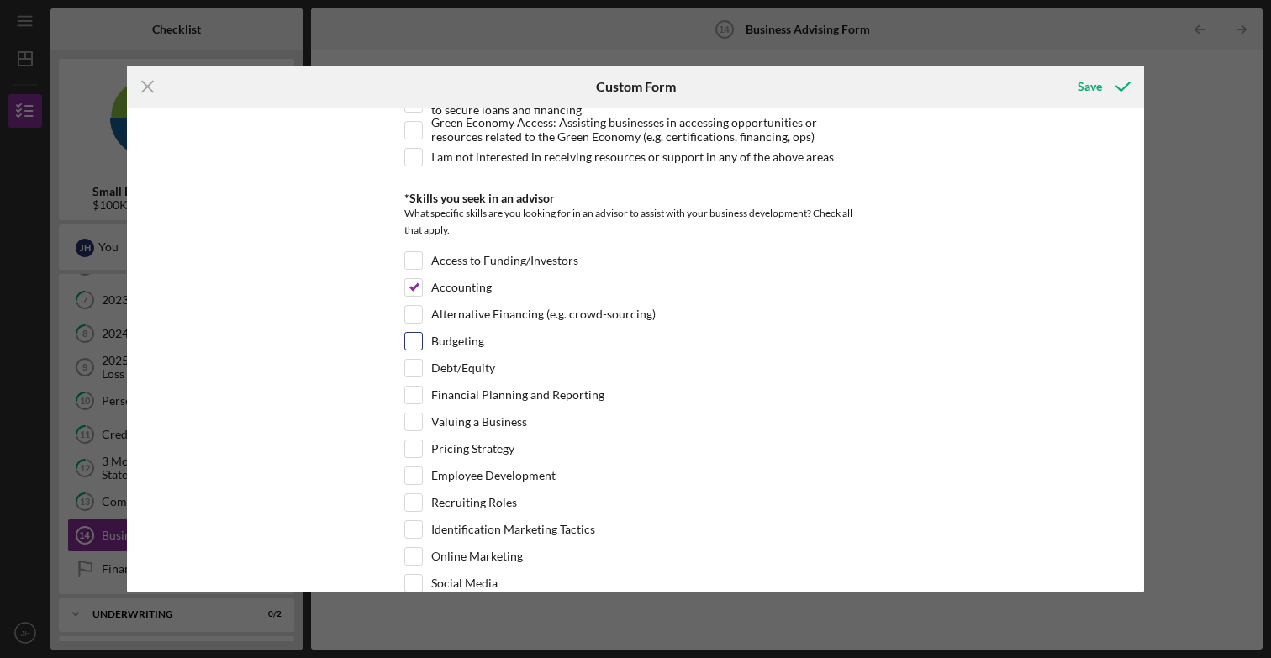
scroll to position [395, 0]
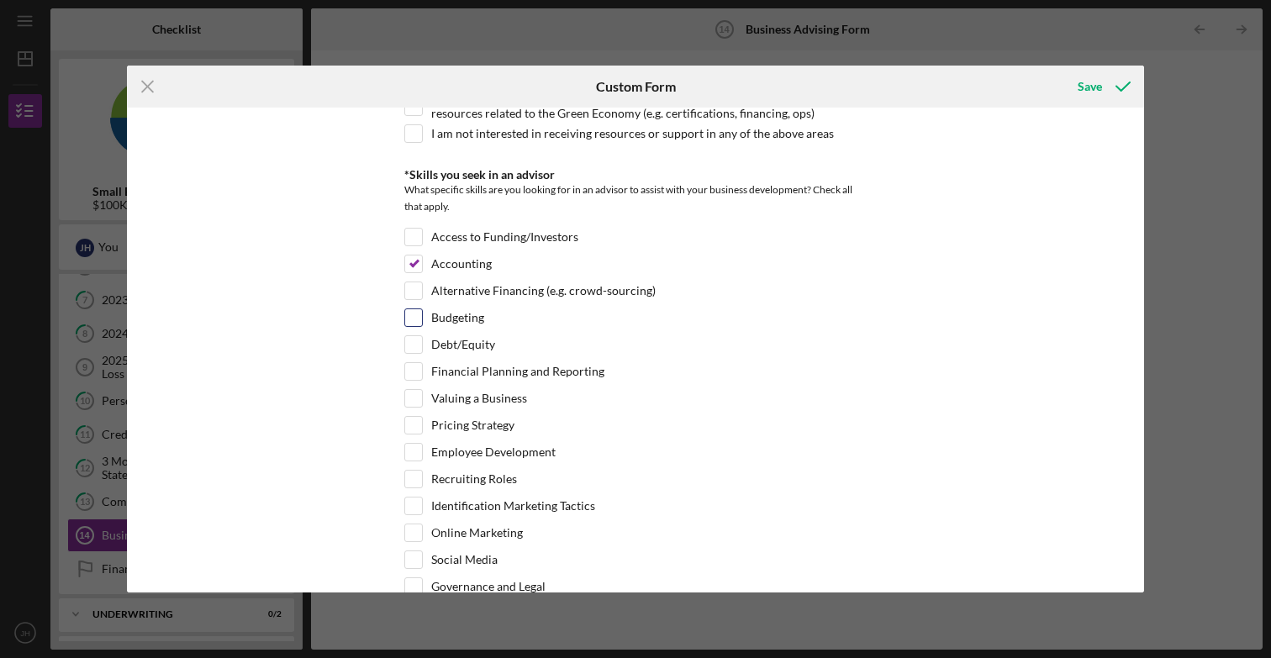
click at [416, 319] on input "Budgeting" at bounding box center [413, 317] width 17 height 17
checkbox input "true"
click at [416, 371] on input "Financial Planning and Reporting" at bounding box center [413, 371] width 17 height 17
checkbox input "true"
click at [415, 400] on input "Valuing a Business" at bounding box center [413, 398] width 17 height 17
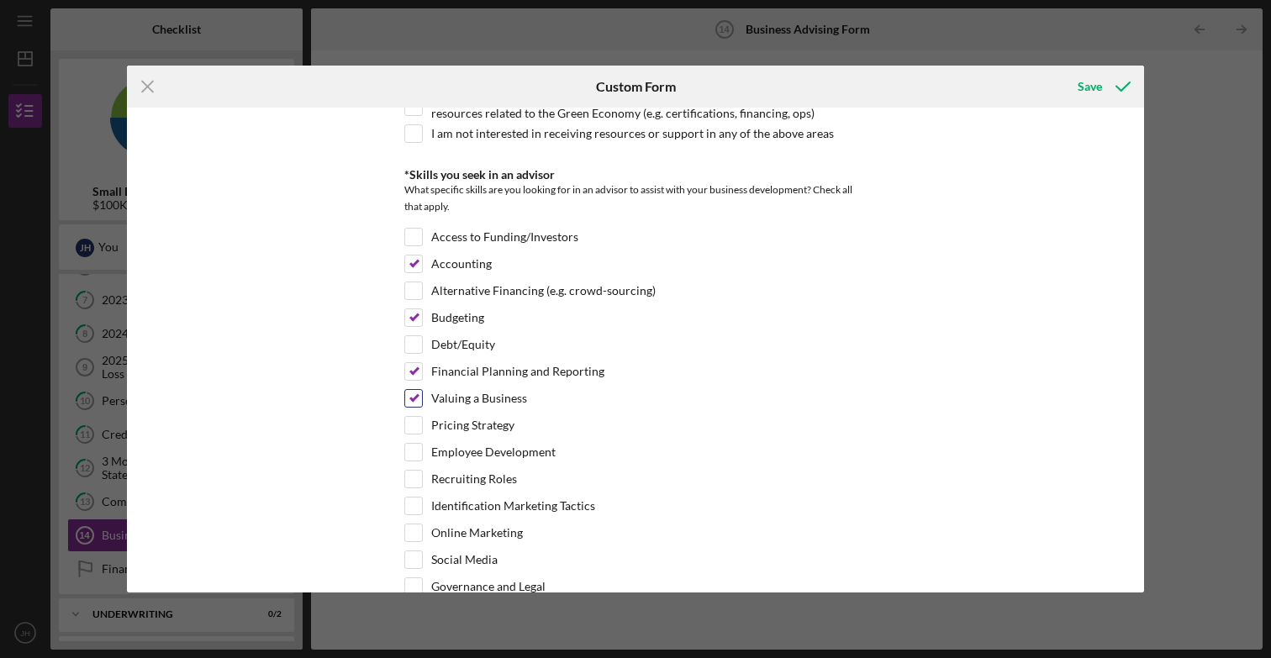
click at [413, 401] on input "Valuing a Business" at bounding box center [413, 398] width 17 height 17
checkbox input "false"
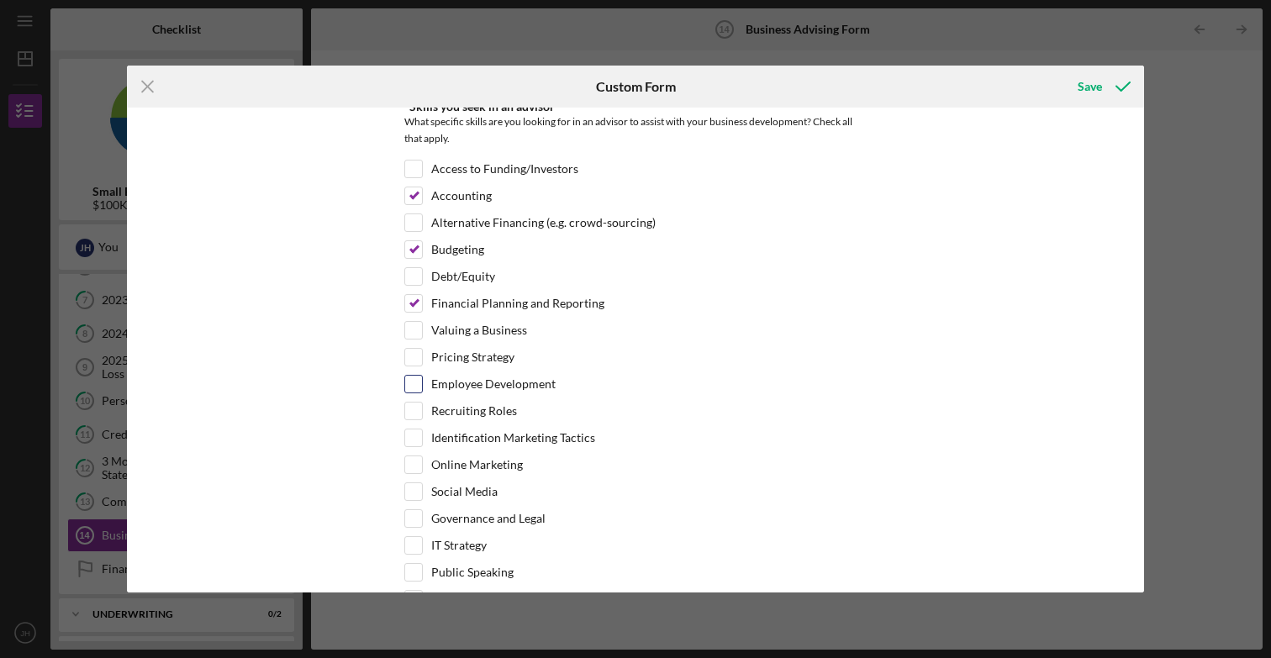
scroll to position [464, 0]
click at [414, 356] on input "Pricing Strategy" at bounding box center [413, 356] width 17 height 17
checkbox input "true"
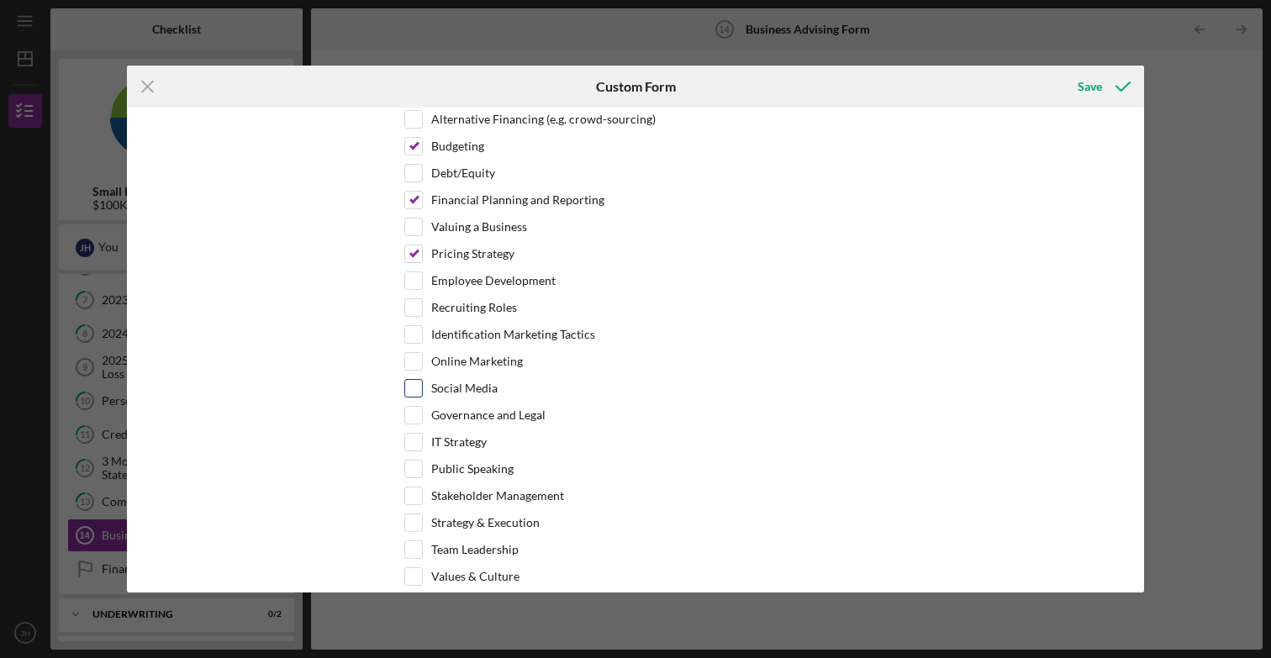
scroll to position [578, 0]
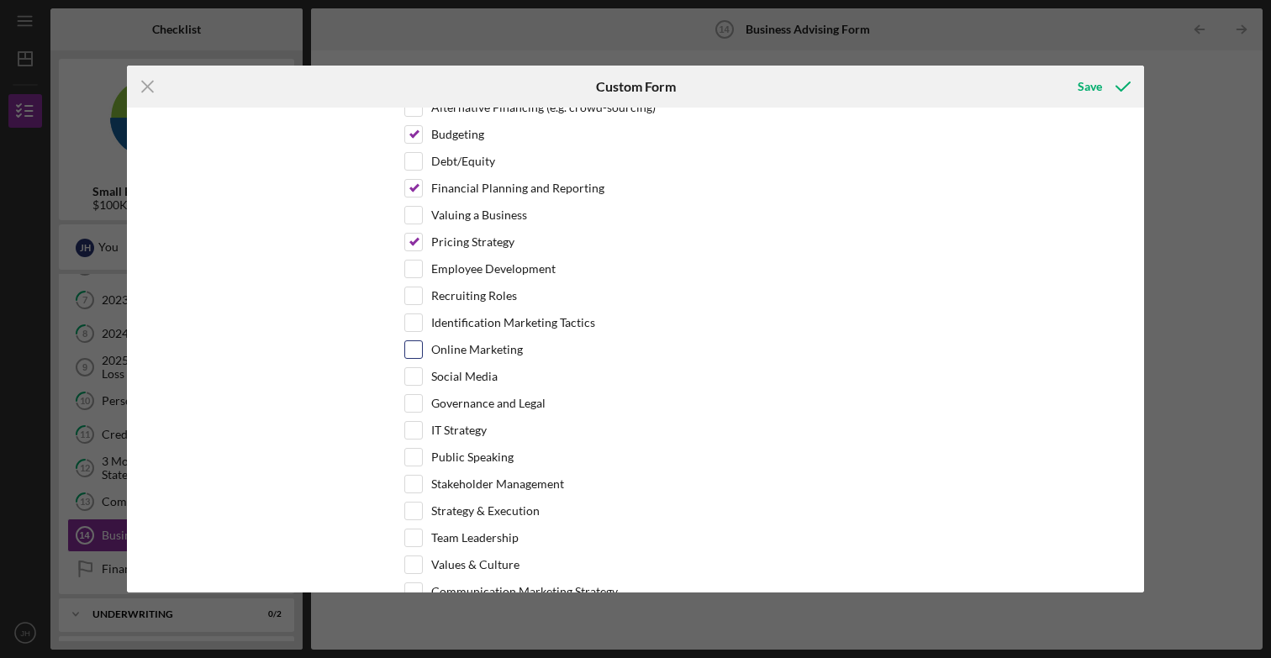
click at [474, 353] on label "Online Marketing" at bounding box center [477, 349] width 92 height 17
click at [422, 353] on input "Online Marketing" at bounding box center [413, 349] width 17 height 17
checkbox input "true"
click at [468, 381] on label "Social Media" at bounding box center [464, 376] width 66 height 17
click at [422, 381] on input "Social Media" at bounding box center [413, 376] width 17 height 17
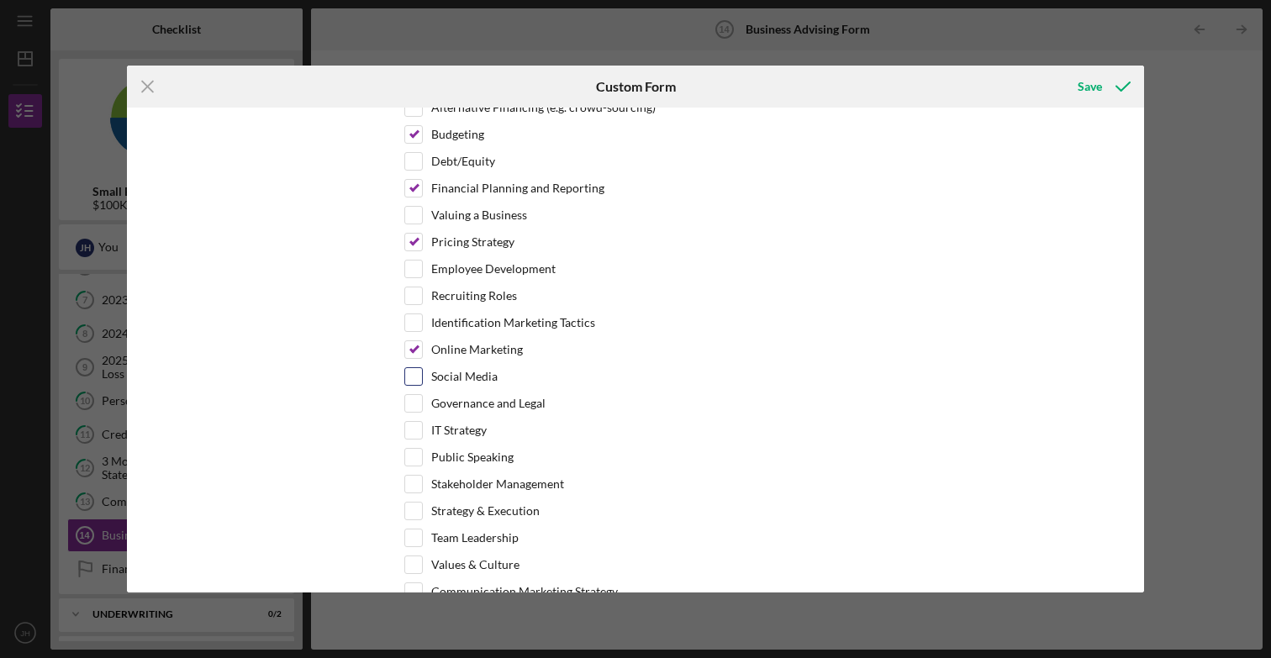
checkbox input "true"
click at [484, 328] on label "Identification Marketing Tactics" at bounding box center [513, 322] width 164 height 17
click at [422, 328] on input "Identification Marketing Tactics" at bounding box center [413, 322] width 17 height 17
checkbox input "true"
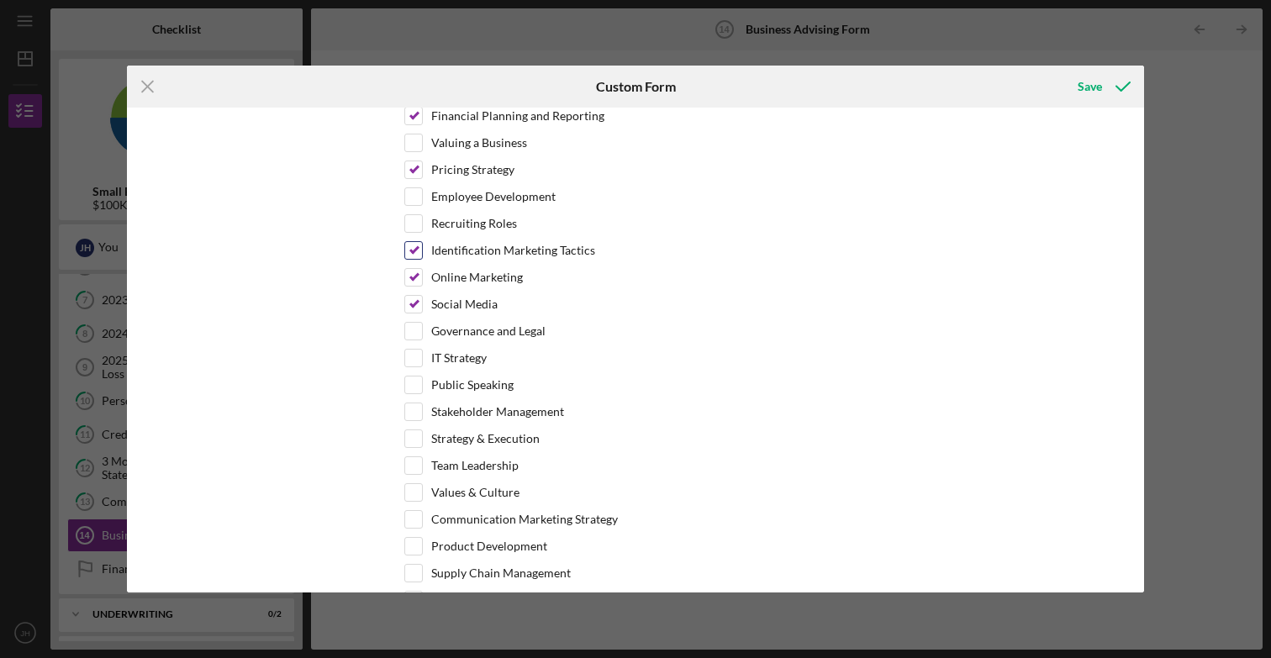
scroll to position [666, 0]
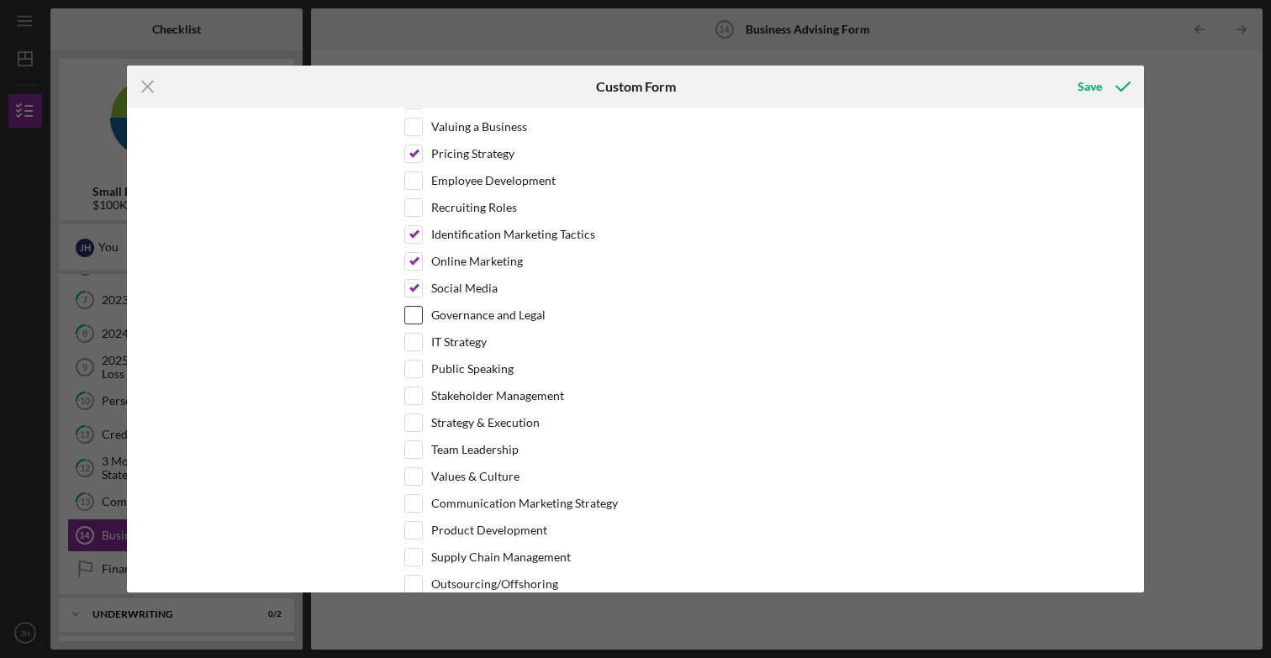
click at [486, 319] on label "Governance and Legal" at bounding box center [488, 315] width 114 height 17
click at [422, 319] on input "Governance and Legal" at bounding box center [413, 315] width 17 height 17
checkbox input "true"
click at [463, 351] on div "IT Strategy" at bounding box center [635, 346] width 462 height 27
click at [456, 345] on label "IT Strategy" at bounding box center [458, 342] width 55 height 17
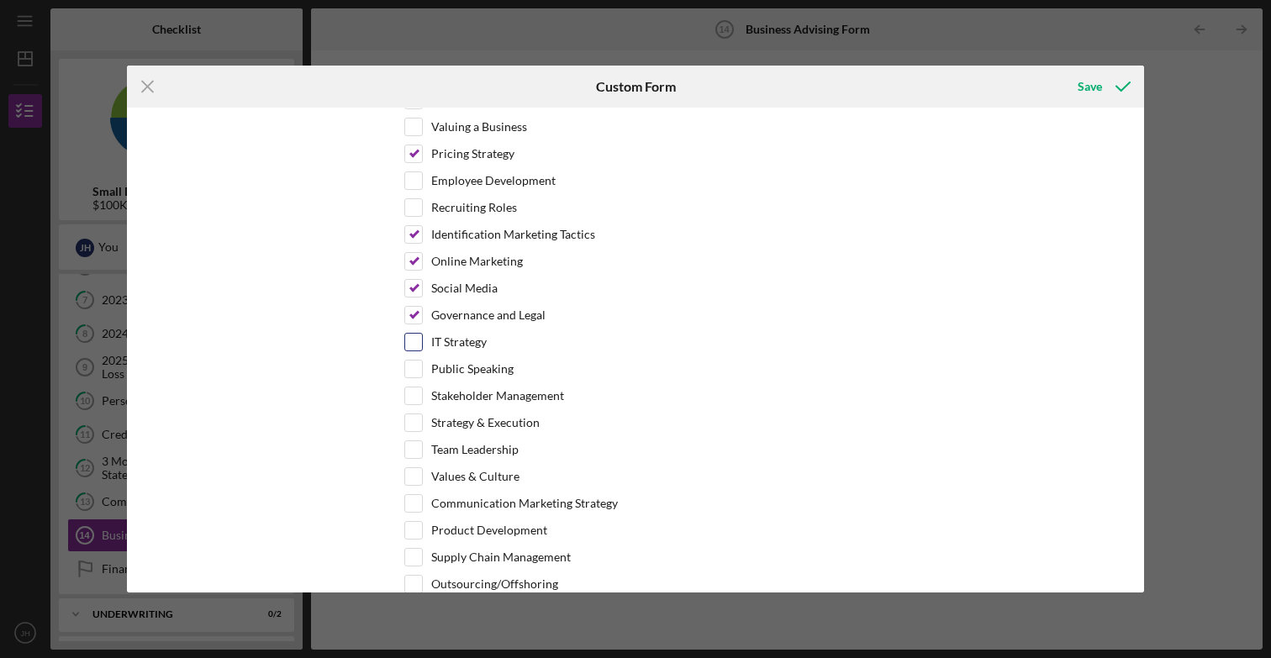
click at [422, 345] on input "IT Strategy" at bounding box center [413, 342] width 17 height 17
checkbox input "true"
click at [441, 367] on label "Public Speaking" at bounding box center [472, 369] width 82 height 17
click at [422, 367] on input "Public Speaking" at bounding box center [413, 369] width 17 height 17
checkbox input "true"
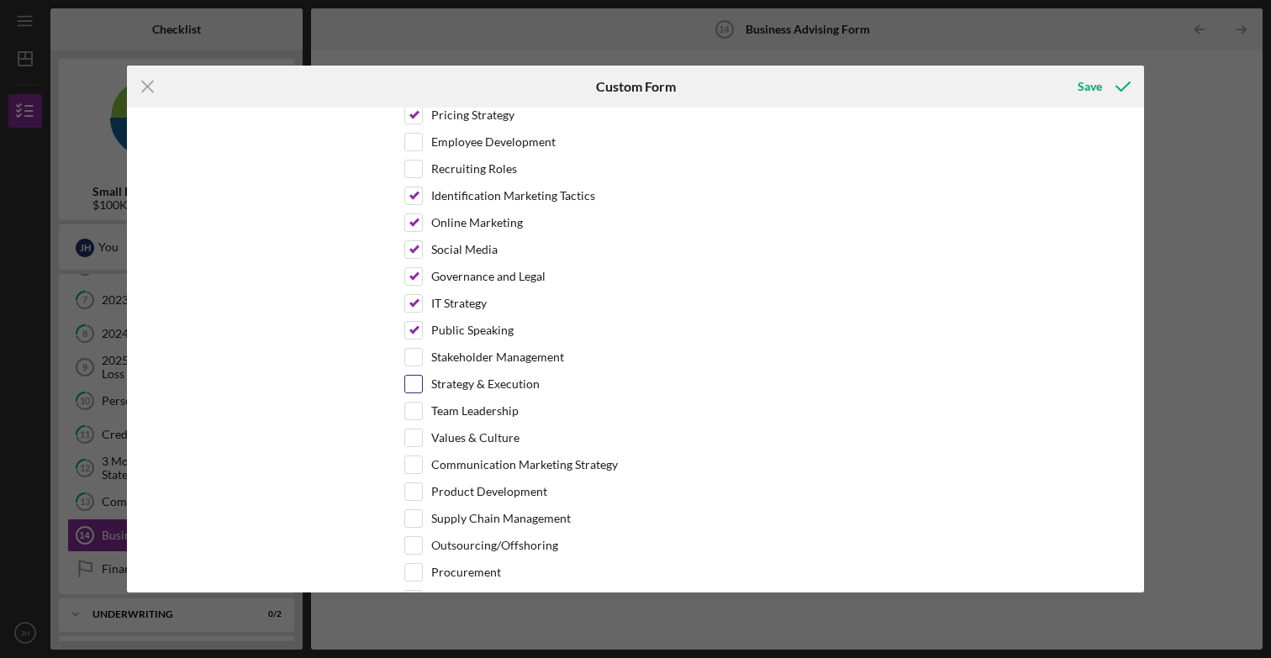
scroll to position [718, 0]
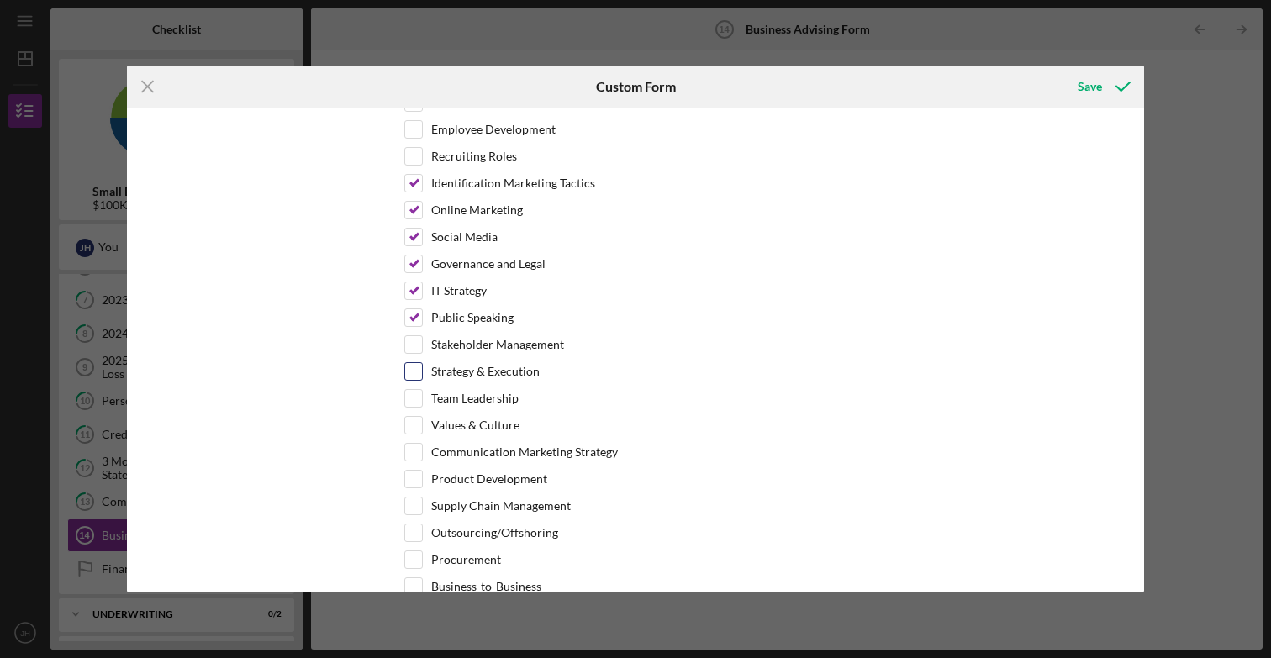
click at [470, 371] on label "Strategy & Execution" at bounding box center [485, 371] width 108 height 17
click at [422, 371] on input "Strategy & Execution" at bounding box center [413, 371] width 17 height 17
checkbox input "true"
click at [476, 343] on label "Stakeholder Management" at bounding box center [497, 344] width 133 height 17
click at [422, 343] on input "Stakeholder Management" at bounding box center [413, 344] width 17 height 17
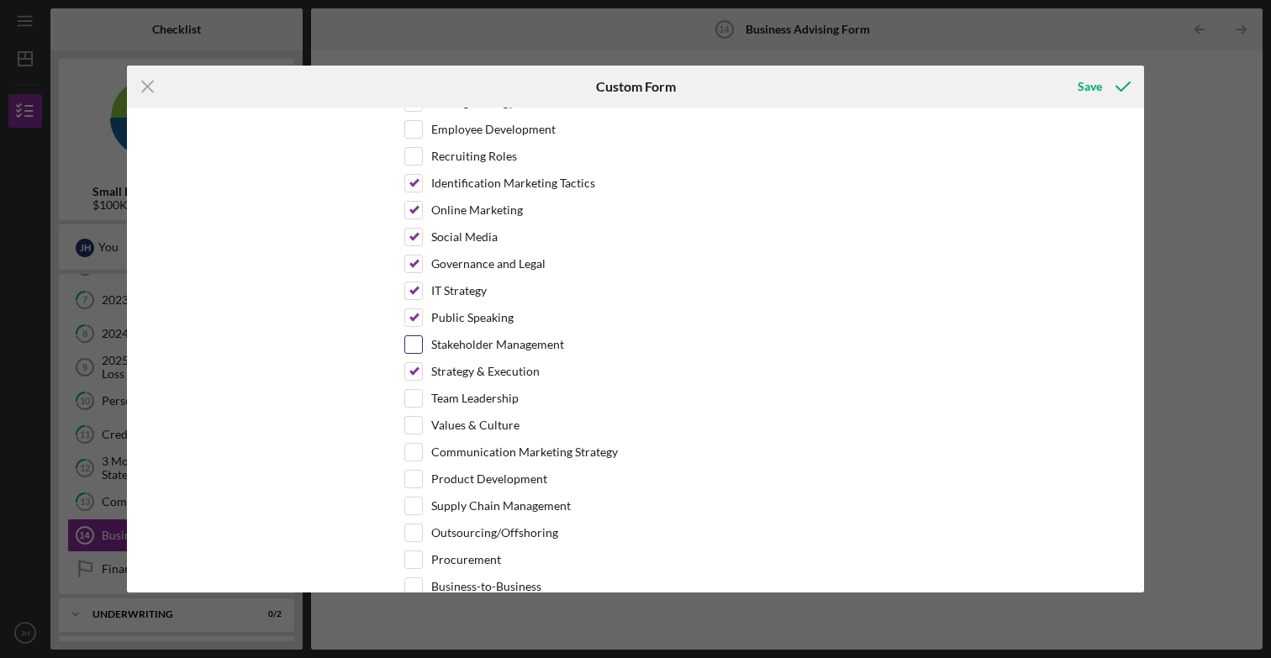
checkbox input "true"
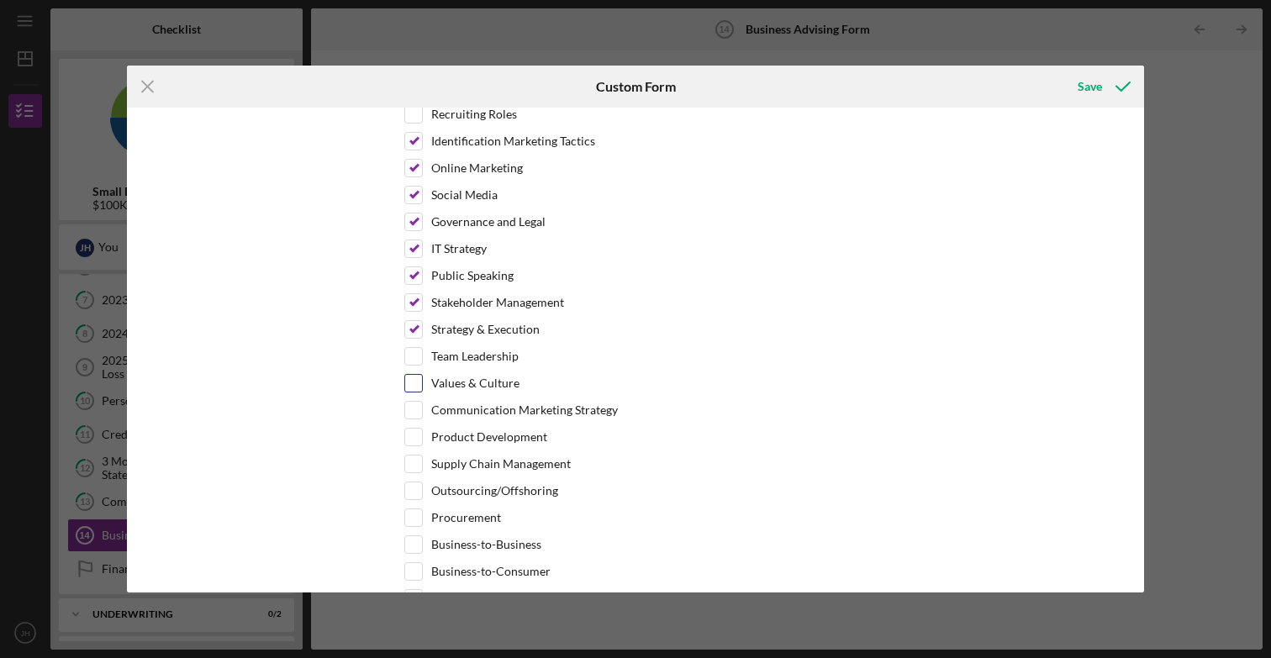
scroll to position [785, 0]
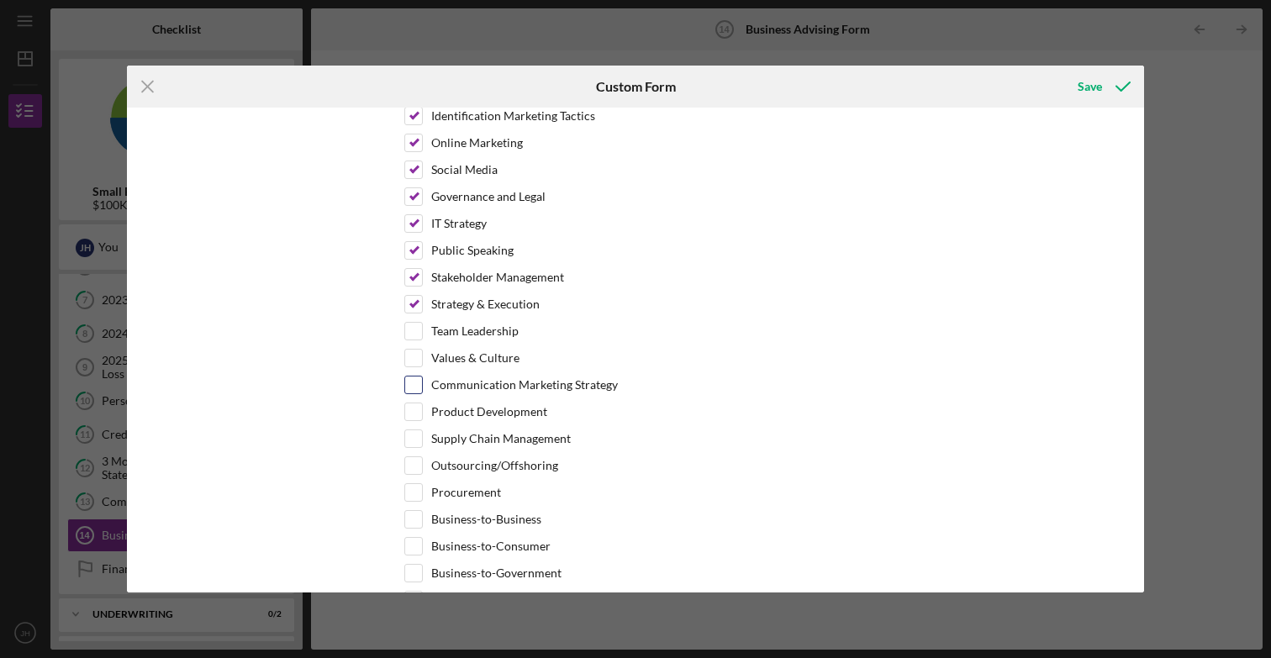
click at [486, 382] on label "Communication Marketing Strategy" at bounding box center [524, 385] width 187 height 17
click at [422, 382] on input "Communication Marketing Strategy" at bounding box center [413, 385] width 17 height 17
checkbox input "true"
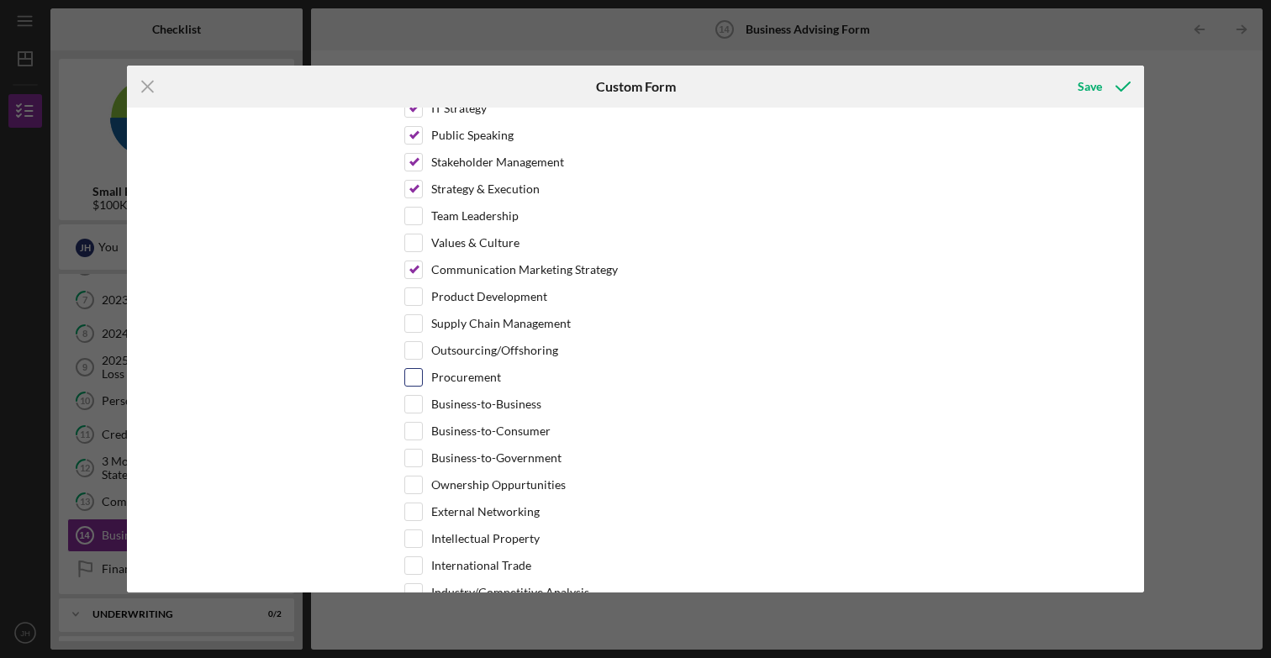
scroll to position [913, 0]
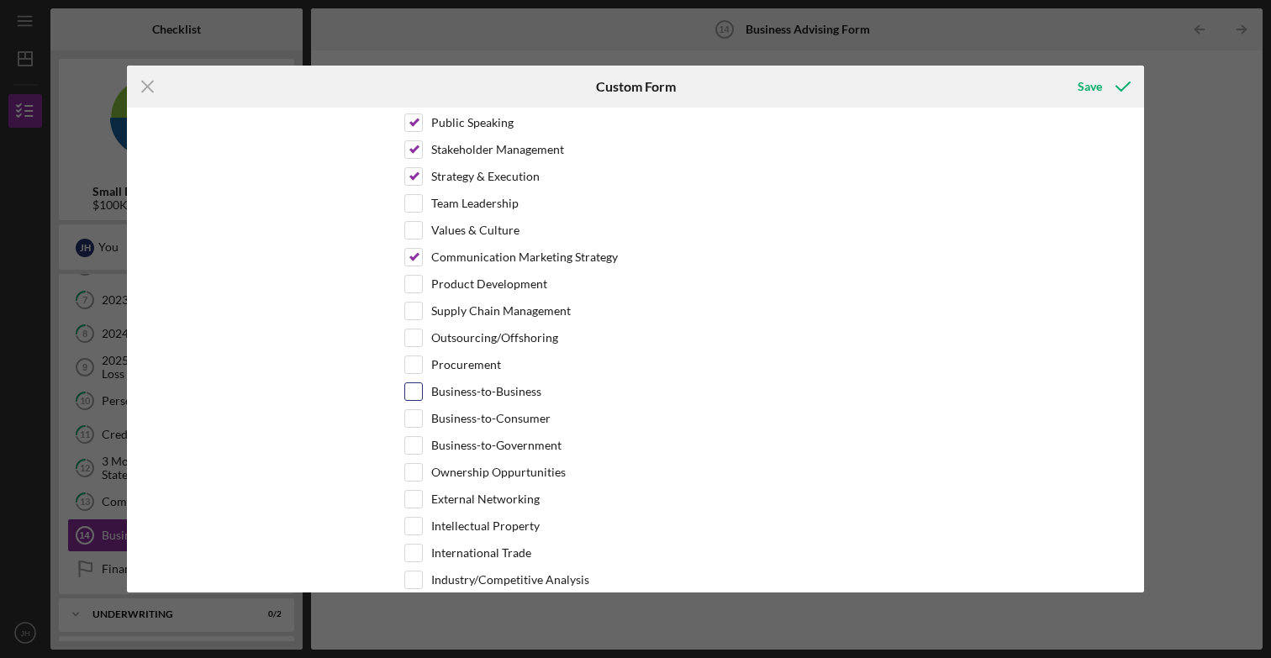
click at [471, 395] on label "Business-to-Business" at bounding box center [486, 391] width 110 height 17
click at [422, 395] on input "Business-to-Business" at bounding box center [413, 391] width 17 height 17
checkbox input "true"
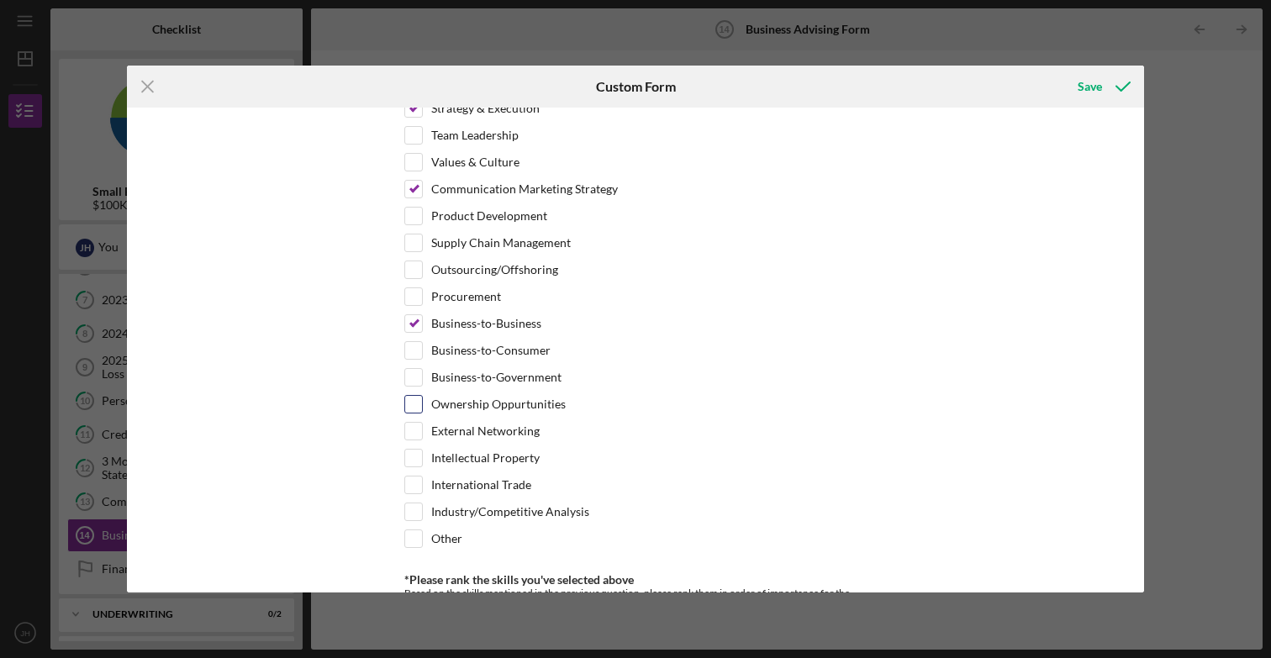
scroll to position [1003, 0]
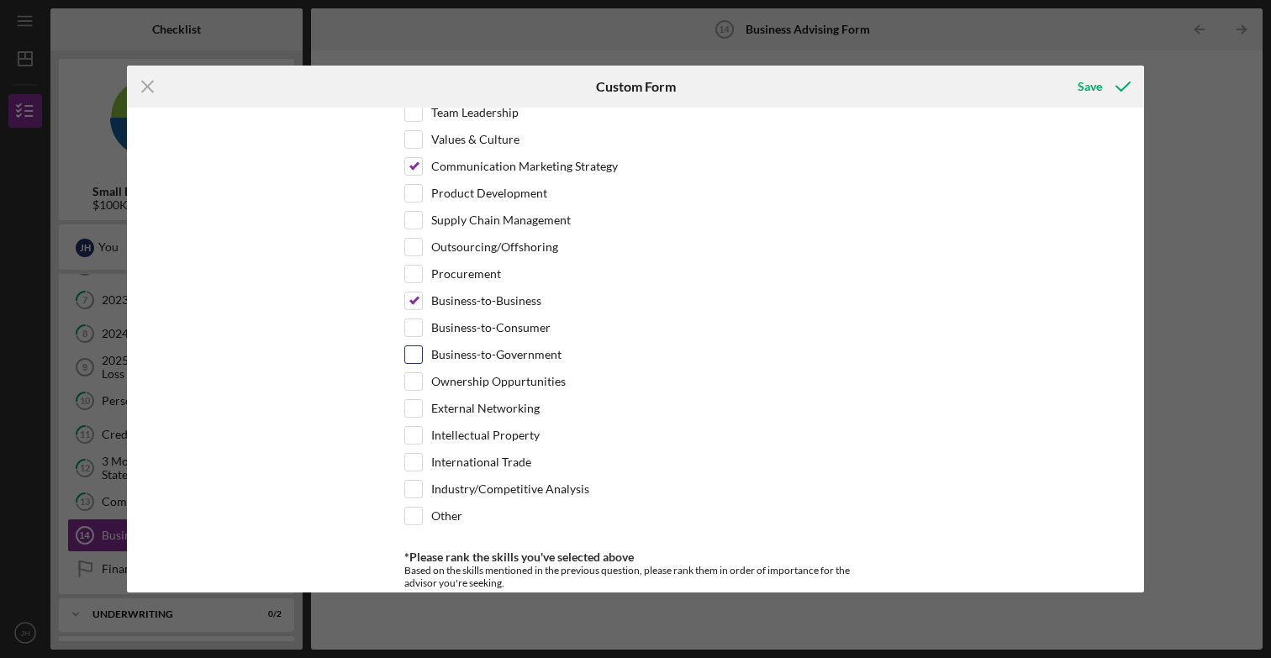
click at [498, 355] on label "Business-to-Government" at bounding box center [496, 354] width 130 height 17
click at [422, 355] on input "Business-to-Government" at bounding box center [413, 354] width 17 height 17
checkbox input "true"
click at [487, 412] on label "External Networking" at bounding box center [485, 408] width 108 height 17
click at [422, 412] on input "External Networking" at bounding box center [413, 408] width 17 height 17
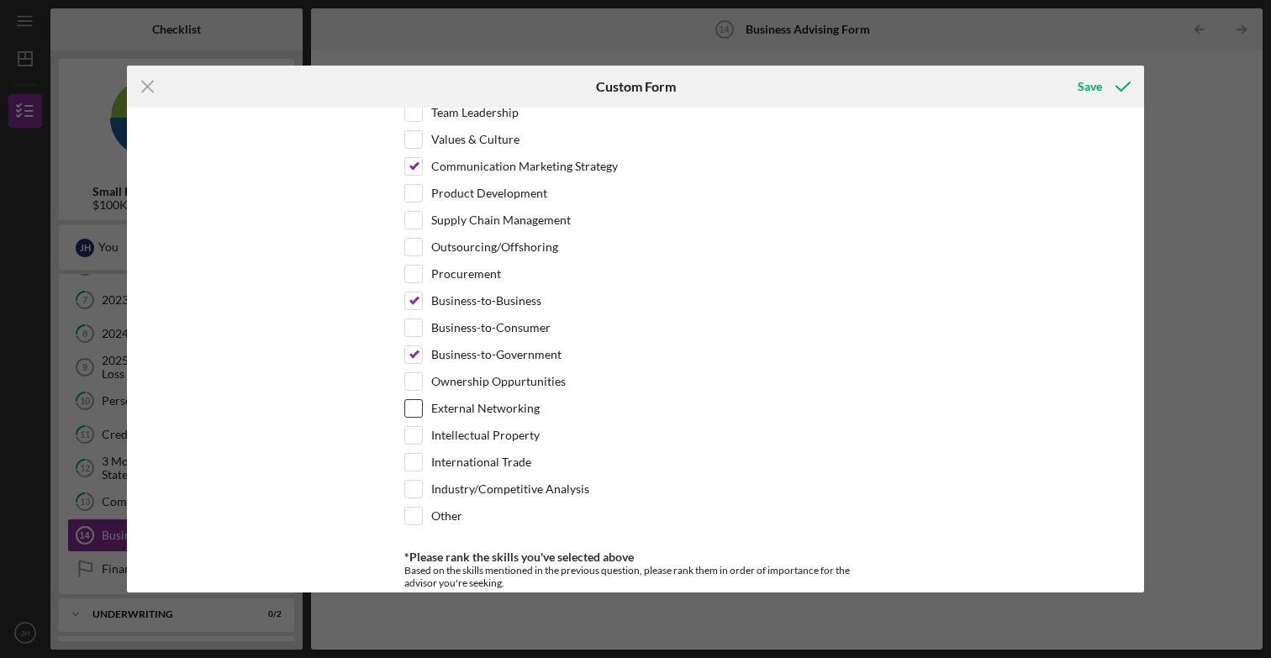
checkbox input "true"
click at [469, 494] on label "Industry/Competitive Analysis" at bounding box center [510, 489] width 158 height 17
click at [422, 494] on input "Industry/Competitive Analysis" at bounding box center [413, 489] width 17 height 17
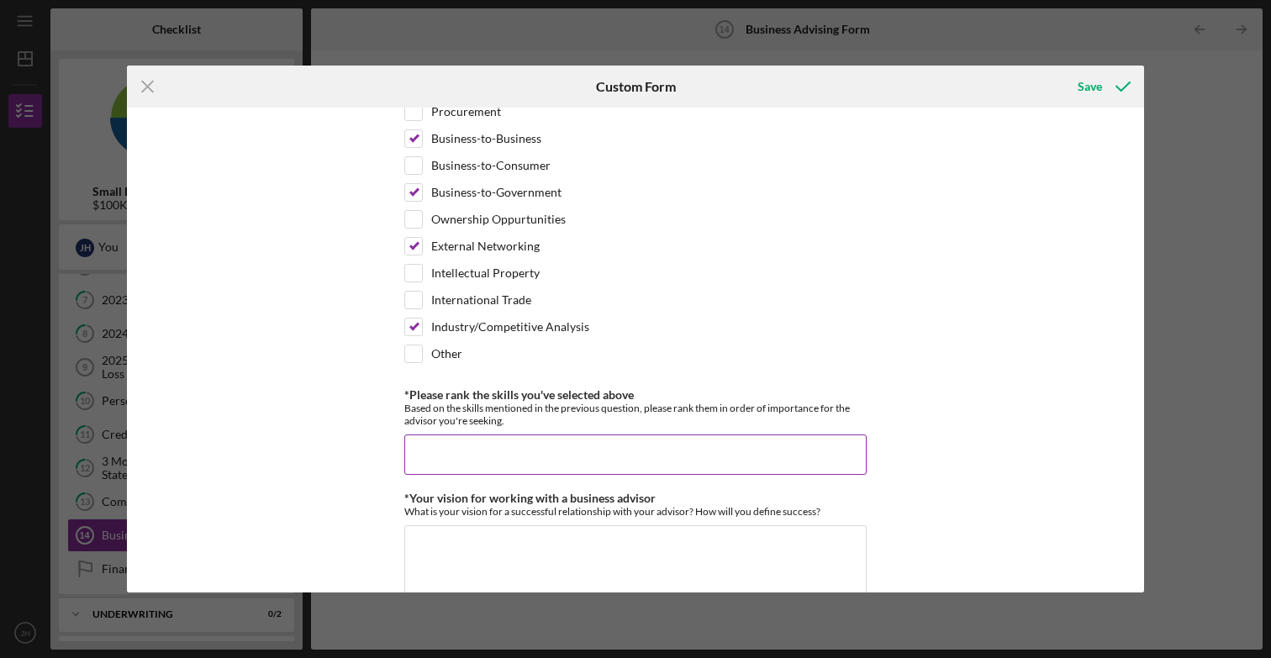
scroll to position [1167, 0]
click at [405, 318] on input "Industry/Competitive Analysis" at bounding box center [413, 326] width 17 height 17
checkbox input "false"
click at [488, 467] on input "*Please rank the skills you've selected above" at bounding box center [635, 454] width 462 height 40
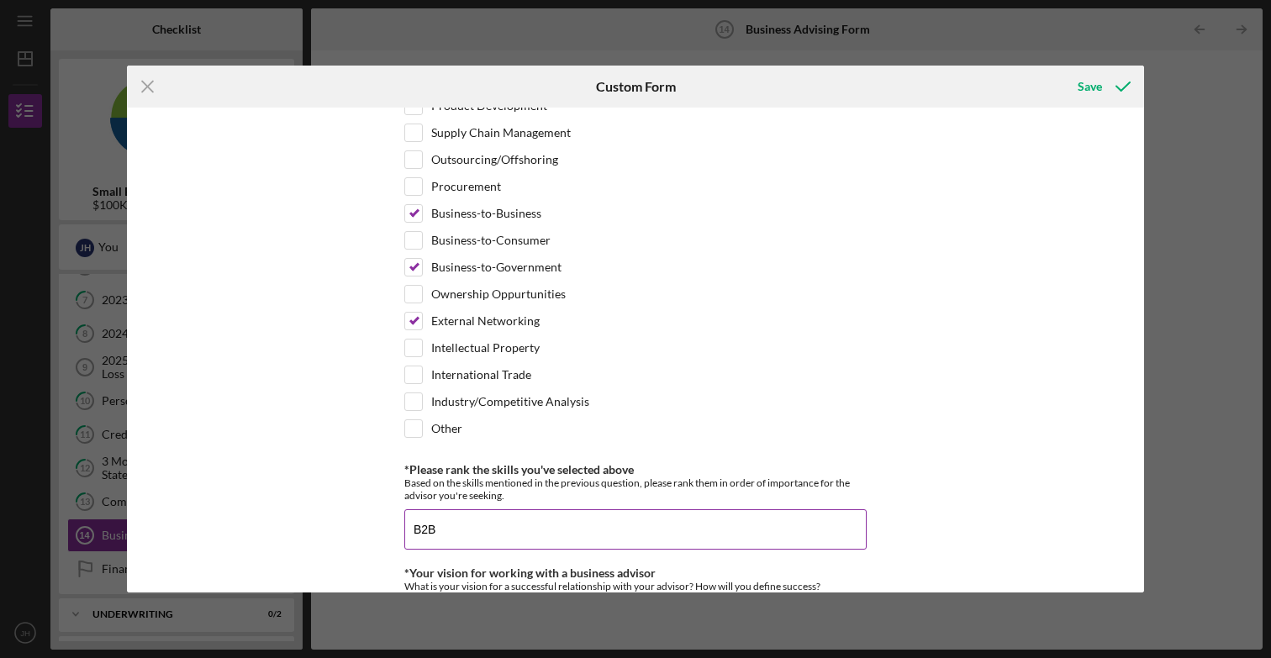
scroll to position [1067, 0]
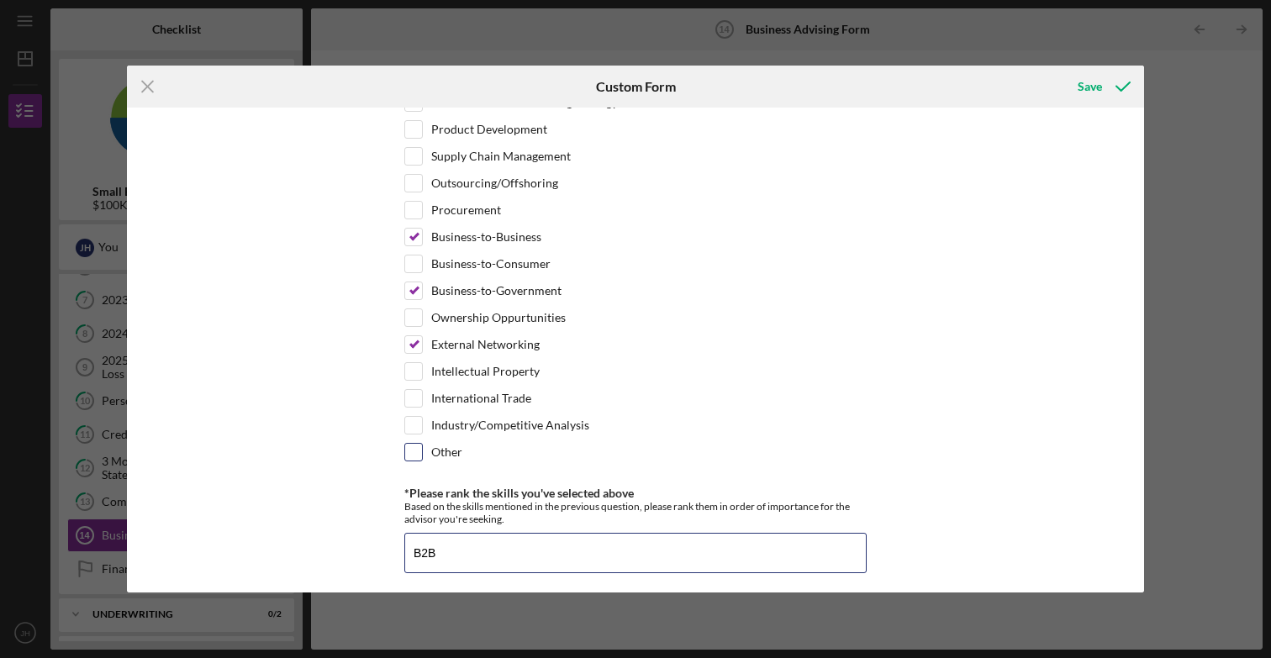
type input "B2B"
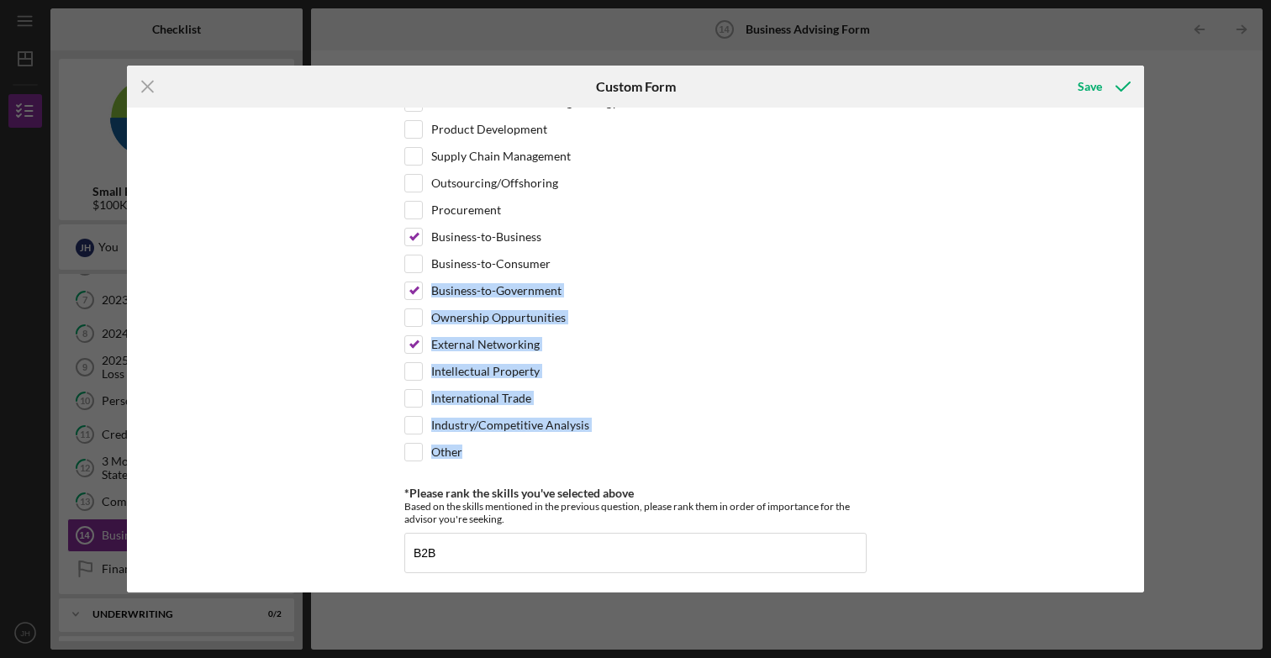
drag, startPoint x: 473, startPoint y: 460, endPoint x: 357, endPoint y: 294, distance: 202.1
click at [357, 294] on div "*Desired structure for your Business Advising needs Please select one option Pr…" at bounding box center [635, 350] width 1017 height 484
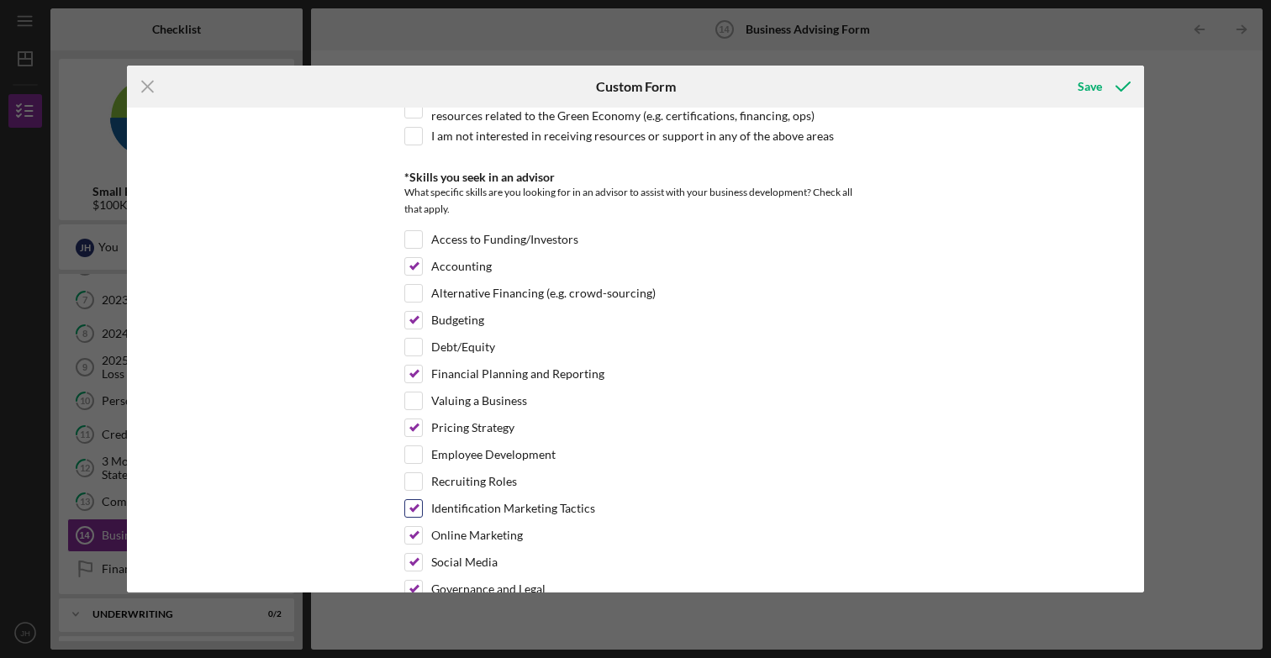
scroll to position [356, 0]
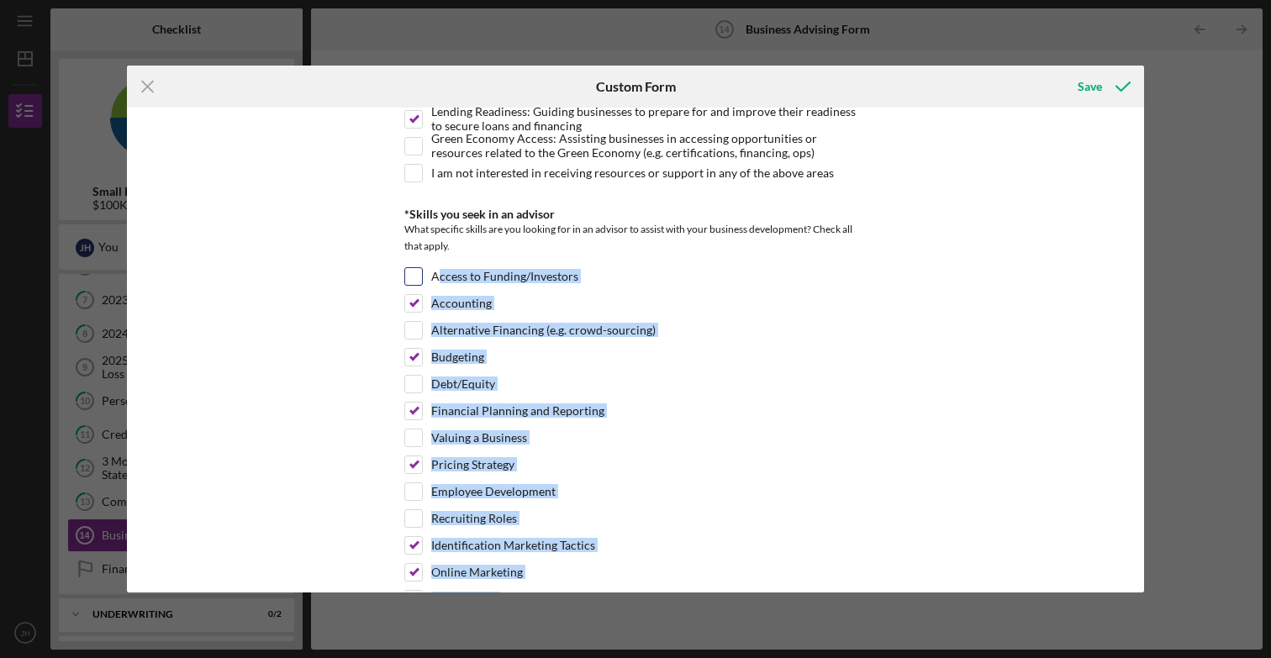
click at [432, 273] on label "Access to Funding/Investors" at bounding box center [504, 276] width 147 height 17
copy div "Access to Funding/Investors Accounting Alternative Financing (e.g. crowd-sourci…"
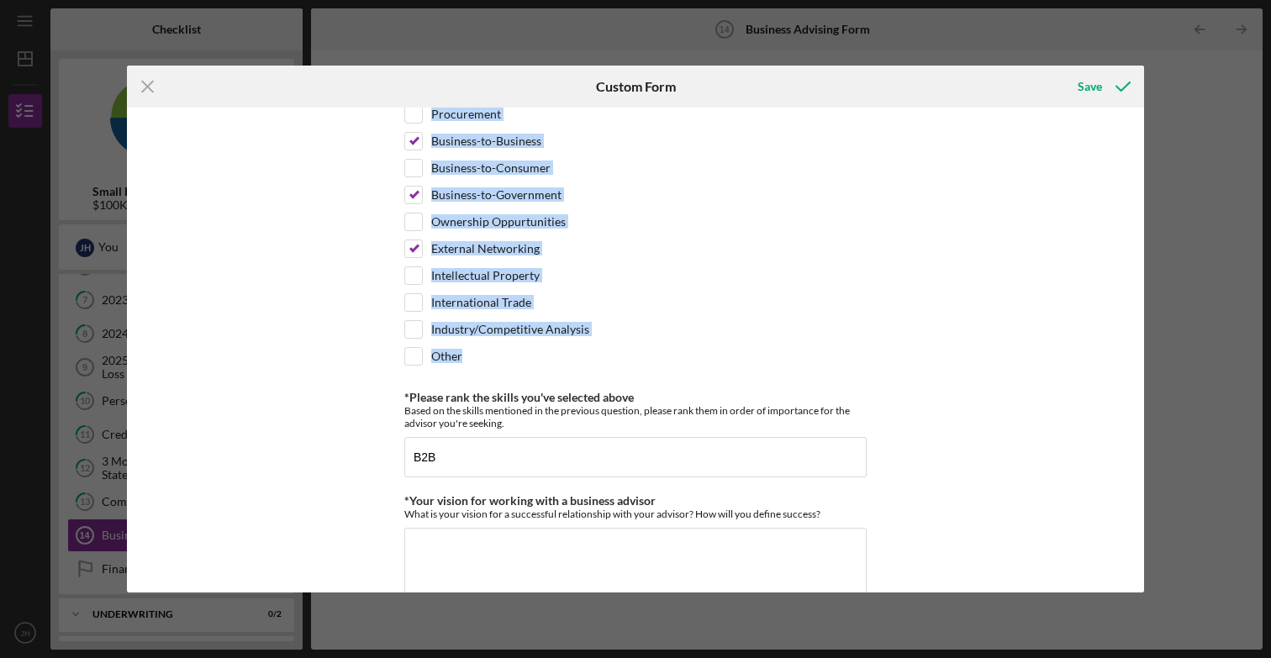
scroll to position [1171, 0]
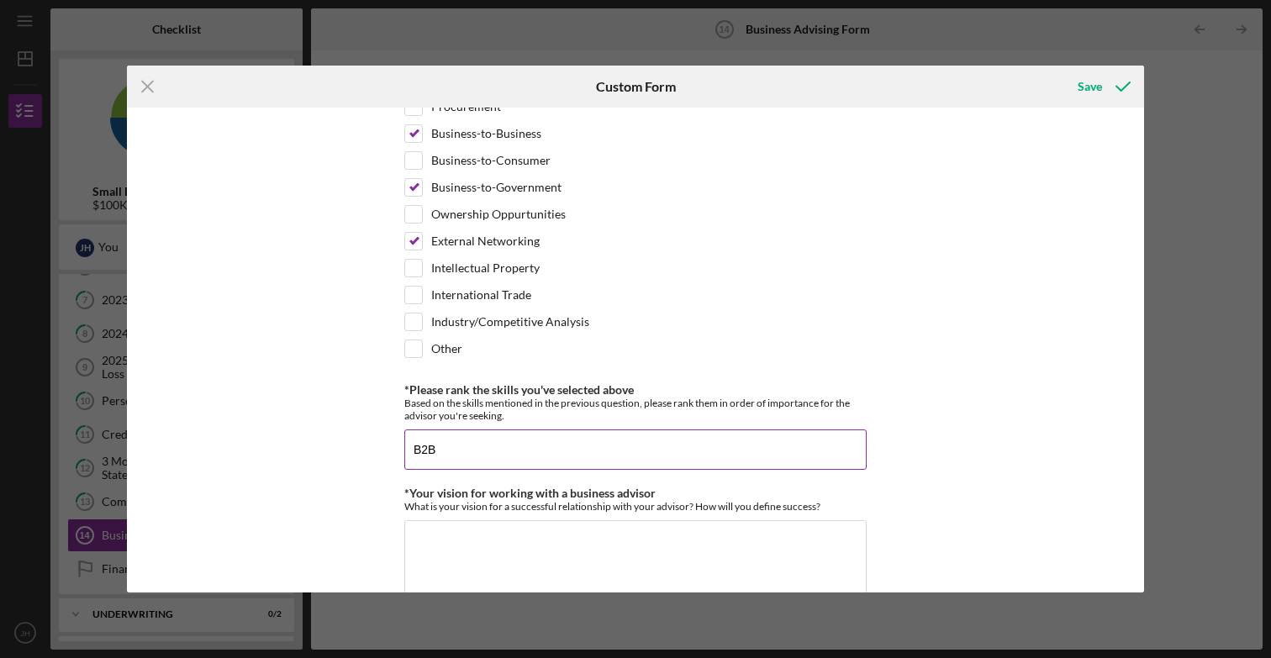
click at [477, 448] on input "B2B" at bounding box center [635, 449] width 462 height 40
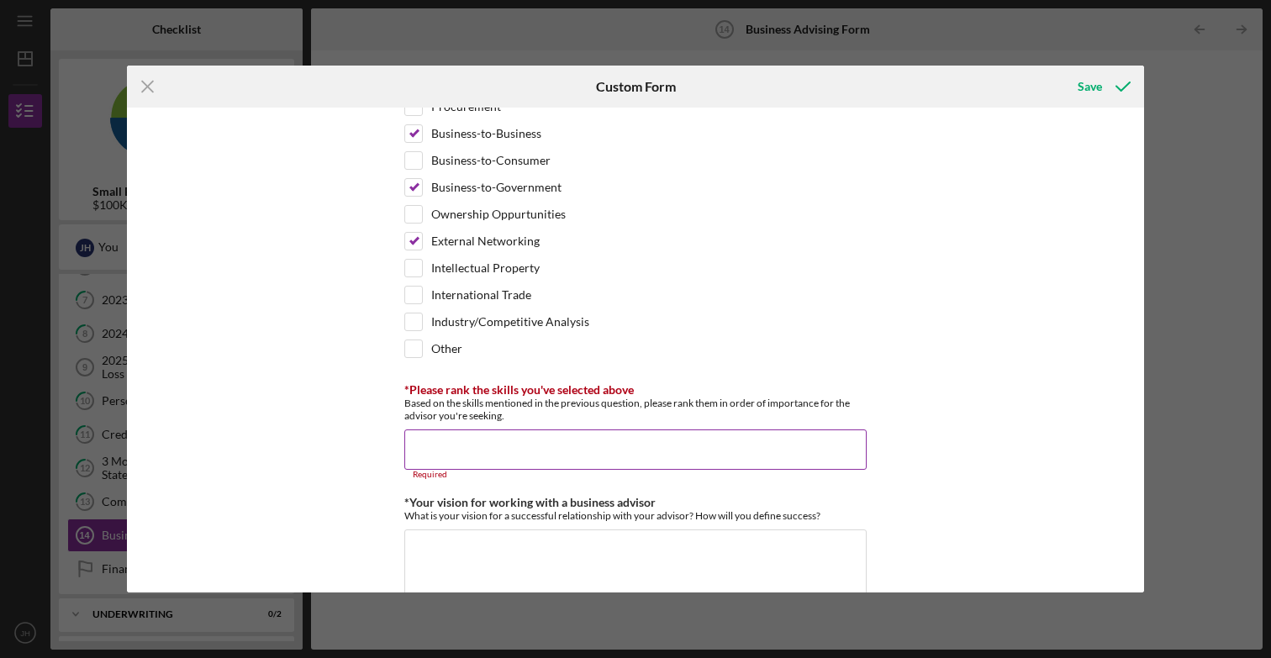
paste input "Lore 8 — Ipsumdol (sita 5–78 consec) Adipi eli sed doeius temp inci utla etd ma…"
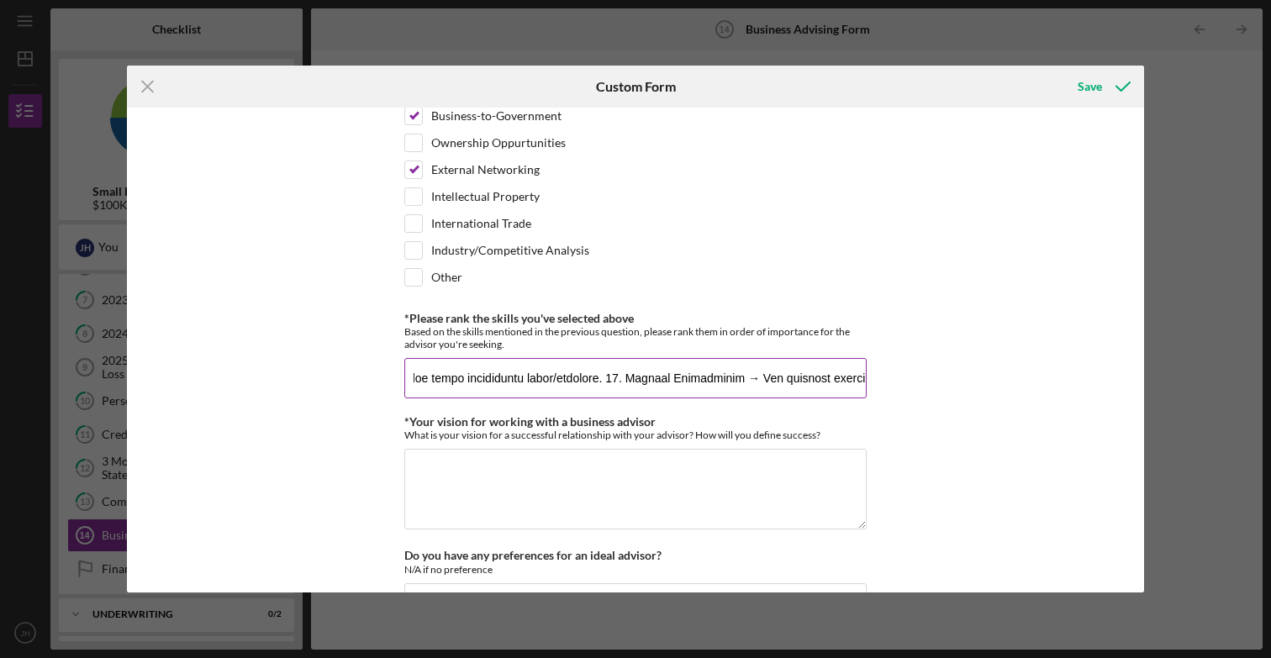
scroll to position [1266, 0]
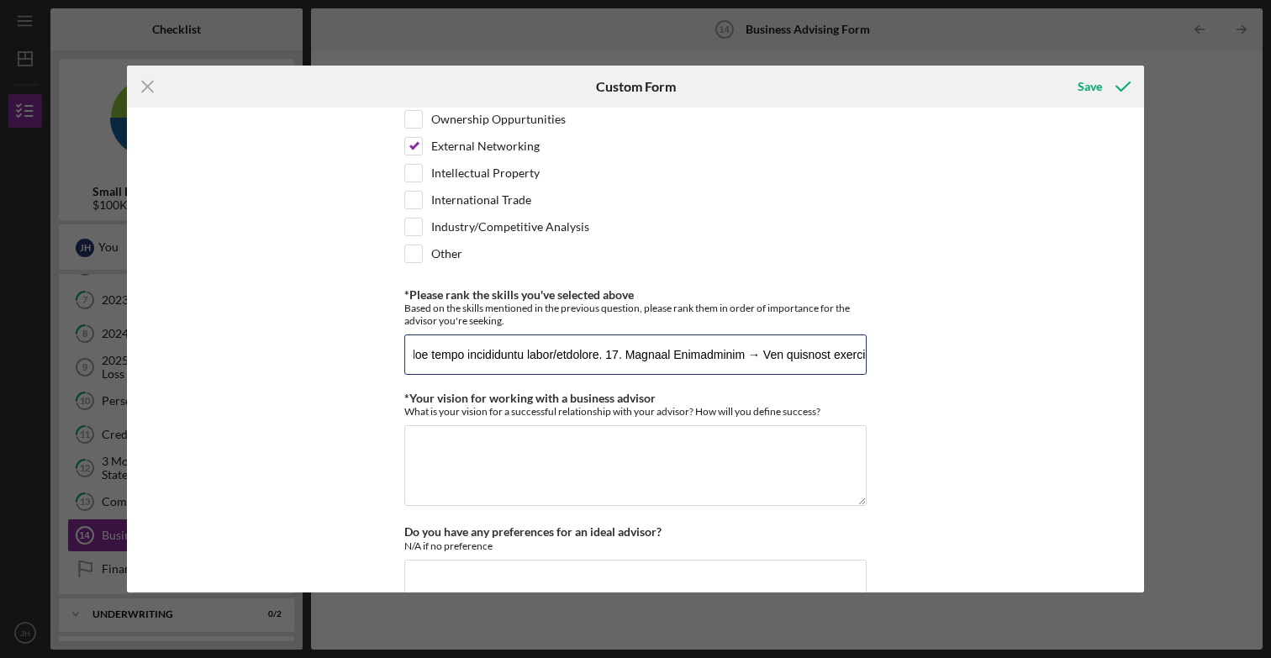
type input "Lore 8 — Ipsumdol (sita 5–78 consec) Adipi eli sed doeius temp inci utla etd ma…"
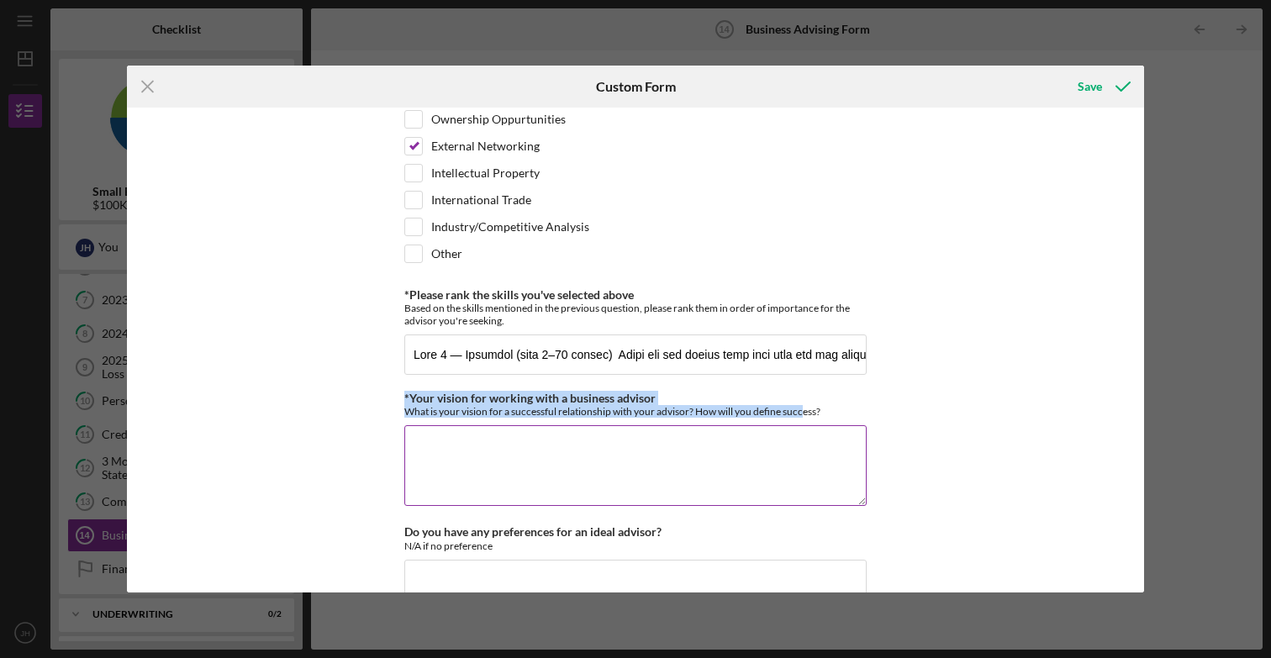
drag, startPoint x: 363, startPoint y: 391, endPoint x: 799, endPoint y: 405, distance: 436.4
click at [799, 405] on div "*Desired structure for your Business Advising needs Please select one option Pr…" at bounding box center [635, 350] width 1017 height 484
click at [839, 407] on div "What is your vision for a successful relationship with your advisor? How will y…" at bounding box center [635, 411] width 462 height 13
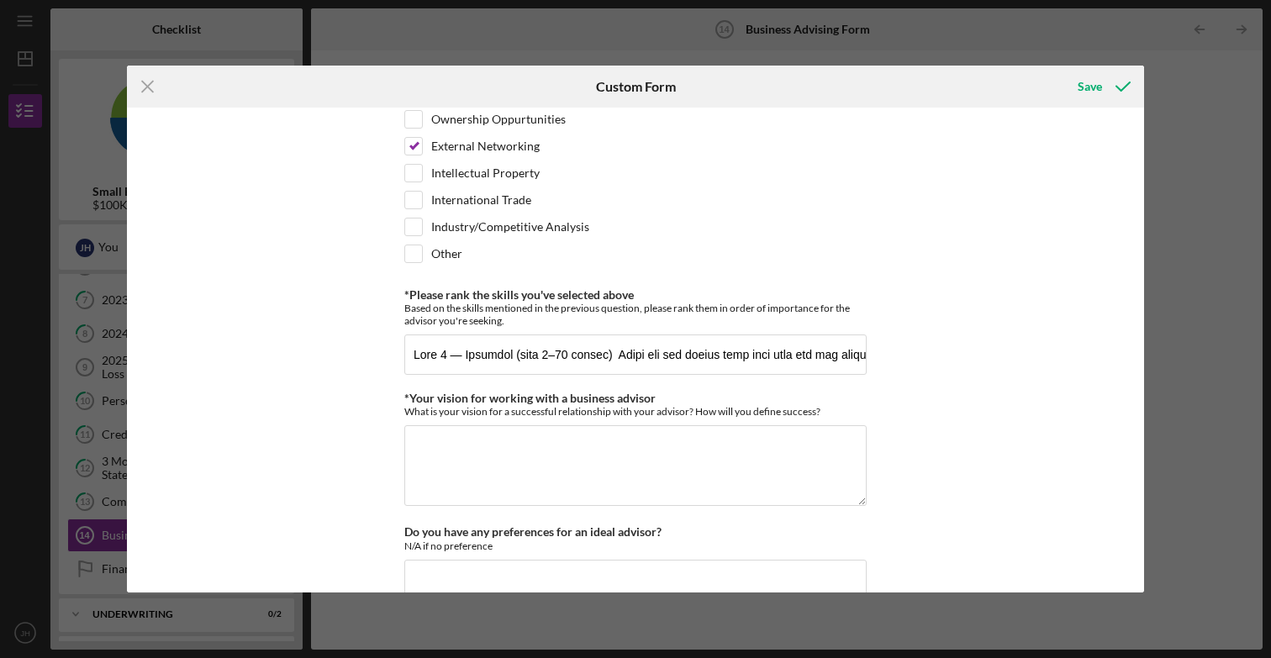
click at [296, 418] on div "*Desired structure for your Business Advising needs Please select one option Pr…" at bounding box center [635, 350] width 1017 height 484
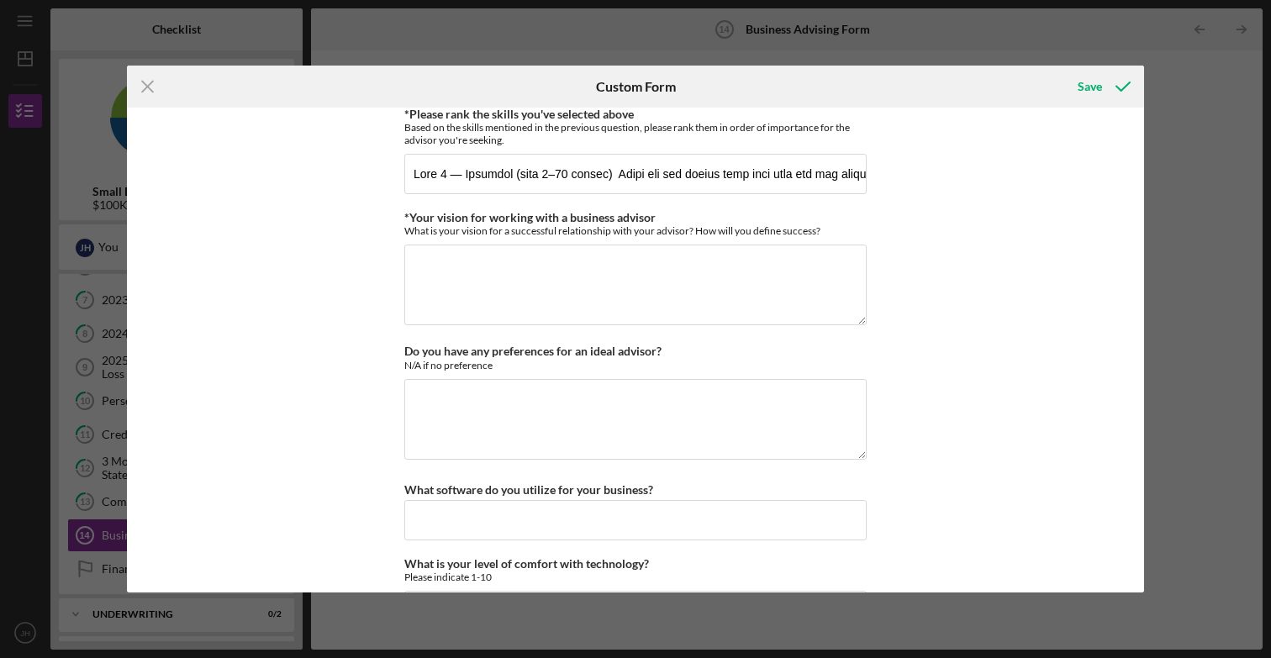
scroll to position [1448, 0]
click at [424, 508] on input "What software do you utilize for your business?" at bounding box center [635, 518] width 462 height 40
click at [1061, 70] on button "Save" at bounding box center [1102, 87] width 83 height 34
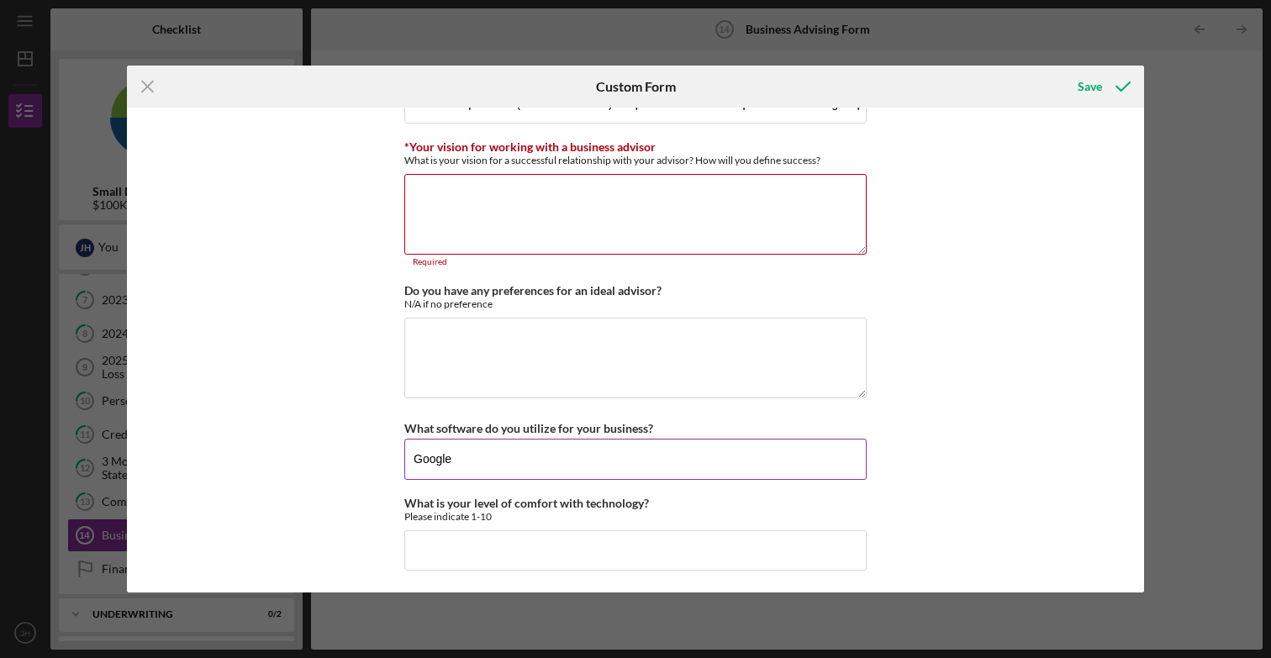
scroll to position [1519, 0]
type input "Google, Proprietary Database"
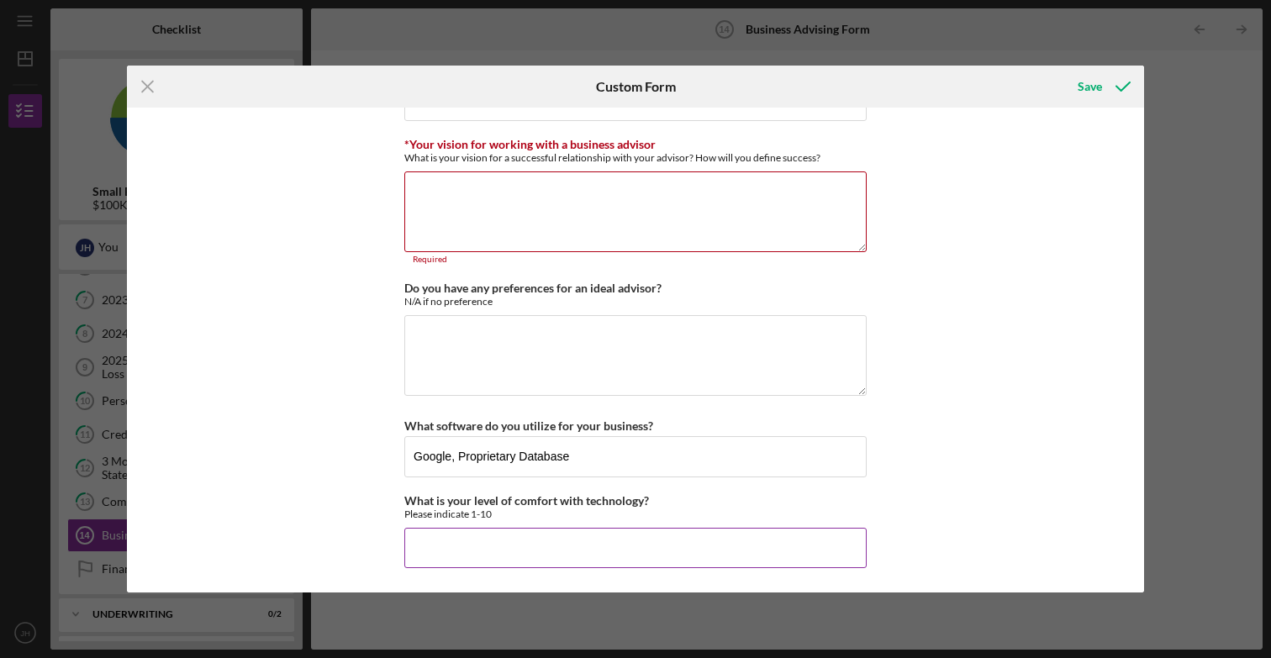
click at [473, 546] on input "What is your level of comfort with technology?" at bounding box center [635, 548] width 462 height 40
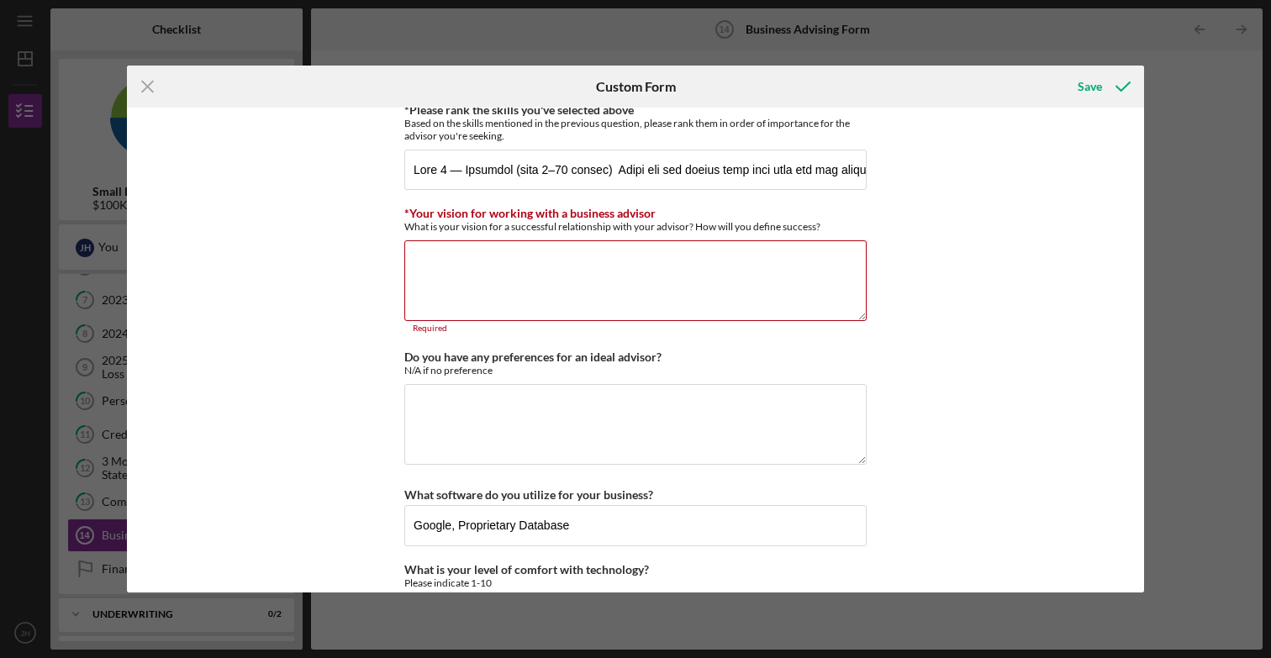
scroll to position [1440, 0]
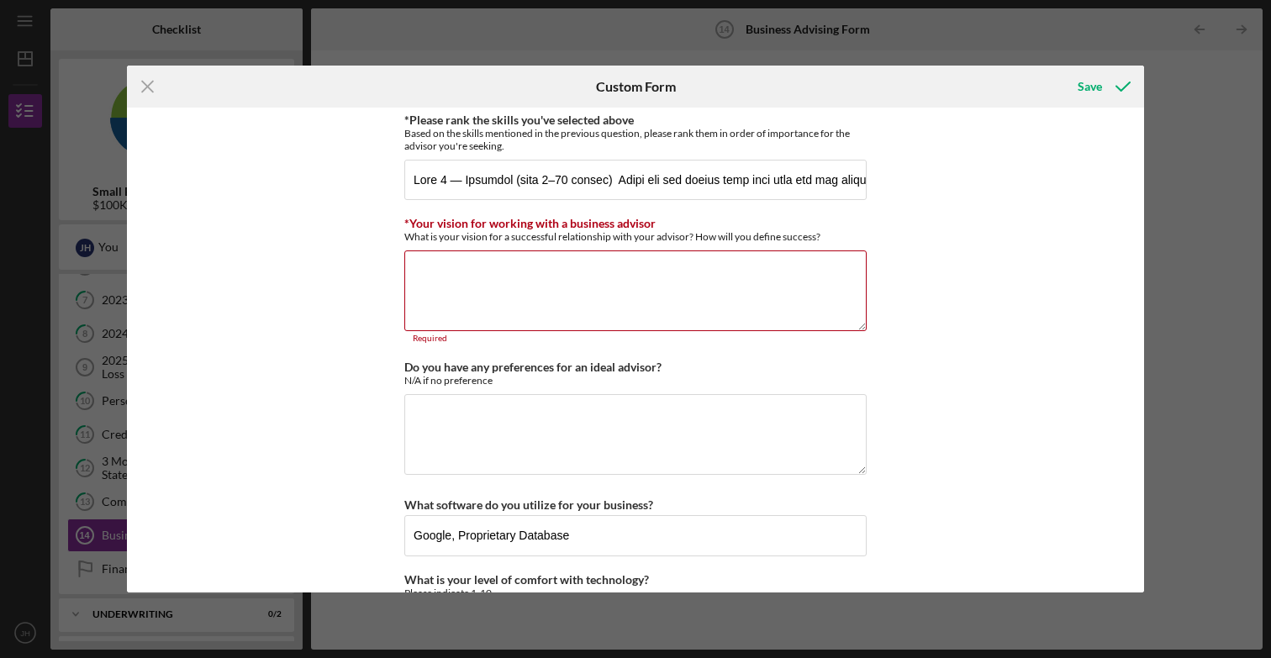
type input "9"
click at [476, 285] on textarea "*Your vision for working with a business advisor" at bounding box center [635, 290] width 462 height 81
paste textarea "My vision for working with a business advisor is to have a trusted thought part…"
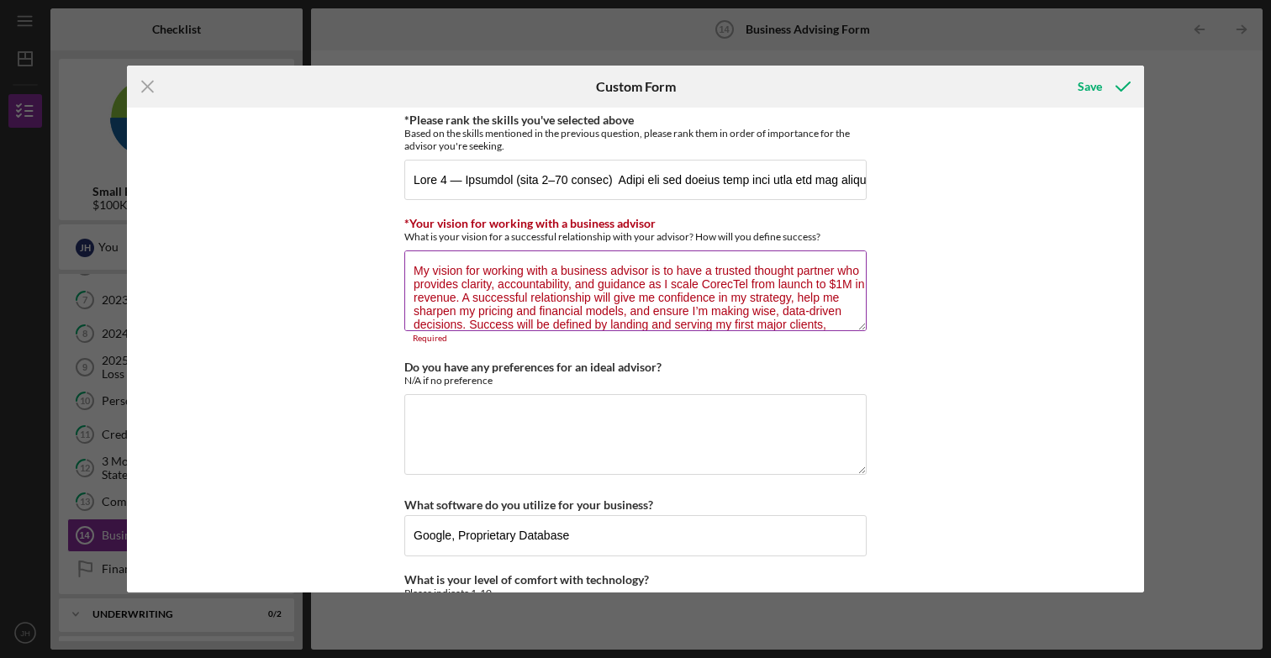
scroll to position [28, 0]
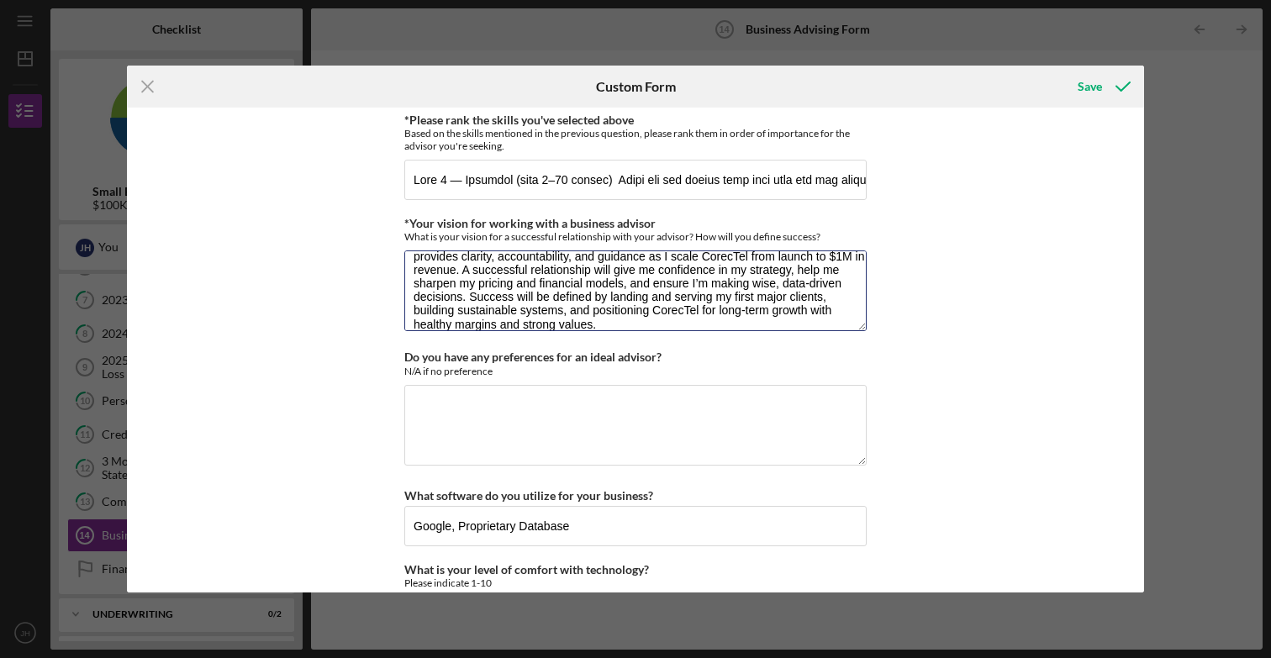
type textarea "My vision for working with a business advisor is to have a trusted thought part…"
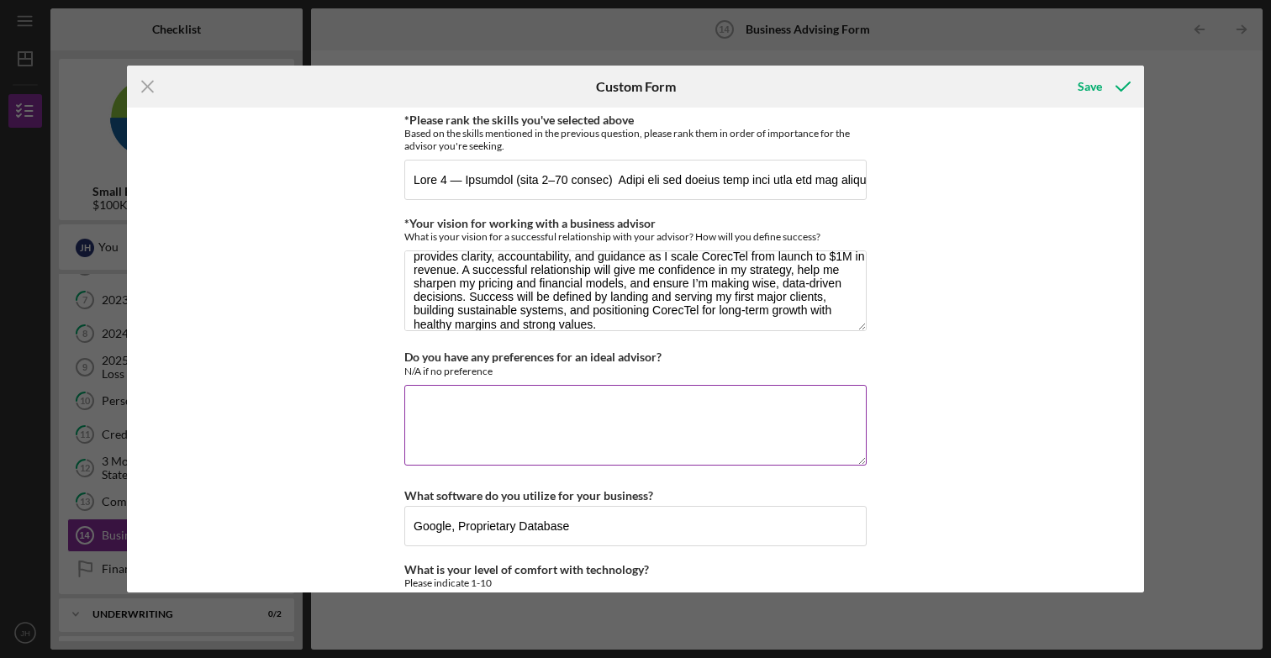
click at [522, 421] on textarea "Do you have any preferences for an ideal advisor?" at bounding box center [635, 425] width 462 height 81
paste textarea "I would value an advisor who has direct experience in B2B services or consultin…"
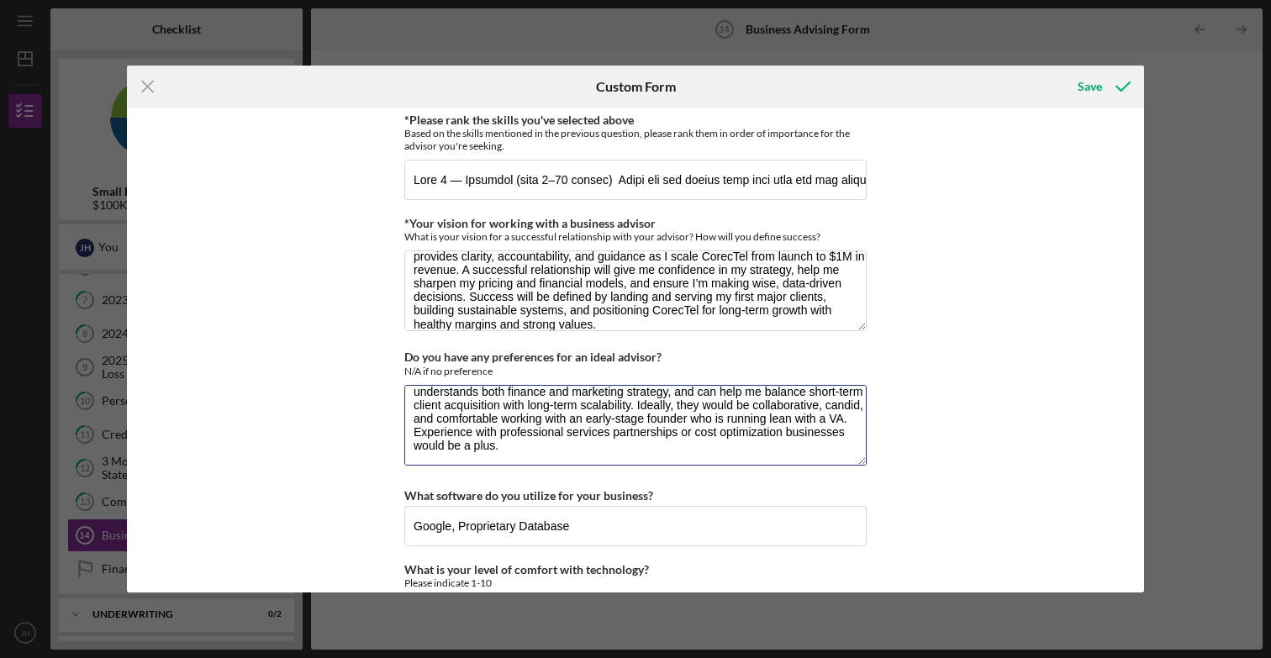
scroll to position [1509, 0]
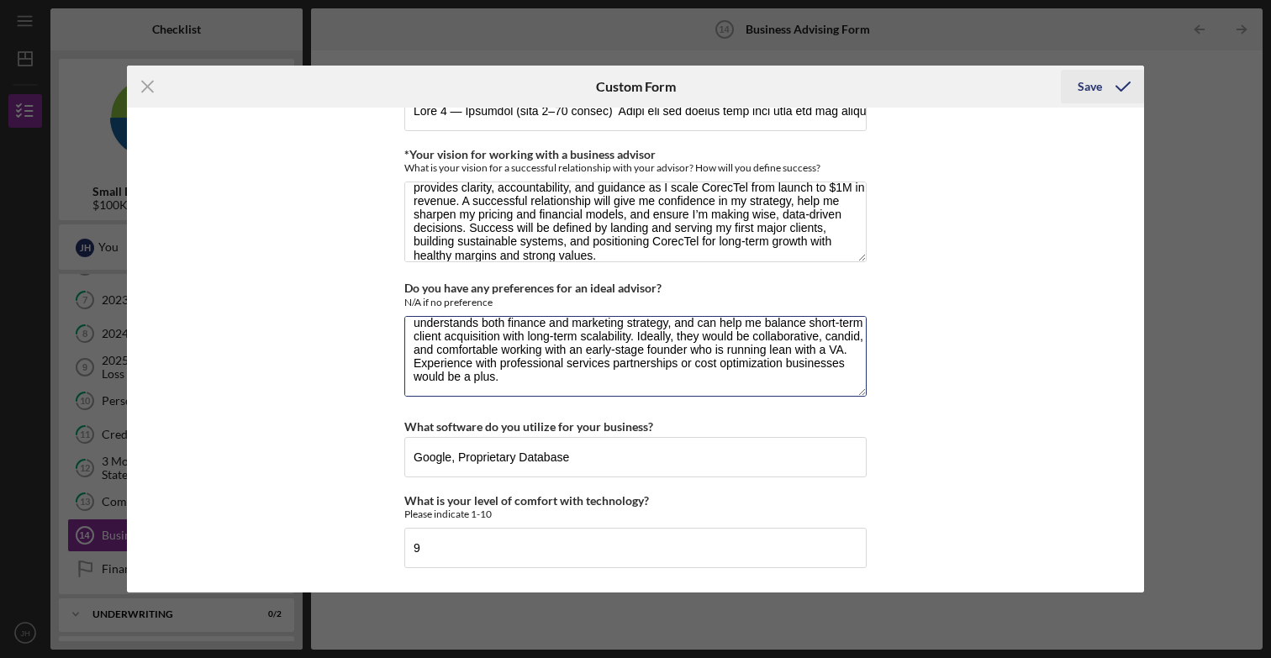
type textarea "I would value an advisor who has direct experience in B2B services or consultin…"
click at [1095, 90] on div "Save" at bounding box center [1089, 87] width 24 height 34
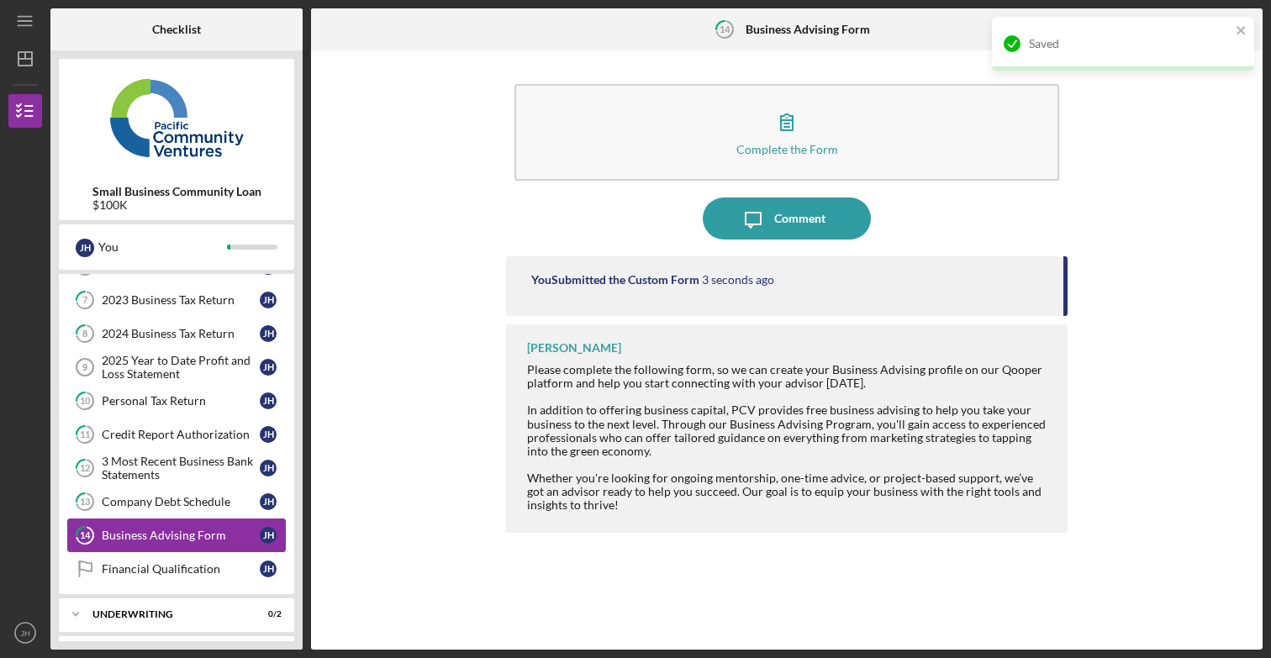
scroll to position [345, 0]
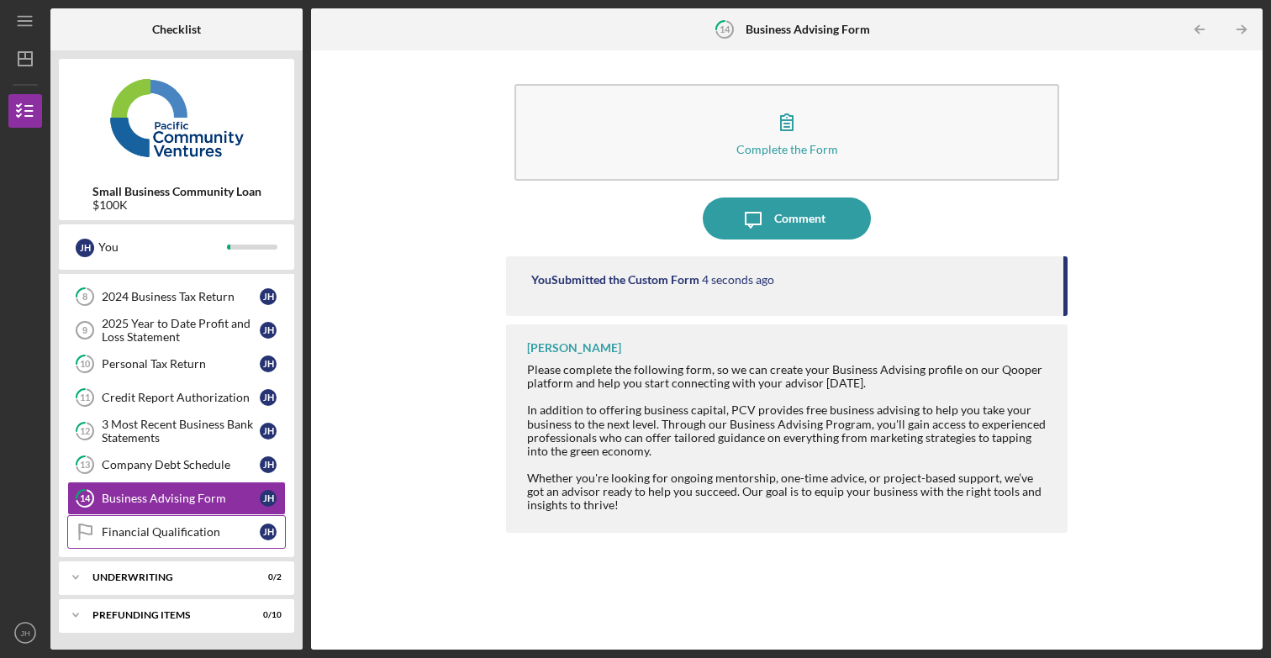
click at [171, 528] on div "Financial Qualification" at bounding box center [181, 531] width 158 height 13
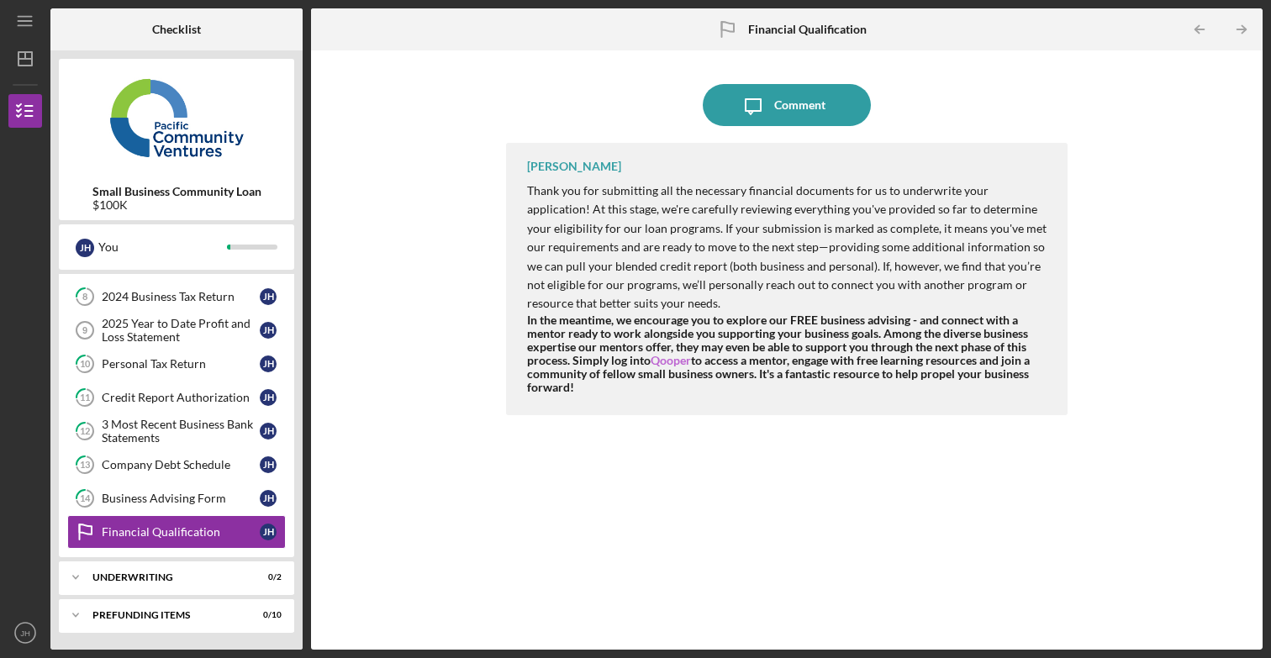
click at [671, 361] on link "Qooper" at bounding box center [670, 360] width 40 height 14
